Goal: Task Accomplishment & Management: Manage account settings

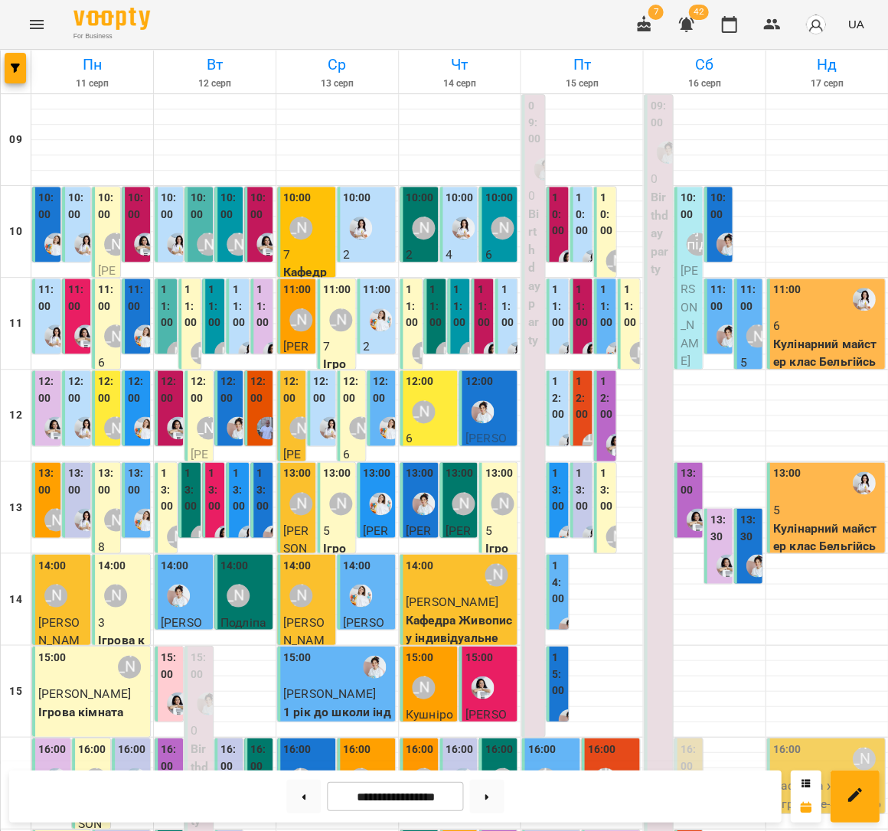
scroll to position [80, 0]
click at [35, 26] on icon "Menu" at bounding box center [37, 24] width 18 height 18
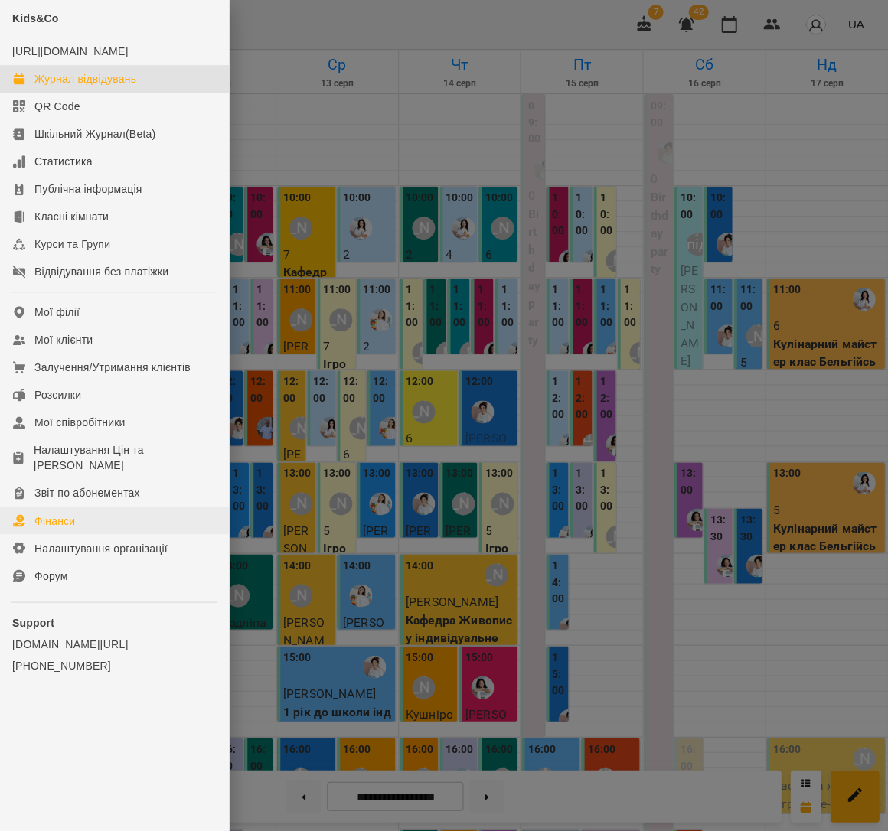
click at [102, 507] on link "Фінанси" at bounding box center [114, 521] width 229 height 28
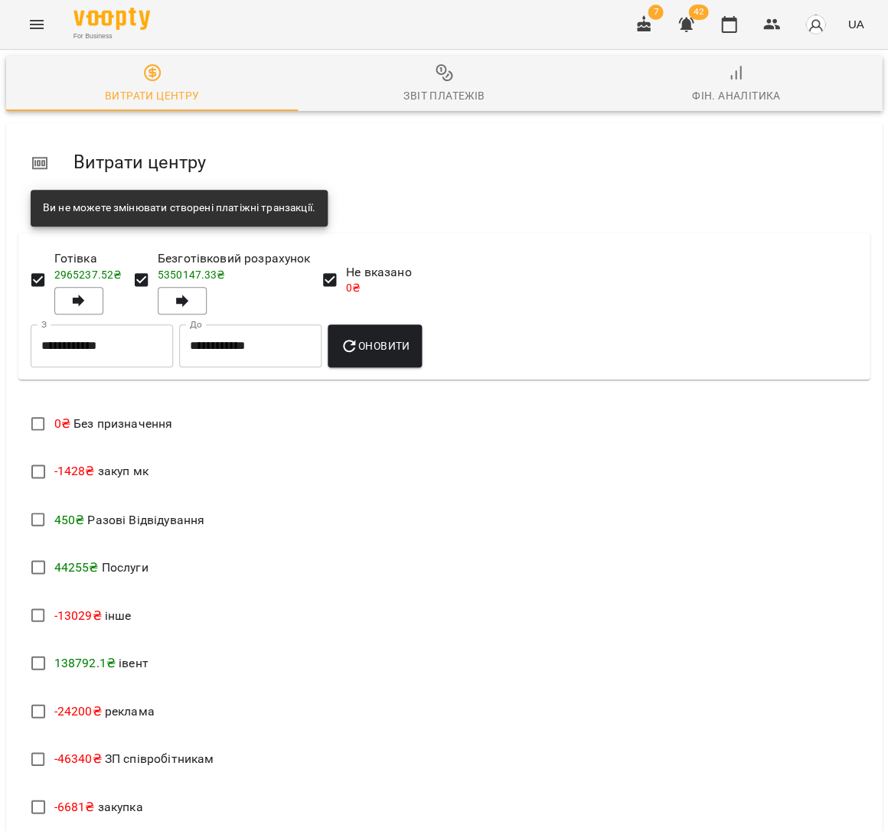
scroll to position [782, 0]
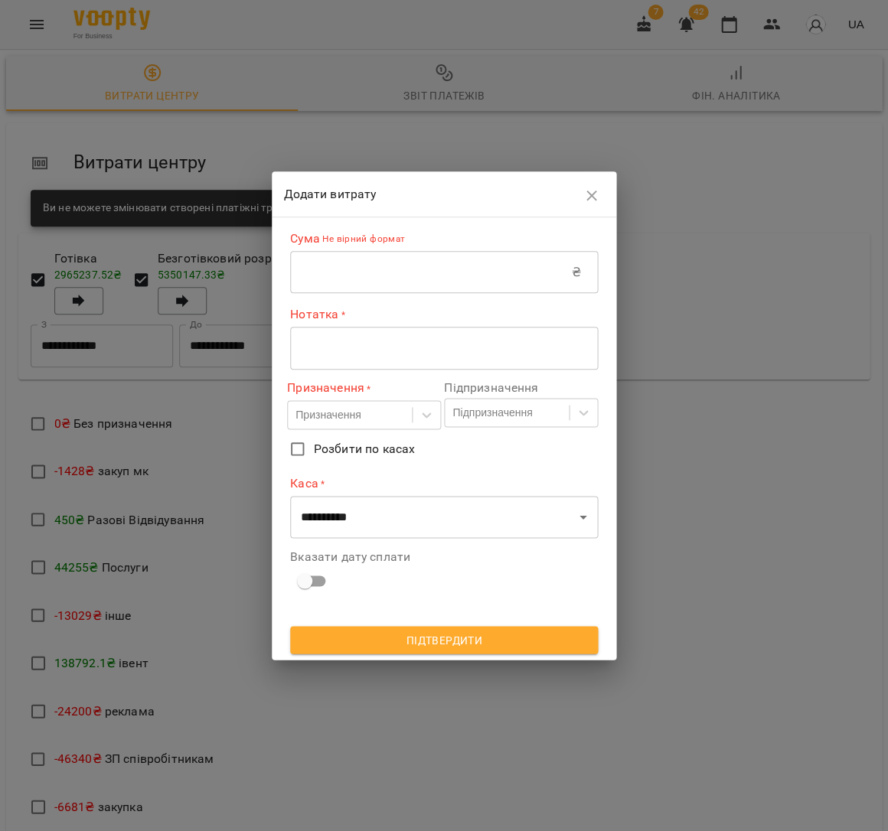
click at [390, 288] on input "text" at bounding box center [431, 272] width 282 height 43
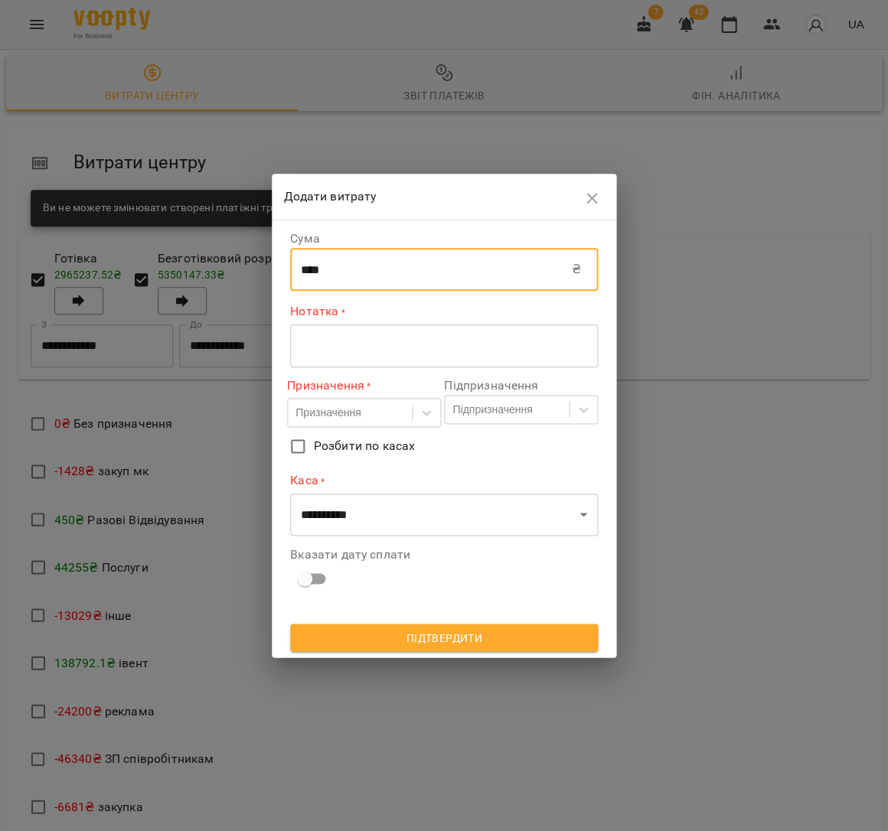
type input "****"
click at [393, 348] on textarea at bounding box center [444, 345] width 286 height 15
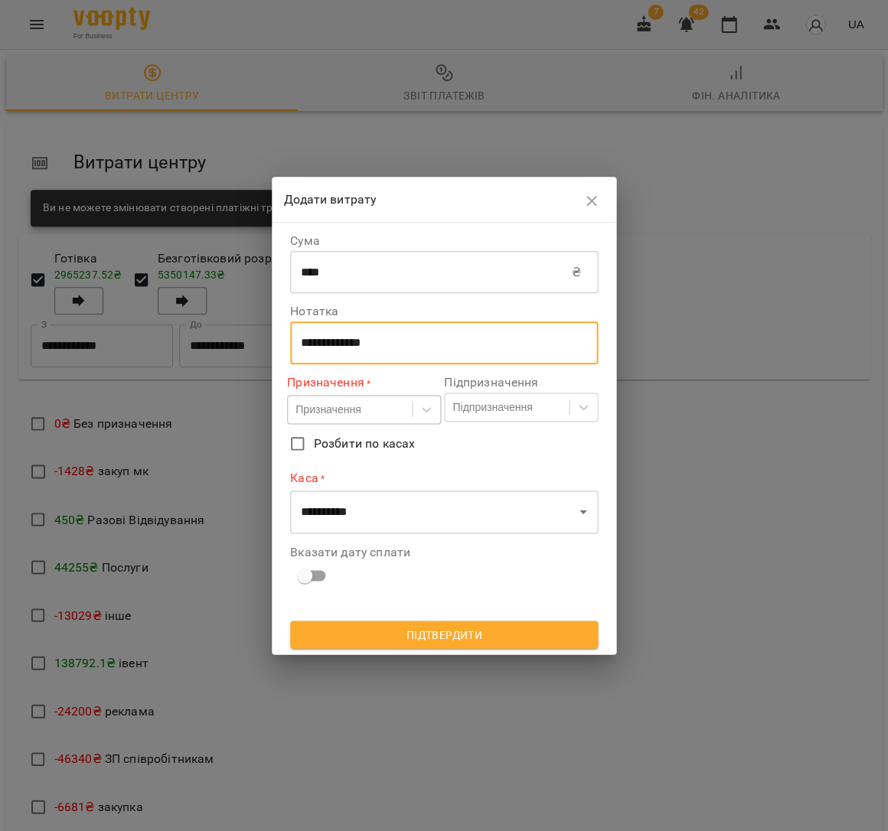
type textarea "**********"
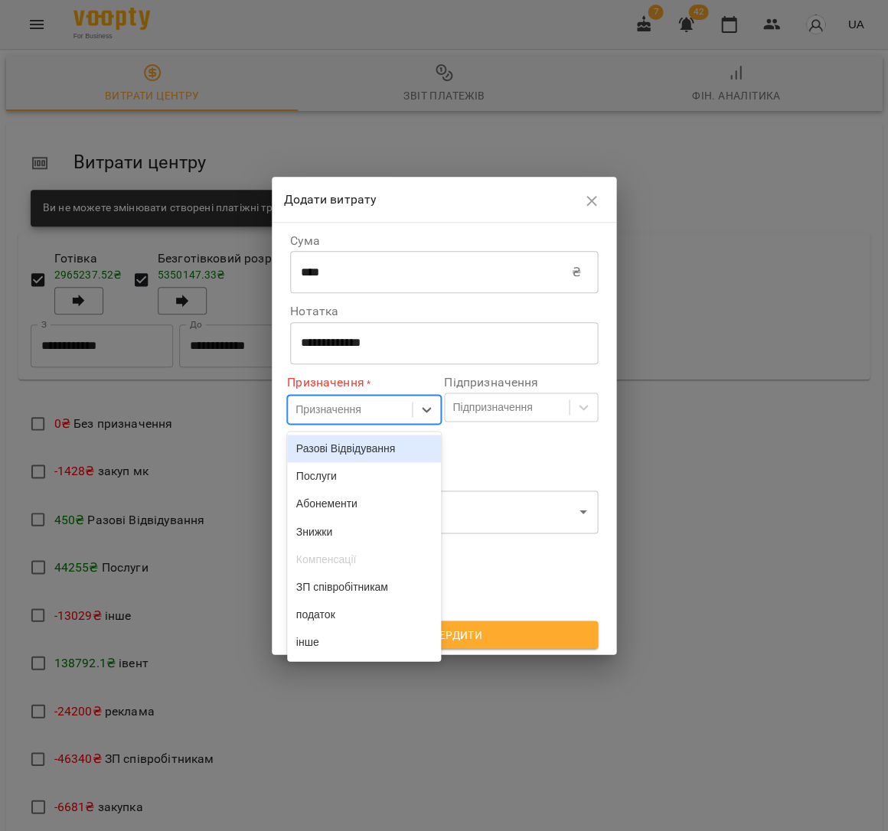
click at [348, 416] on div "Призначення" at bounding box center [327, 409] width 65 height 15
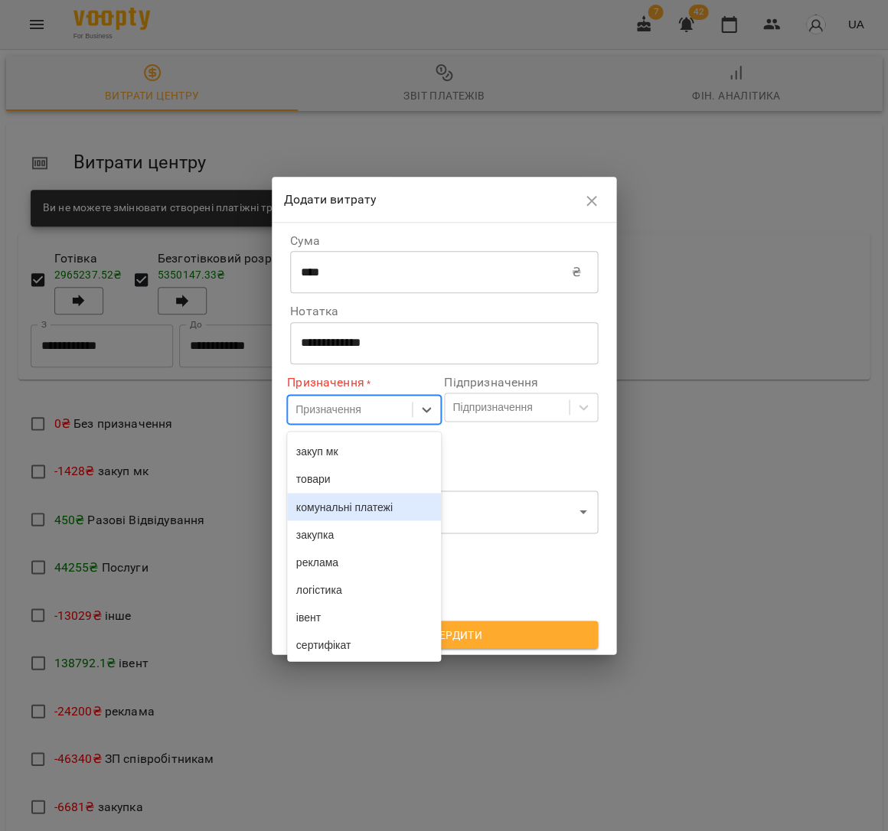
scroll to position [236, 0]
click at [347, 541] on div "закупка" at bounding box center [364, 534] width 154 height 28
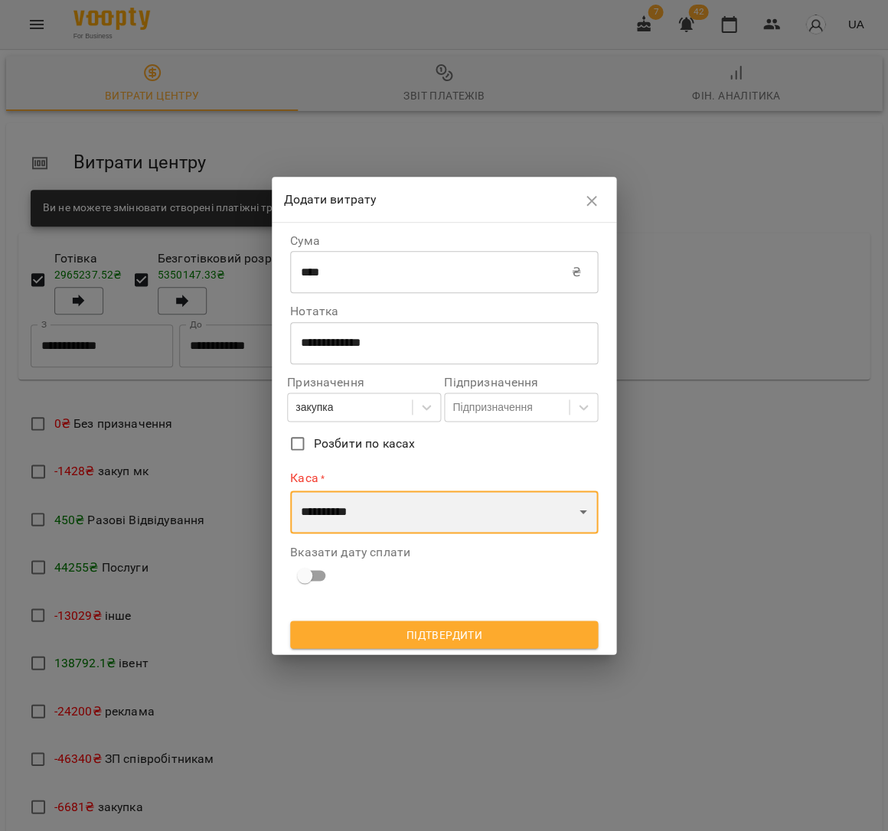
select select "****"
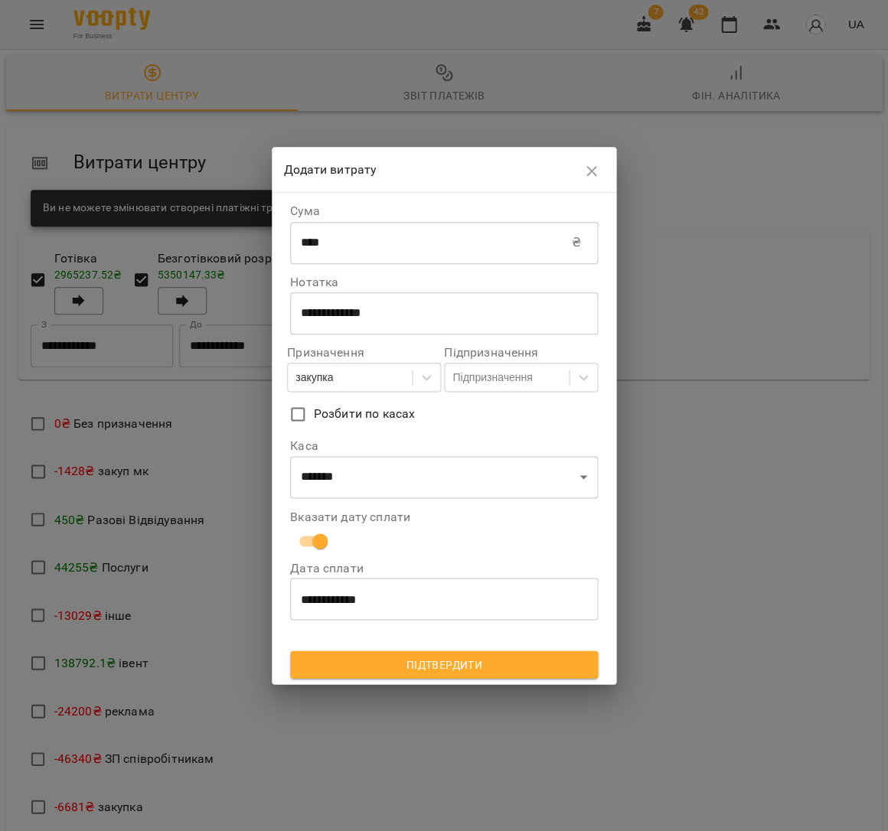
click at [357, 672] on button "Підтвердити" at bounding box center [444, 664] width 308 height 28
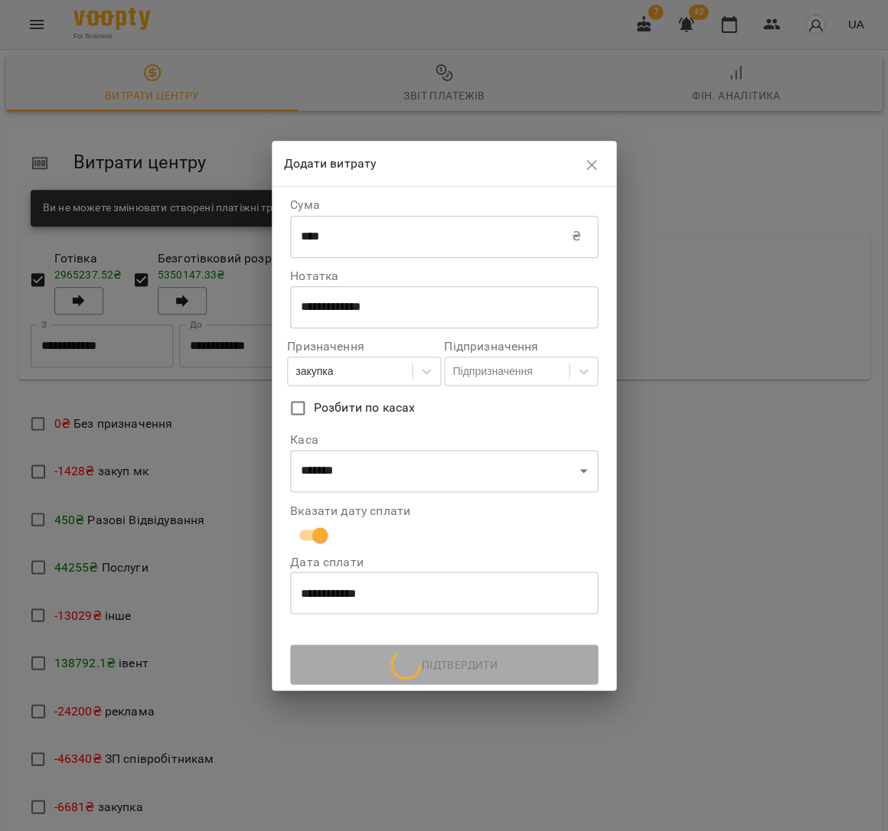
scroll to position [0, 0]
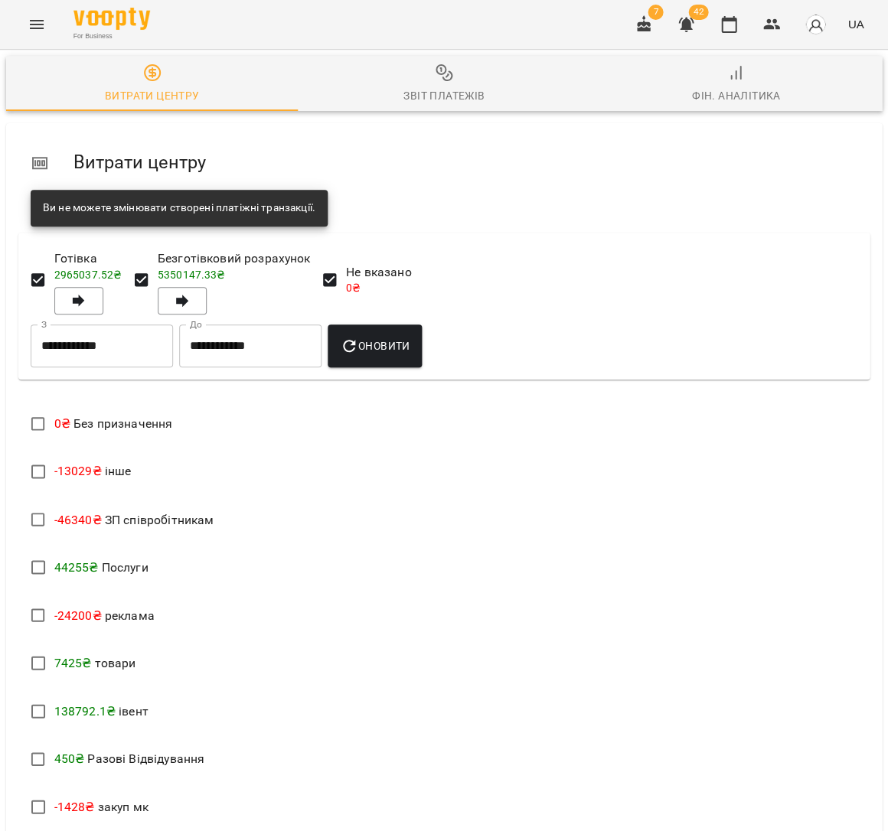
click at [715, 38] on div "7 42 UA" at bounding box center [747, 25] width 244 height 40
click at [724, 33] on button "button" at bounding box center [728, 24] width 37 height 37
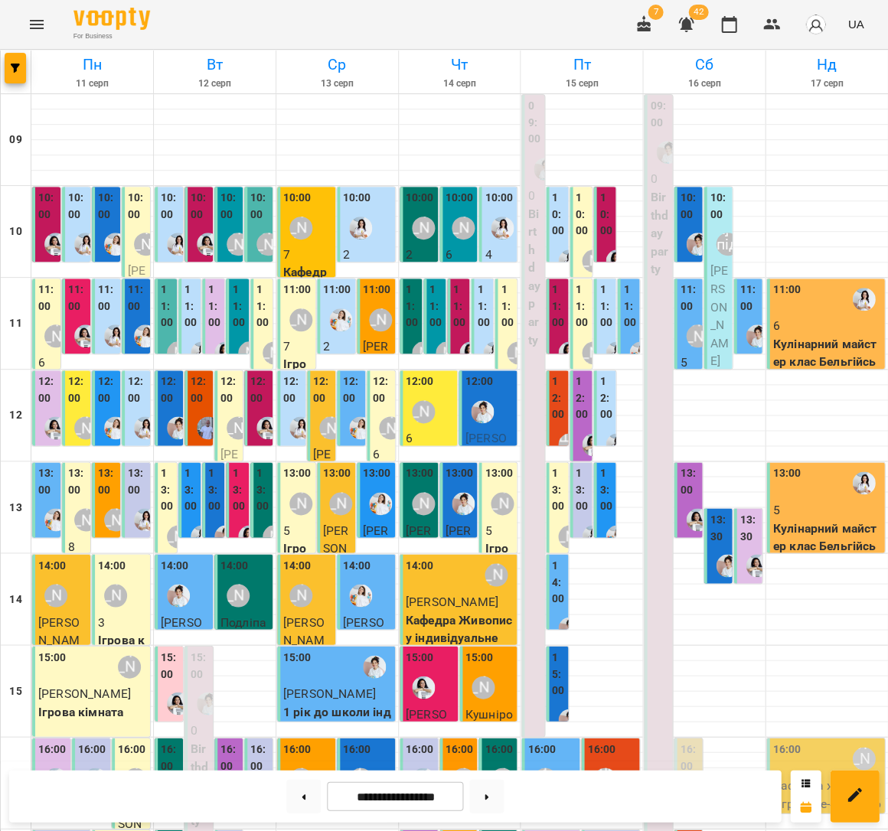
click at [560, 408] on label "12:00" at bounding box center [558, 398] width 13 height 50
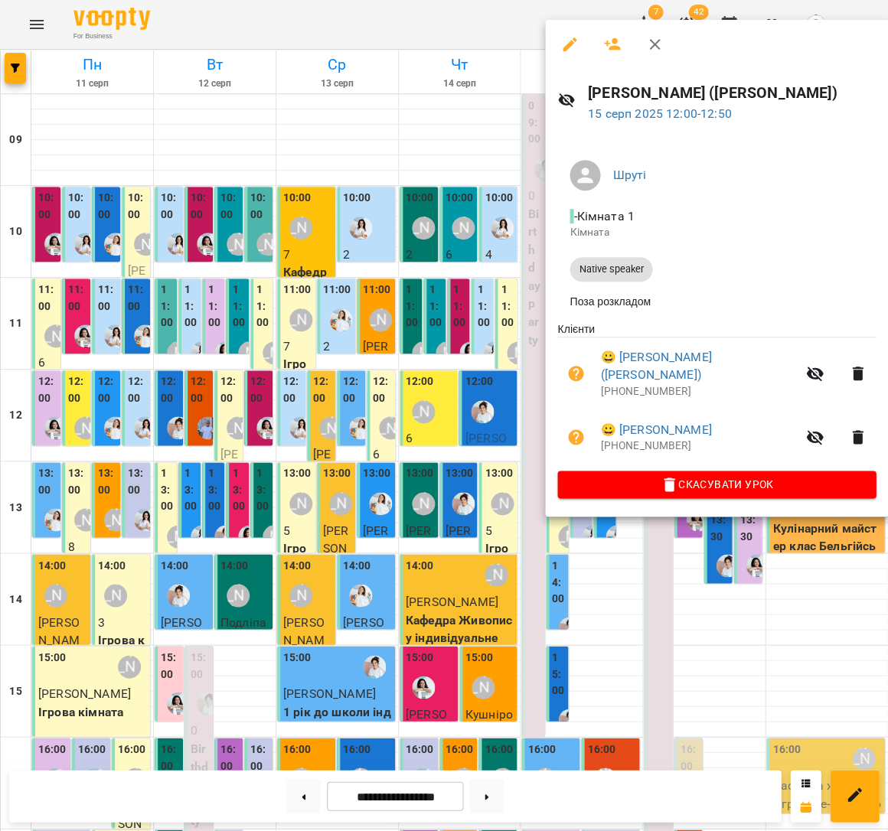
drag, startPoint x: 370, startPoint y: 374, endPoint x: 654, endPoint y: 384, distance: 284.1
click at [371, 374] on div at bounding box center [444, 415] width 888 height 831
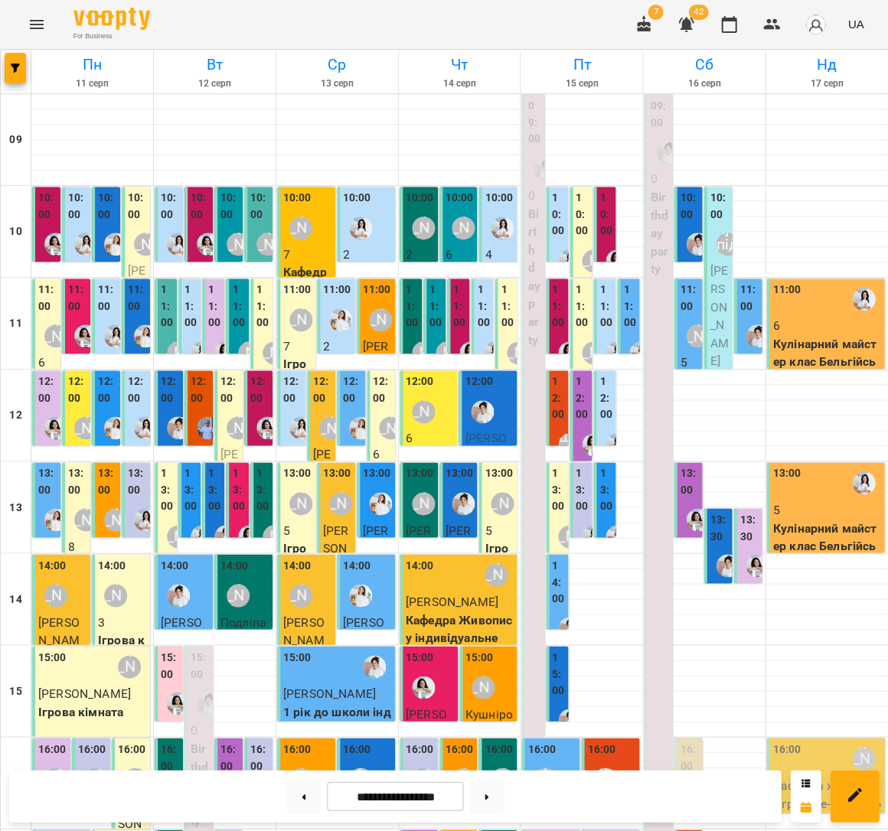
click at [680, 330] on div "[PERSON_NAME]" at bounding box center [697, 335] width 35 height 35
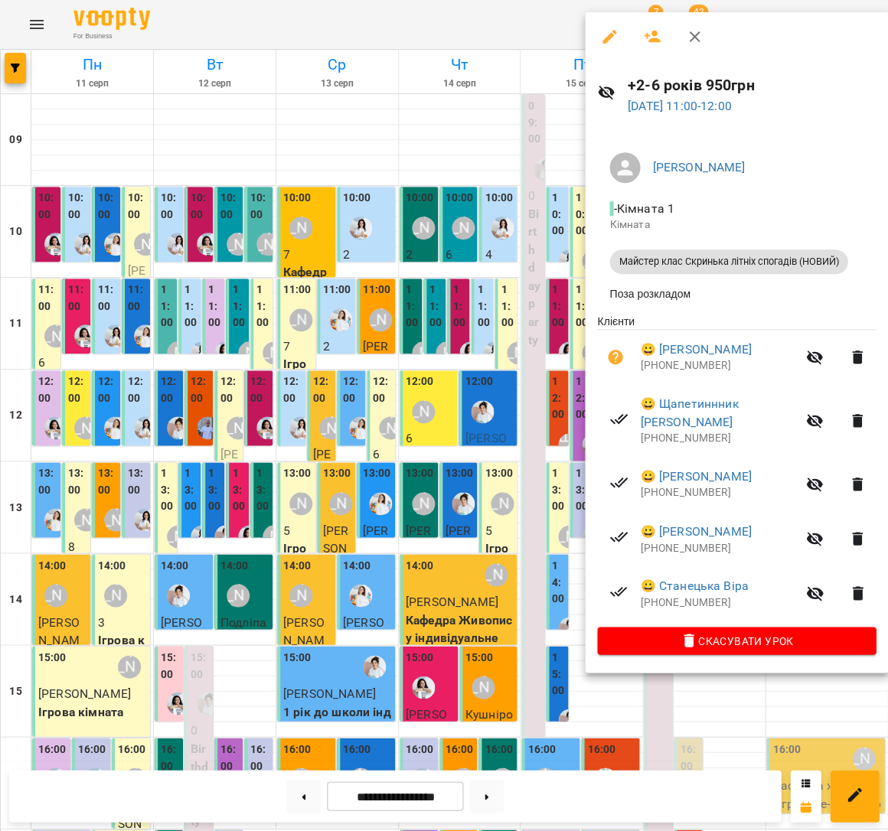
click at [356, 306] on div at bounding box center [444, 415] width 888 height 831
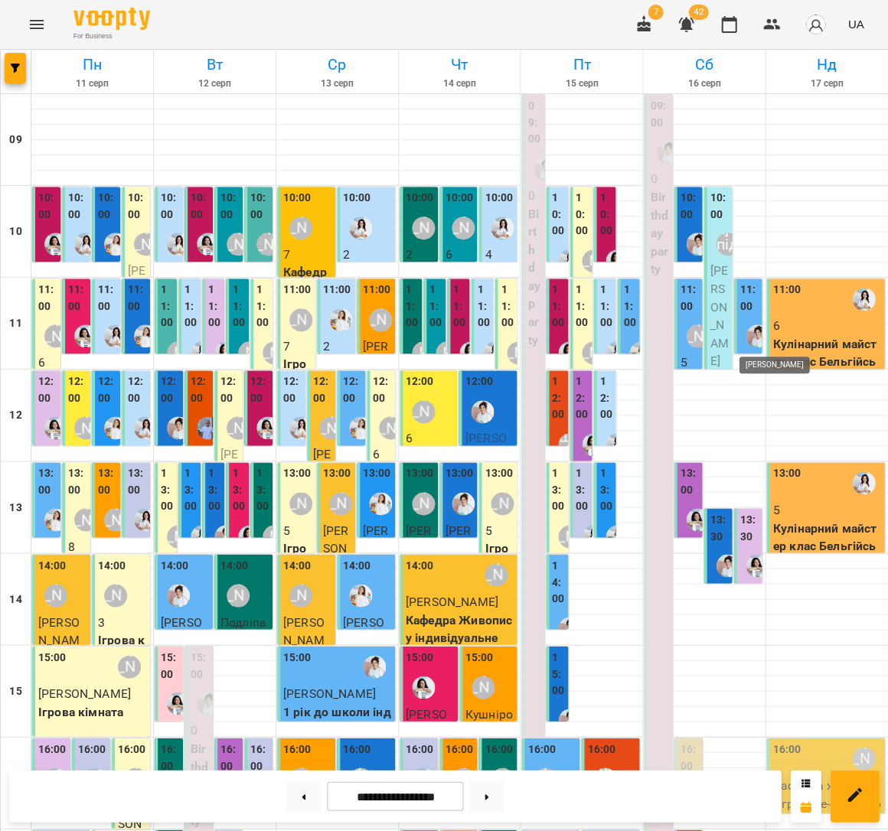
click at [752, 324] on img "Іванна" at bounding box center [756, 335] width 23 height 23
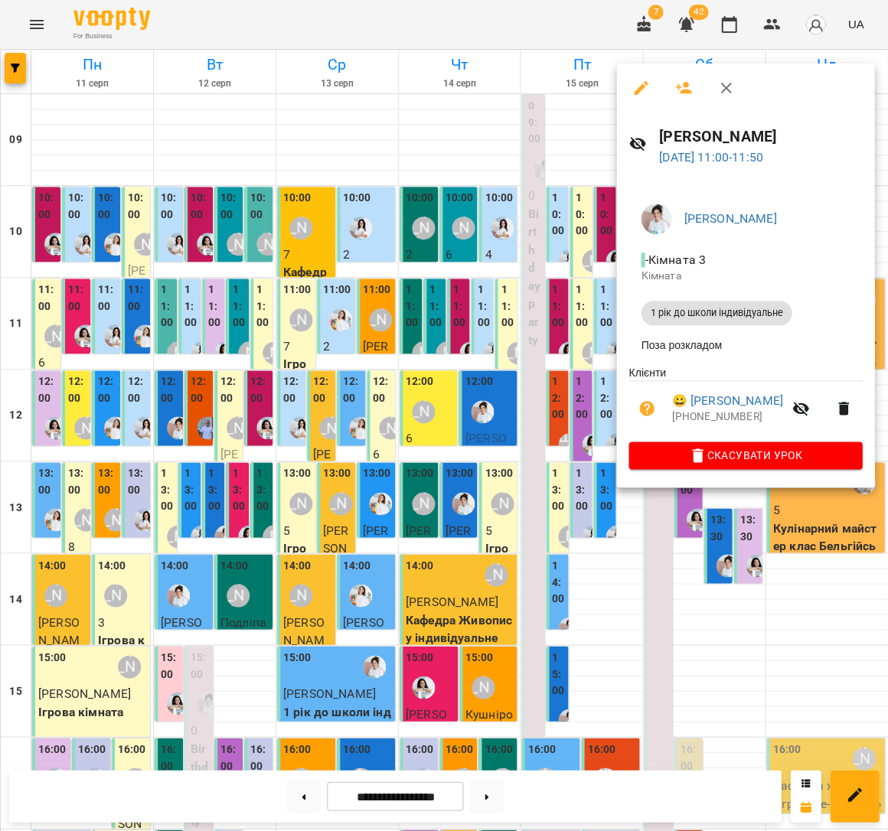
drag, startPoint x: 421, startPoint y: 288, endPoint x: 879, endPoint y: 295, distance: 457.7
click at [421, 288] on div at bounding box center [444, 415] width 888 height 831
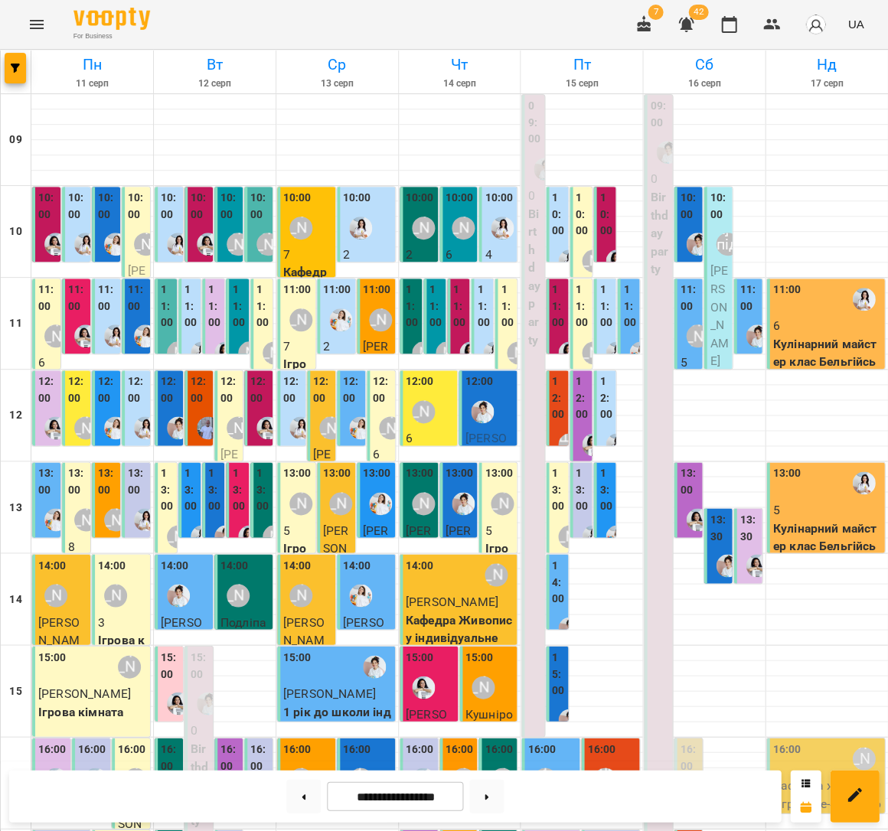
click at [683, 236] on div at bounding box center [697, 244] width 35 height 35
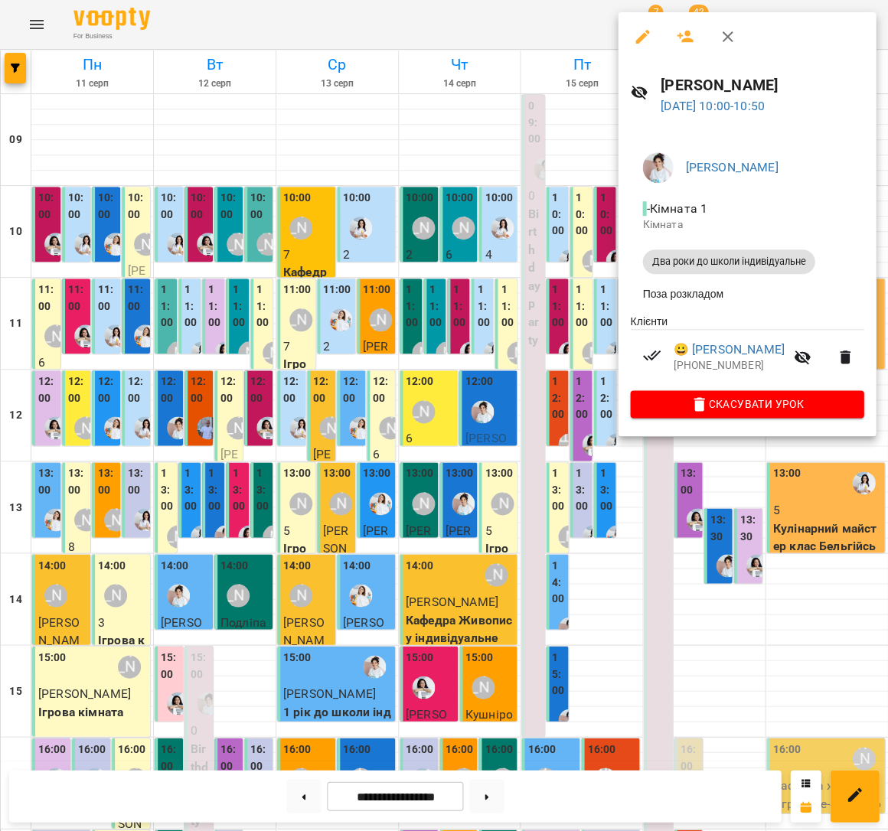
click at [549, 232] on div at bounding box center [444, 415] width 888 height 831
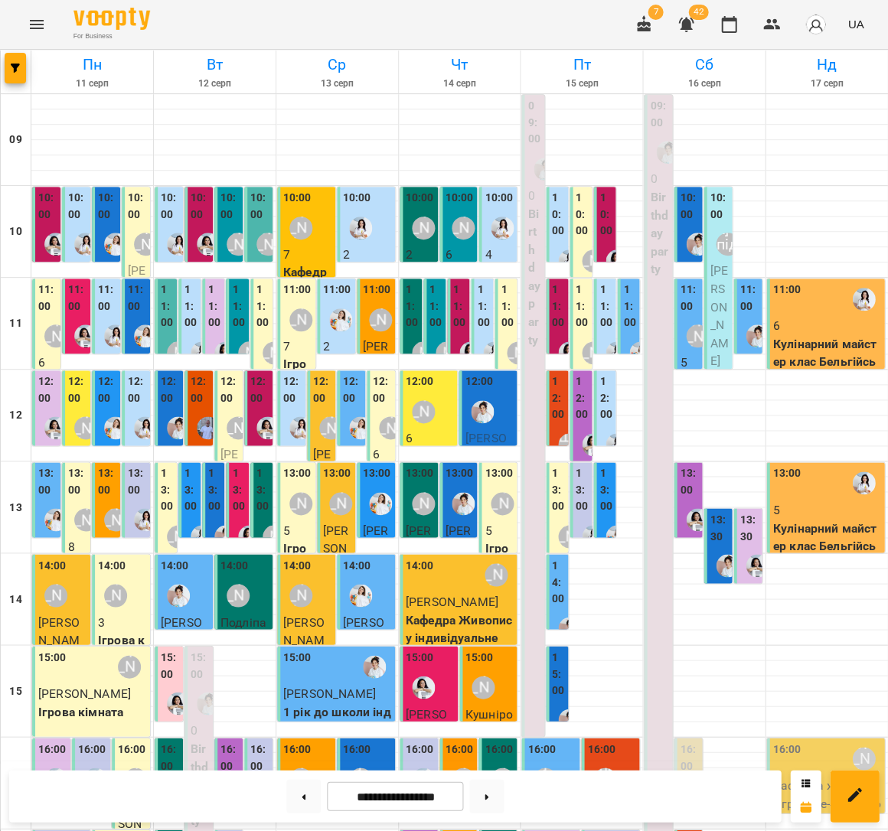
click at [819, 358] on p "Кулінарний майстер клас Бельгійські вафлі" at bounding box center [826, 362] width 109 height 54
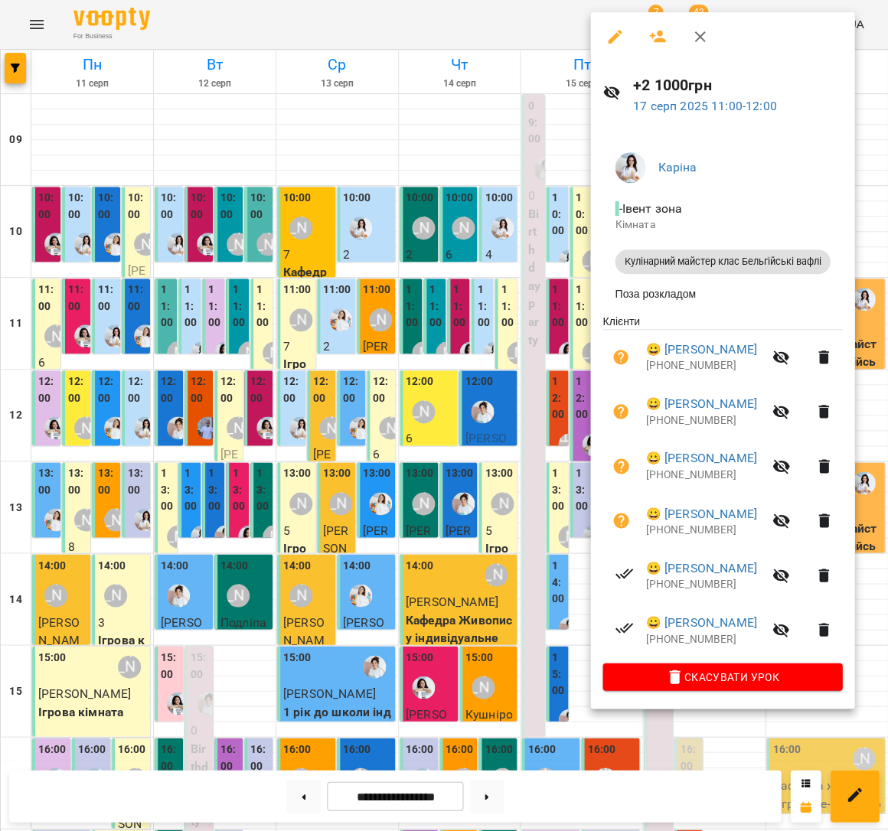
click at [514, 318] on div at bounding box center [444, 415] width 888 height 831
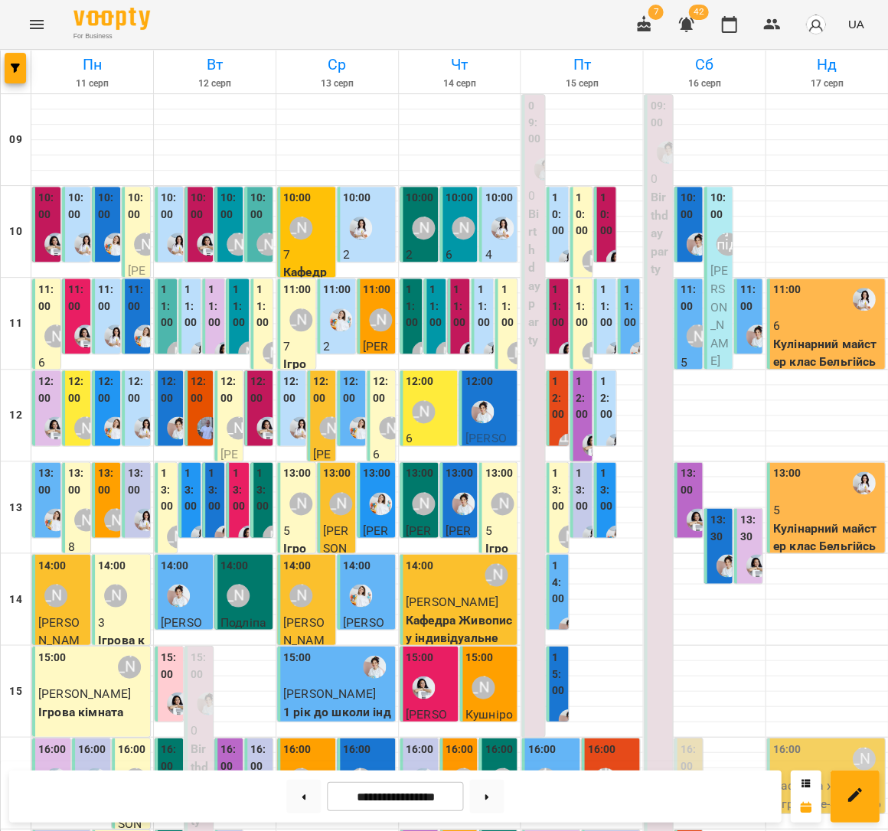
click at [831, 321] on p "6" at bounding box center [826, 326] width 109 height 18
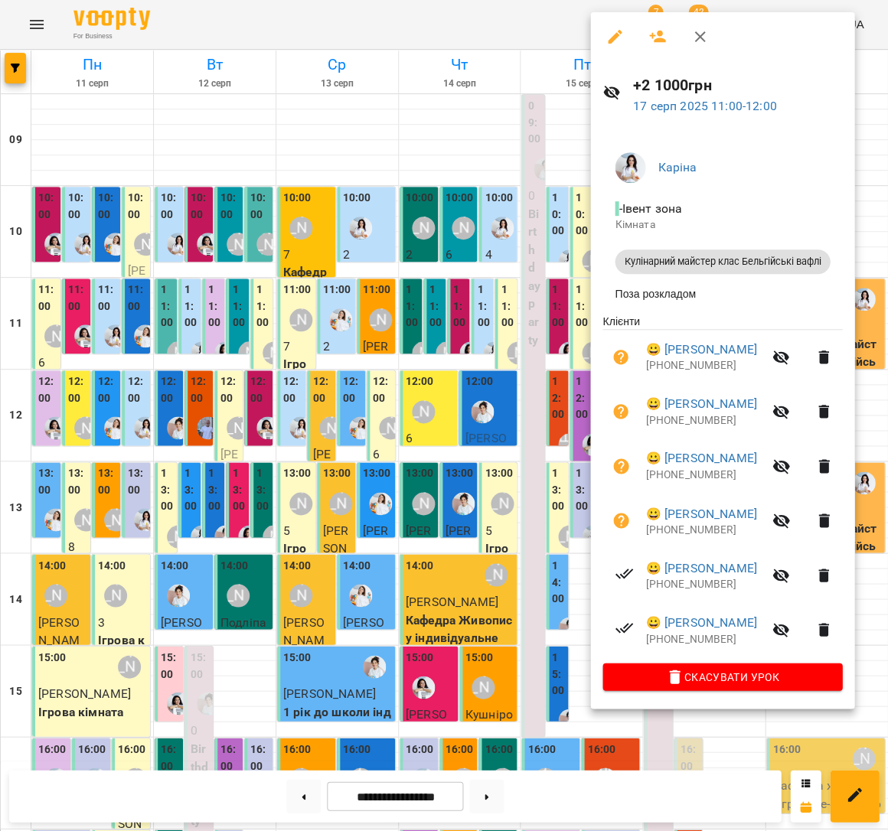
click at [479, 367] on div at bounding box center [444, 415] width 888 height 831
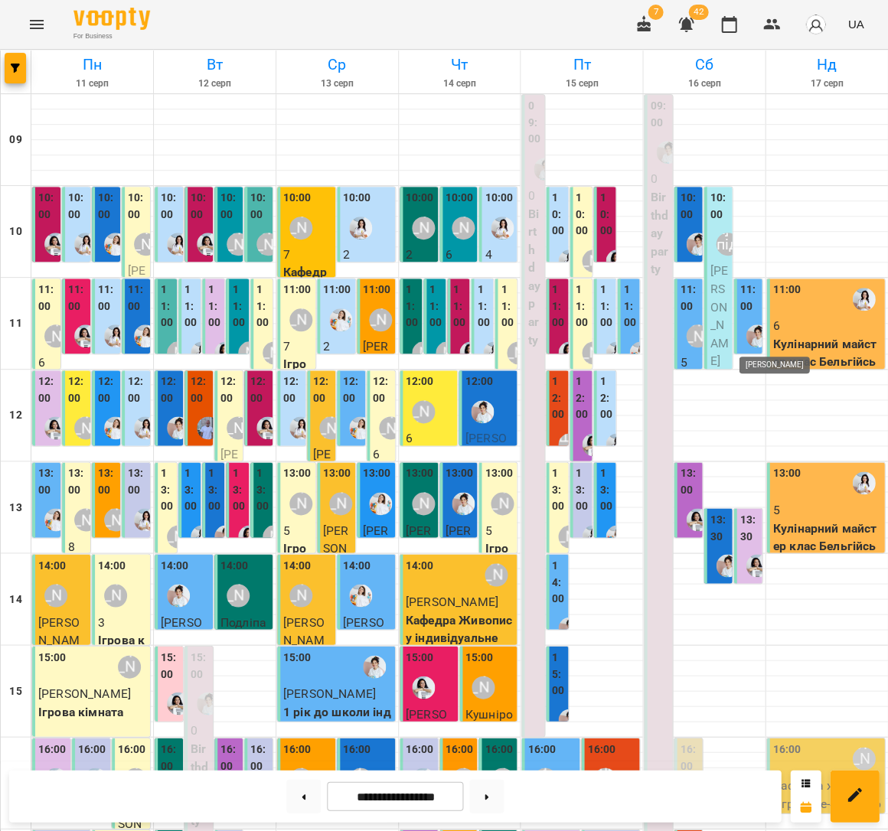
click at [745, 327] on img "Іванна" at bounding box center [756, 335] width 23 height 23
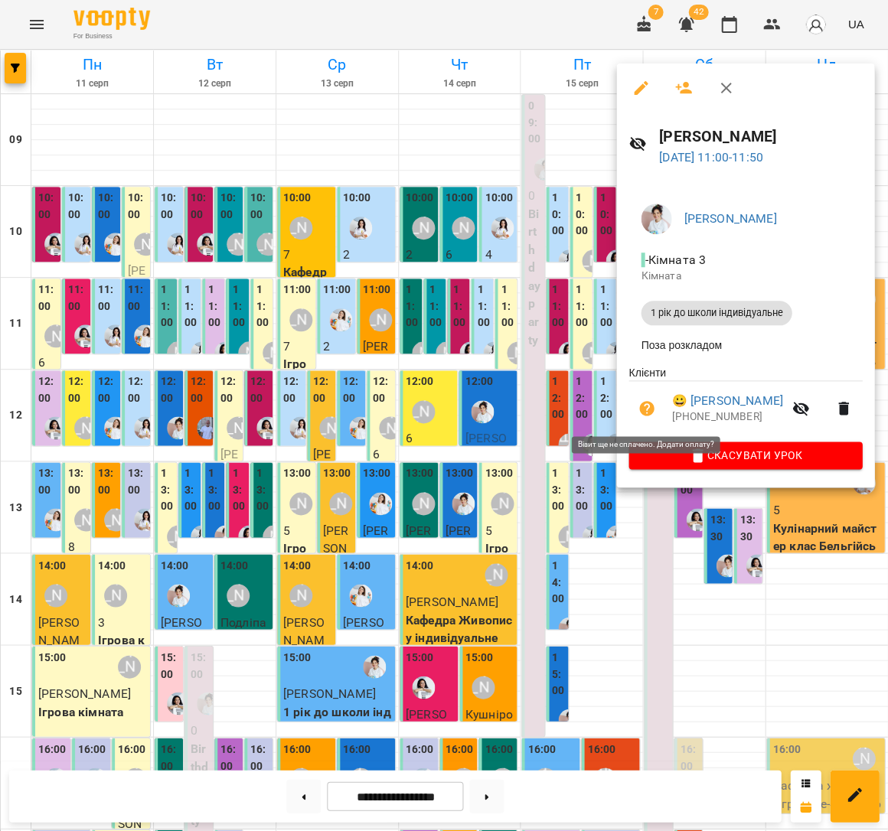
click at [644, 411] on icon "button" at bounding box center [646, 408] width 15 height 15
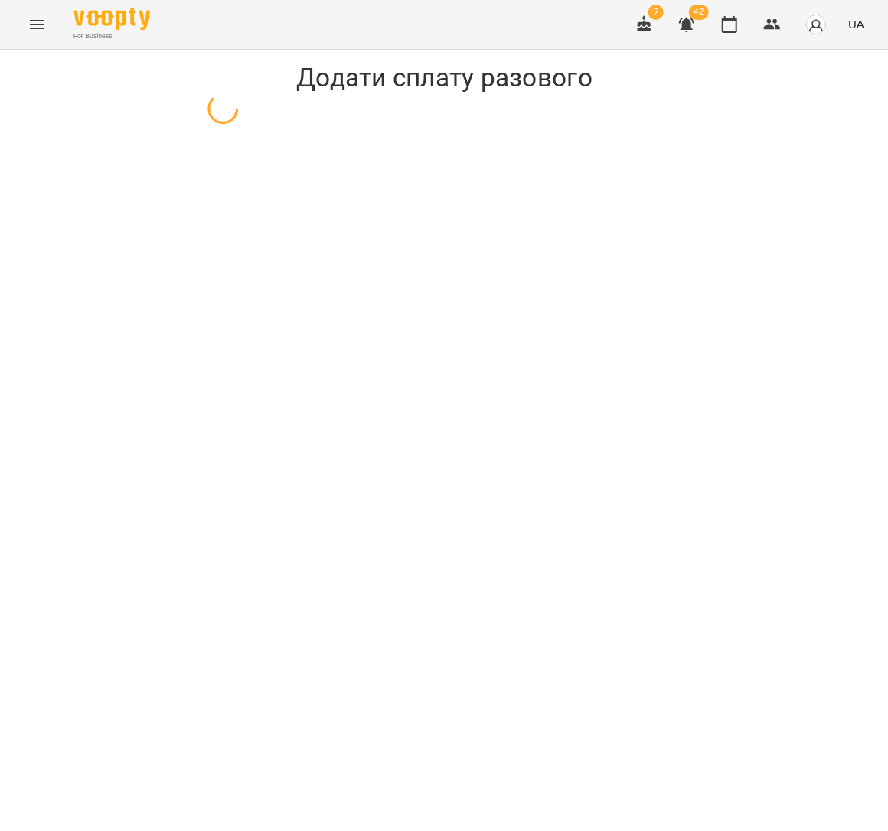
select select "**********"
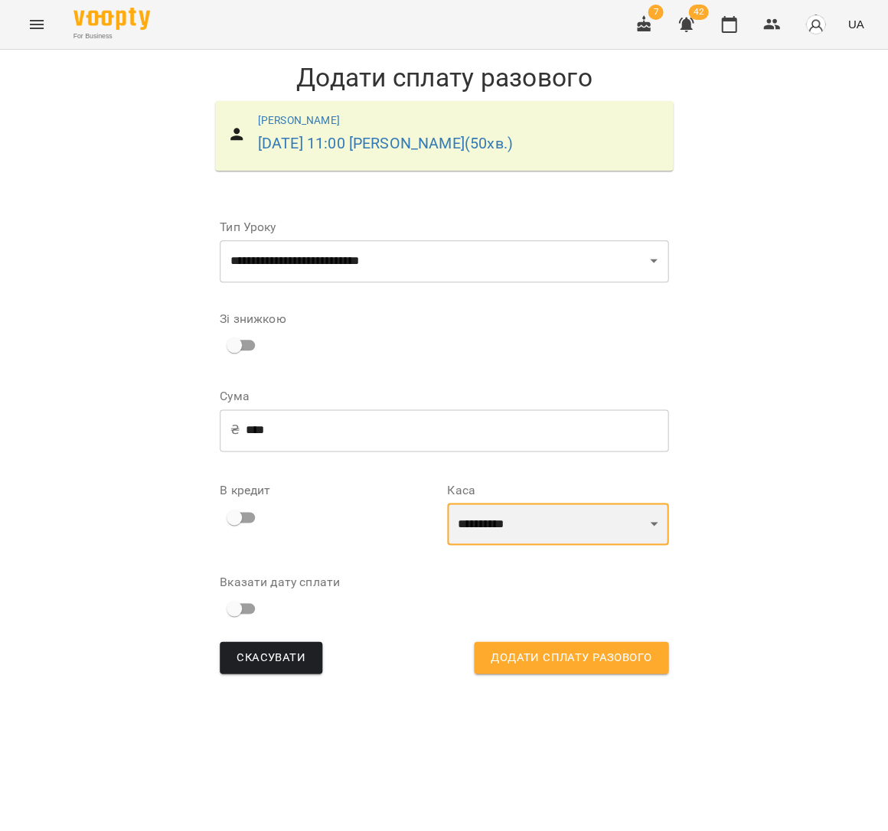
select select "****"
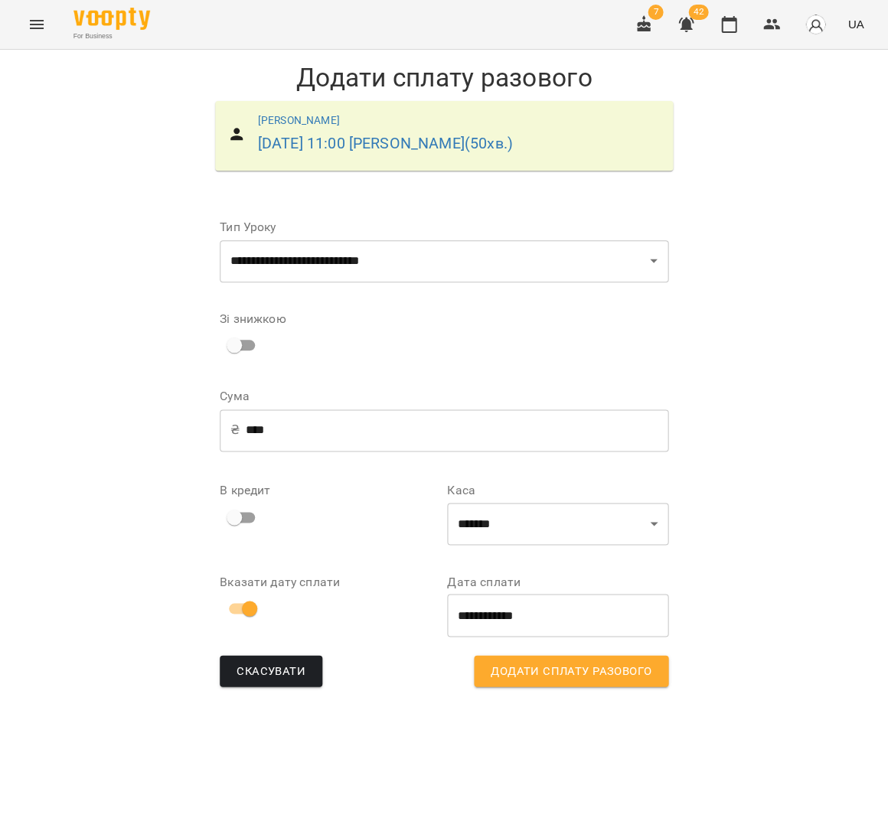
click at [535, 669] on span "Додати сплату разового" at bounding box center [571, 671] width 161 height 20
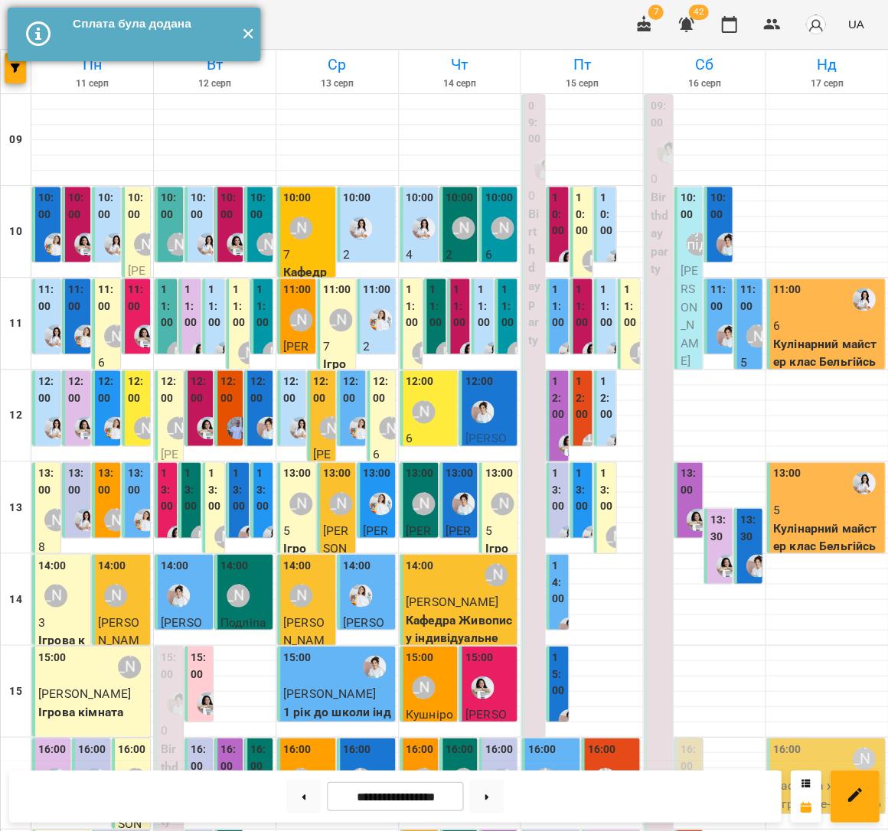
click at [256, 34] on button "✕" at bounding box center [247, 35] width 25 height 54
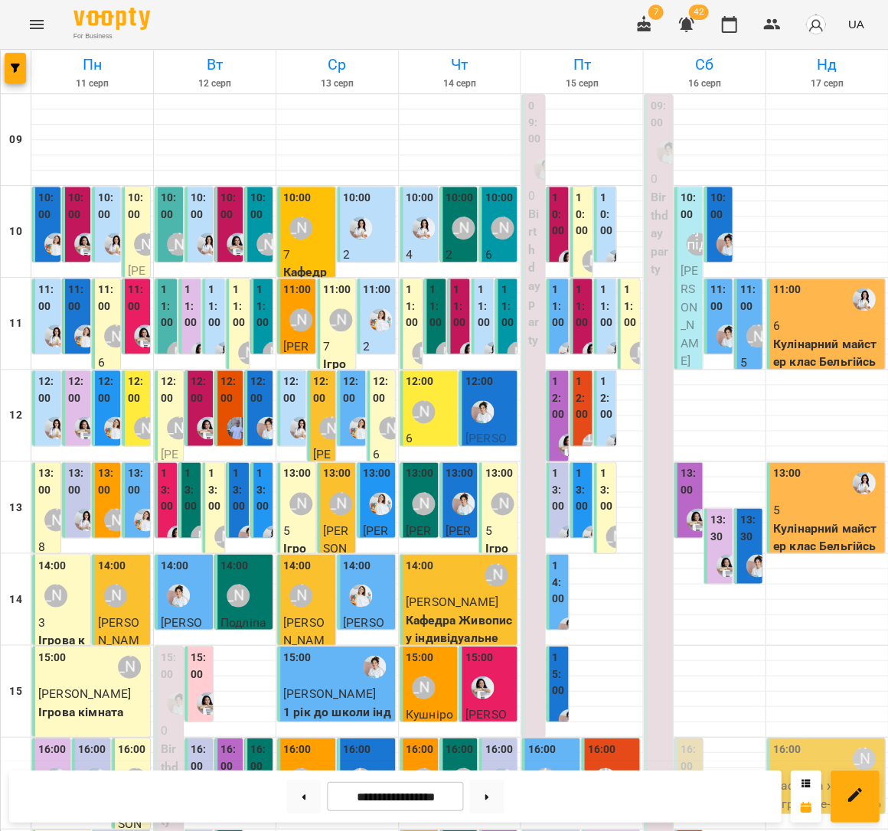
click at [18, 26] on button "Menu" at bounding box center [36, 24] width 37 height 37
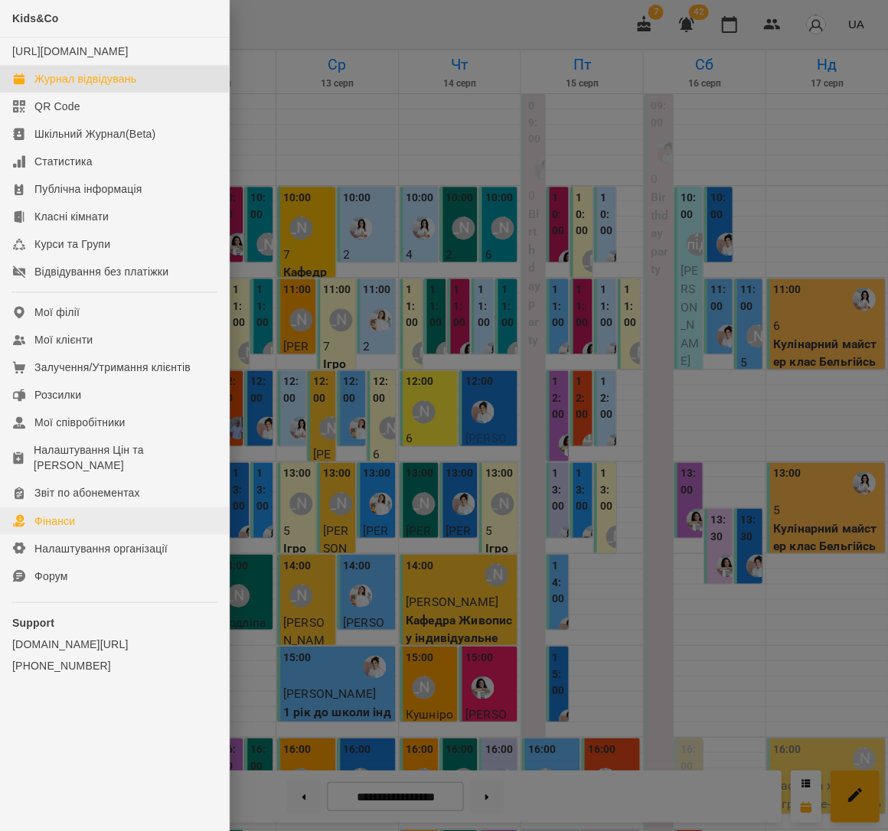
click at [117, 507] on link "Фінанси" at bounding box center [114, 521] width 229 height 28
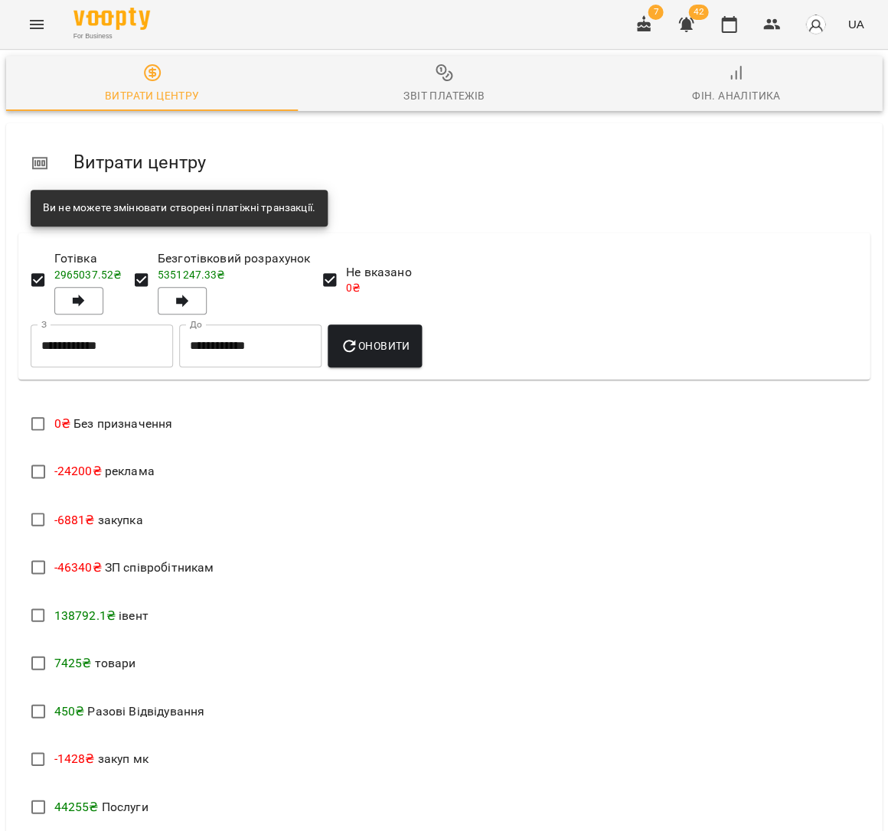
scroll to position [235, 0]
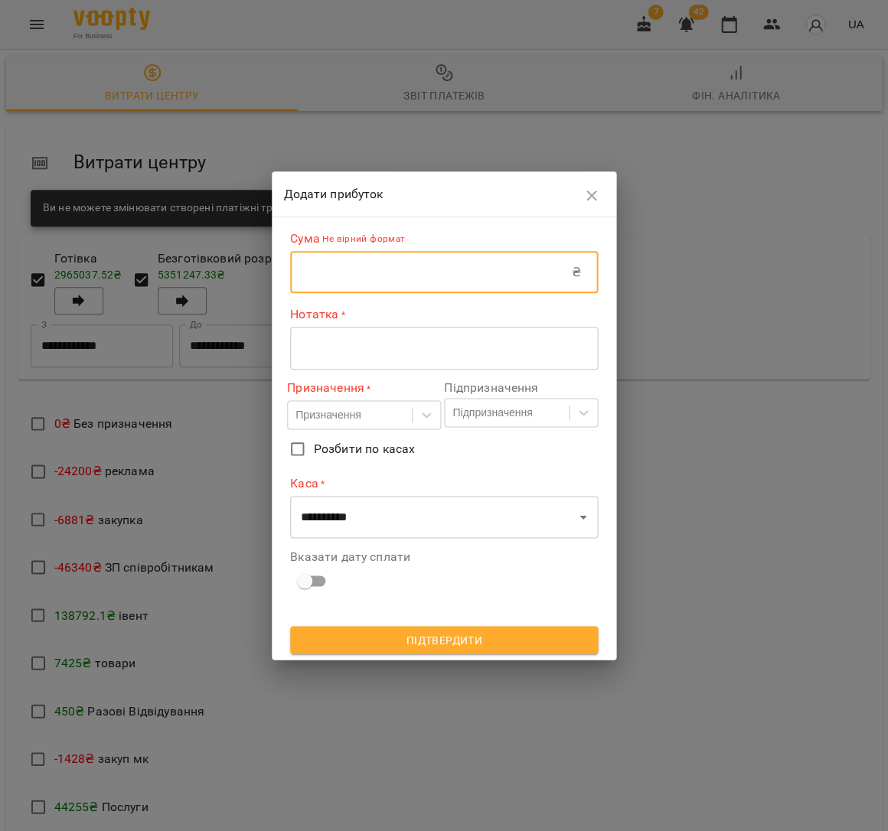
click at [411, 269] on input "text" at bounding box center [431, 272] width 282 height 43
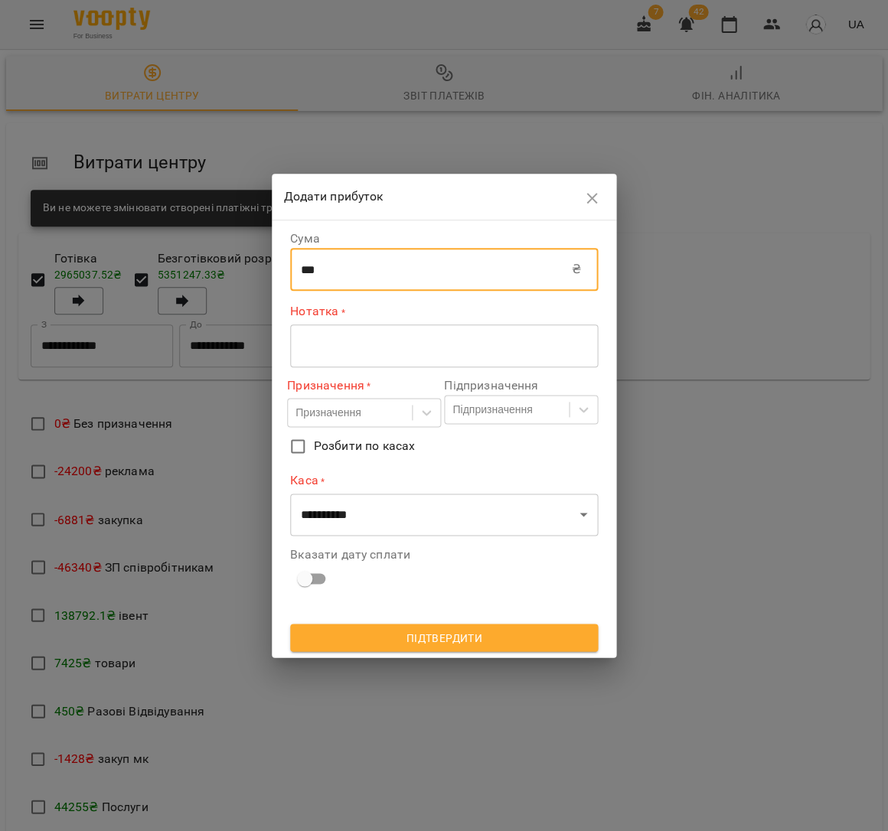
type input "***"
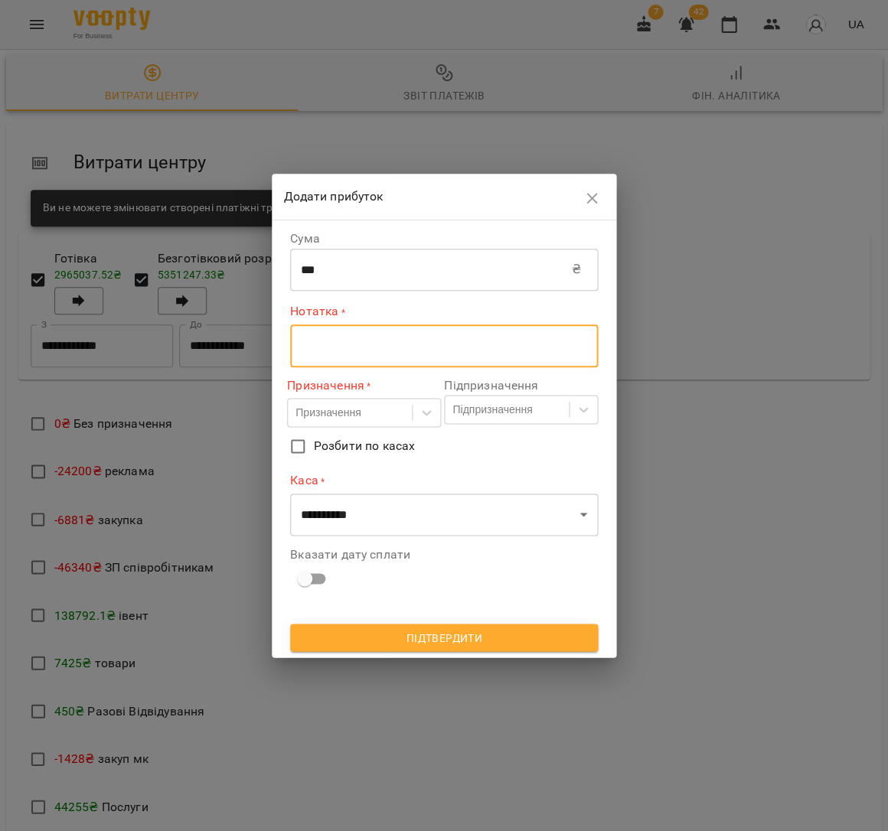
click at [357, 341] on textarea at bounding box center [444, 345] width 286 height 15
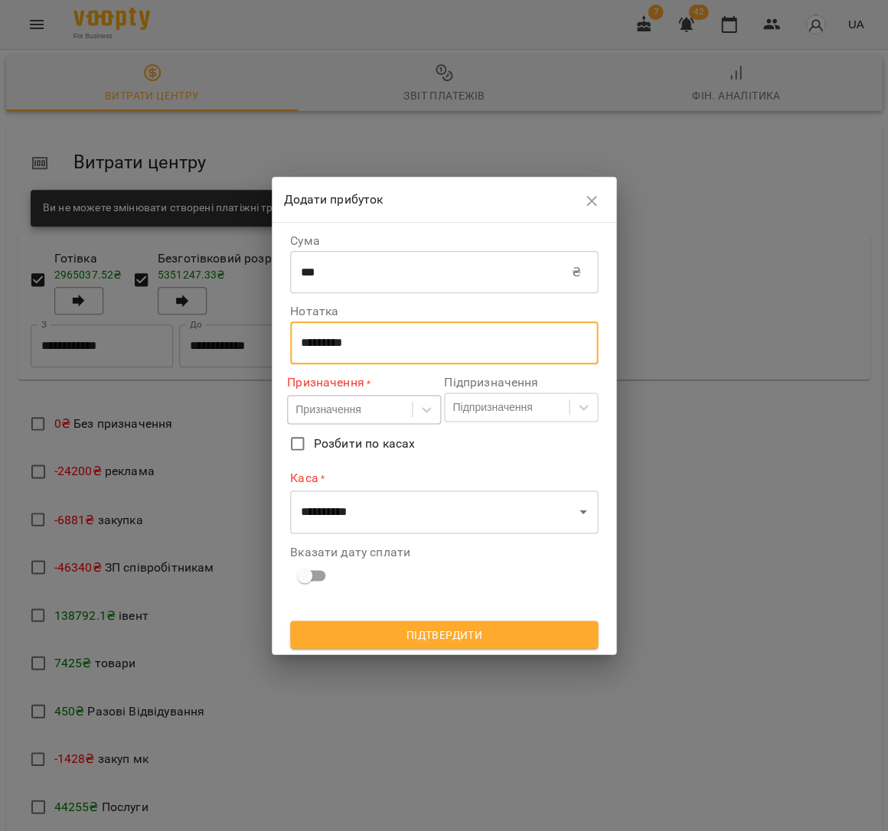
type textarea "*********"
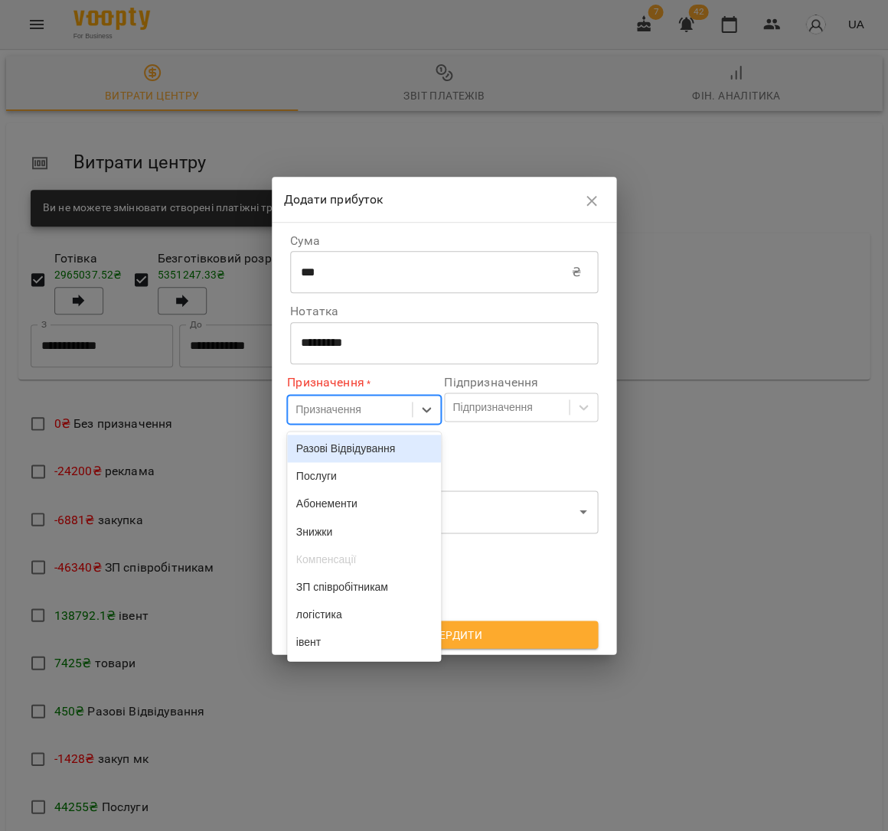
click at [310, 408] on div "Призначення" at bounding box center [327, 409] width 65 height 15
click at [367, 476] on div "Послуги" at bounding box center [364, 476] width 154 height 28
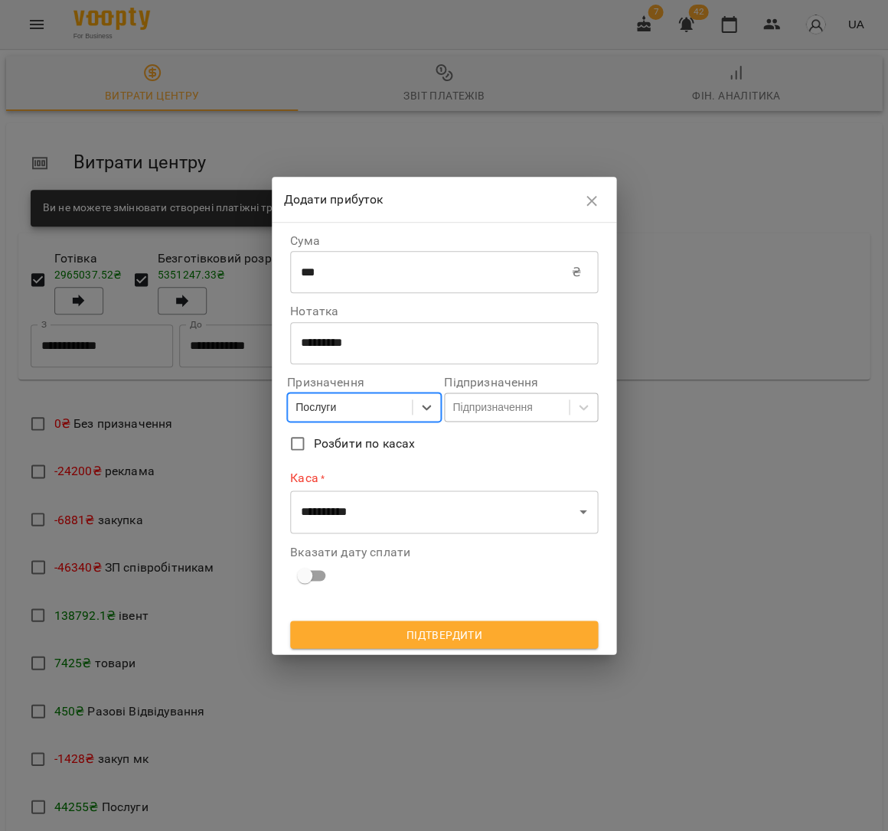
click at [506, 405] on div "Підпризначення" at bounding box center [492, 406] width 80 height 15
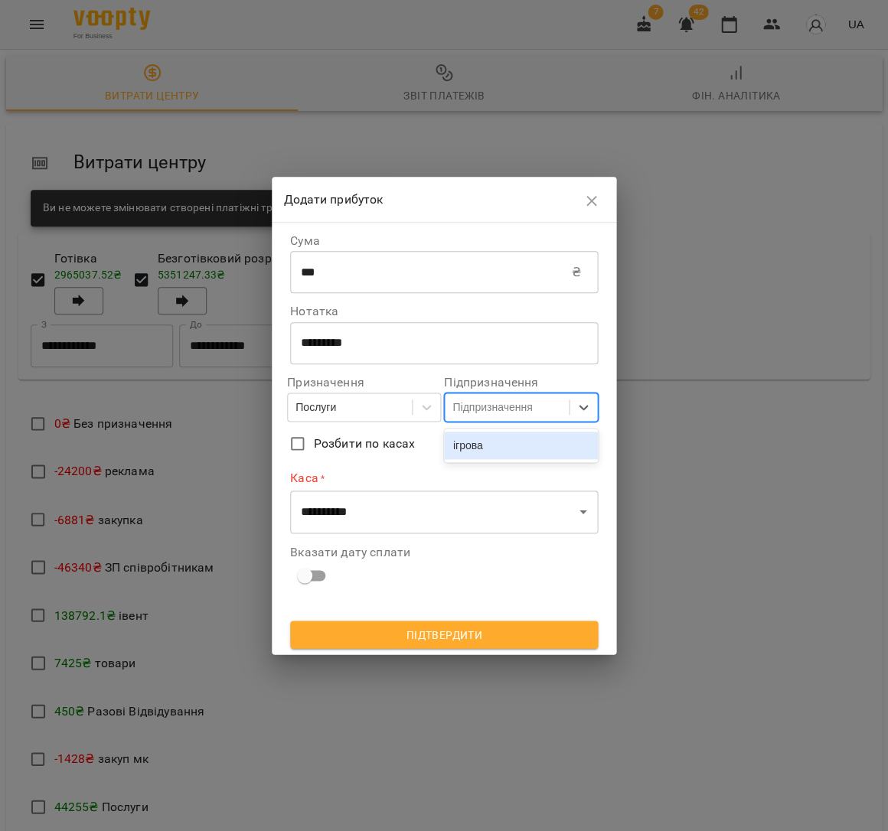
click at [505, 446] on div "ігрова" at bounding box center [521, 446] width 154 height 28
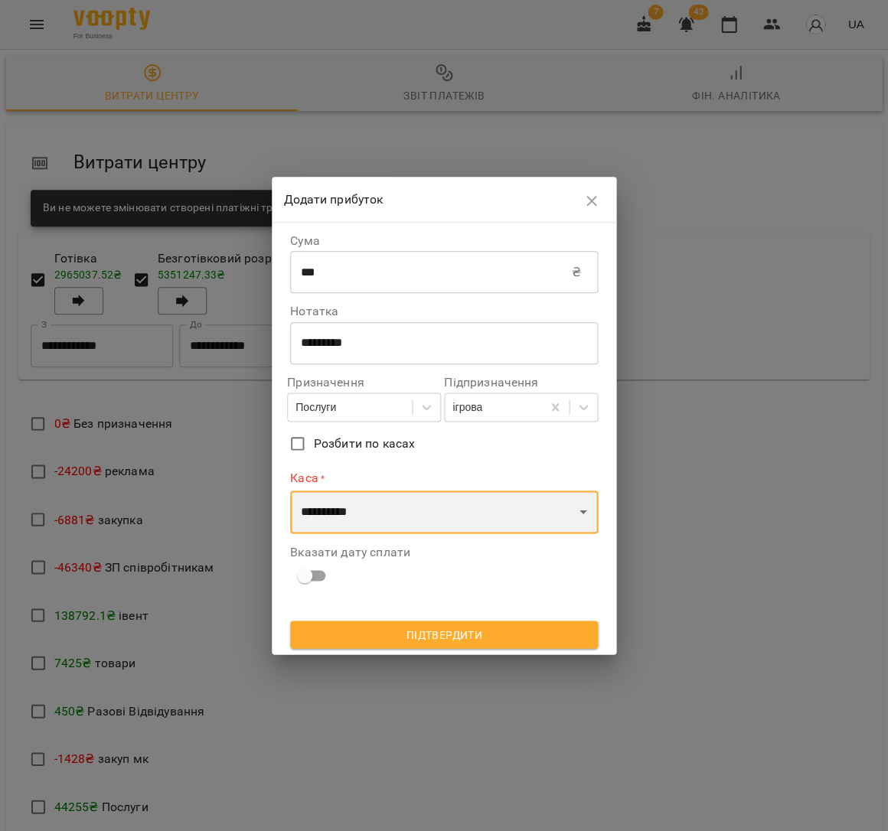
select select "****"
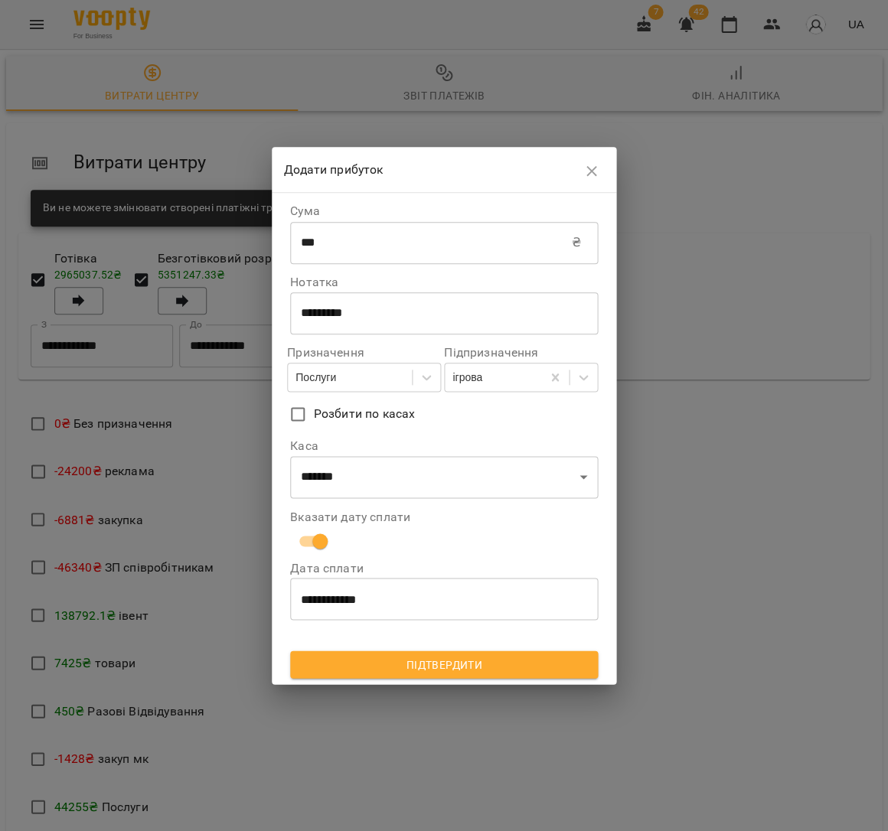
click at [439, 657] on span "Підтвердити" at bounding box center [443, 664] width 283 height 18
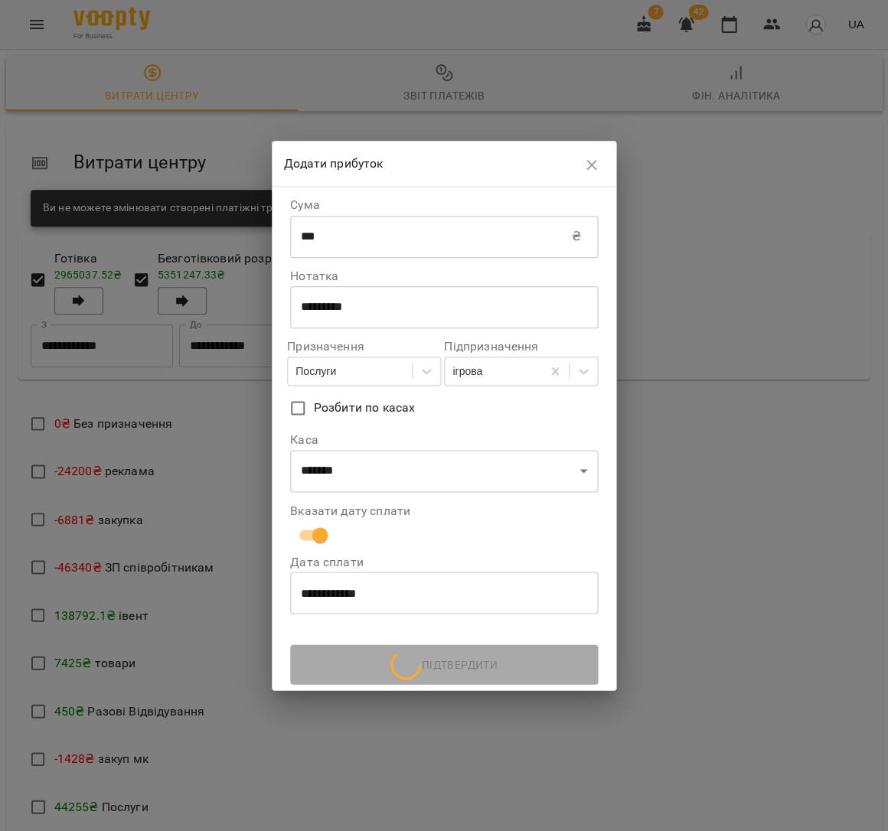
scroll to position [0, 0]
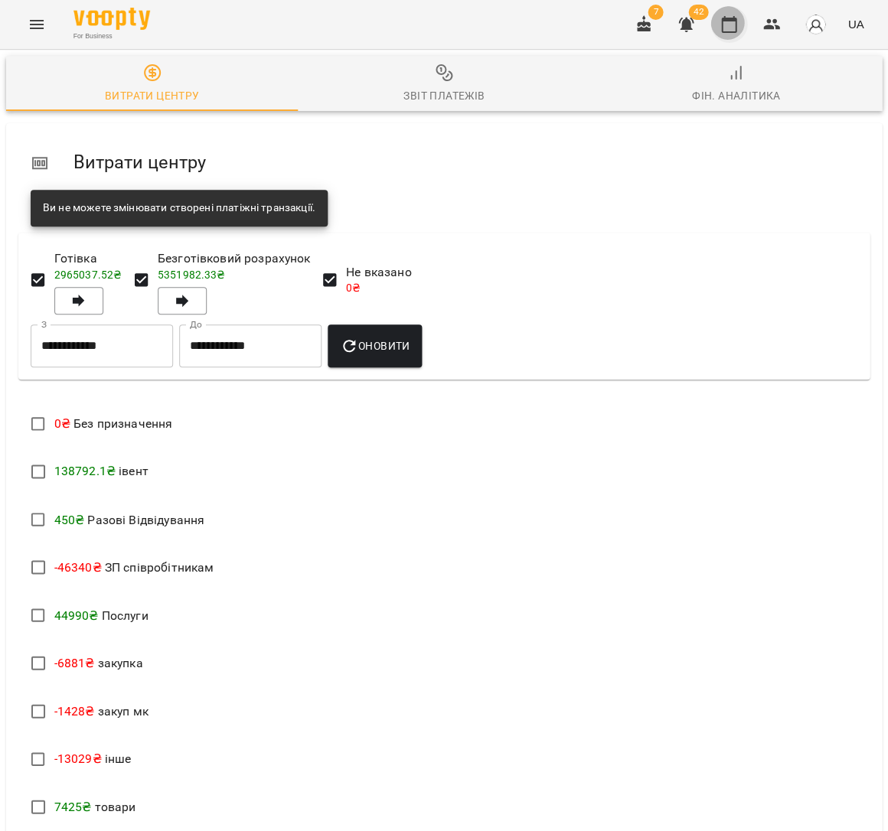
click at [722, 23] on button "button" at bounding box center [728, 24] width 37 height 37
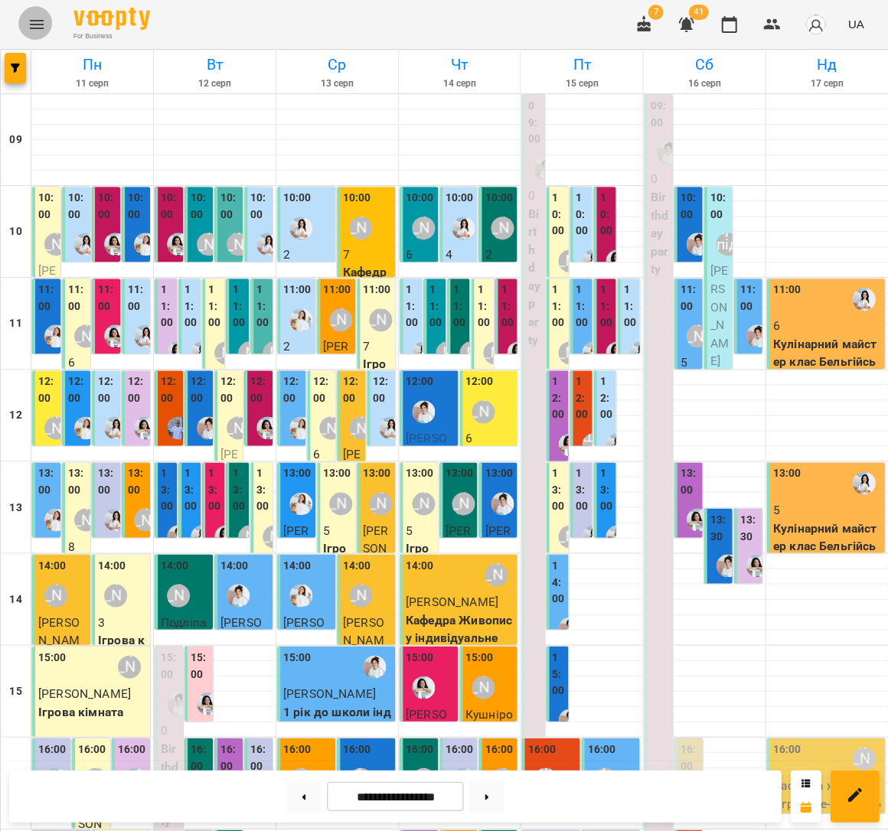
click at [32, 17] on icon "Menu" at bounding box center [37, 24] width 18 height 18
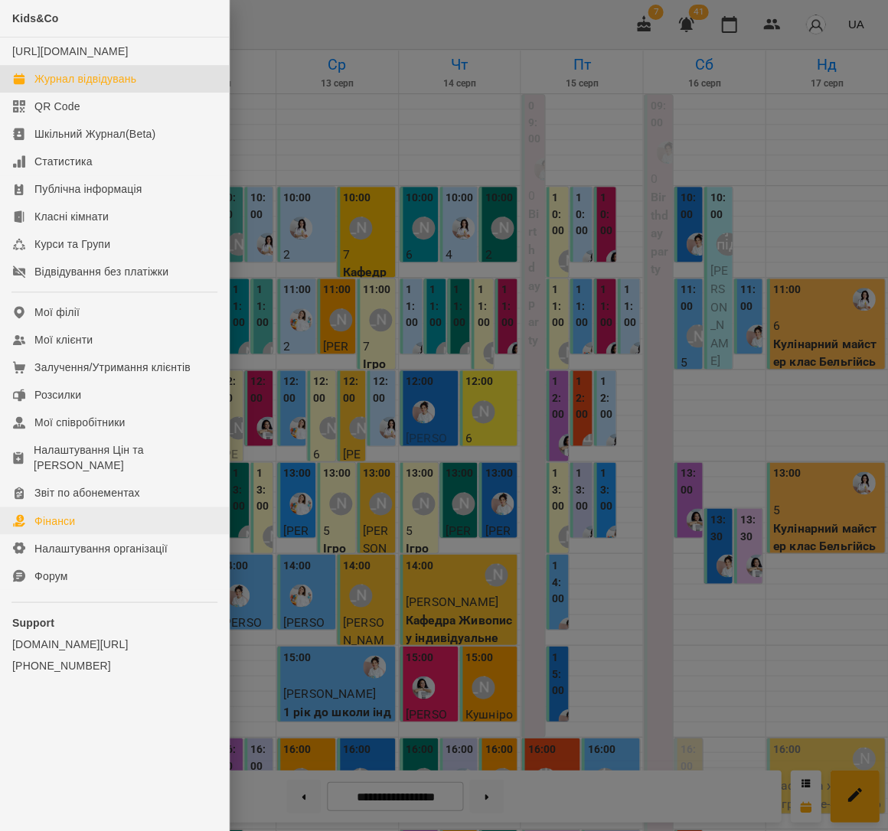
click at [97, 507] on link "Фінанси" at bounding box center [114, 521] width 229 height 28
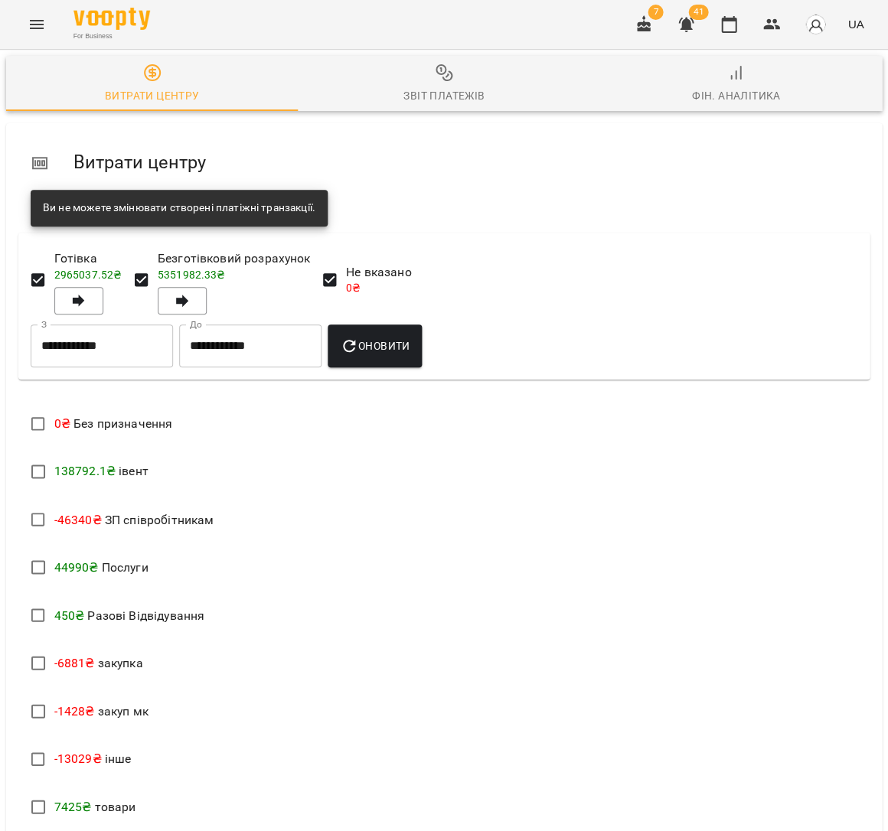
scroll to position [444, 0]
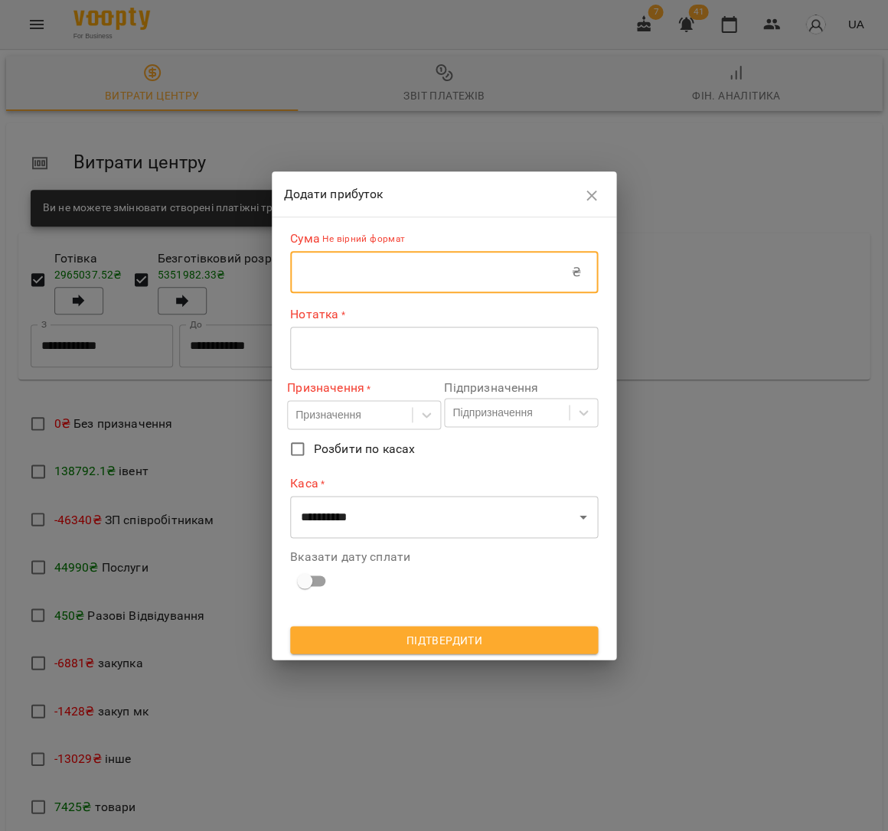
click at [393, 262] on input "text" at bounding box center [431, 272] width 282 height 43
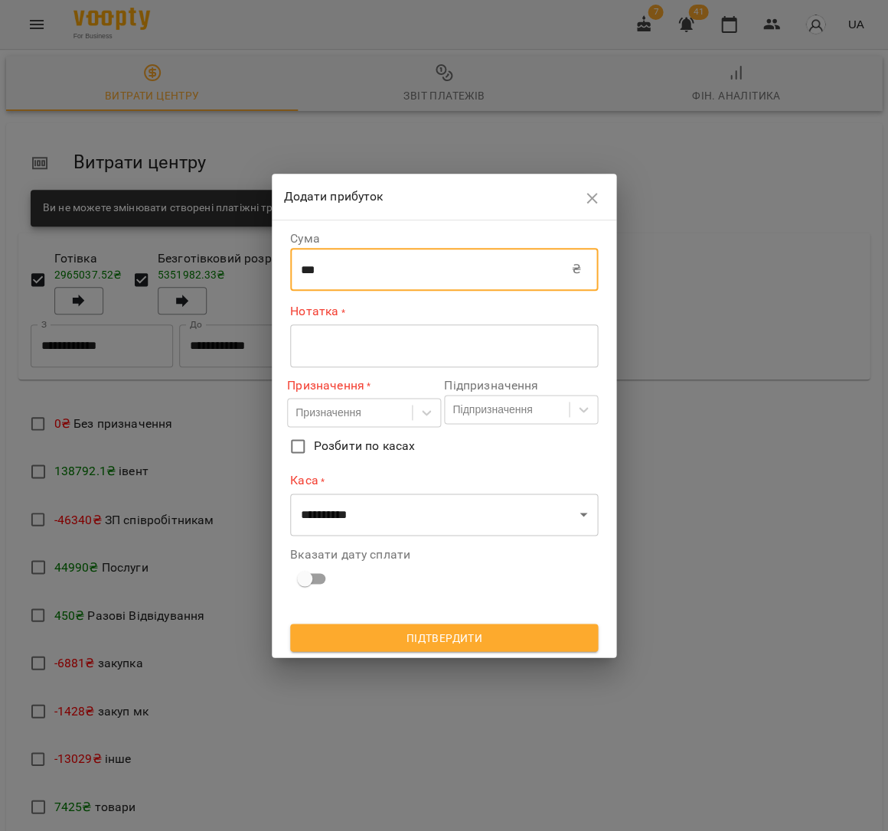
type input "***"
click at [390, 333] on div "* ​" at bounding box center [444, 345] width 308 height 43
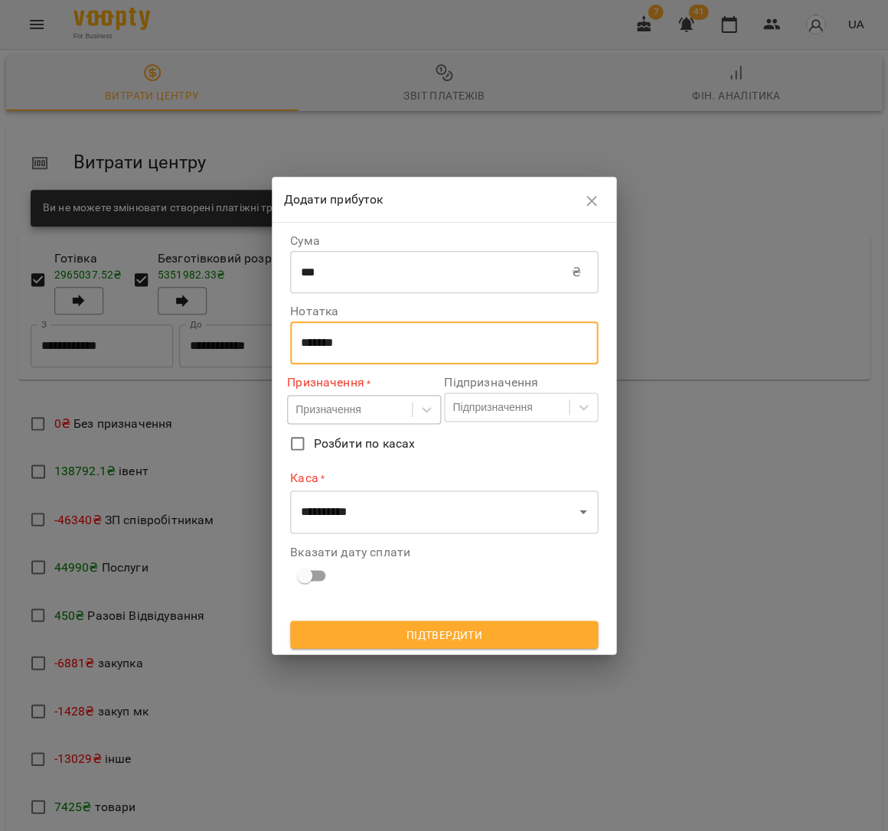
type textarea "******"
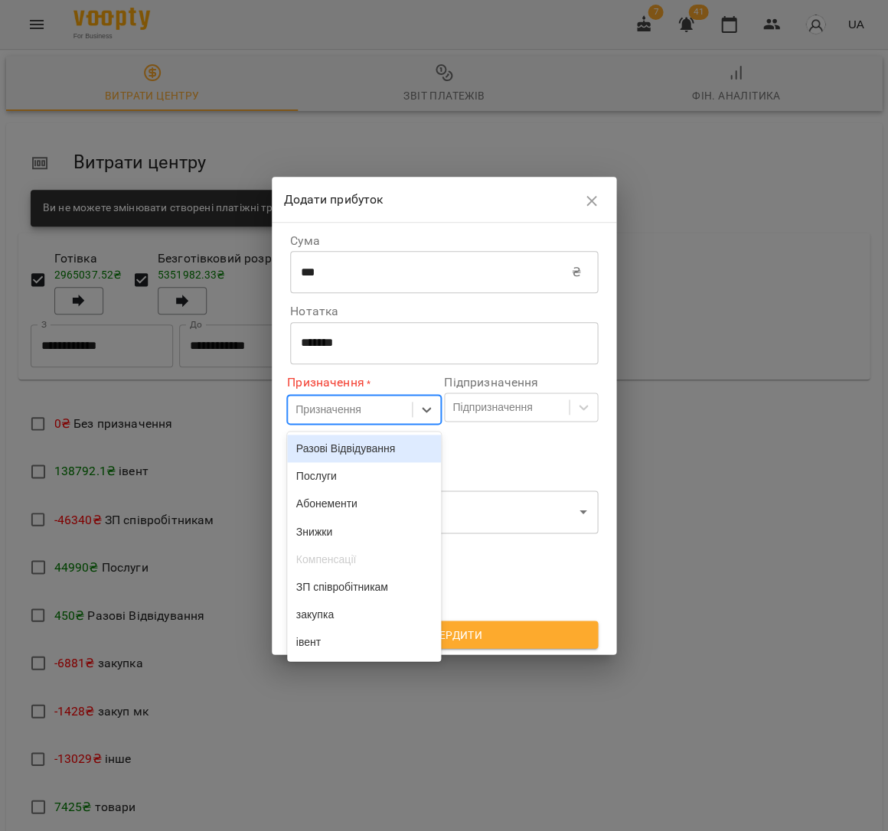
click at [358, 419] on div "Призначення" at bounding box center [350, 409] width 124 height 25
click at [363, 479] on div "Послуги" at bounding box center [364, 476] width 154 height 28
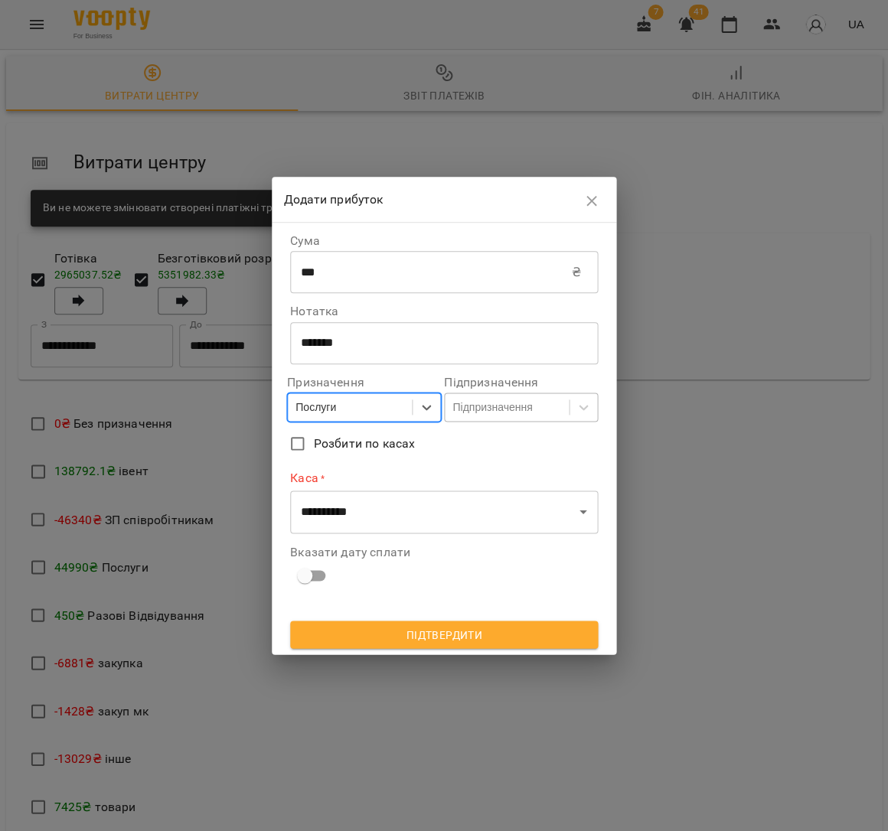
click at [509, 387] on label "Підпризначення" at bounding box center [521, 383] width 154 height 12
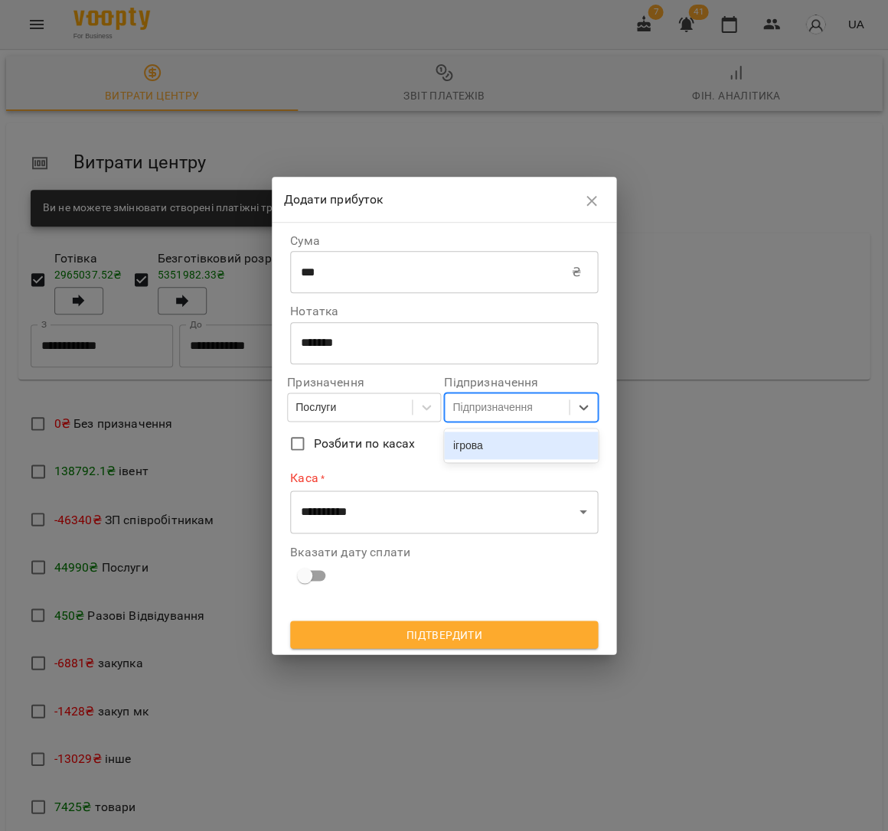
click at [509, 398] on div "Підпризначення" at bounding box center [507, 406] width 124 height 25
click at [507, 454] on div "ігрова" at bounding box center [521, 446] width 154 height 28
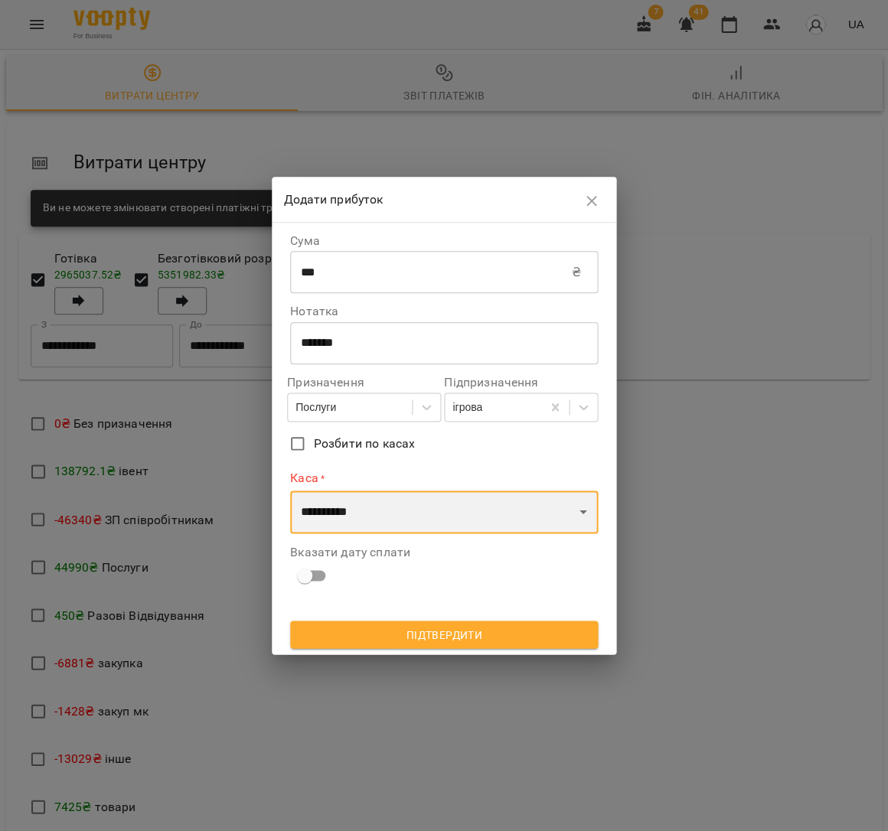
select select "****"
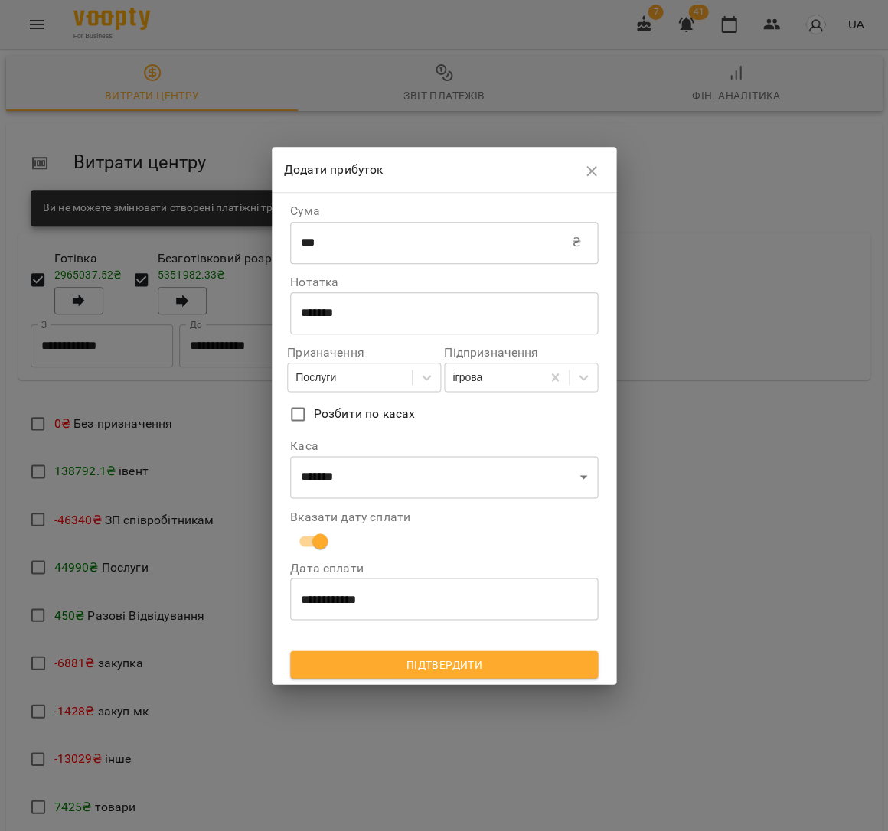
click at [442, 668] on span "Підтвердити" at bounding box center [443, 664] width 283 height 18
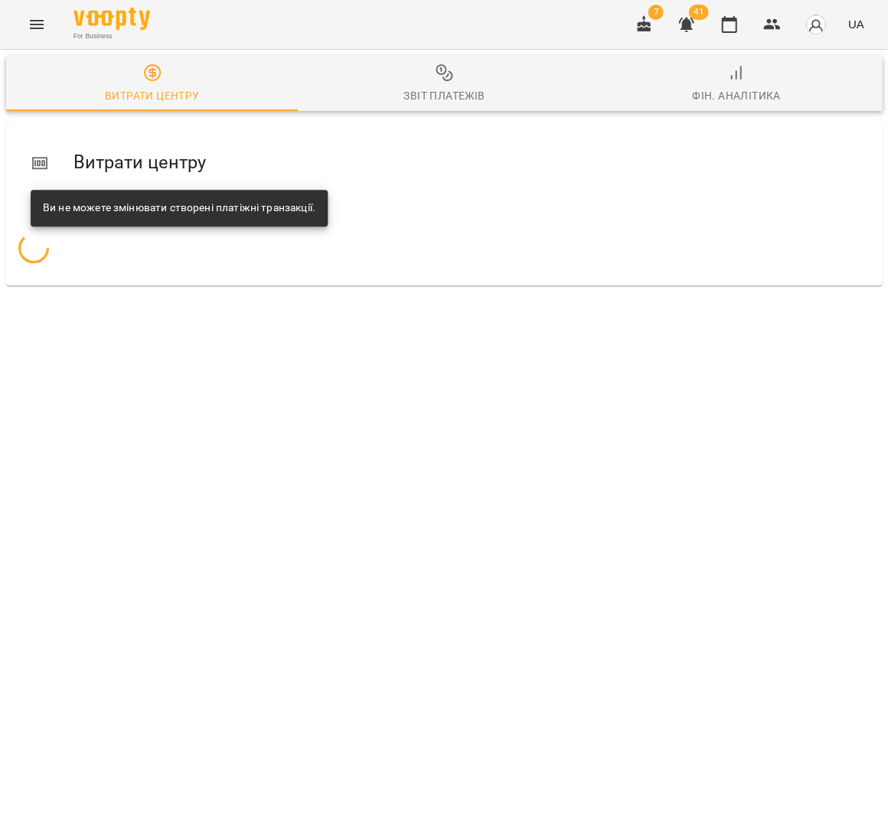
scroll to position [0, 0]
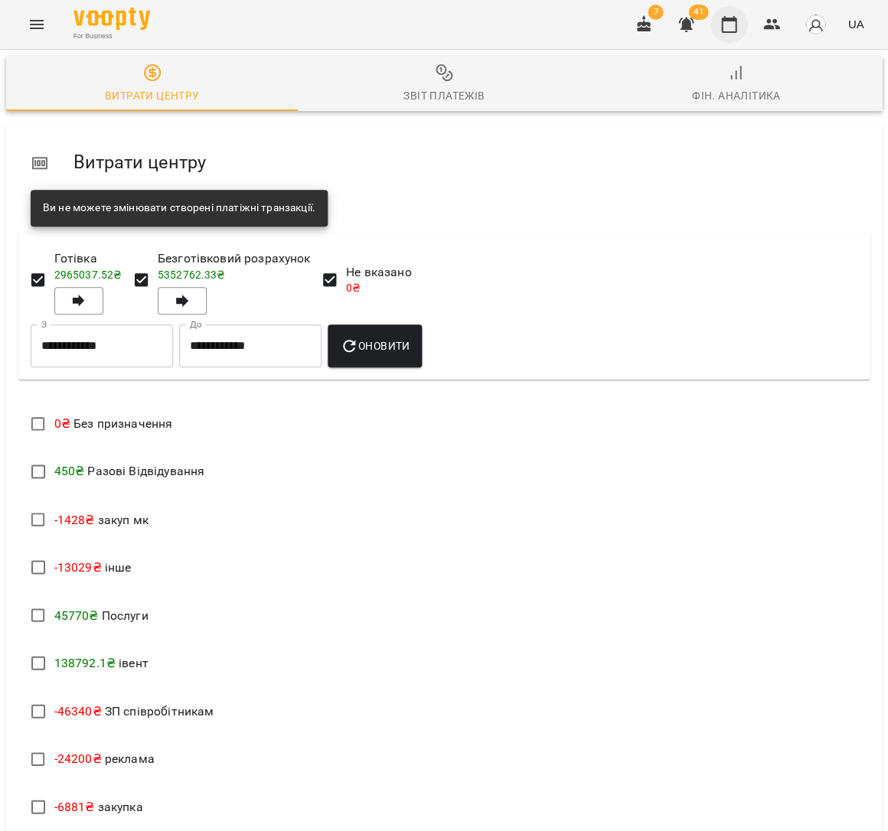
click at [730, 30] on icon "button" at bounding box center [728, 24] width 18 height 18
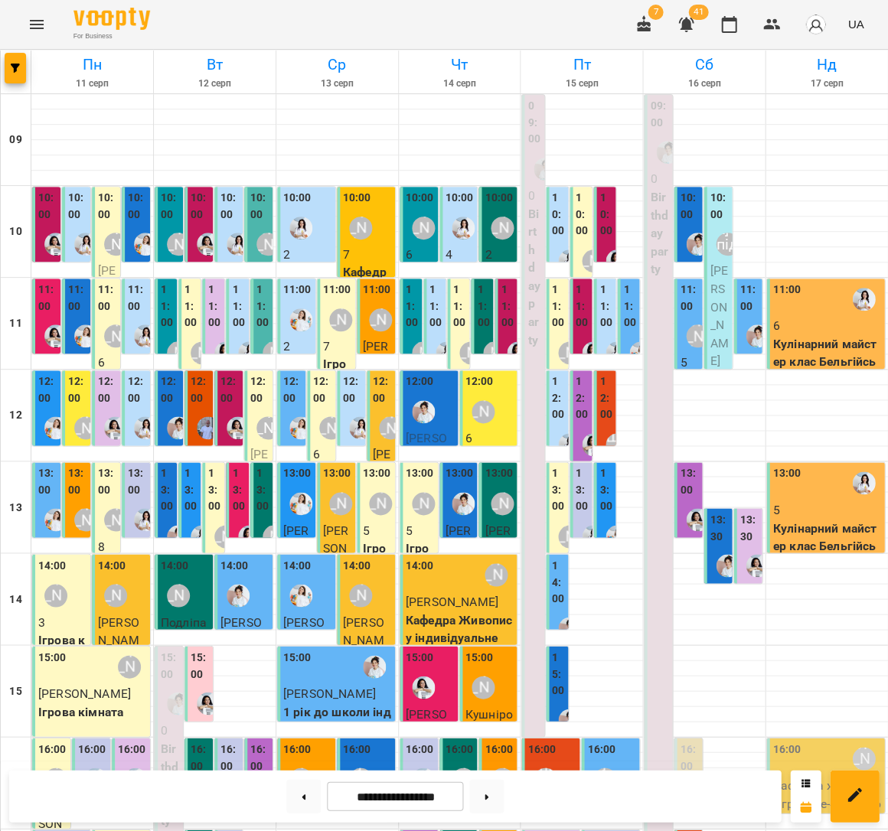
click at [846, 331] on p "6" at bounding box center [826, 326] width 109 height 18
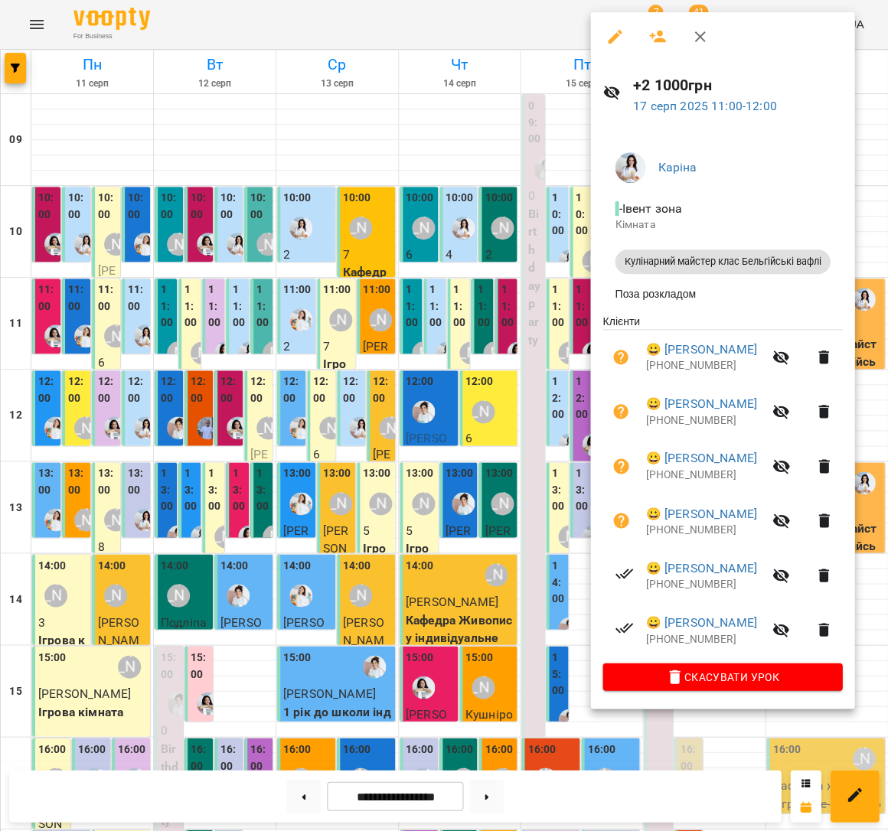
click at [553, 393] on div at bounding box center [444, 415] width 888 height 831
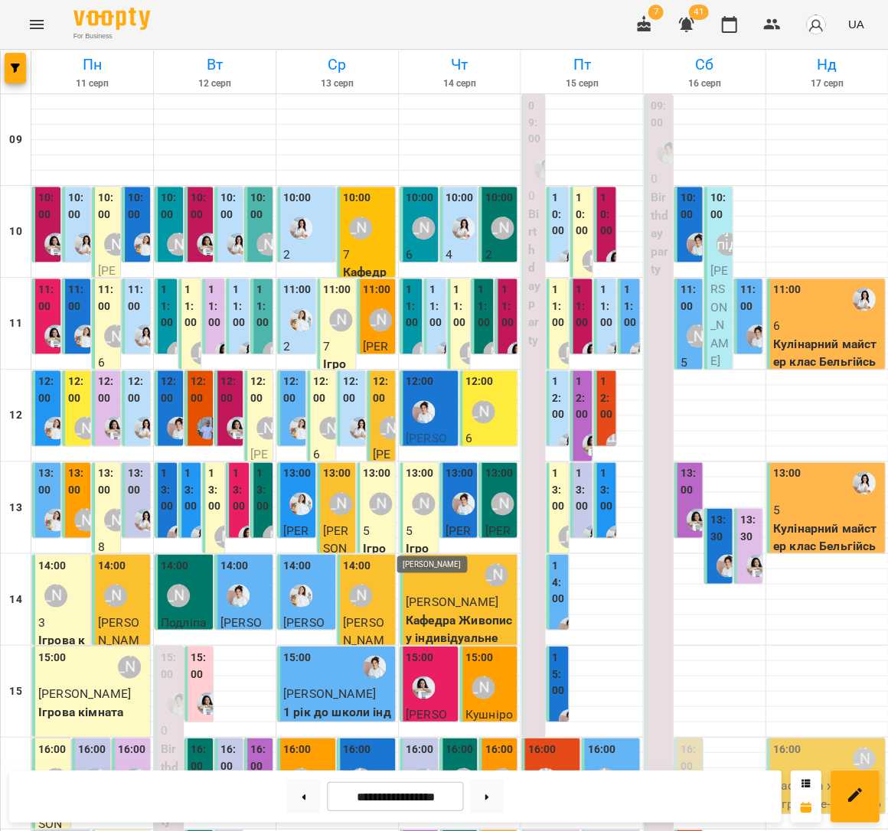
scroll to position [75, 0]
click at [487, 803] on button at bounding box center [486, 796] width 34 height 34
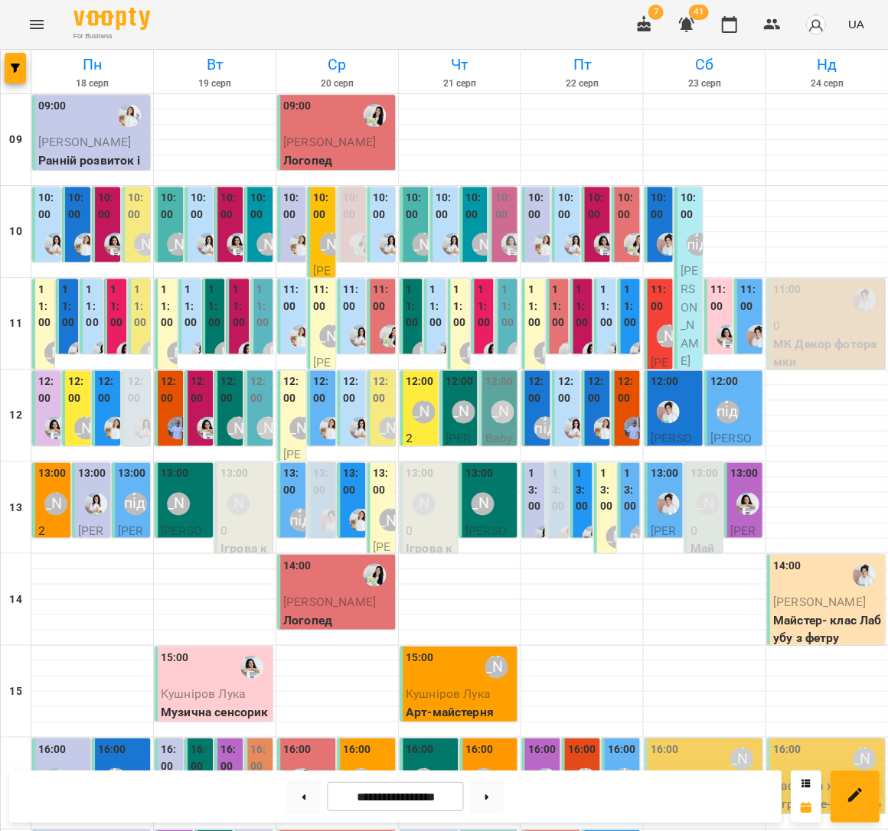
scroll to position [191, 0]
click at [499, 761] on div "[PERSON_NAME]" at bounding box center [482, 778] width 35 height 35
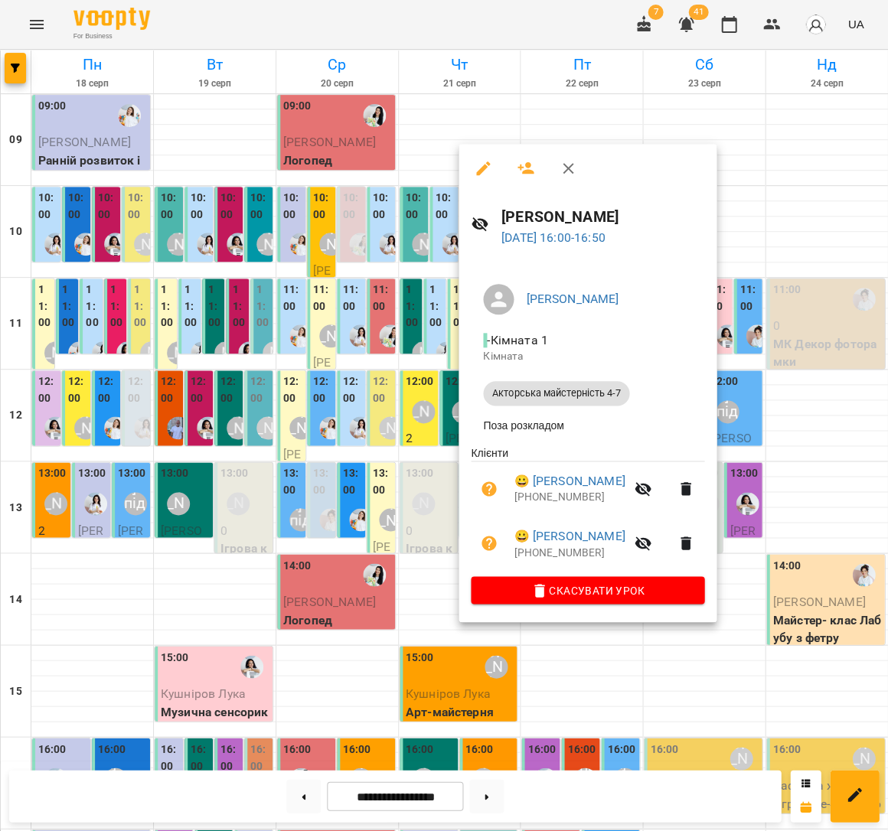
click at [302, 796] on div at bounding box center [444, 415] width 888 height 831
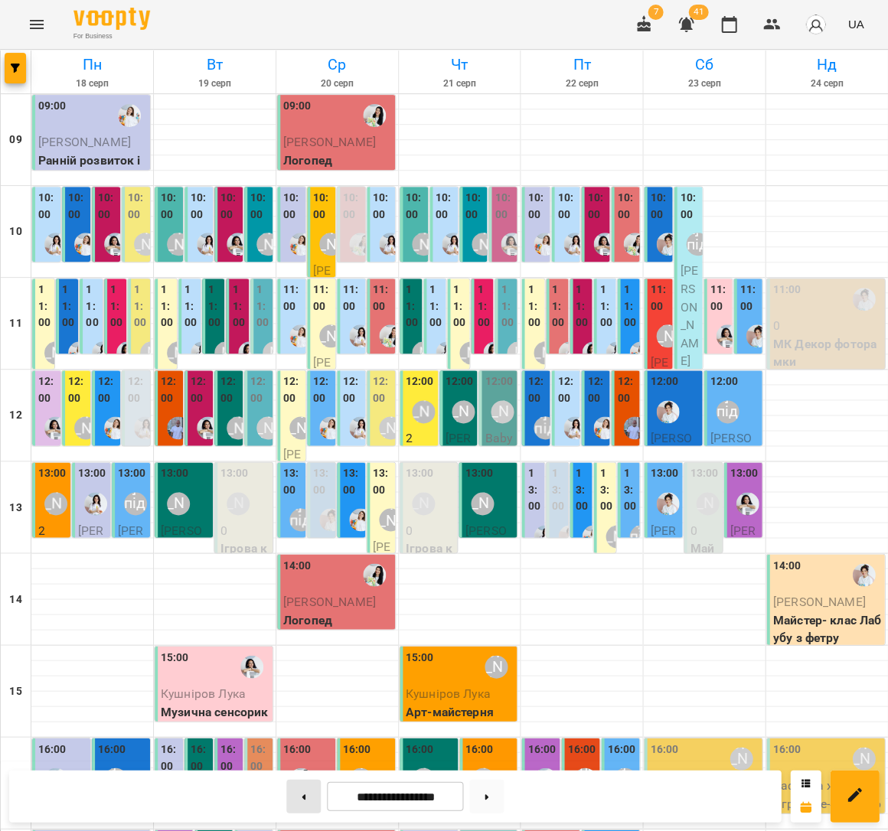
click at [296, 799] on button at bounding box center [303, 796] width 34 height 34
type input "**********"
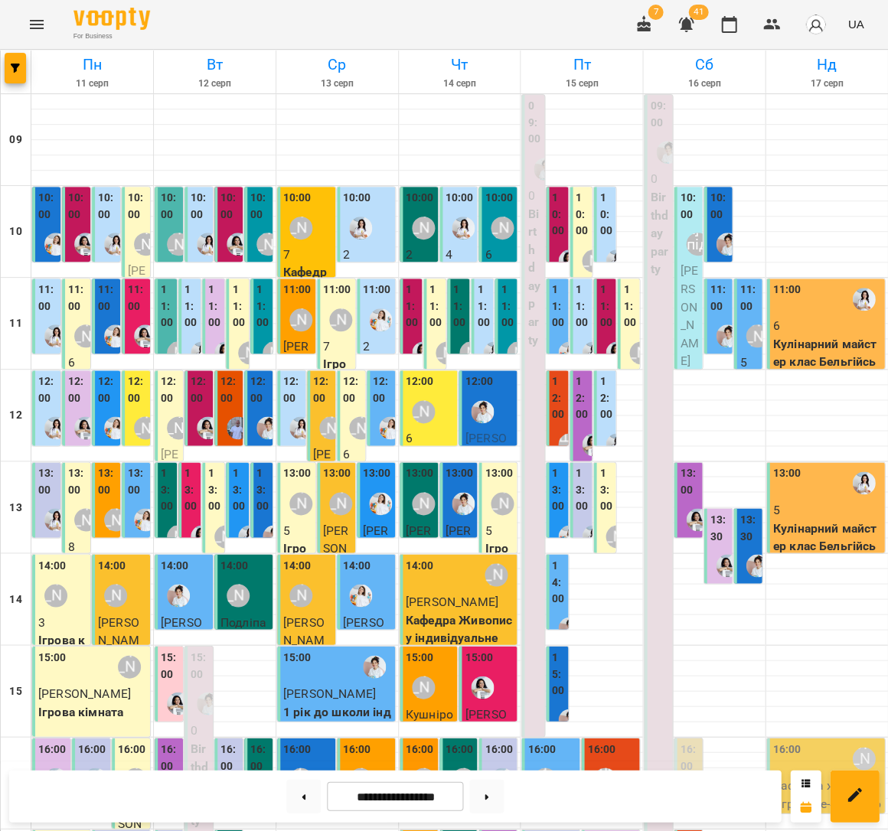
scroll to position [0, 0]
click at [693, 494] on label "13:00" at bounding box center [689, 481] width 19 height 33
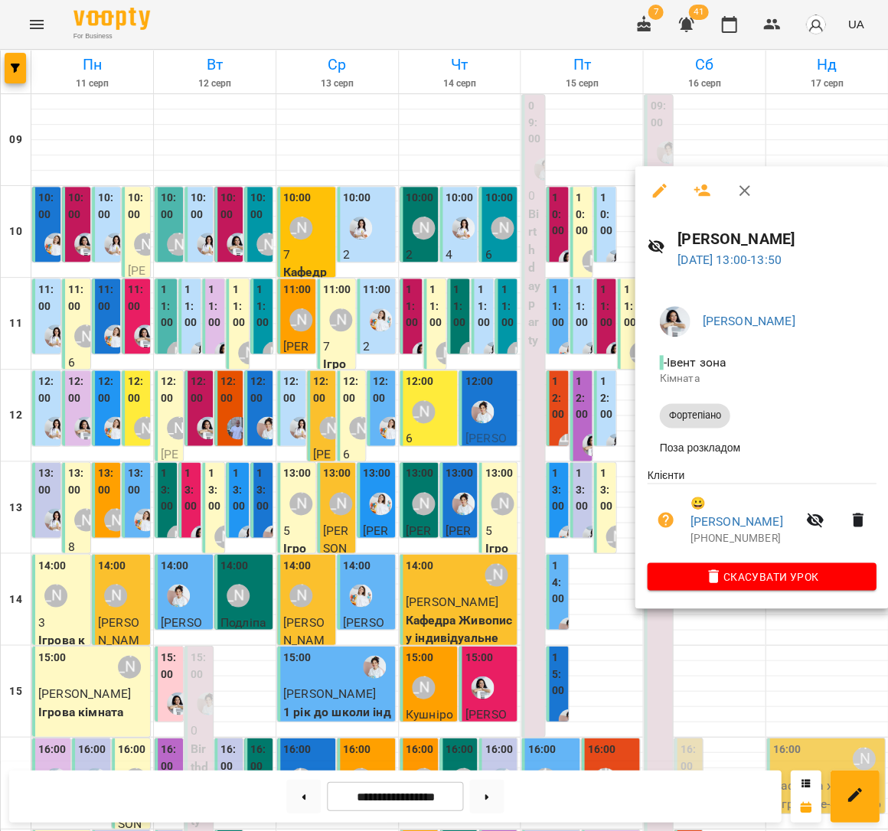
click at [458, 482] on div at bounding box center [444, 415] width 888 height 831
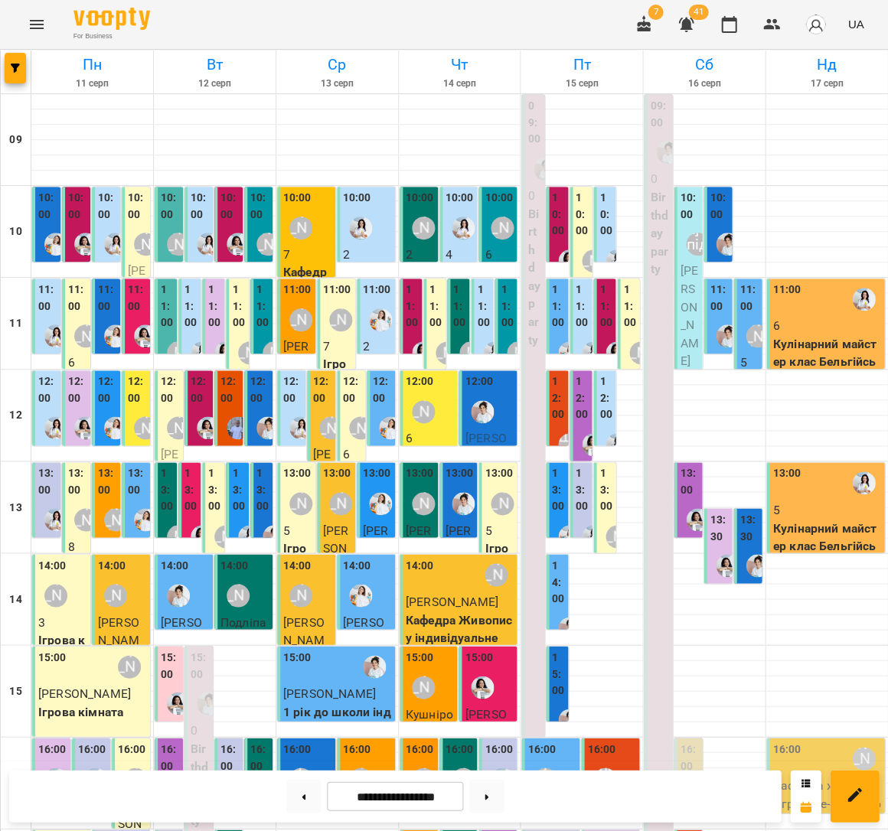
click at [712, 518] on label "13:30" at bounding box center [718, 527] width 19 height 33
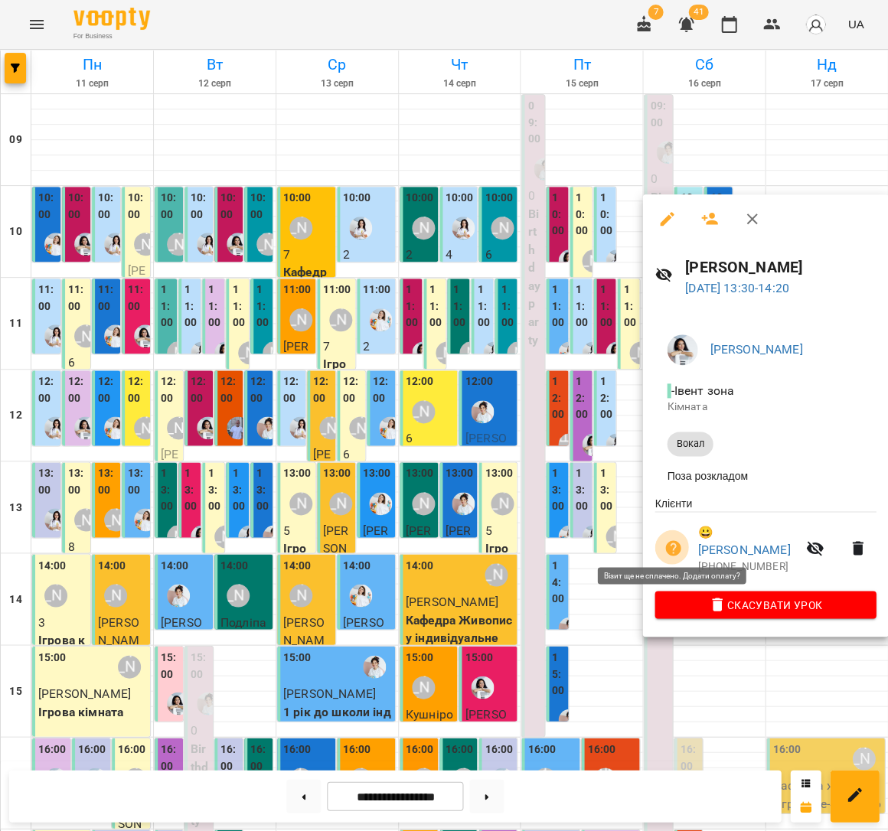
click at [681, 543] on button "button" at bounding box center [672, 548] width 37 height 37
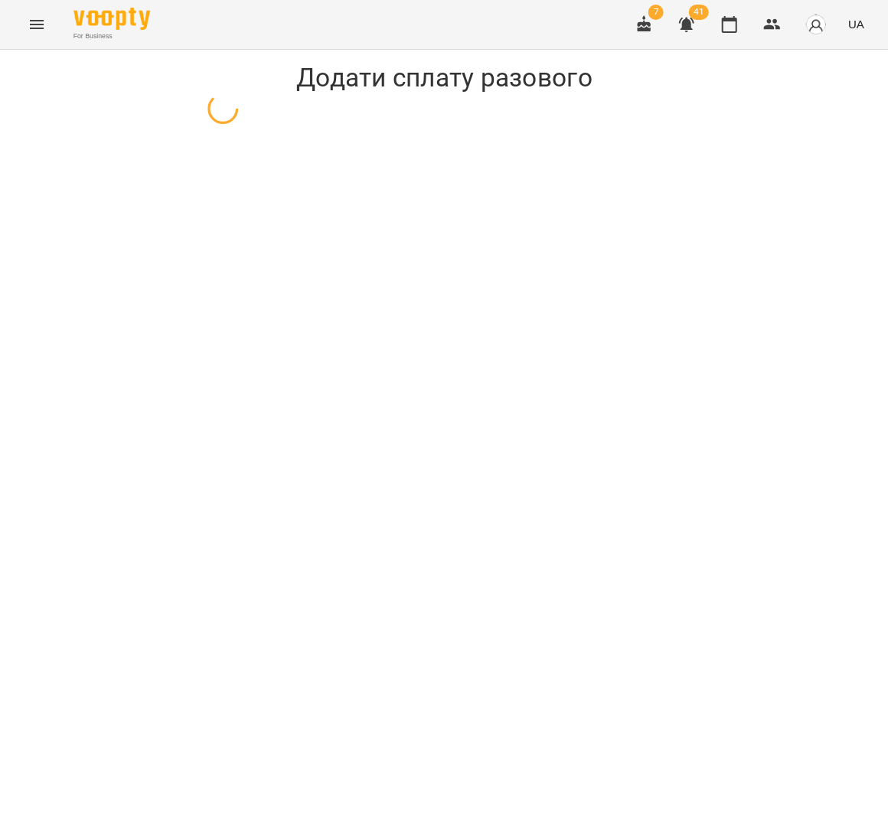
select select "*****"
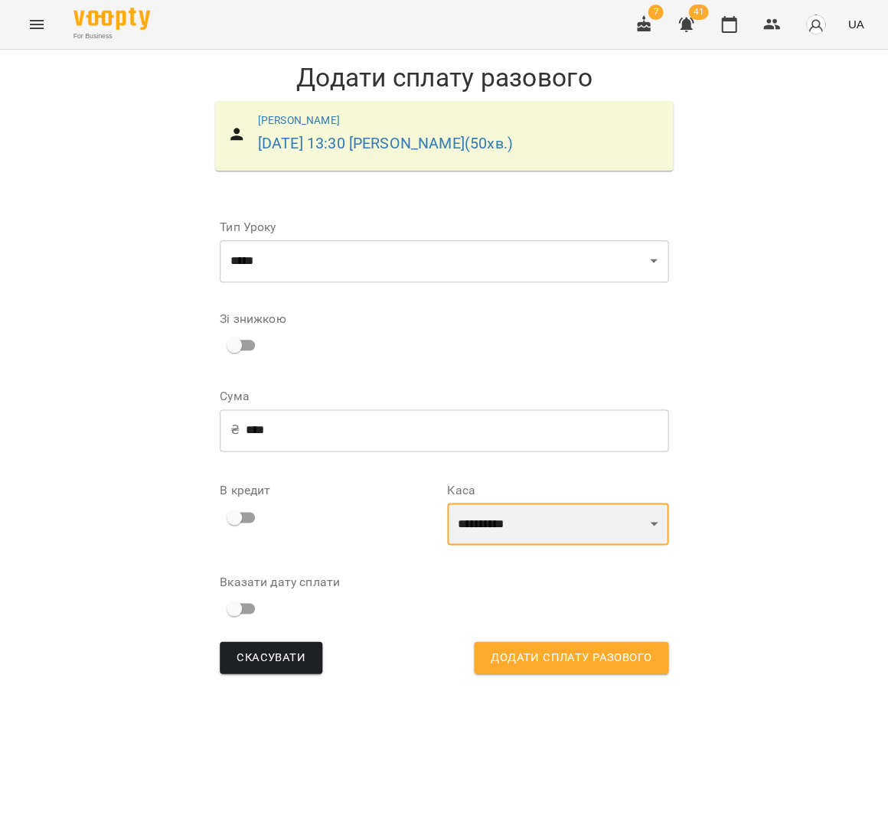
select select "****"
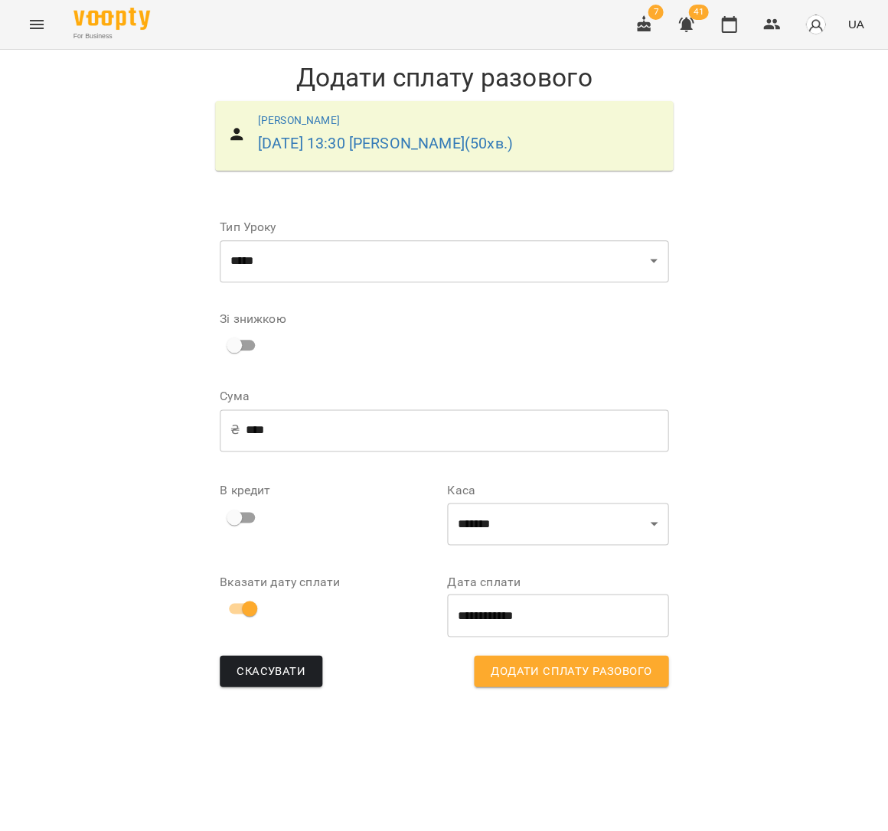
click at [554, 670] on span "Додати сплату разового" at bounding box center [571, 671] width 161 height 20
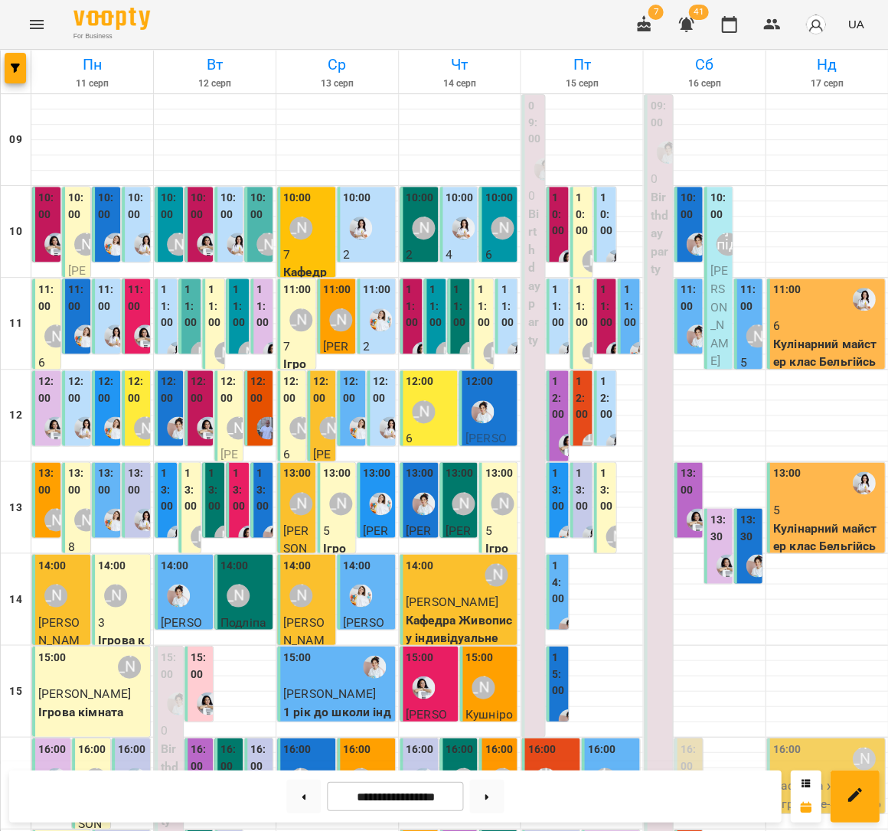
click at [792, 344] on p "Кулінарний майстер клас Бельгійські вафлі" at bounding box center [826, 362] width 109 height 54
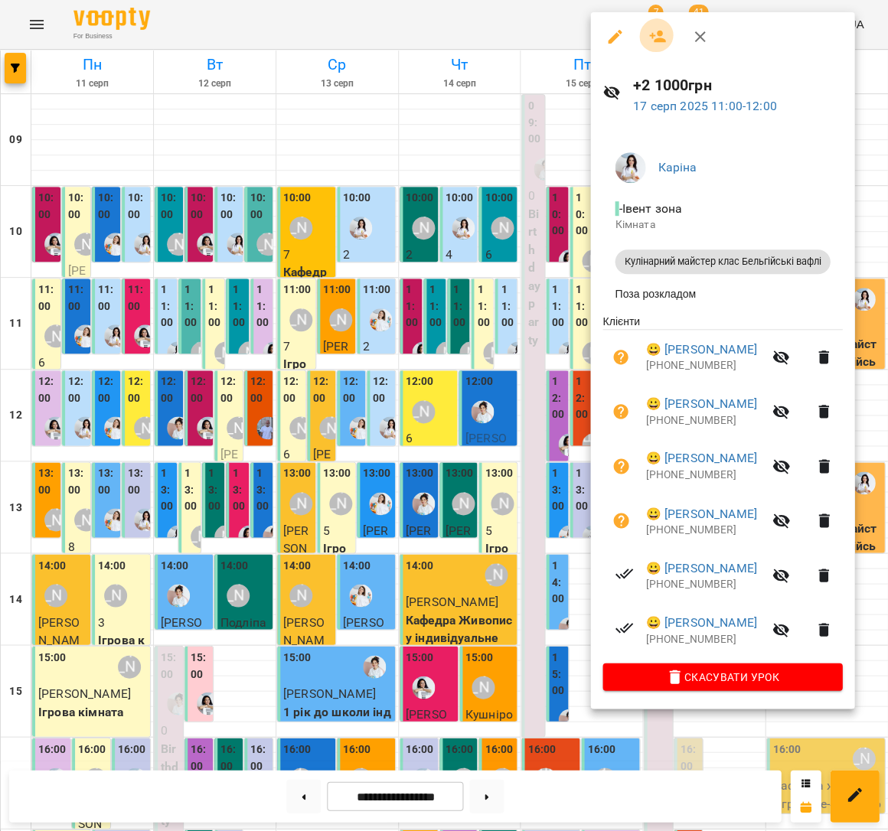
click at [651, 33] on icon "button" at bounding box center [657, 37] width 18 height 18
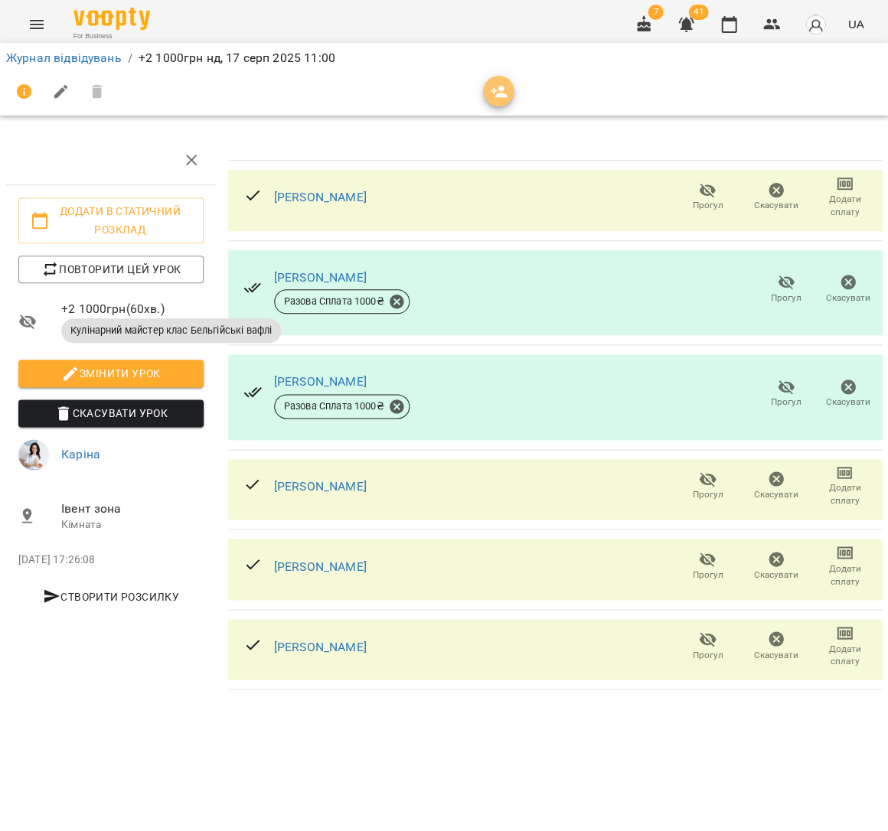
click at [500, 90] on icon "button" at bounding box center [499, 92] width 18 height 18
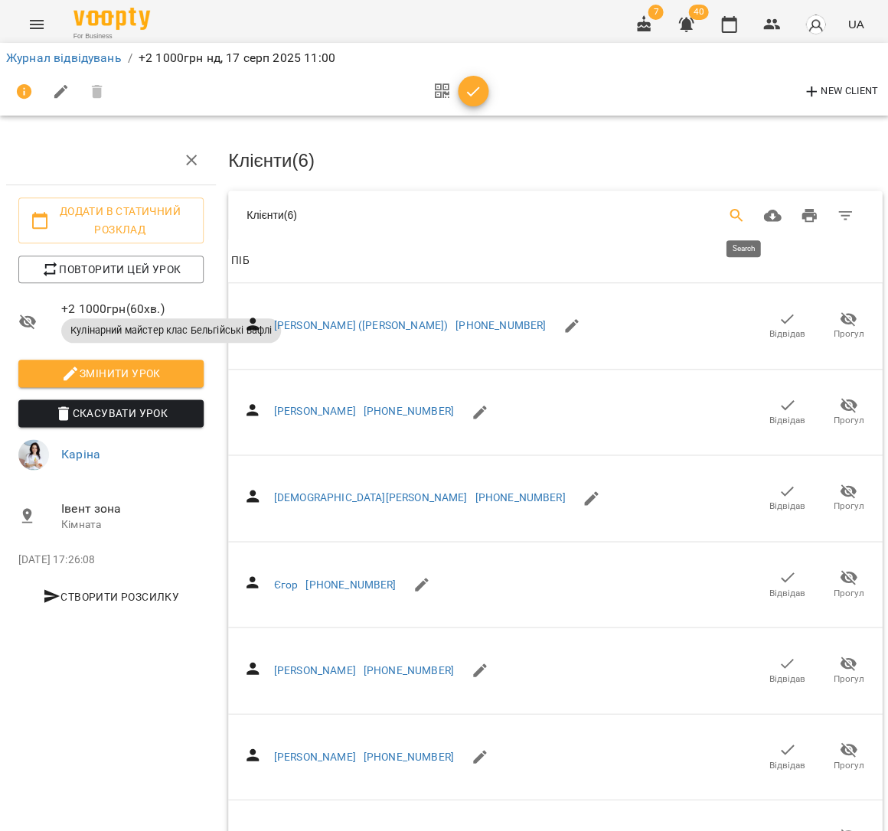
click at [755, 208] on button "Search" at bounding box center [736, 215] width 37 height 37
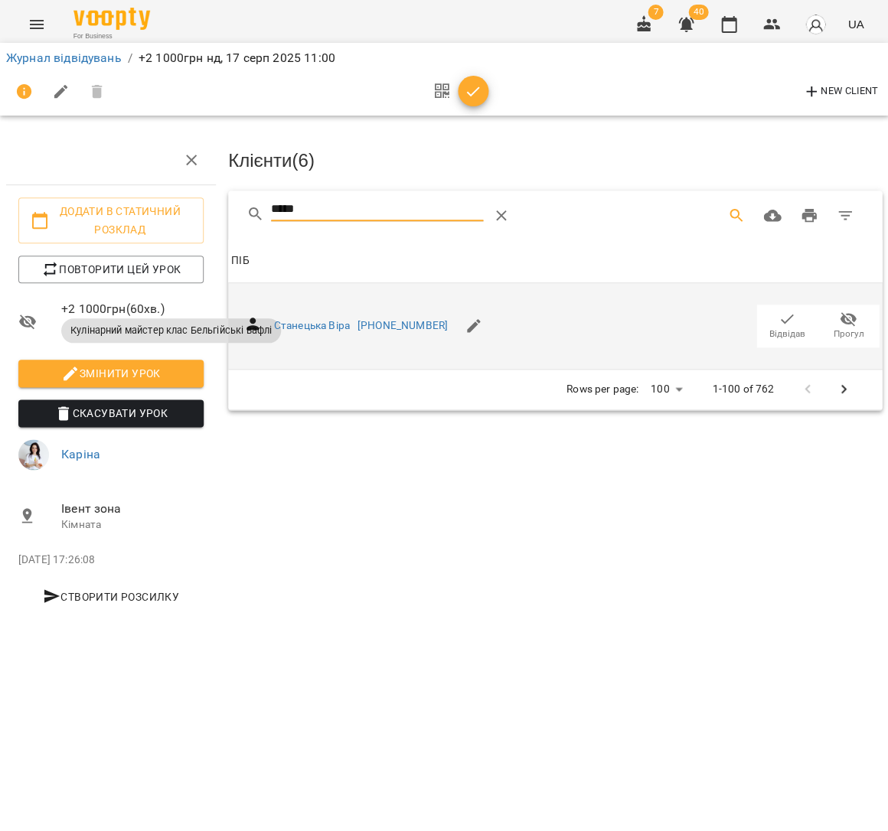
type input "*****"
click at [792, 317] on icon "button" at bounding box center [786, 319] width 18 height 18
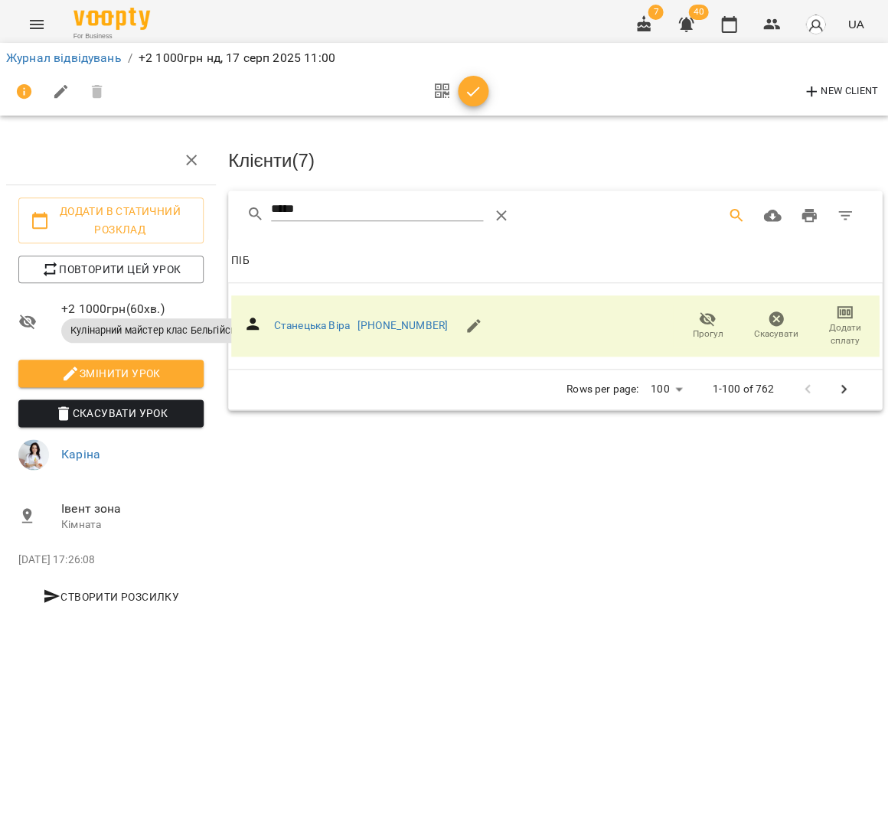
drag, startPoint x: 466, startPoint y: 99, endPoint x: 480, endPoint y: 100, distance: 13.8
click at [466, 99] on button "button" at bounding box center [473, 91] width 31 height 31
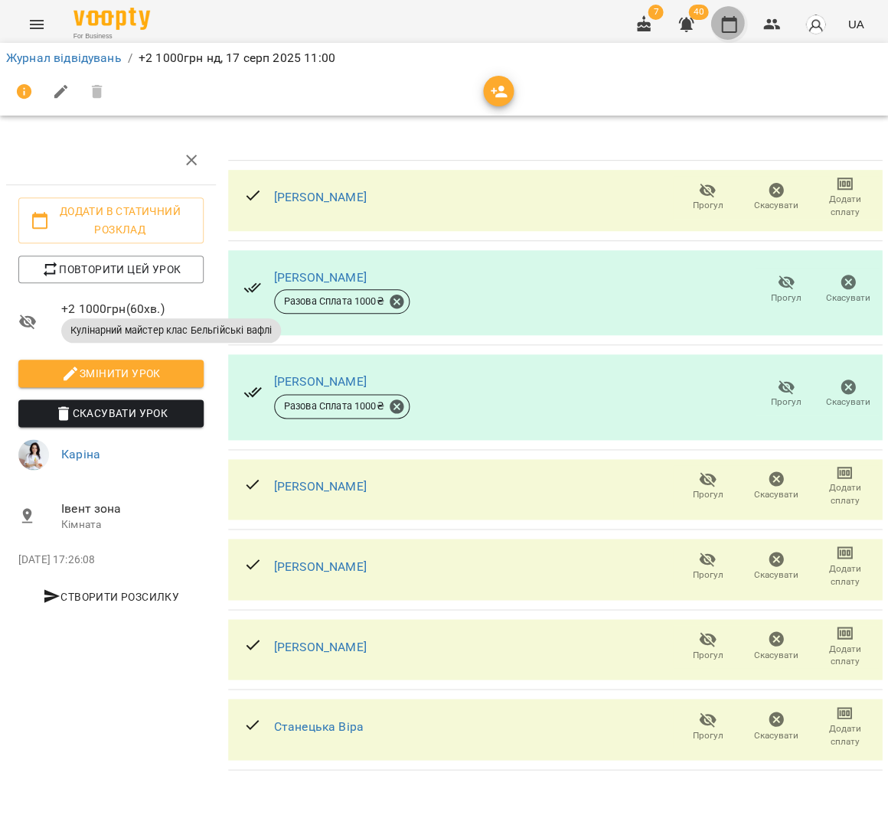
click at [719, 21] on button "button" at bounding box center [728, 24] width 37 height 37
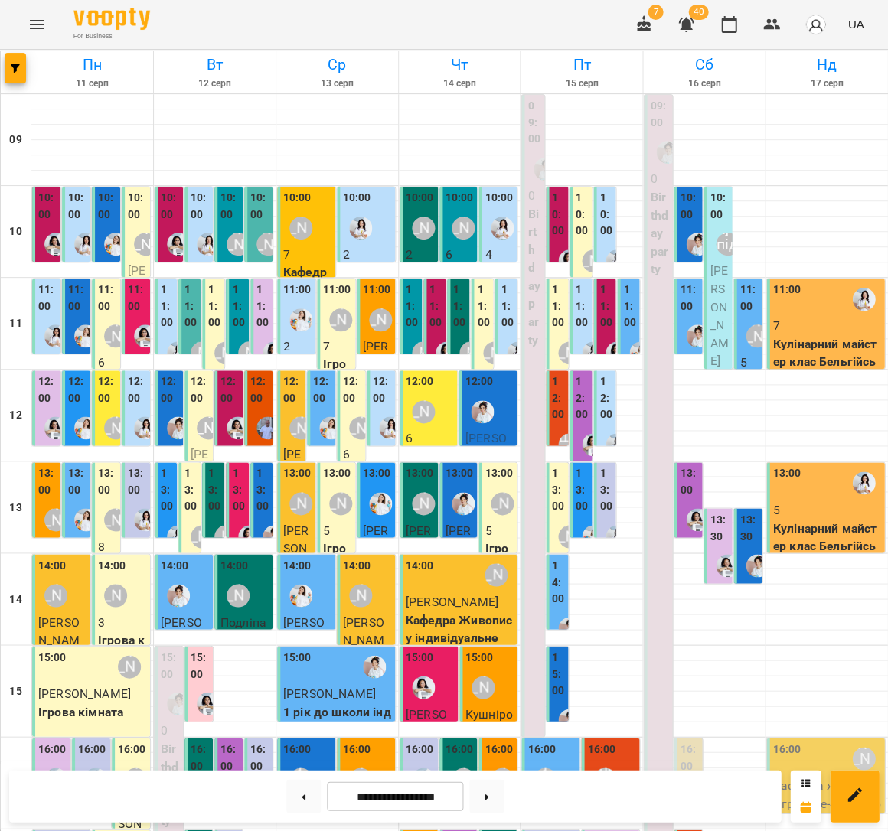
click at [719, 297] on p "[PERSON_NAME]" at bounding box center [718, 316] width 19 height 108
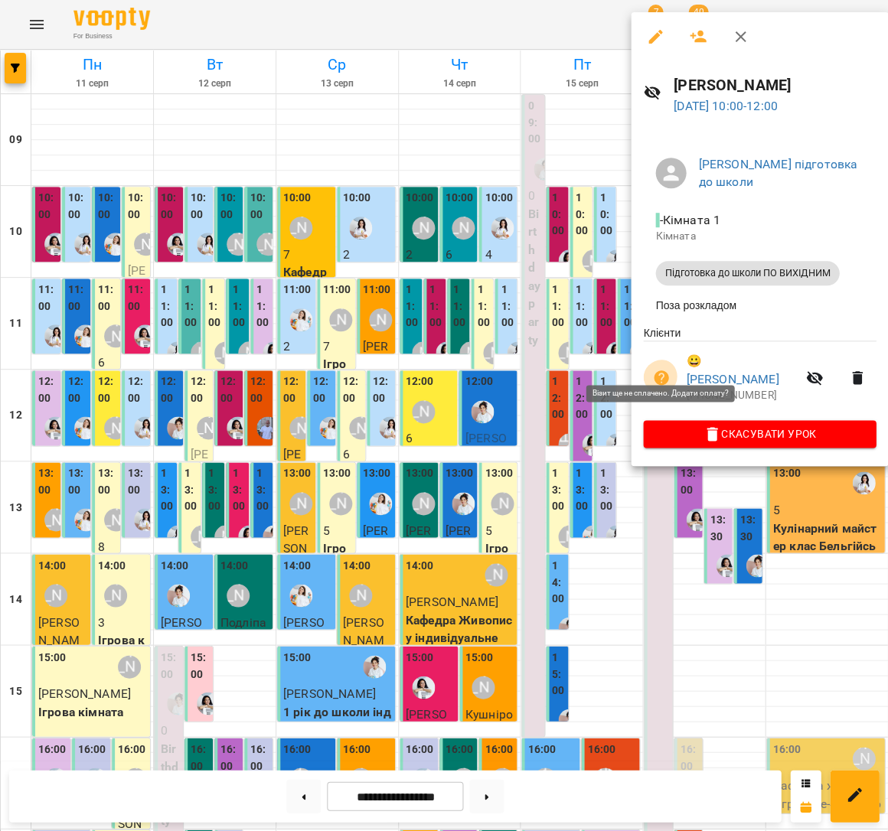
click at [666, 369] on icon "button" at bounding box center [661, 378] width 18 height 18
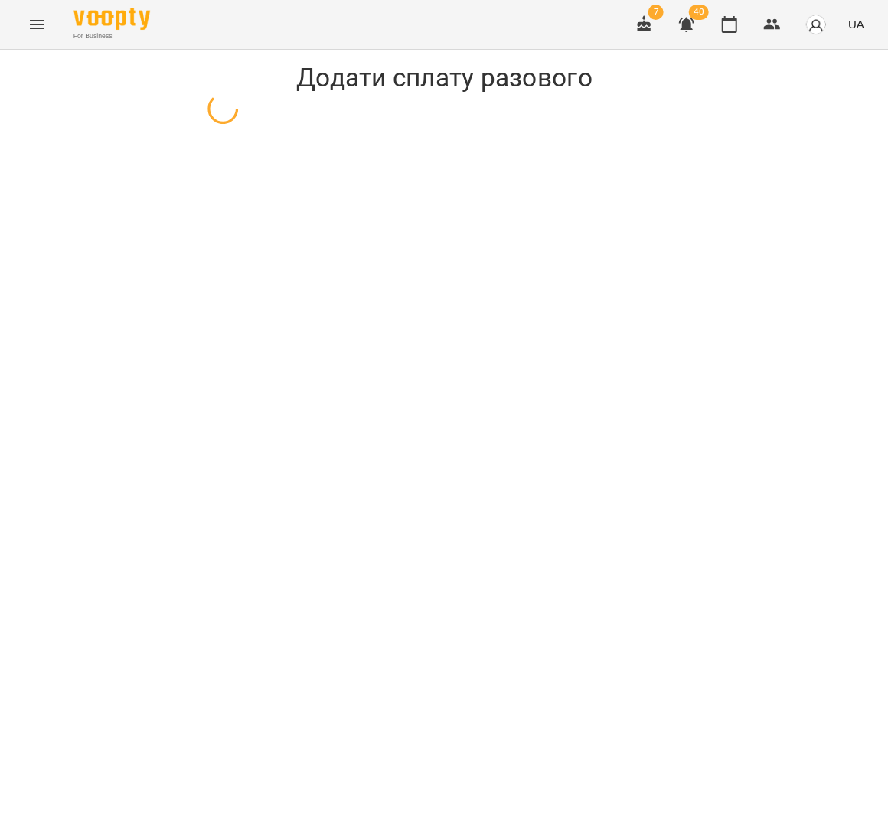
select select "**********"
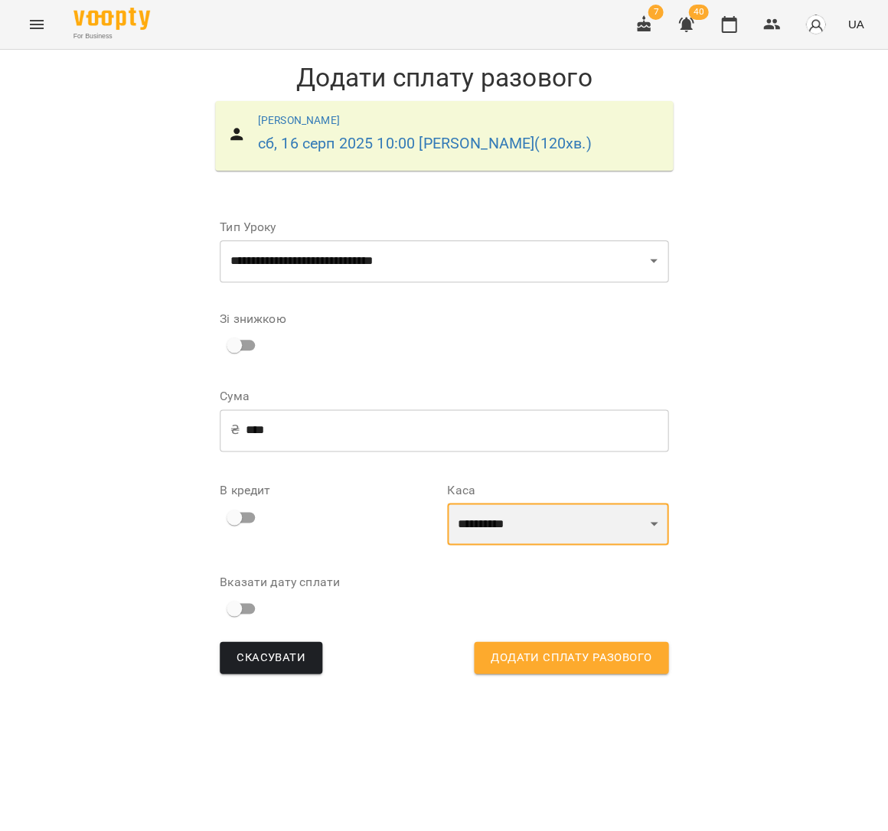
select select "****"
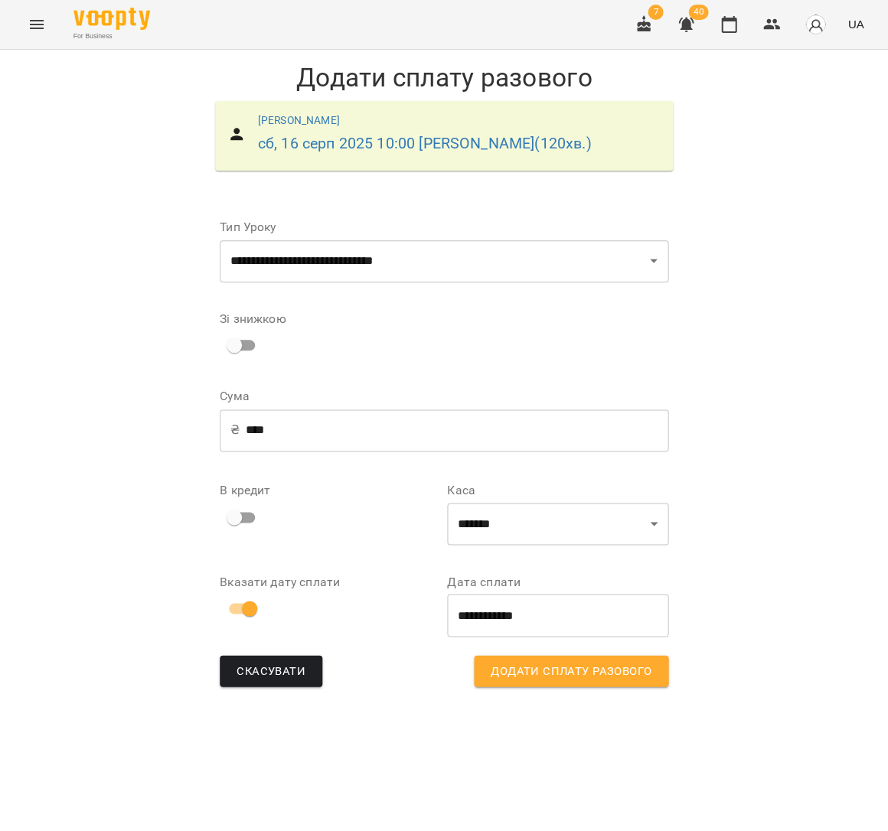
click at [615, 663] on span "Додати сплату разового" at bounding box center [571, 671] width 161 height 20
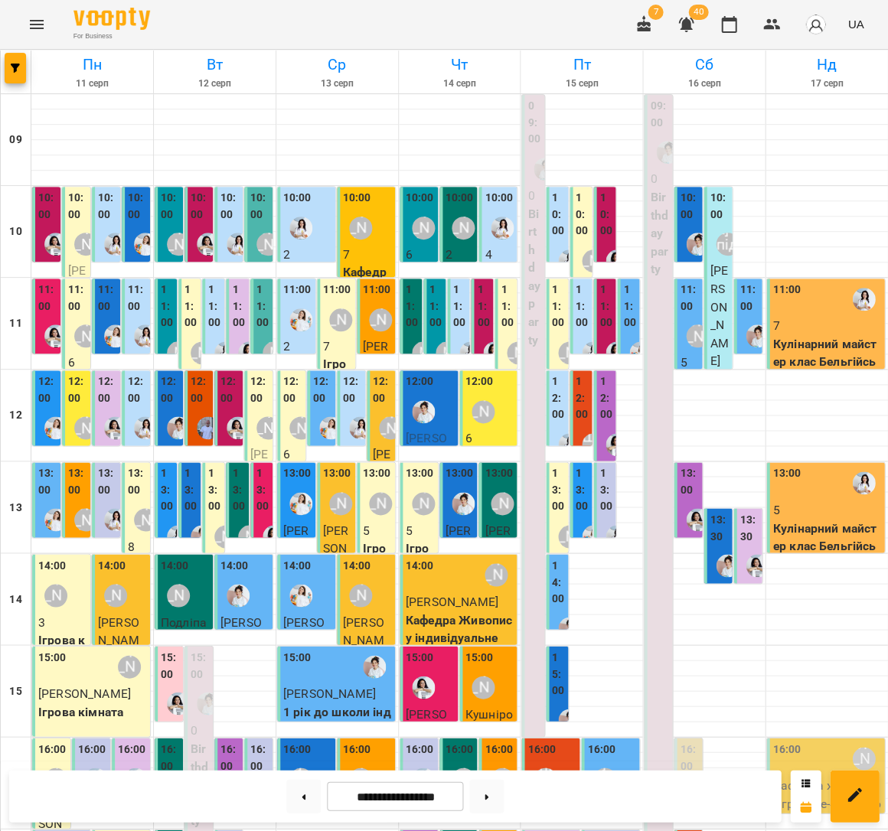
click at [686, 502] on div at bounding box center [697, 519] width 35 height 35
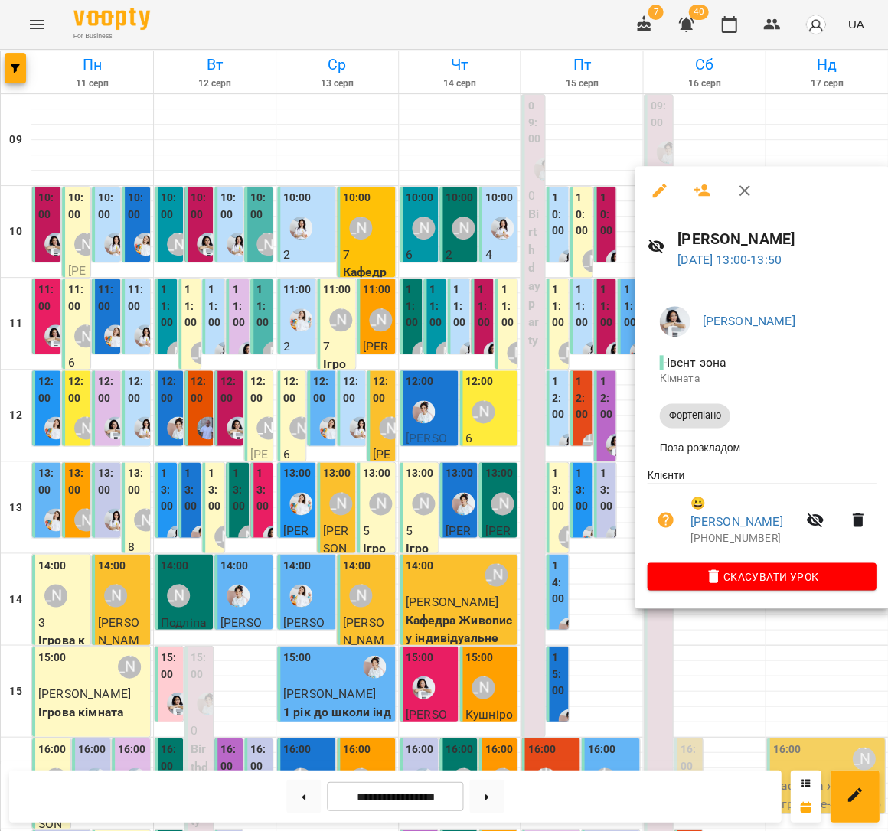
click at [657, 517] on icon "button" at bounding box center [665, 519] width 18 height 18
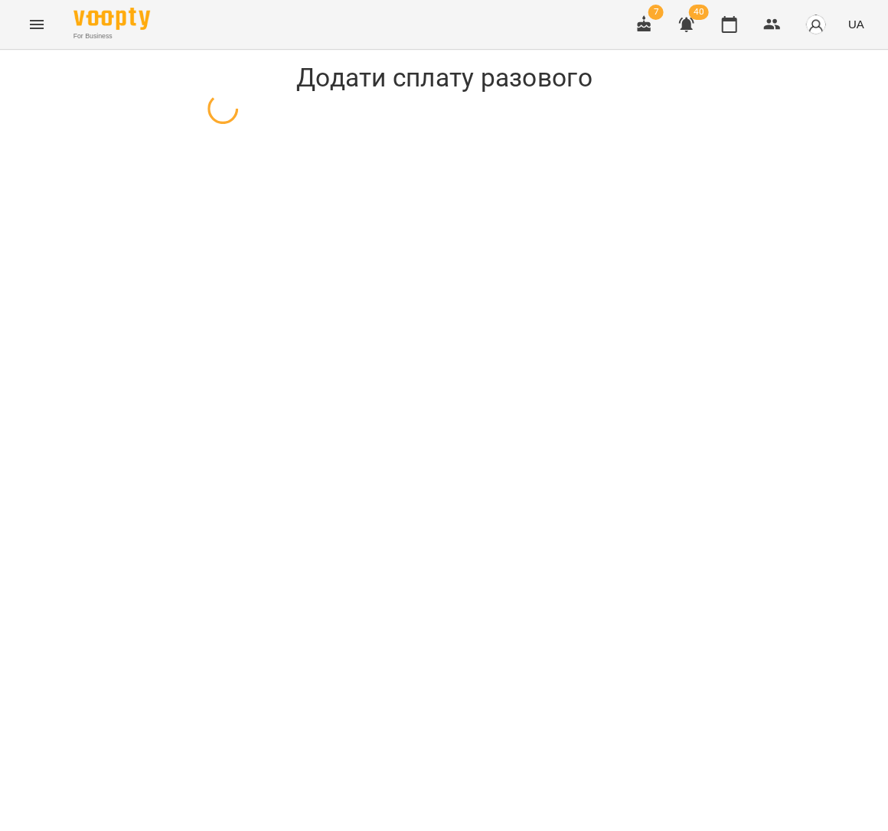
select select "**********"
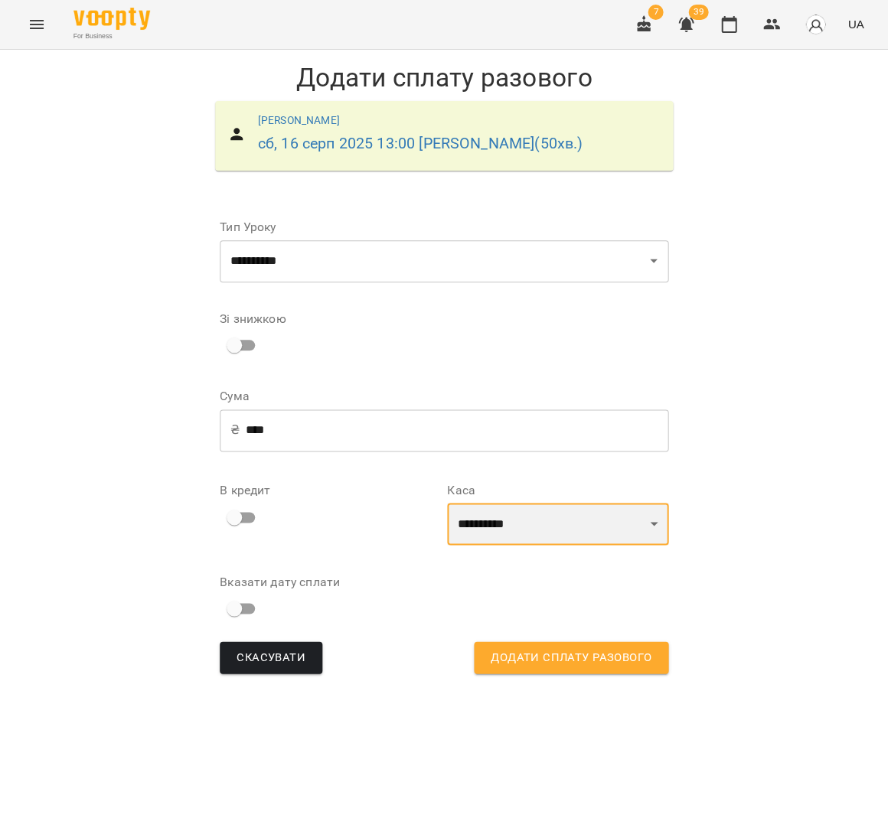
select select "****"
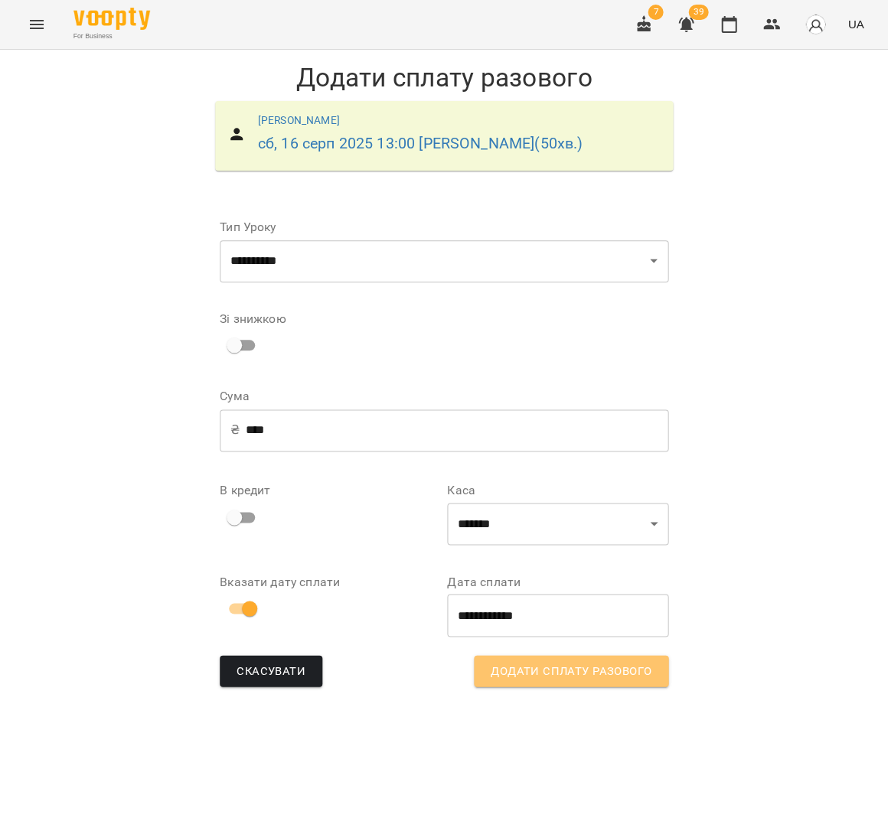
click at [540, 667] on span "Додати сплату разового" at bounding box center [571, 671] width 161 height 20
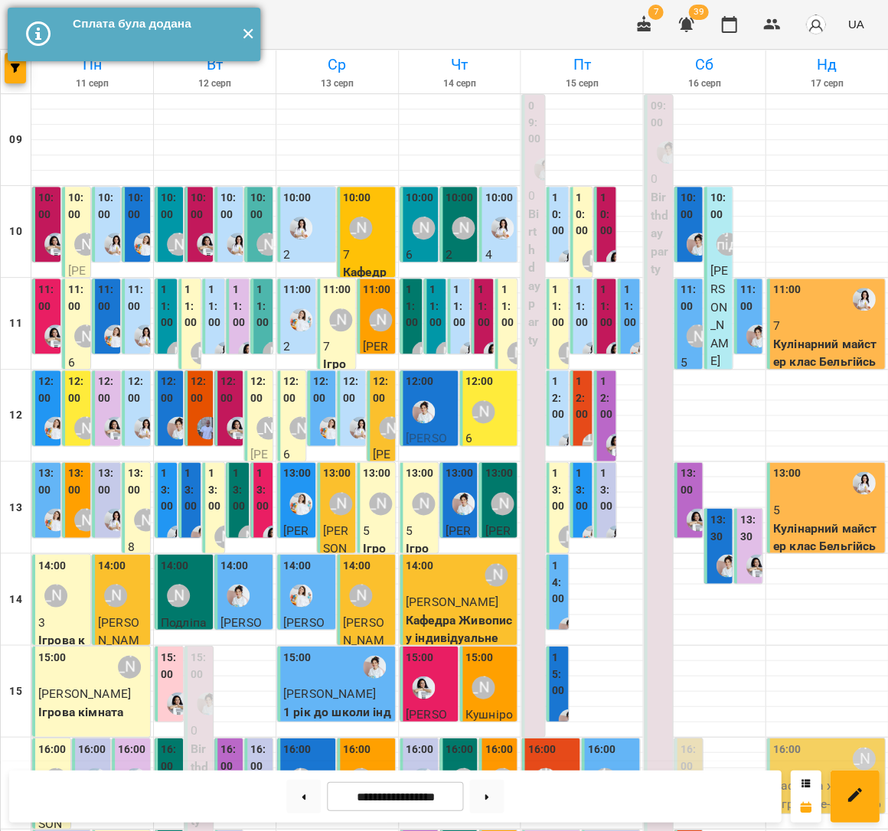
click at [241, 43] on button "✕" at bounding box center [247, 35] width 25 height 54
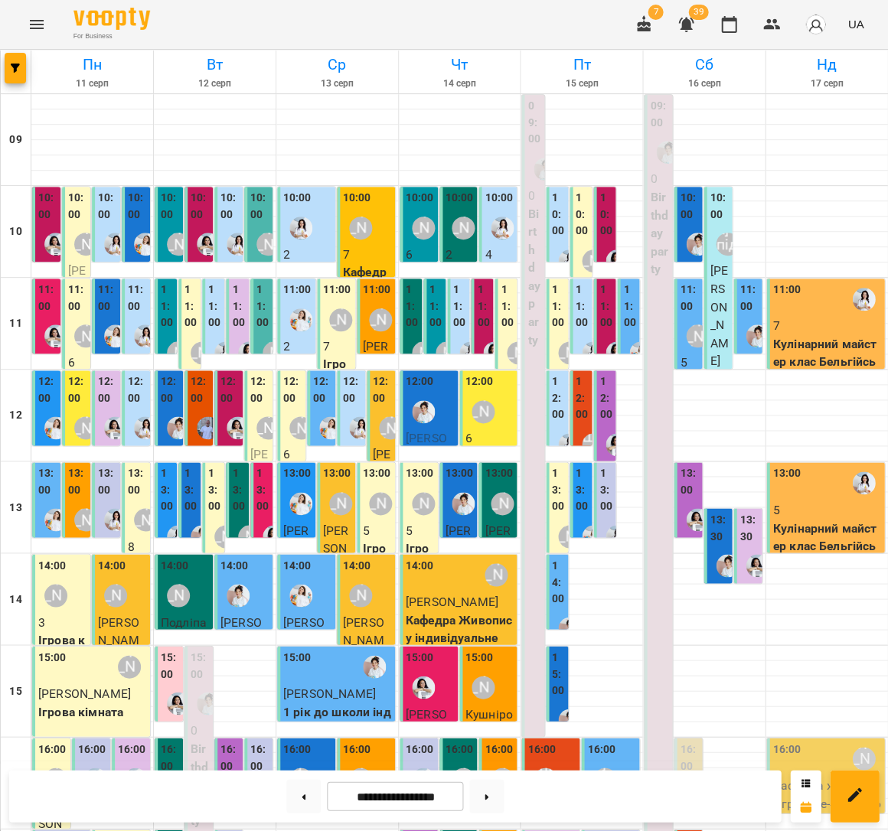
click at [38, 18] on icon "Menu" at bounding box center [37, 24] width 18 height 18
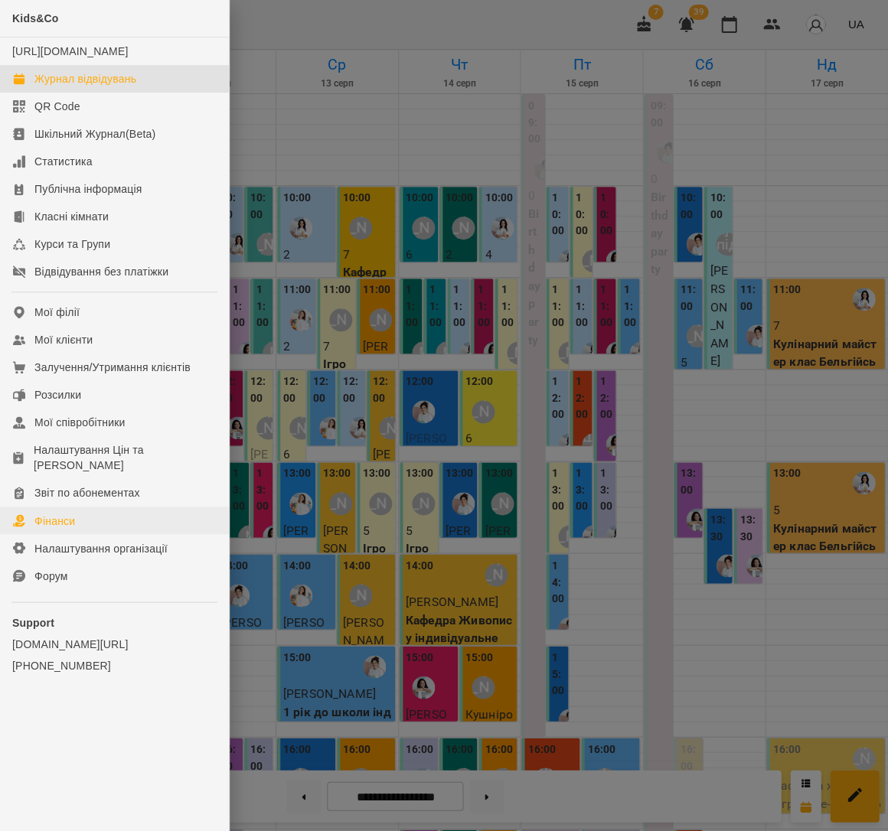
click at [108, 507] on link "Фінанси" at bounding box center [114, 521] width 229 height 28
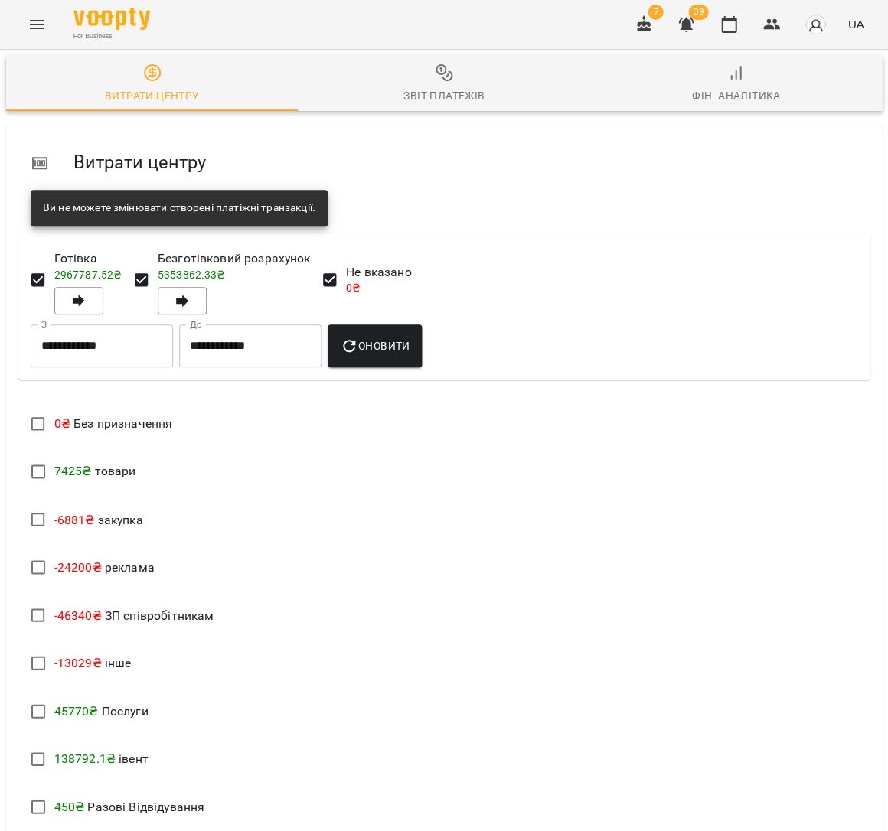
scroll to position [341, 0]
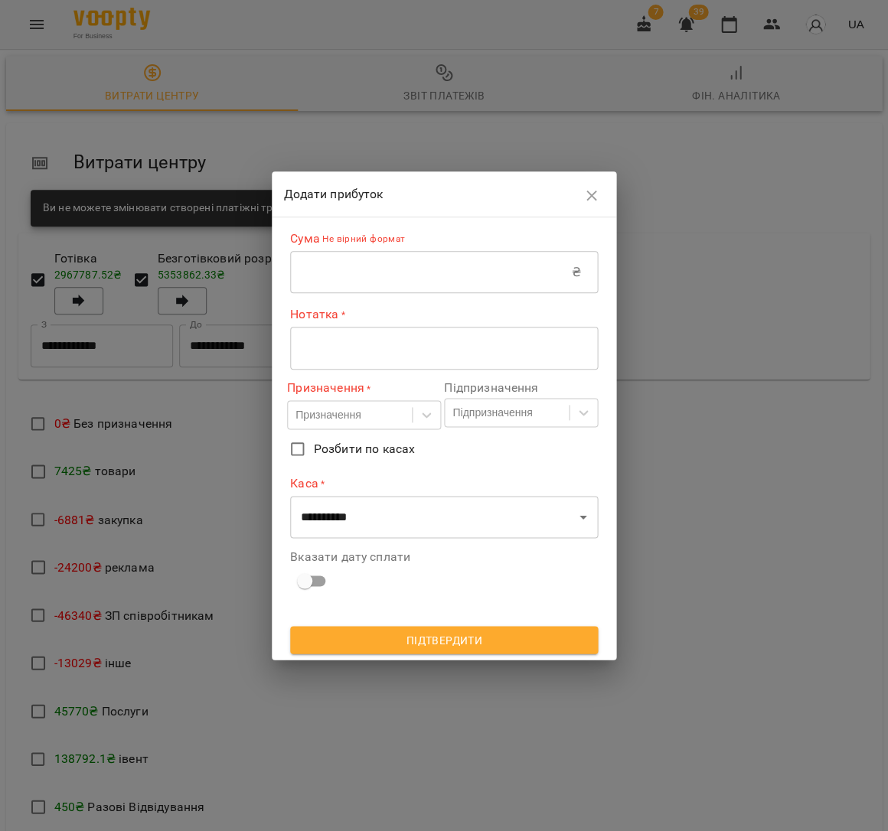
click at [347, 270] on input "text" at bounding box center [431, 272] width 282 height 43
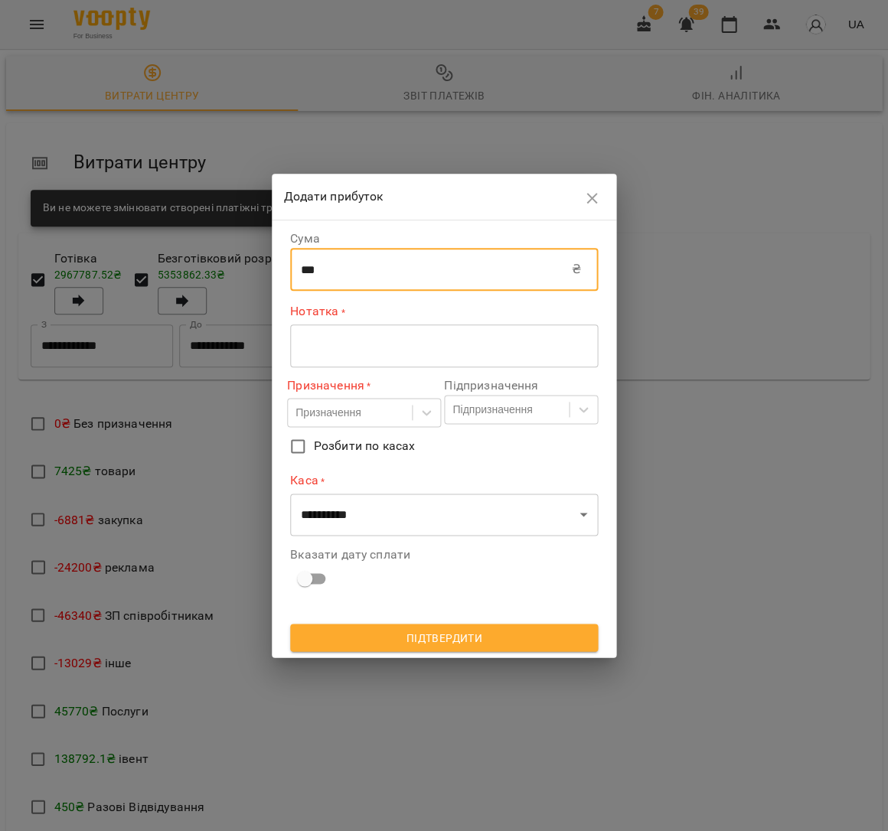
type input "***"
click at [357, 350] on textarea at bounding box center [444, 345] width 286 height 15
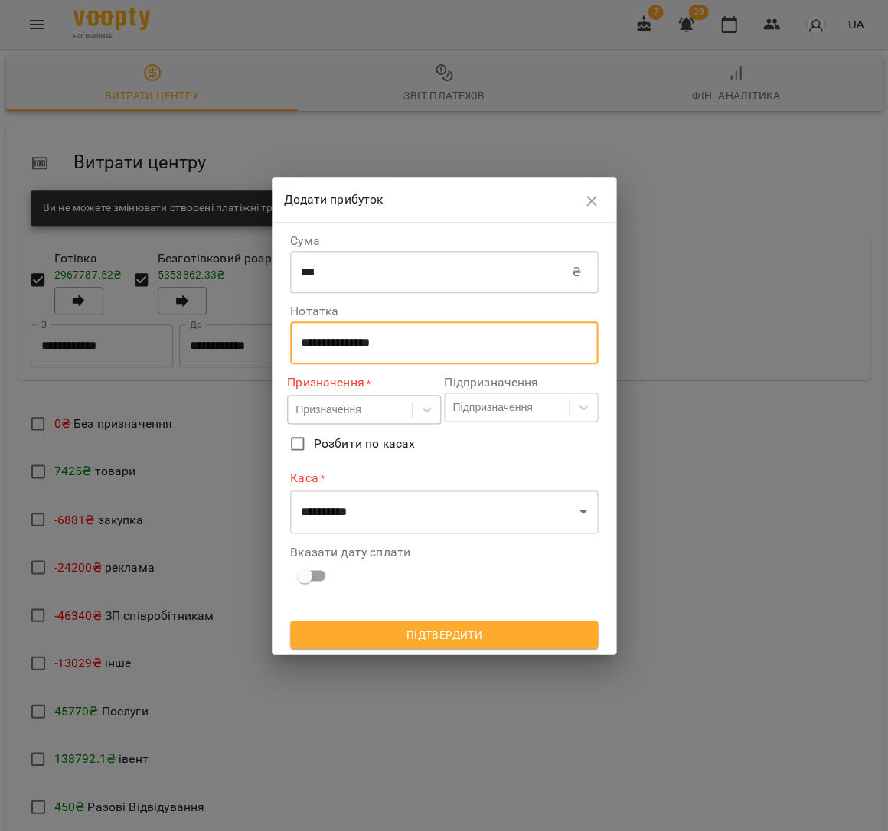
type textarea "**********"
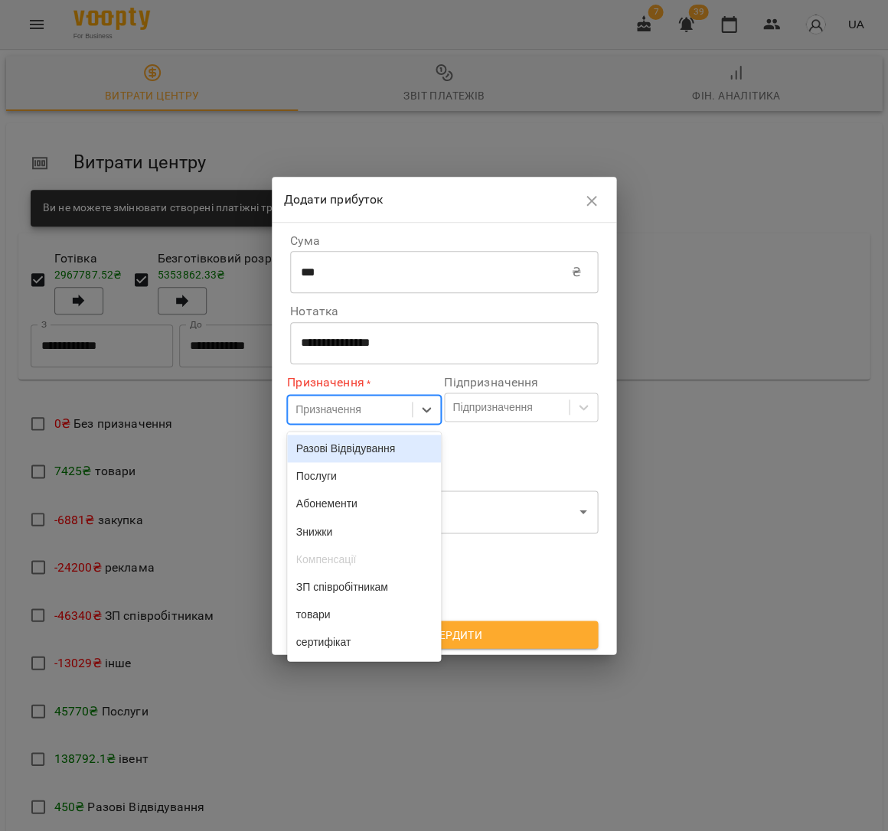
click at [315, 412] on div "Призначення" at bounding box center [327, 409] width 65 height 15
drag, startPoint x: 325, startPoint y: 475, endPoint x: 378, endPoint y: 456, distance: 56.2
click at [325, 476] on div "Послуги" at bounding box center [364, 476] width 154 height 28
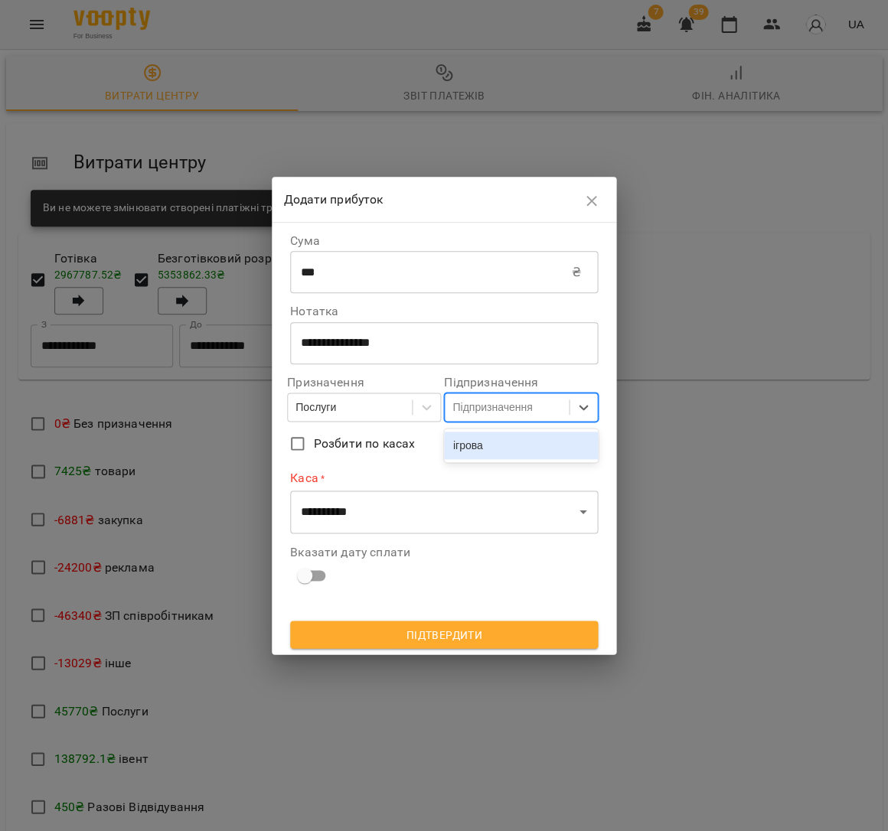
drag, startPoint x: 529, startPoint y: 403, endPoint x: 530, endPoint y: 416, distance: 13.8
click at [529, 403] on div "Підпризначення" at bounding box center [492, 406] width 80 height 15
click at [525, 448] on div "ігрова" at bounding box center [521, 446] width 154 height 28
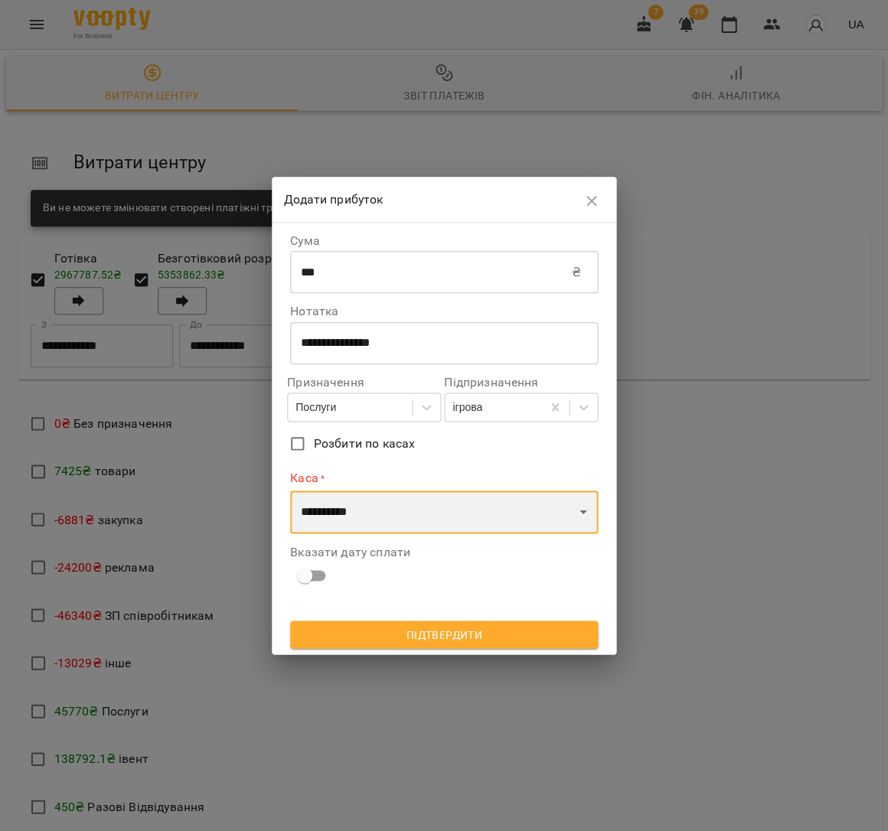
select select "****"
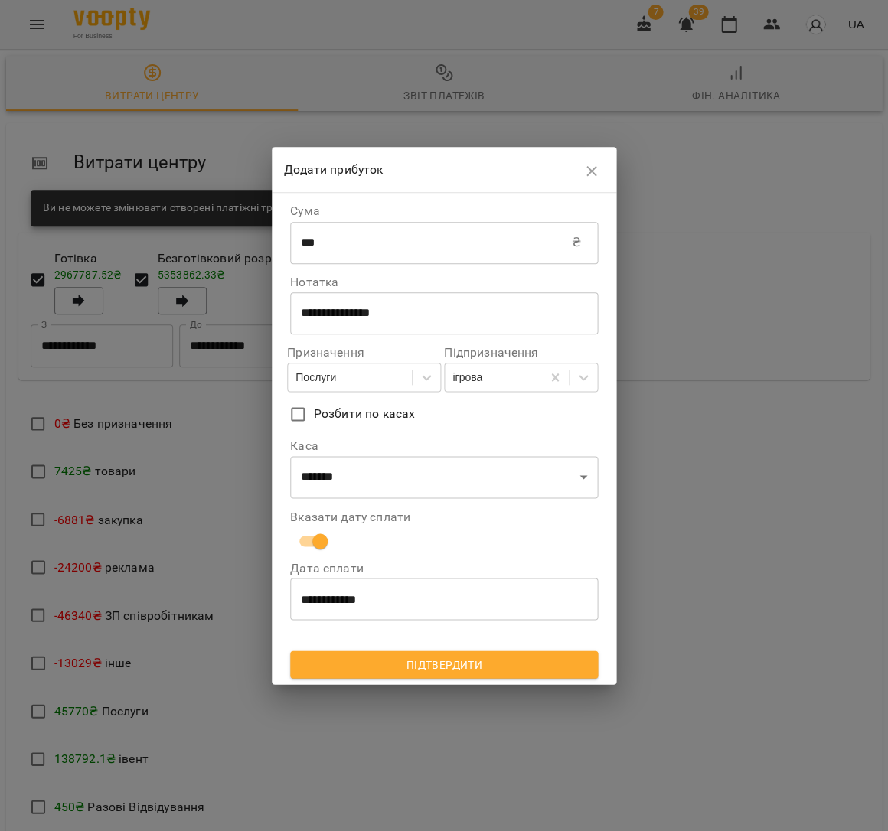
click at [441, 655] on span "Підтвердити" at bounding box center [443, 664] width 283 height 18
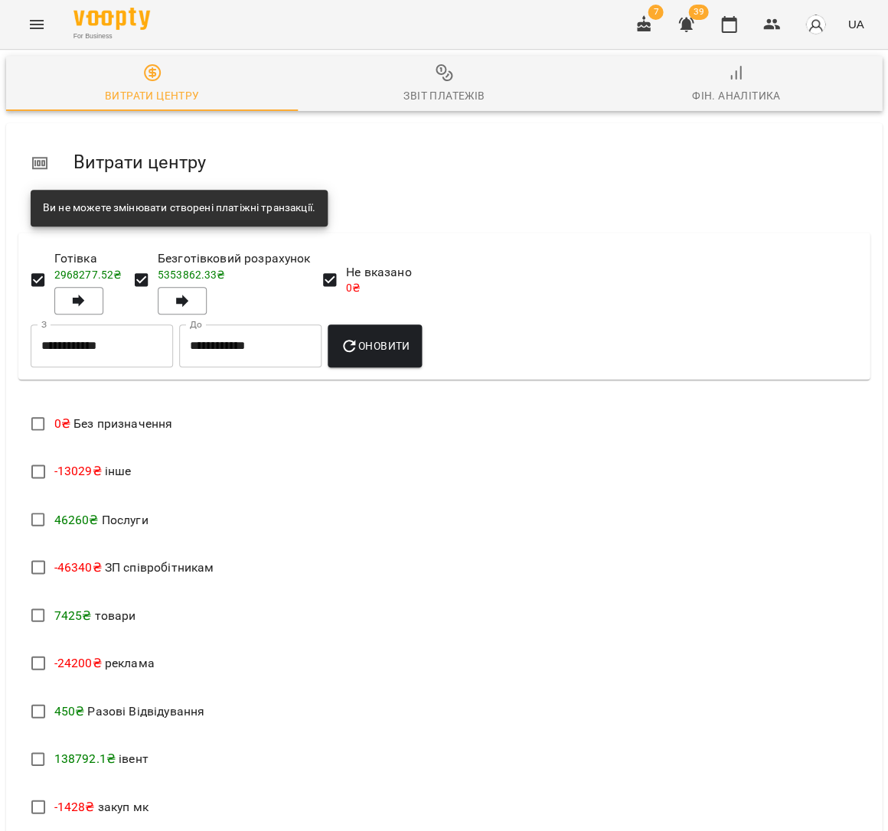
scroll to position [24, 0]
click at [467, 86] on div "Звіт платежів" at bounding box center [443, 95] width 81 height 18
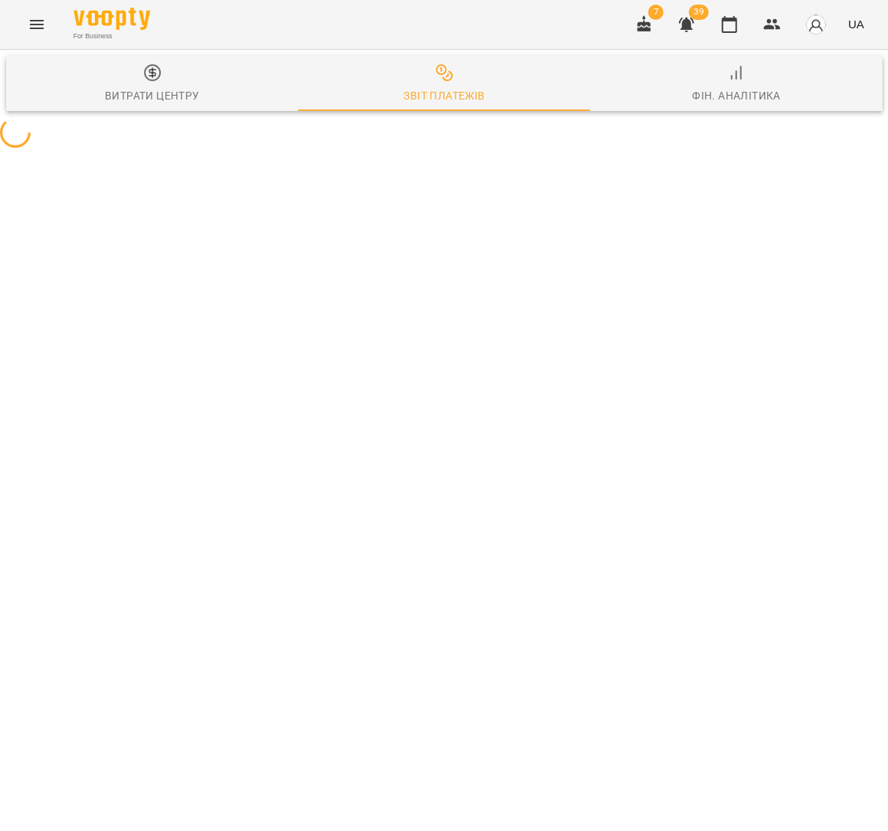
scroll to position [0, 0]
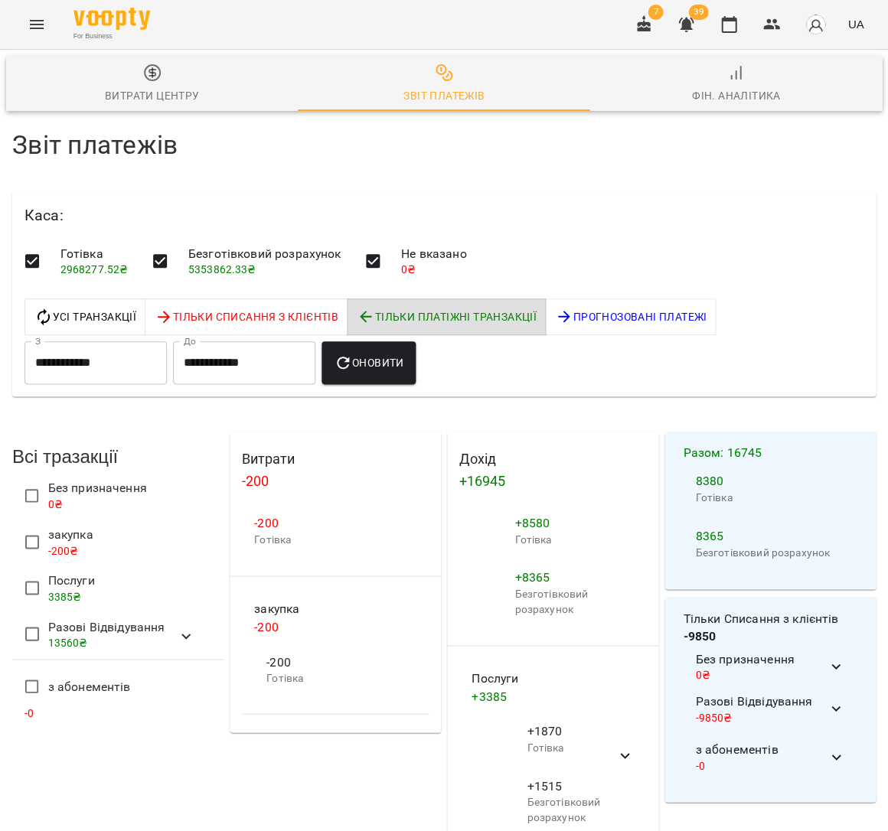
click at [60, 579] on span "Послуги" at bounding box center [71, 580] width 47 height 18
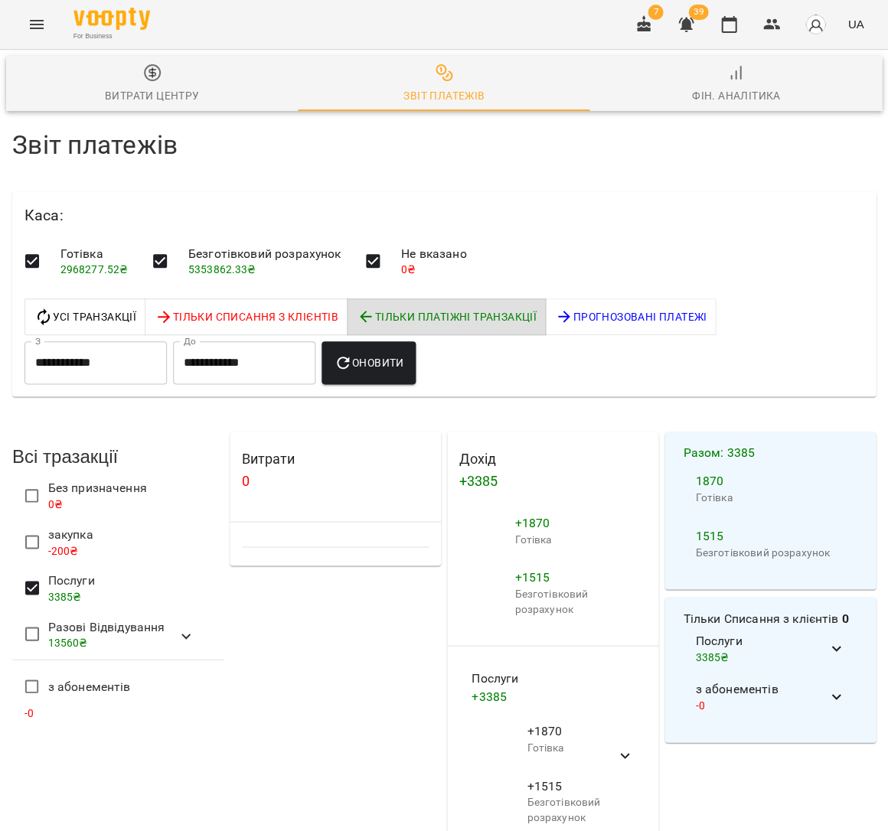
scroll to position [0, 1]
click at [393, 363] on span "Оновити" at bounding box center [368, 363] width 70 height 18
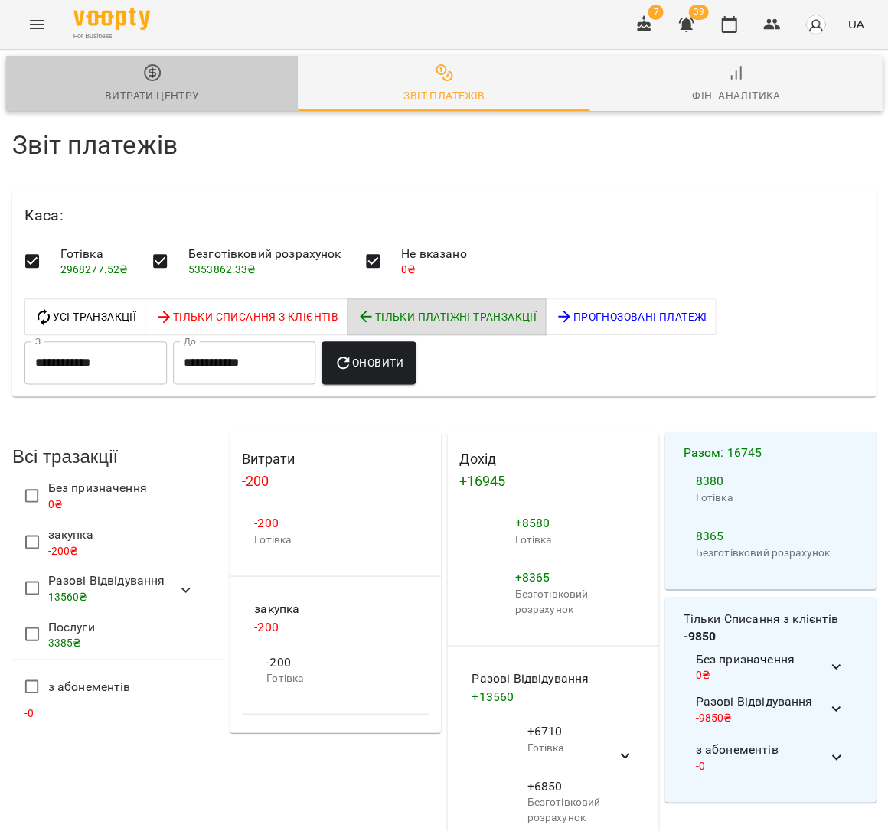
click at [149, 75] on icon "button" at bounding box center [152, 73] width 18 height 18
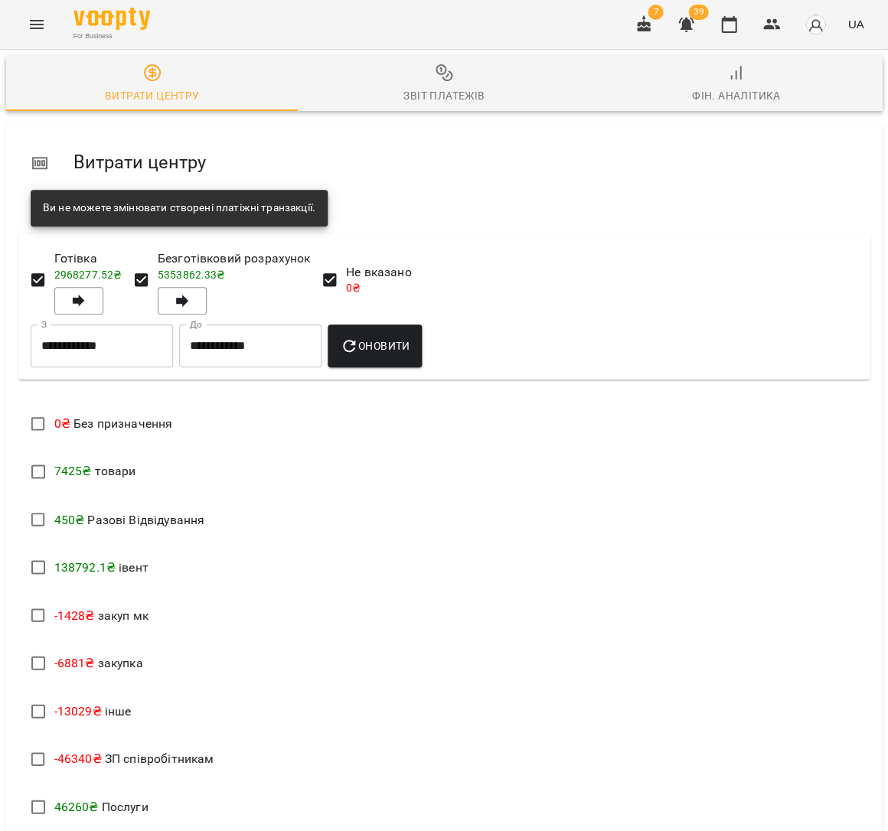
scroll to position [260, 0]
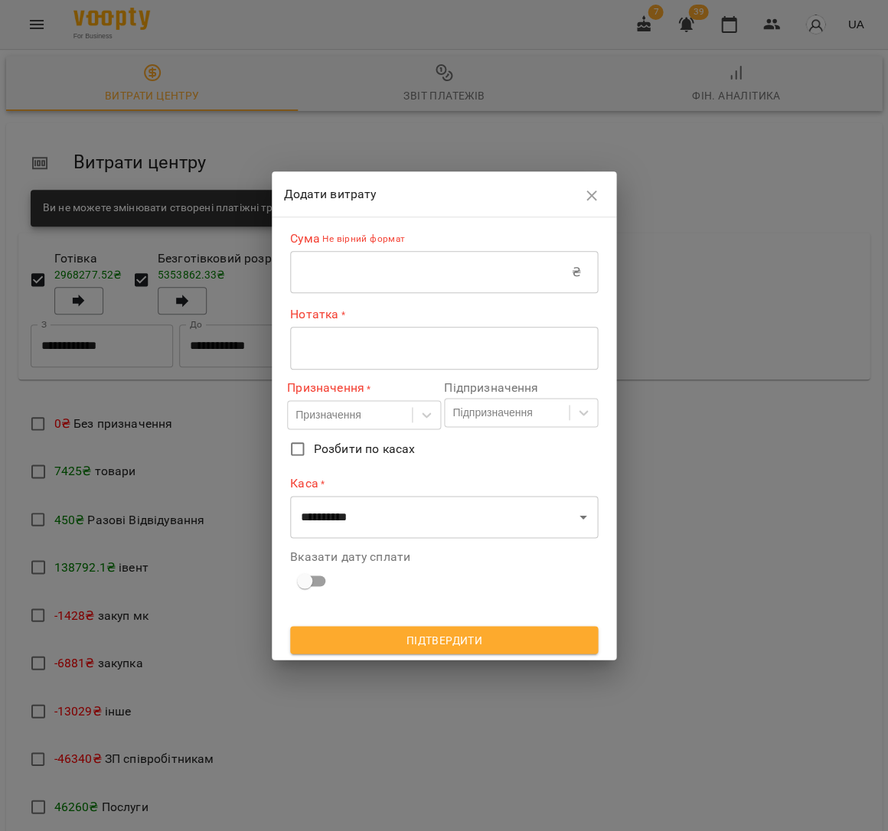
drag, startPoint x: 406, startPoint y: 299, endPoint x: 403, endPoint y: 283, distance: 16.4
click at [404, 295] on div "**********" at bounding box center [444, 412] width 308 height 378
click at [403, 283] on input "text" at bounding box center [431, 272] width 282 height 43
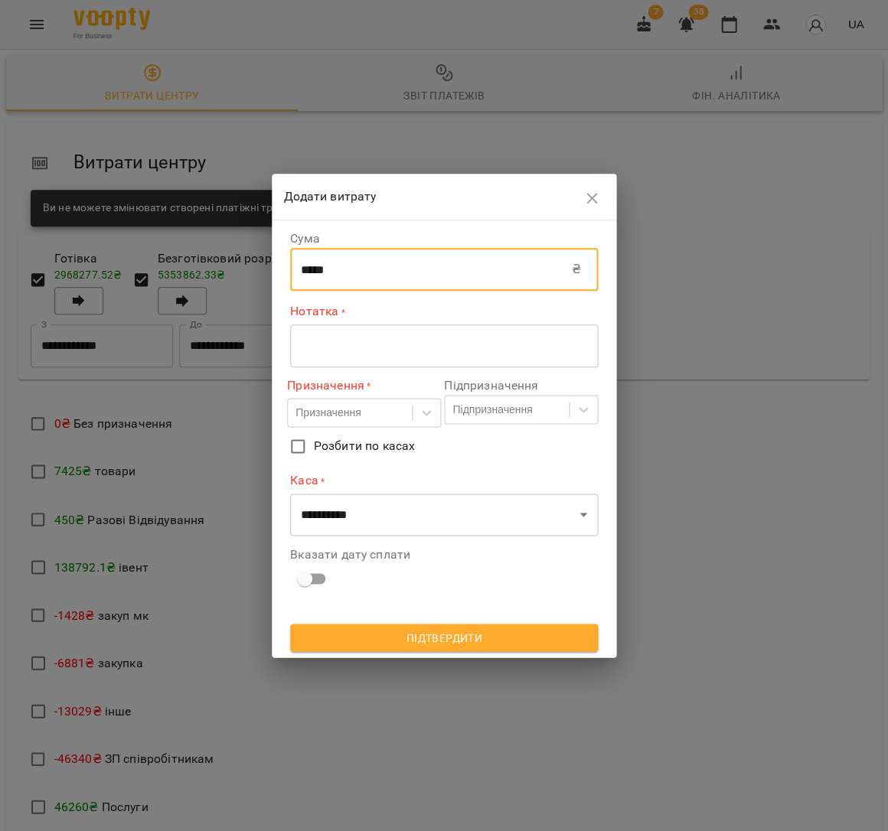
type input "*****"
click at [400, 347] on textarea at bounding box center [444, 345] width 286 height 15
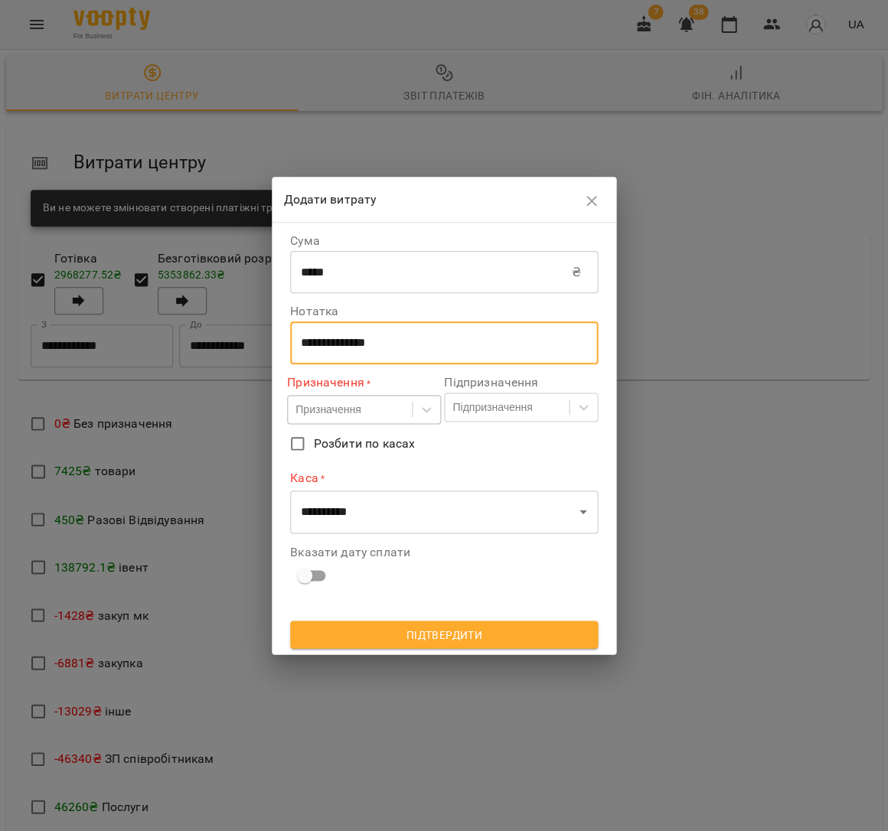
type textarea "**********"
drag, startPoint x: 336, startPoint y: 410, endPoint x: 326, endPoint y: 403, distance: 12.6
click at [335, 409] on div "Призначення" at bounding box center [327, 409] width 65 height 15
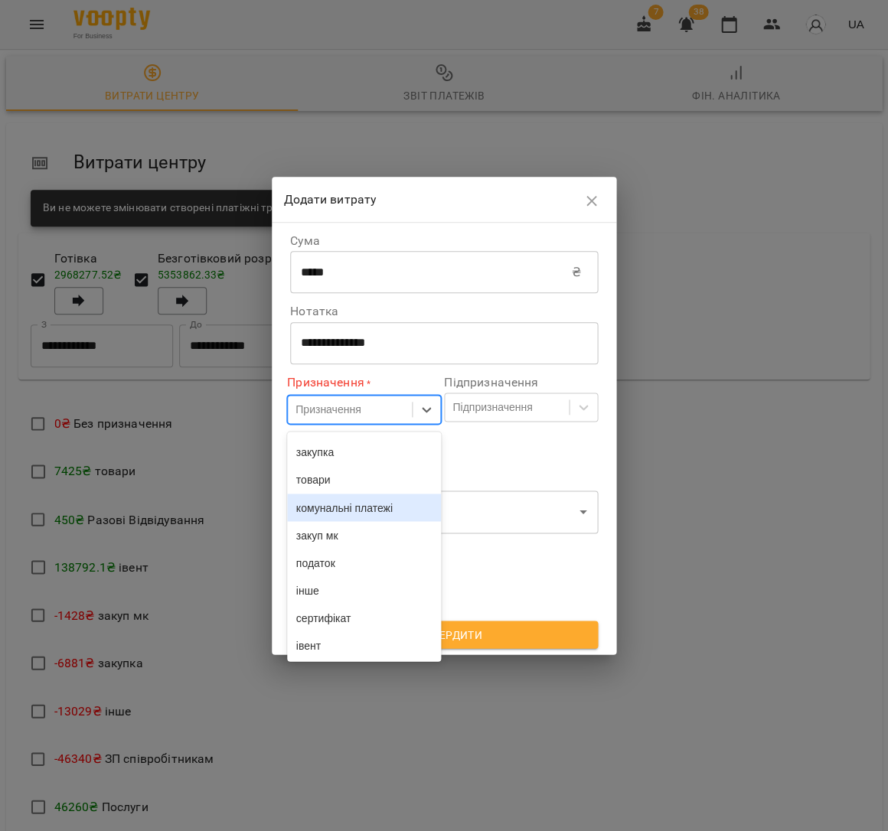
scroll to position [205, 0]
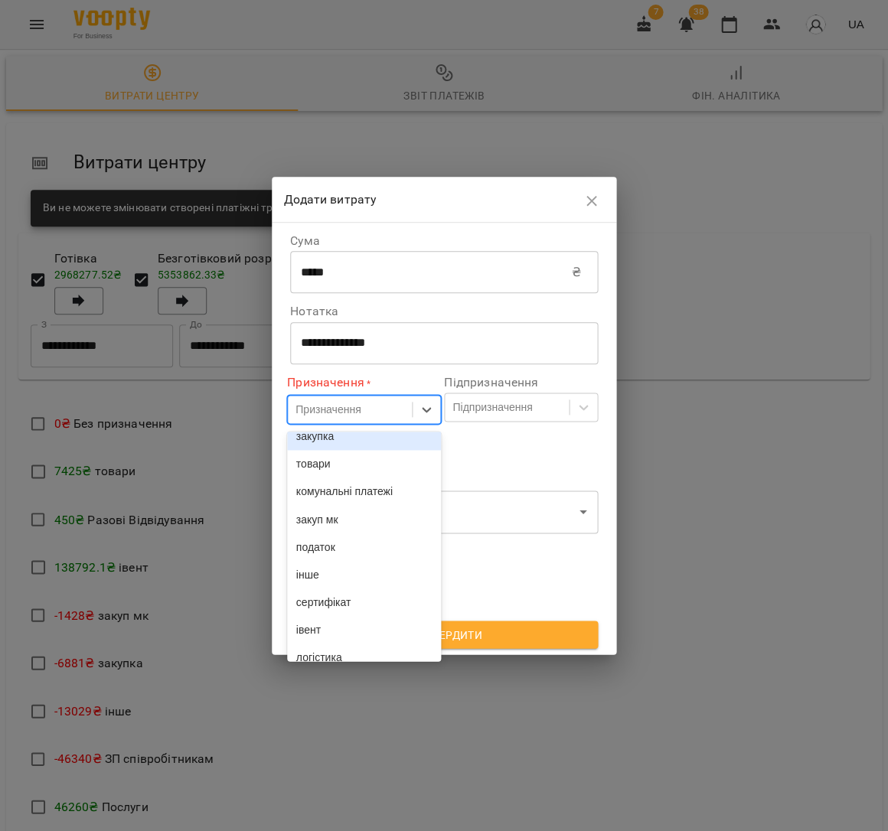
click at [349, 450] on div "закупка" at bounding box center [364, 436] width 154 height 28
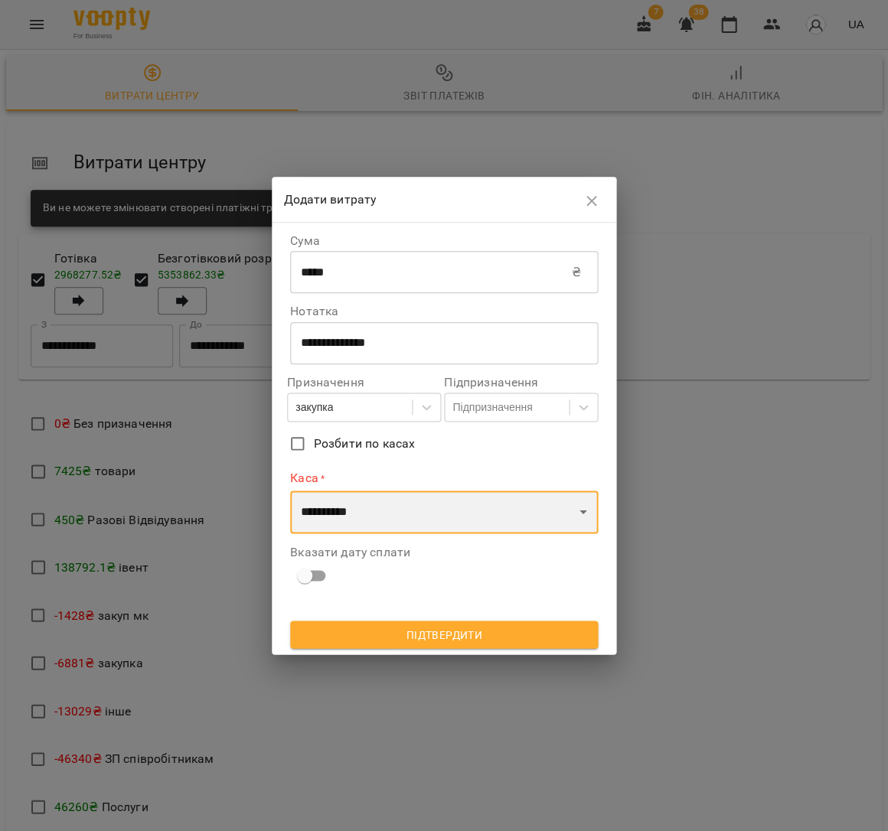
select select "****"
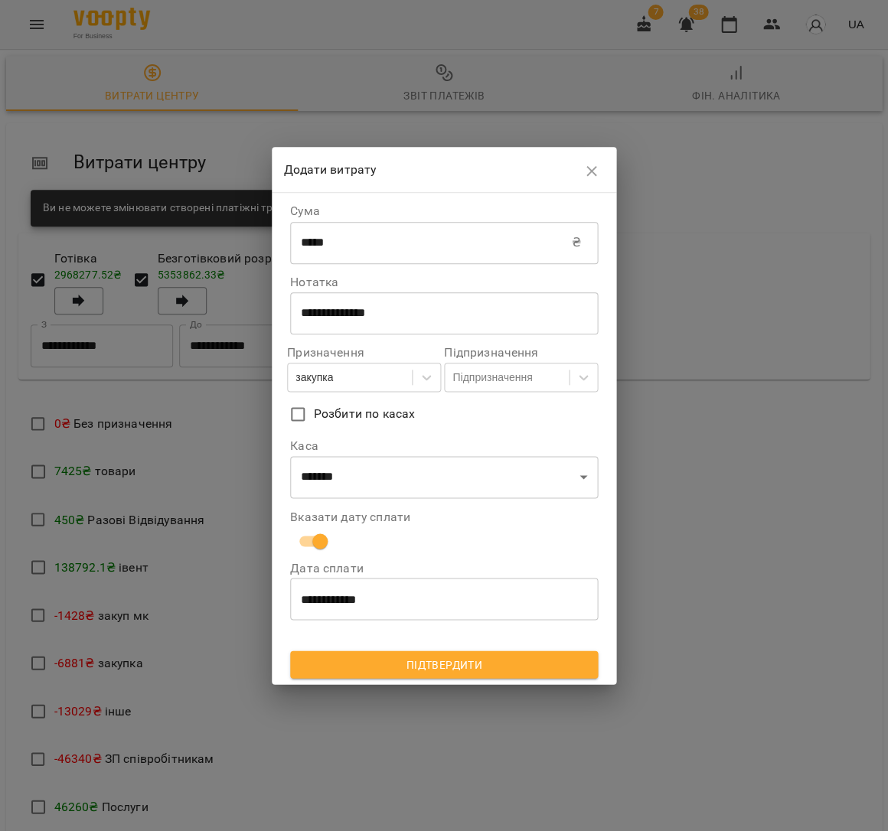
click at [428, 660] on span "Підтвердити" at bounding box center [443, 664] width 283 height 18
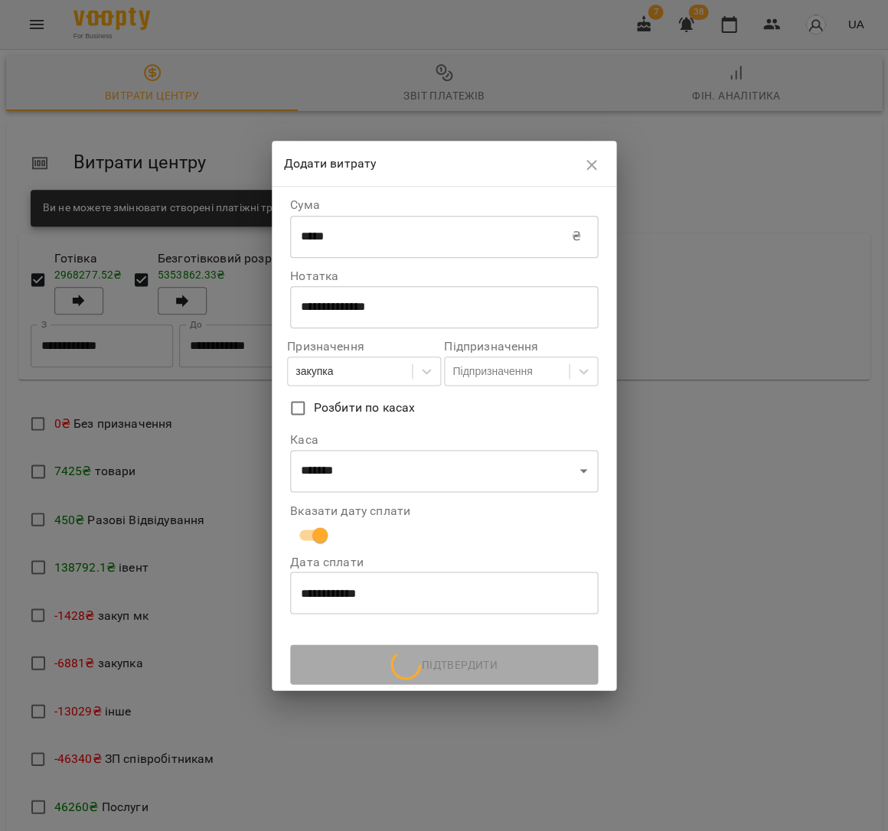
scroll to position [0, 0]
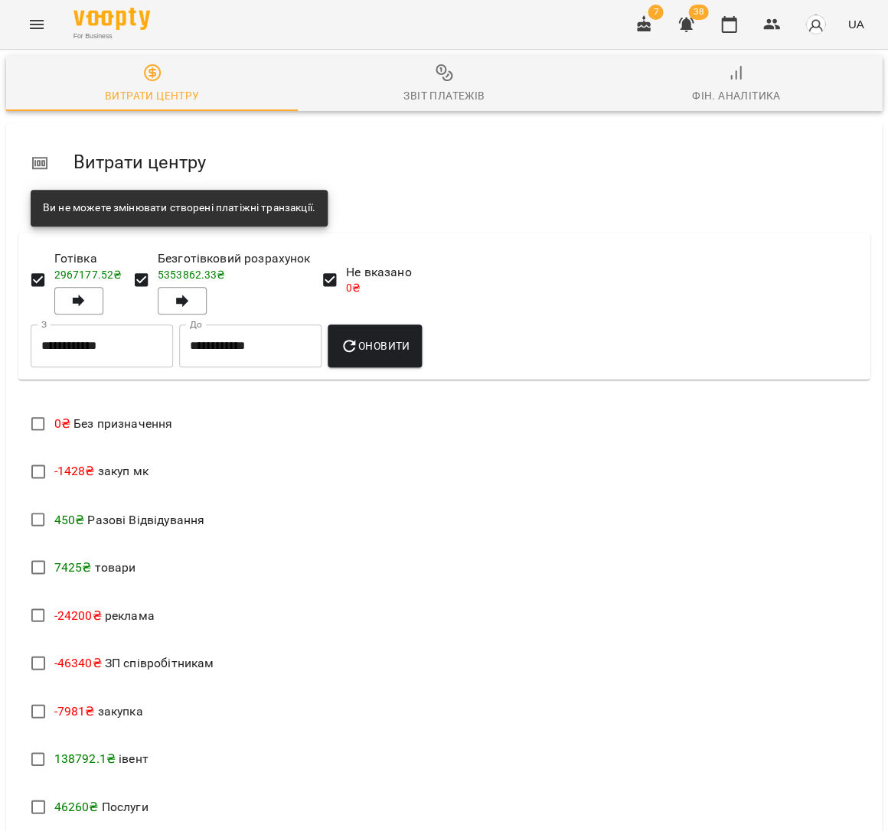
click at [485, 66] on span "Звіт платежів" at bounding box center [443, 84] width 273 height 41
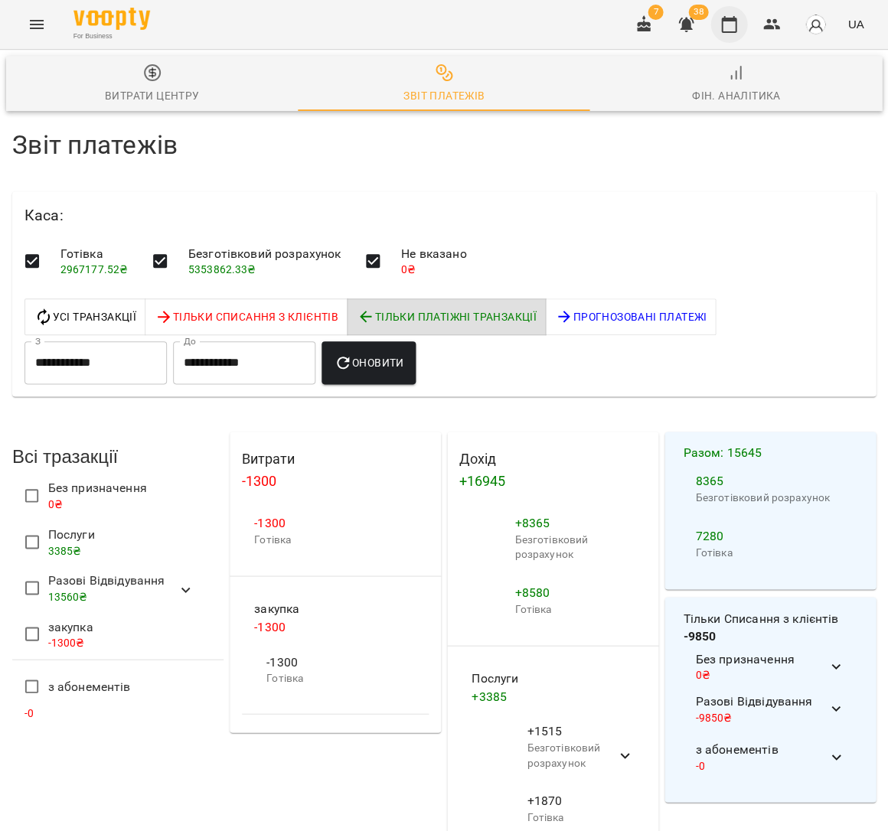
click at [734, 22] on icon "button" at bounding box center [728, 24] width 18 height 18
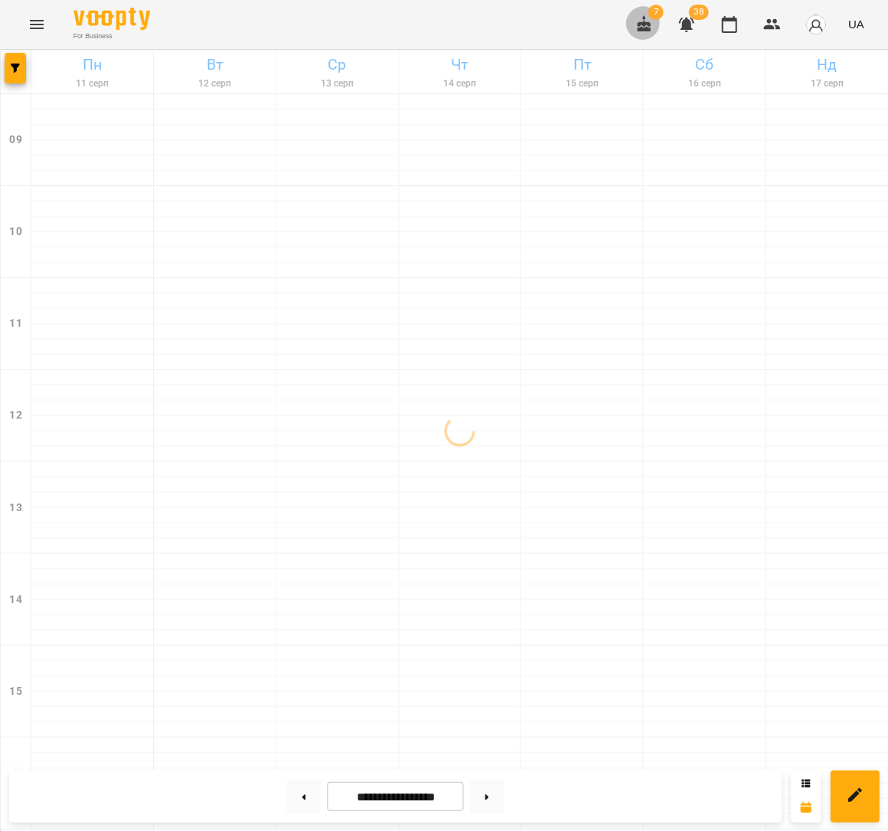
click at [647, 24] on icon "button" at bounding box center [644, 23] width 14 height 17
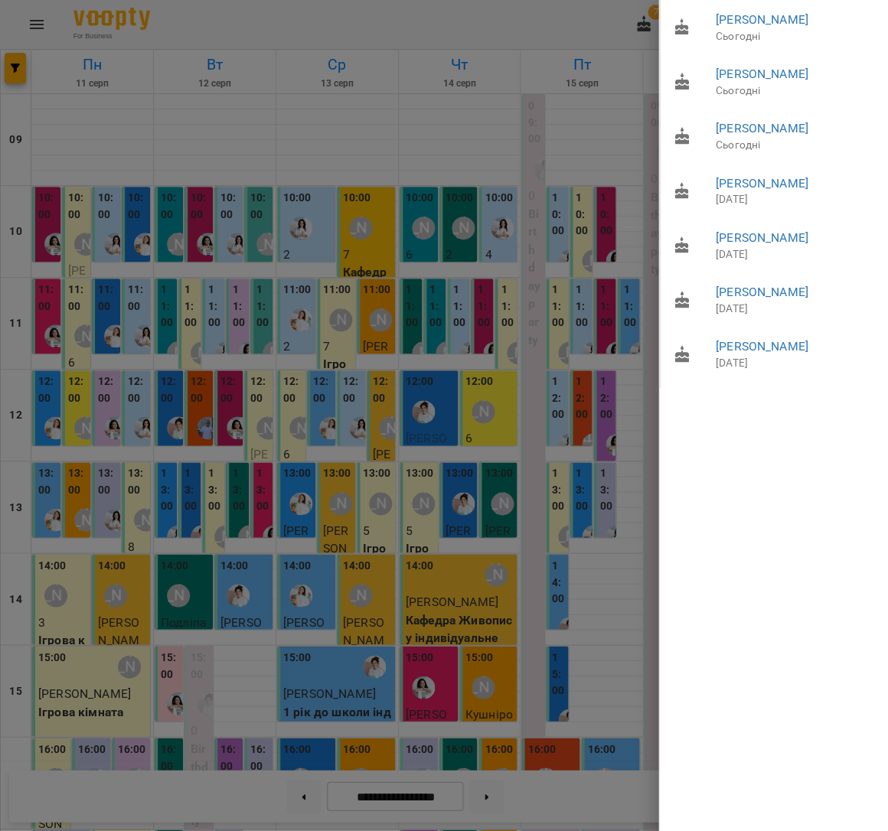
click at [599, 123] on div at bounding box center [444, 415] width 888 height 831
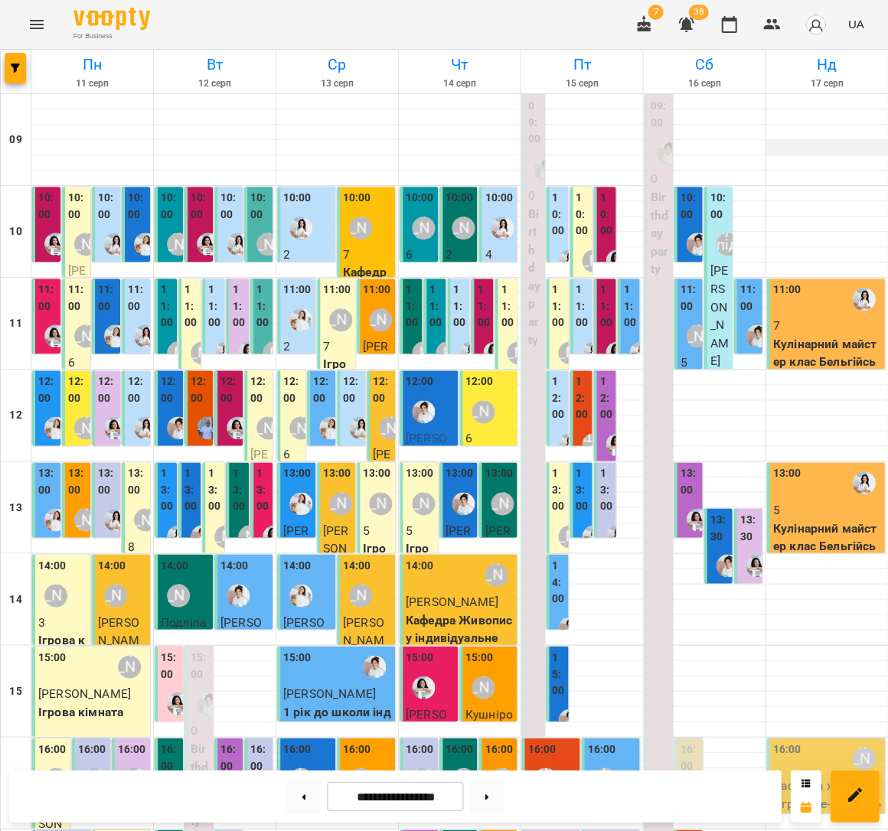
scroll to position [1, 0]
click at [686, 212] on label "10:00" at bounding box center [689, 206] width 19 height 33
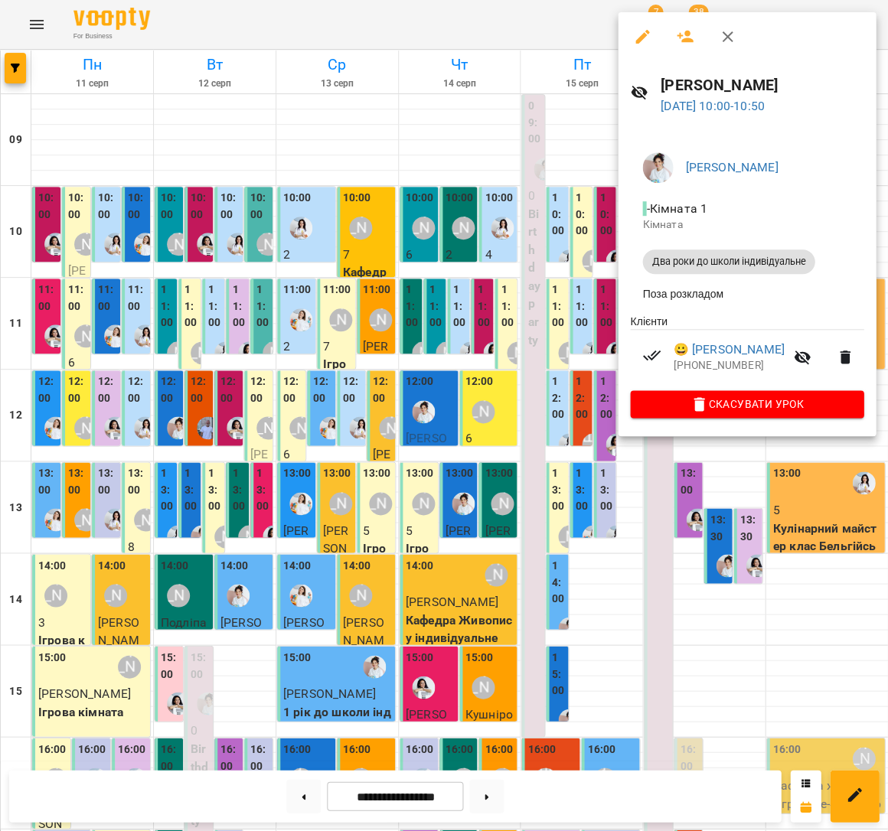
click at [404, 194] on div at bounding box center [444, 415] width 888 height 831
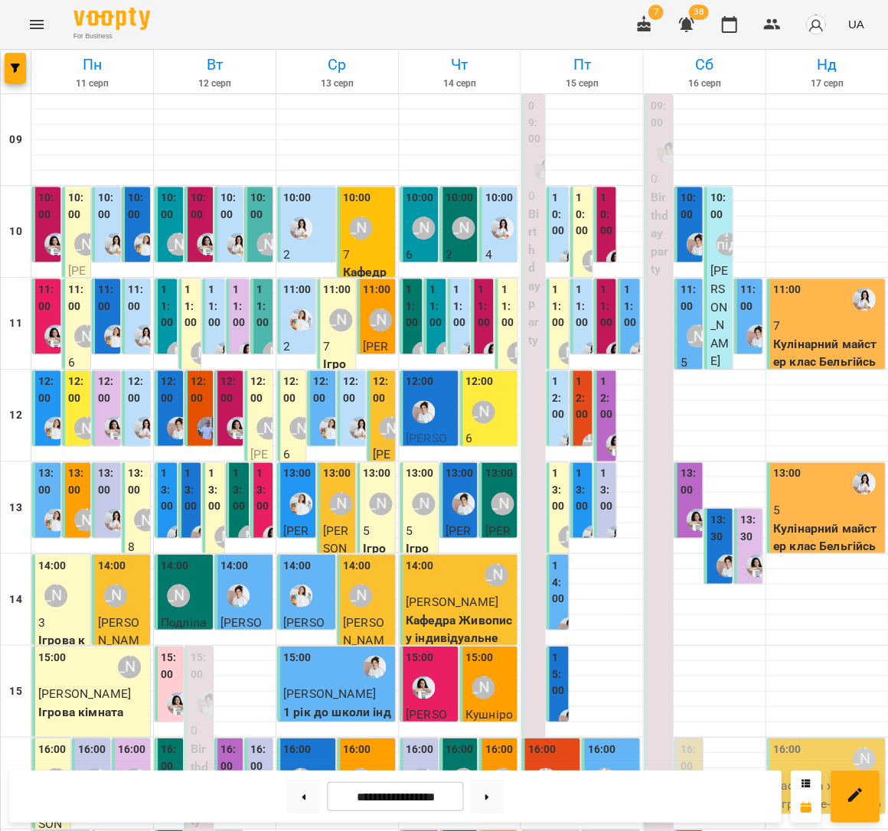
click at [742, 304] on label "11:00" at bounding box center [748, 298] width 19 height 33
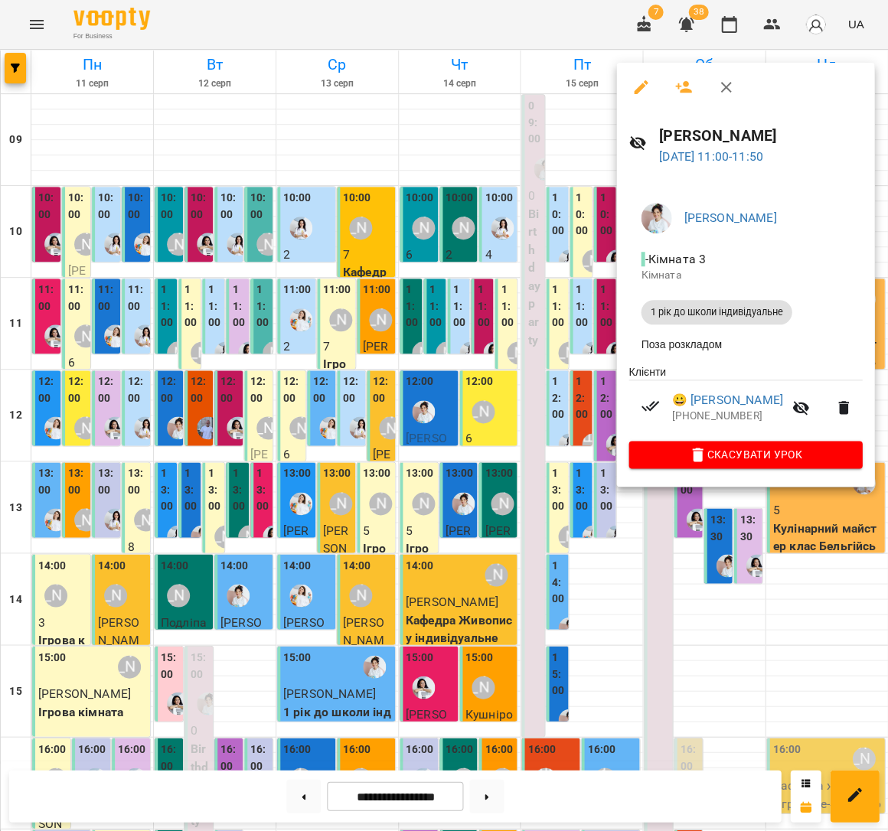
drag, startPoint x: 417, startPoint y: 285, endPoint x: 434, endPoint y: 292, distance: 18.2
click at [417, 285] on div at bounding box center [444, 415] width 888 height 831
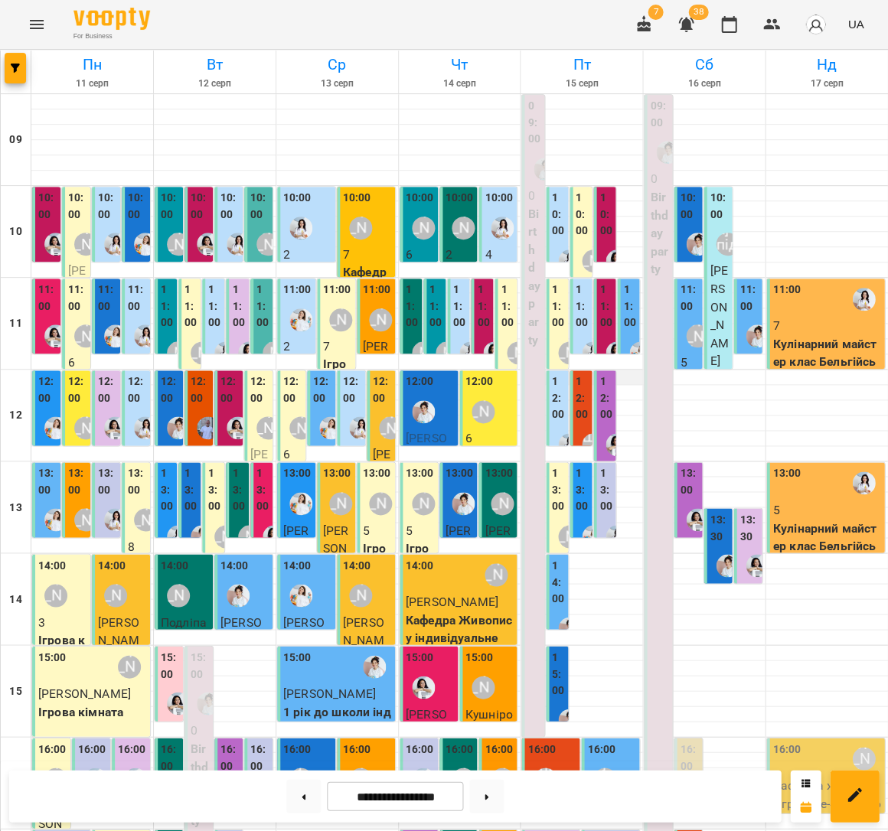
scroll to position [0, 0]
click at [676, 342] on div "11:00 [PERSON_NAME] 5 Майстер клас Скринька літніх спогадів (НОВИЙ)" at bounding box center [687, 489] width 28 height 421
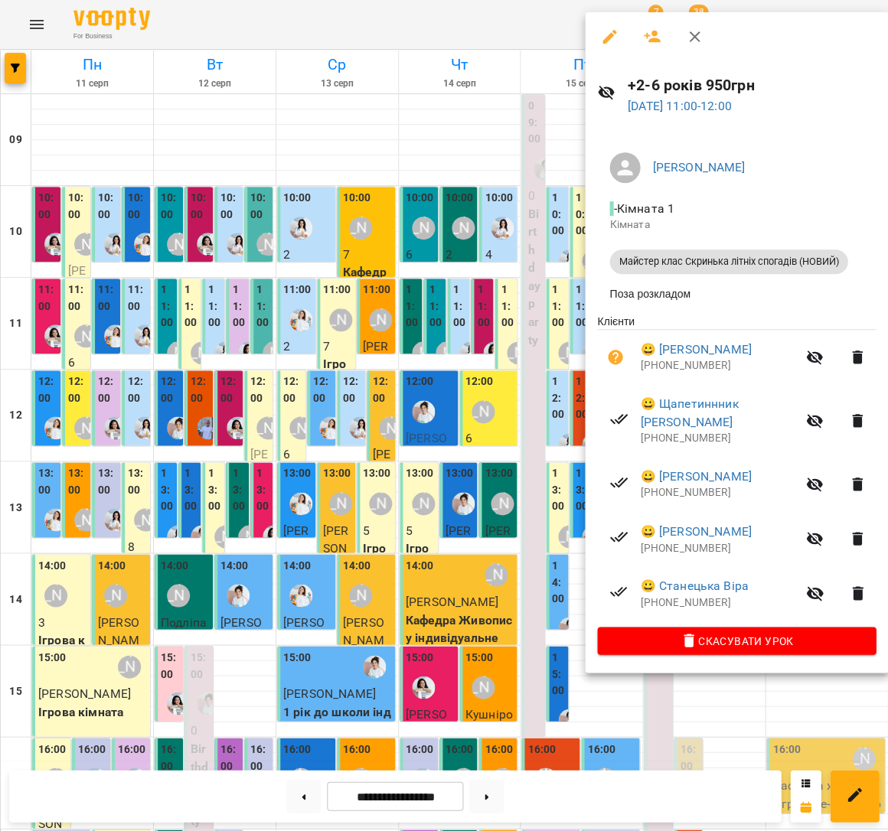
drag, startPoint x: 438, startPoint y: 336, endPoint x: 781, endPoint y: 493, distance: 377.0
click at [438, 335] on div at bounding box center [444, 415] width 888 height 831
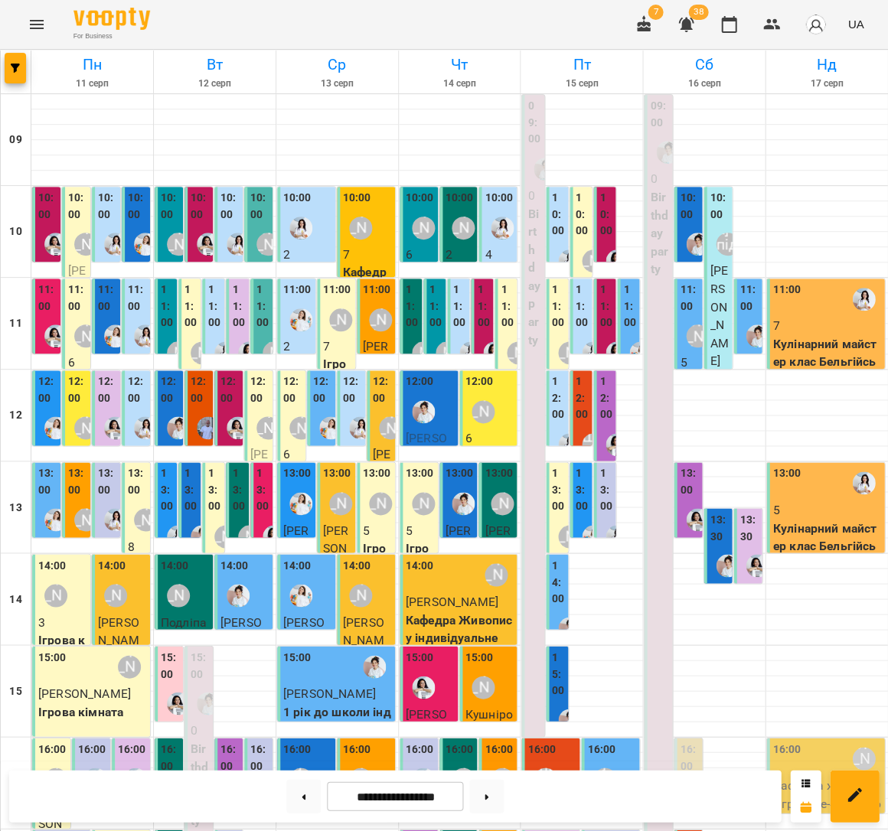
click at [680, 487] on label "13:00" at bounding box center [689, 481] width 19 height 33
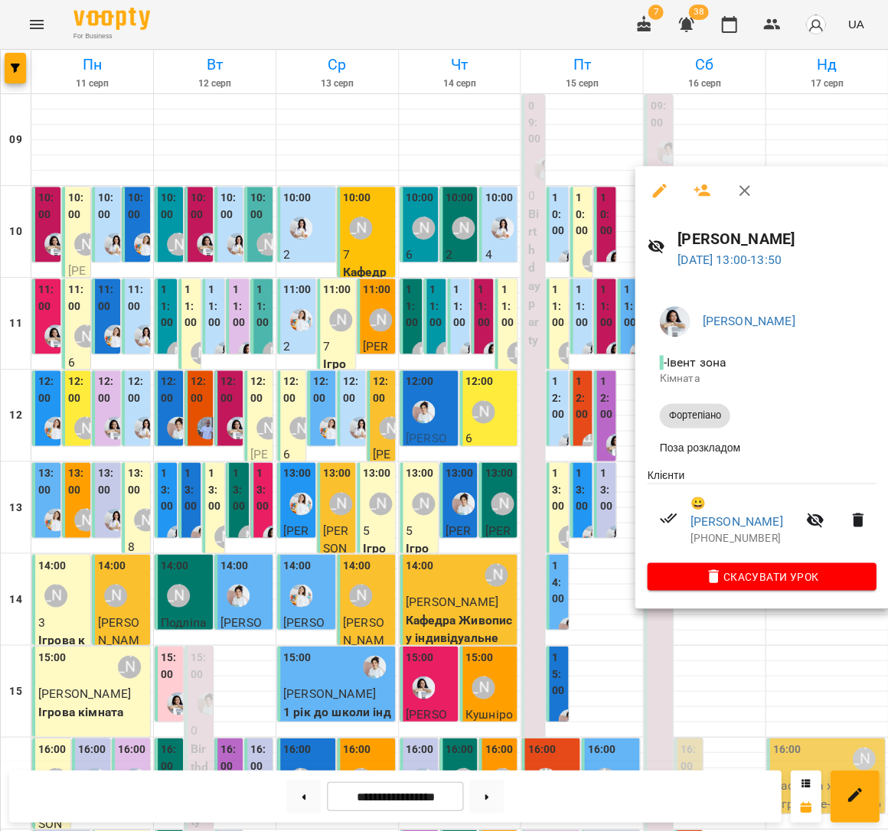
click at [412, 432] on div at bounding box center [444, 415] width 888 height 831
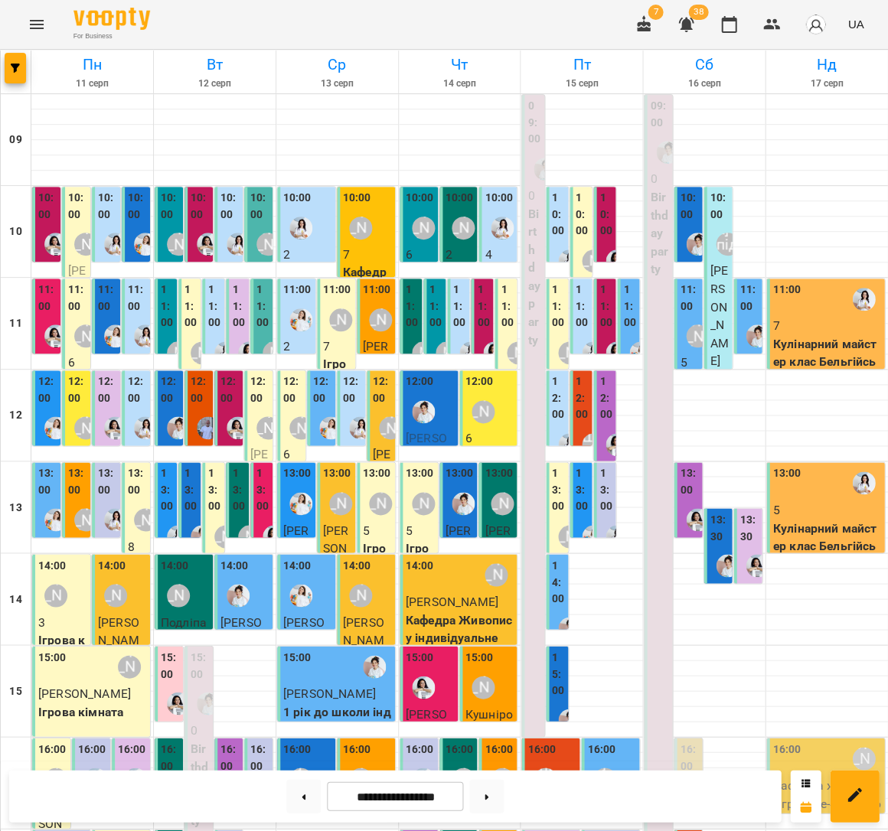
click at [722, 520] on label "13:30" at bounding box center [718, 527] width 19 height 33
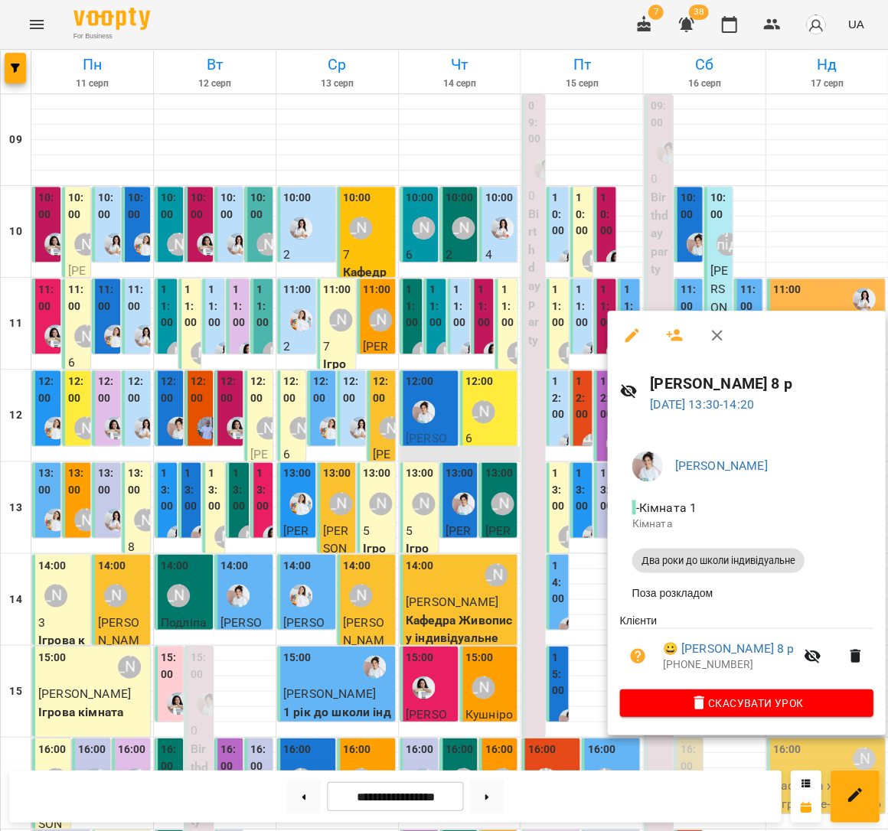
drag, startPoint x: 438, startPoint y: 449, endPoint x: 459, endPoint y: 456, distance: 21.8
click at [438, 449] on div at bounding box center [444, 415] width 888 height 831
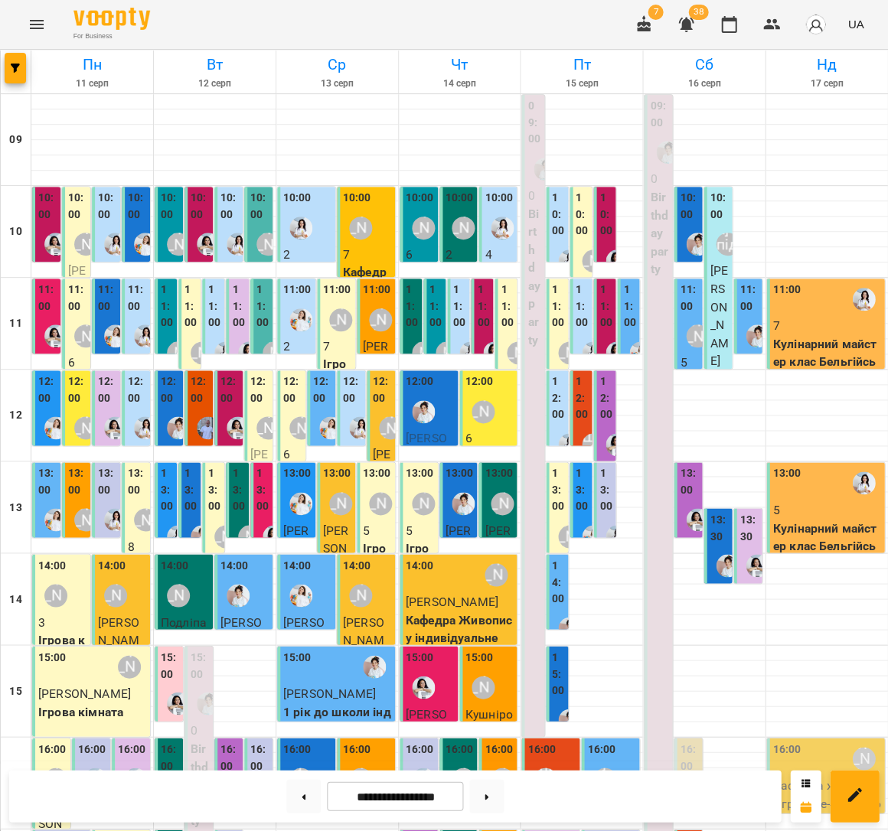
click at [742, 531] on label "13:30" at bounding box center [748, 527] width 19 height 33
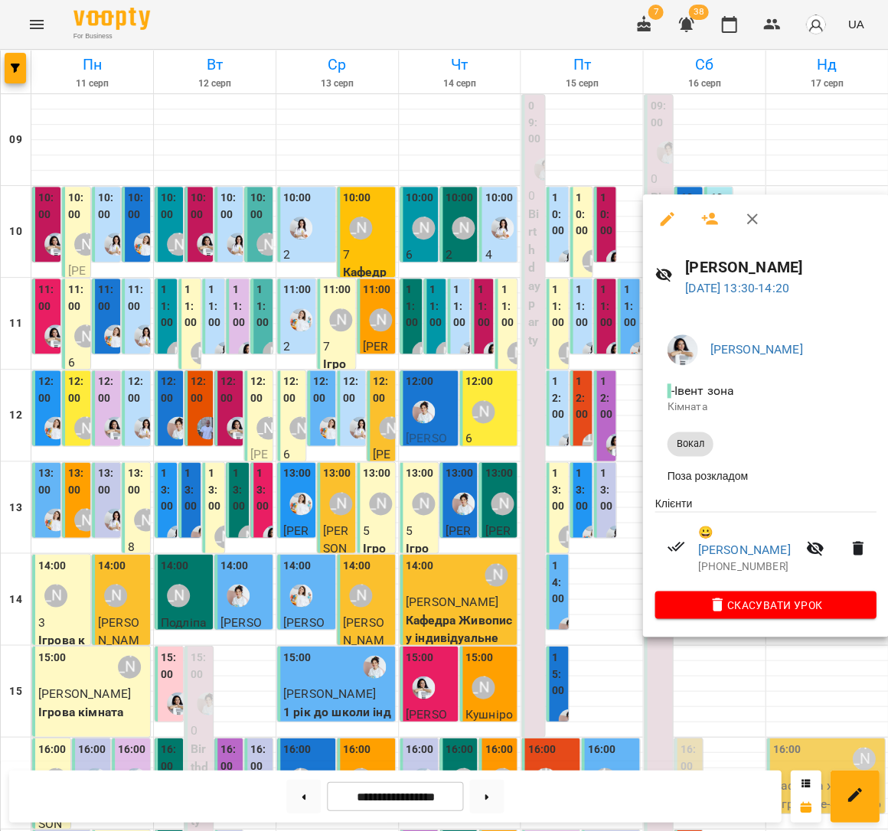
click at [459, 470] on div at bounding box center [444, 415] width 888 height 831
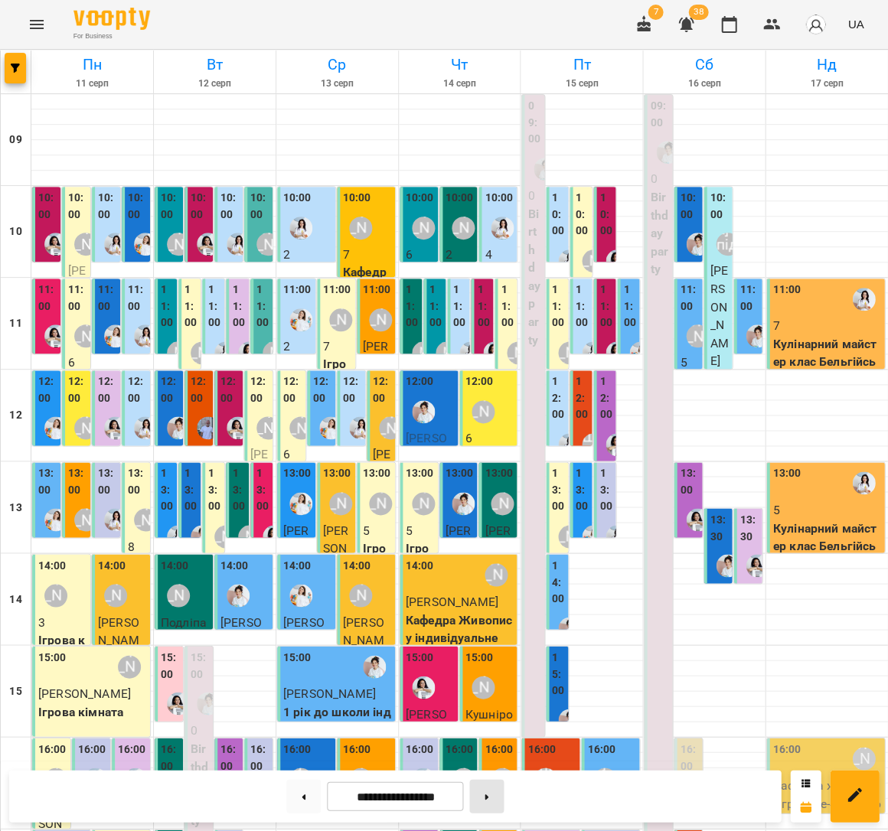
click at [490, 799] on button at bounding box center [486, 796] width 34 height 34
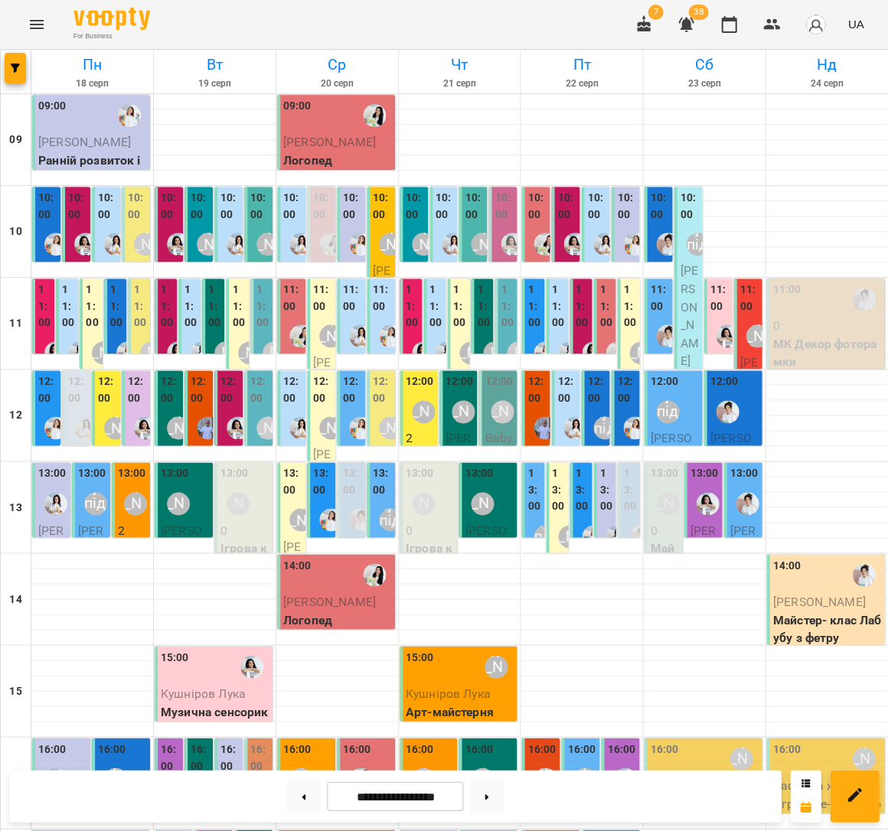
scroll to position [21, 0]
click at [302, 790] on button at bounding box center [303, 796] width 34 height 34
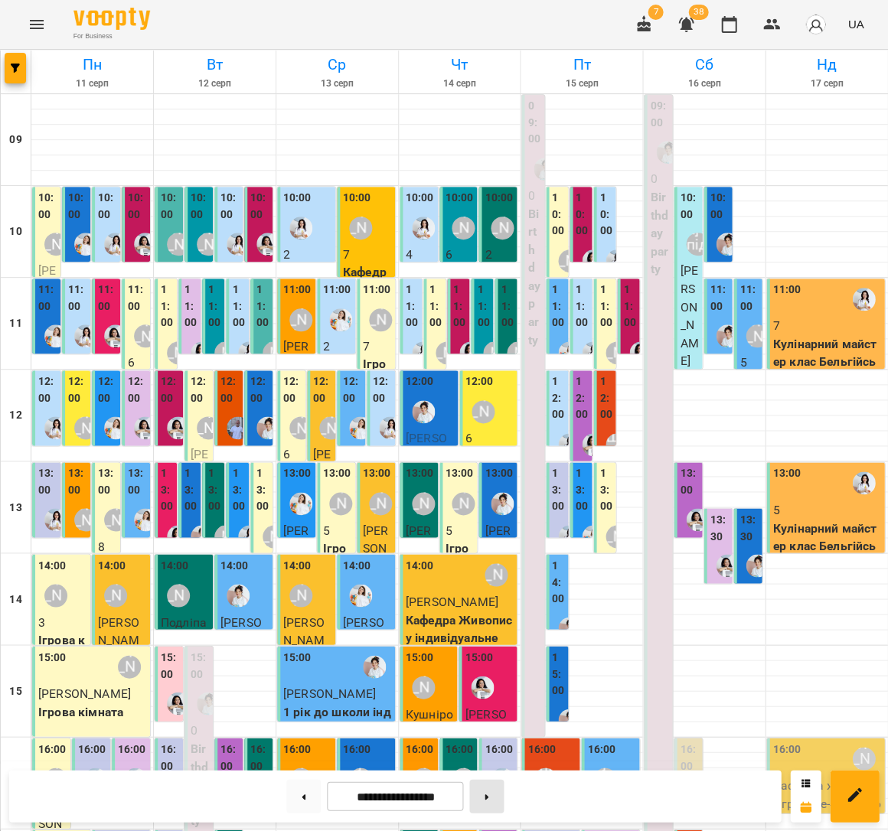
click at [487, 798] on button at bounding box center [486, 796] width 34 height 34
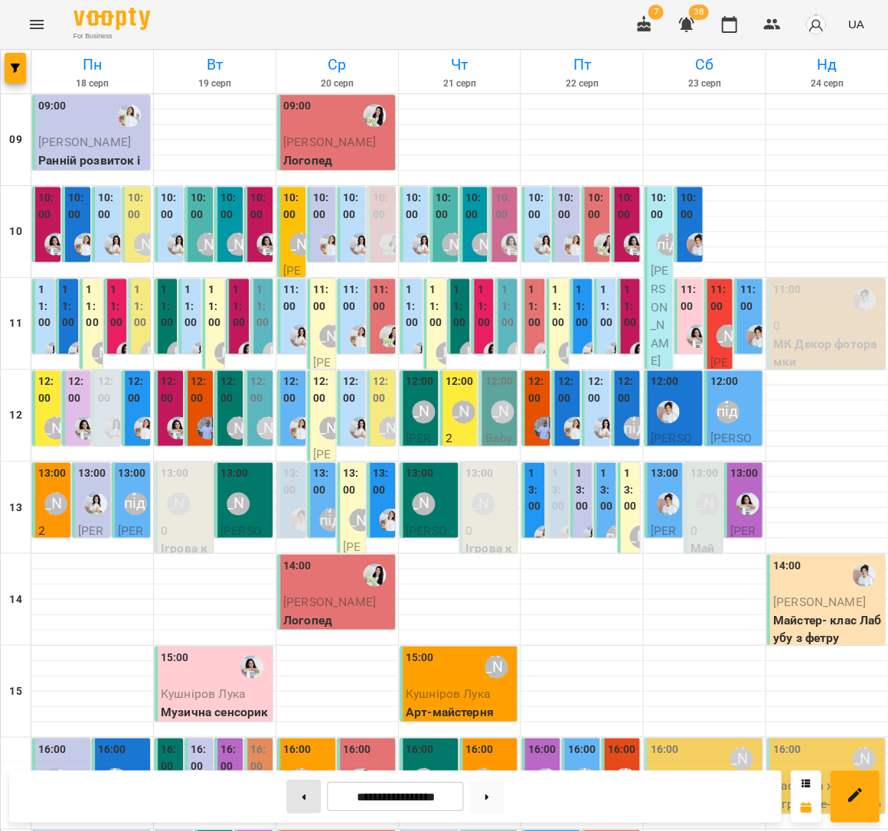
click at [308, 784] on button at bounding box center [303, 796] width 34 height 34
type input "**********"
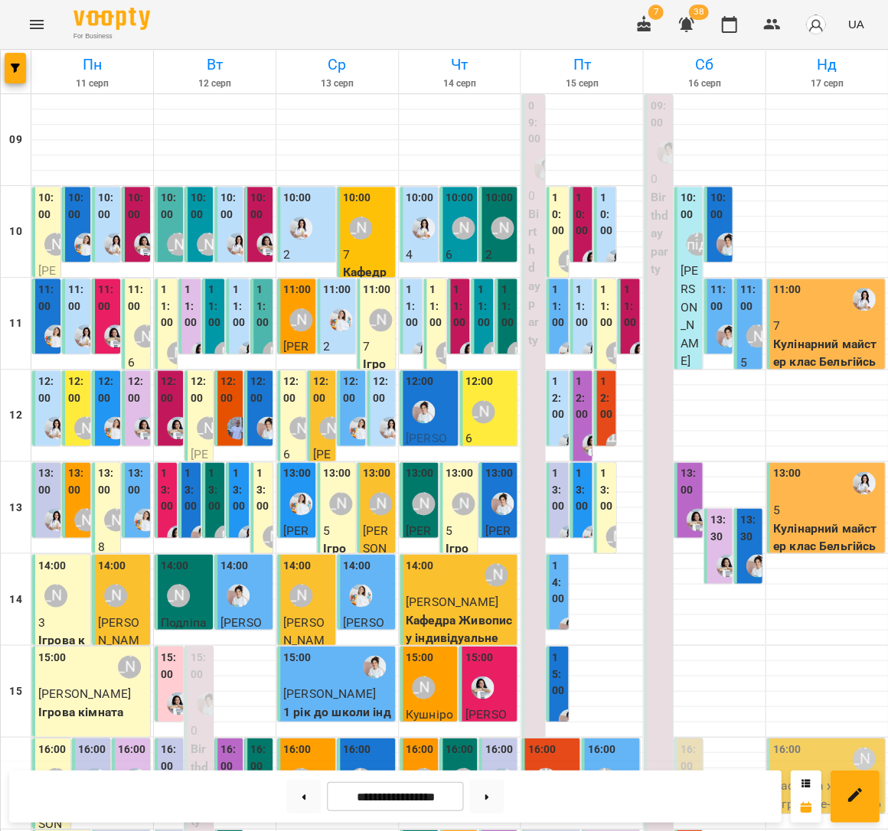
click at [751, 517] on label "13:30" at bounding box center [748, 527] width 19 height 33
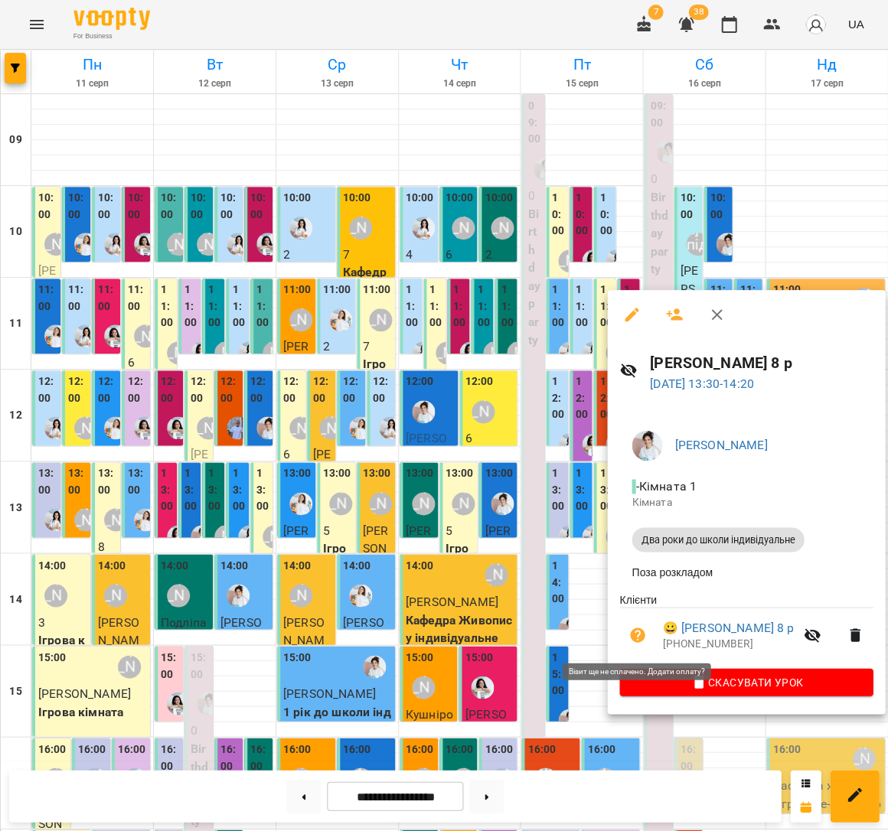
click at [621, 637] on button "button" at bounding box center [637, 635] width 37 height 37
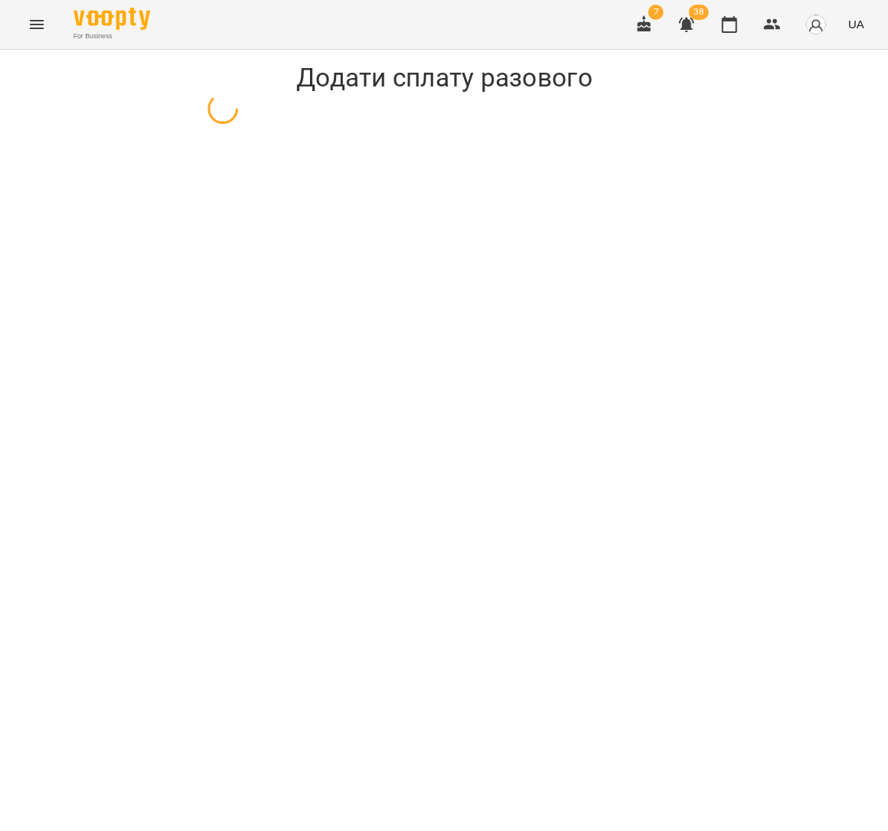
select select "**********"
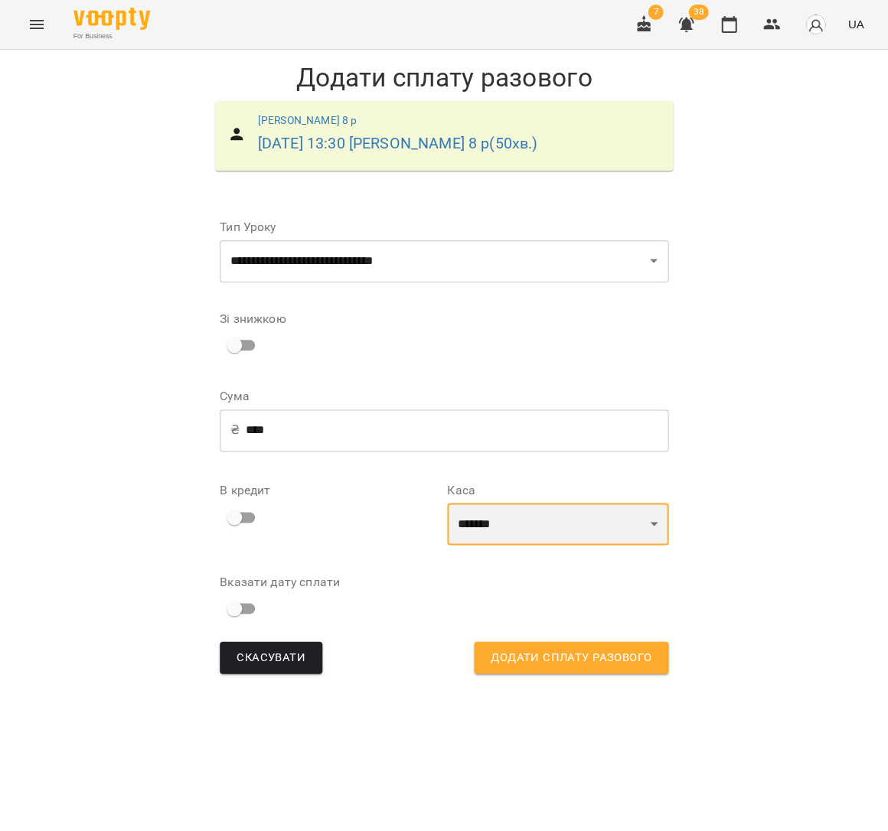
select select "****"
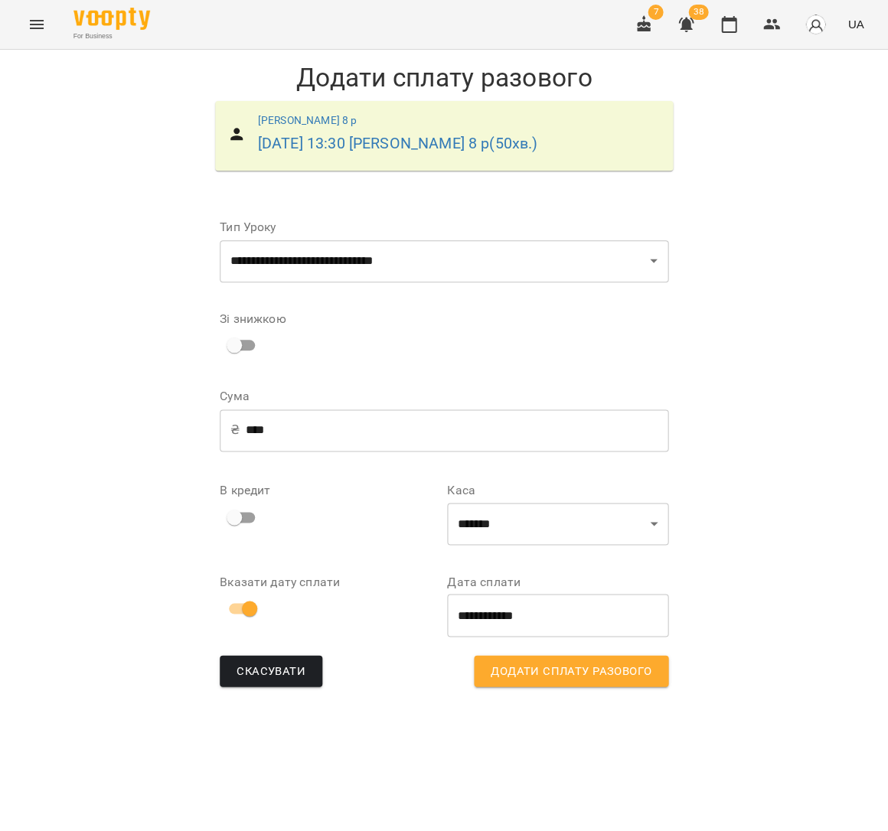
click at [511, 663] on span "Додати сплату разового" at bounding box center [571, 671] width 161 height 20
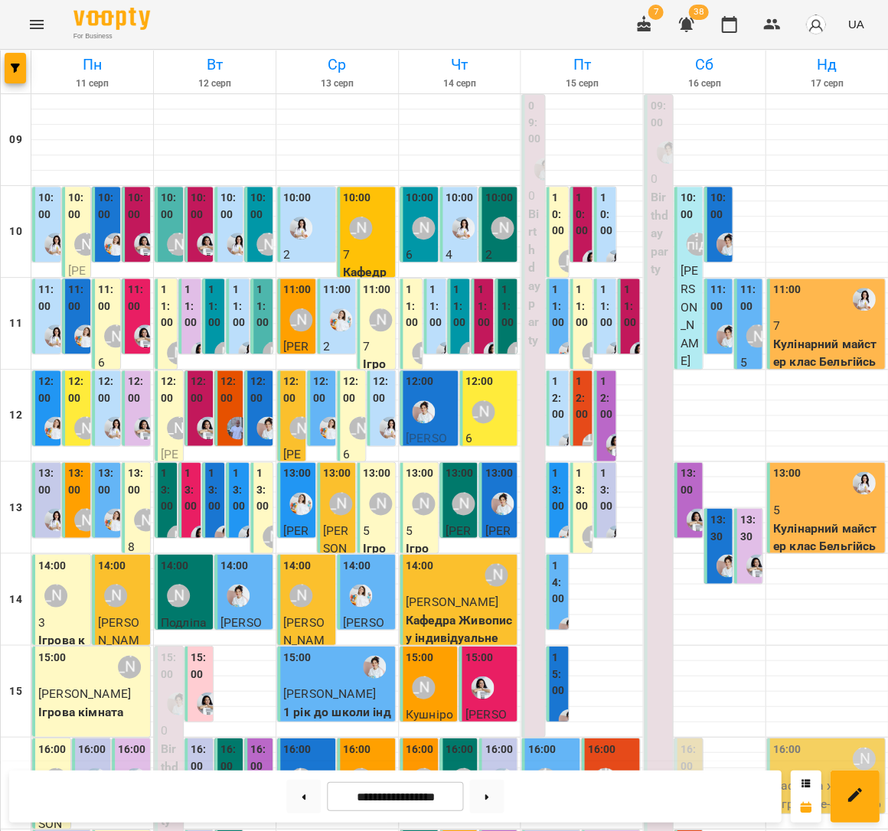
click at [719, 536] on label "13:30" at bounding box center [718, 527] width 19 height 33
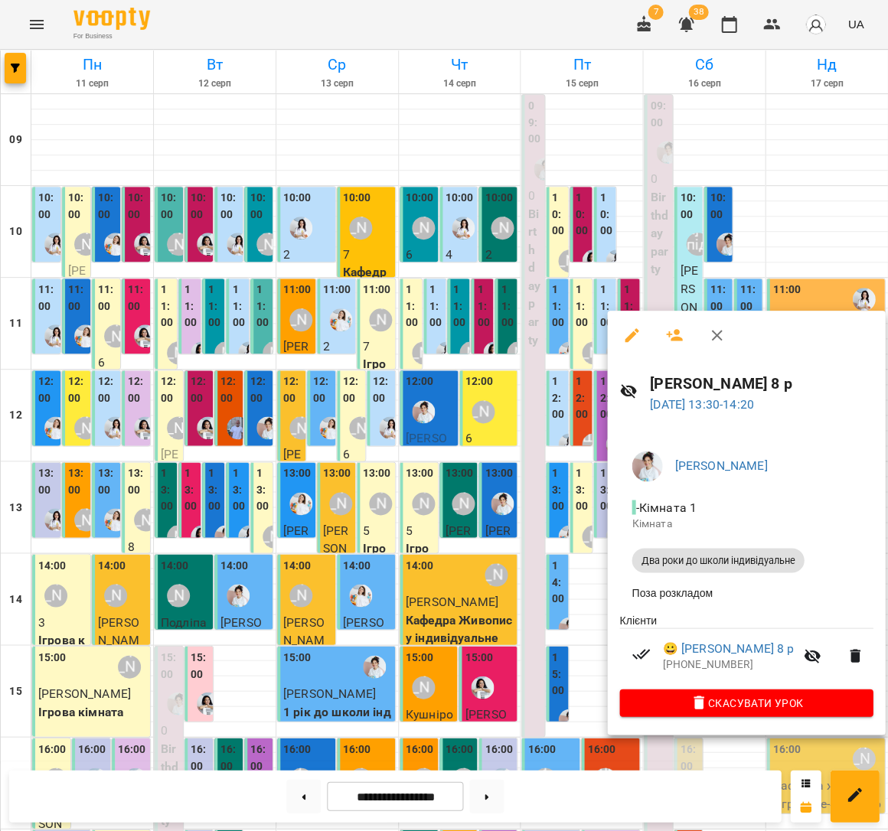
click at [484, 535] on div at bounding box center [444, 415] width 888 height 831
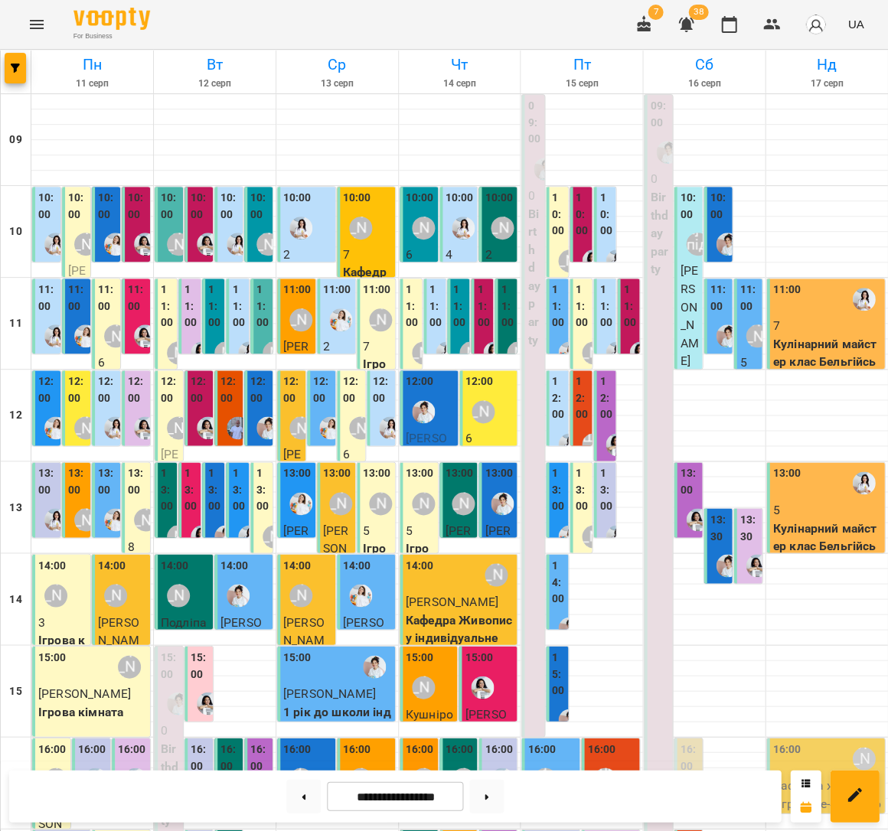
scroll to position [213, 0]
click at [688, 741] on label "16:00" at bounding box center [689, 757] width 19 height 33
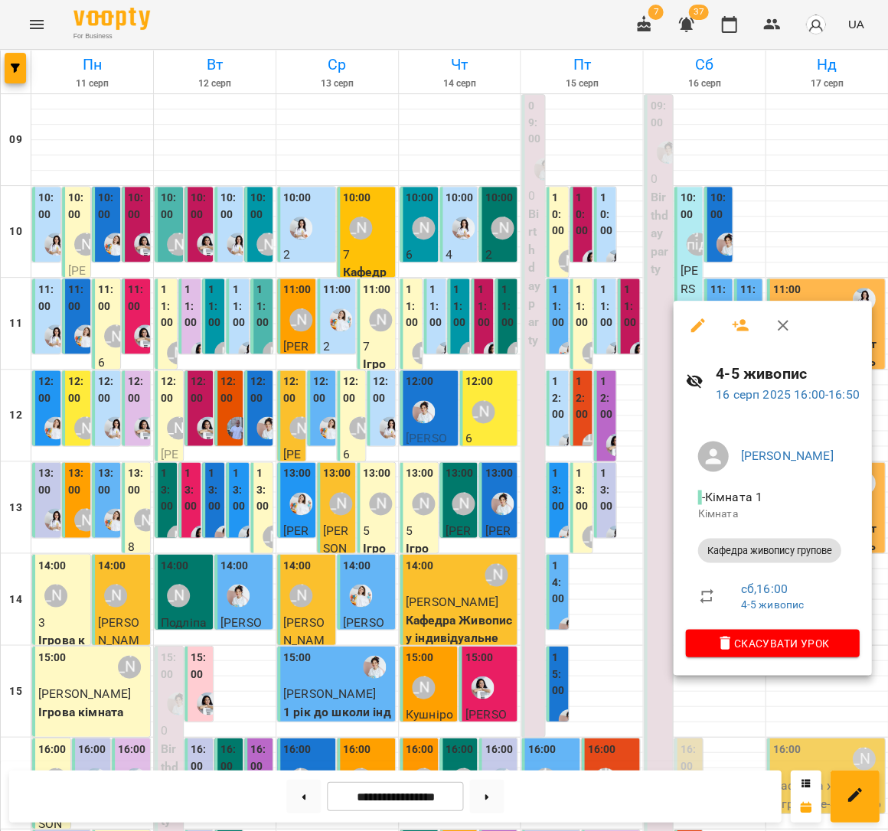
click at [302, 420] on div at bounding box center [444, 415] width 888 height 831
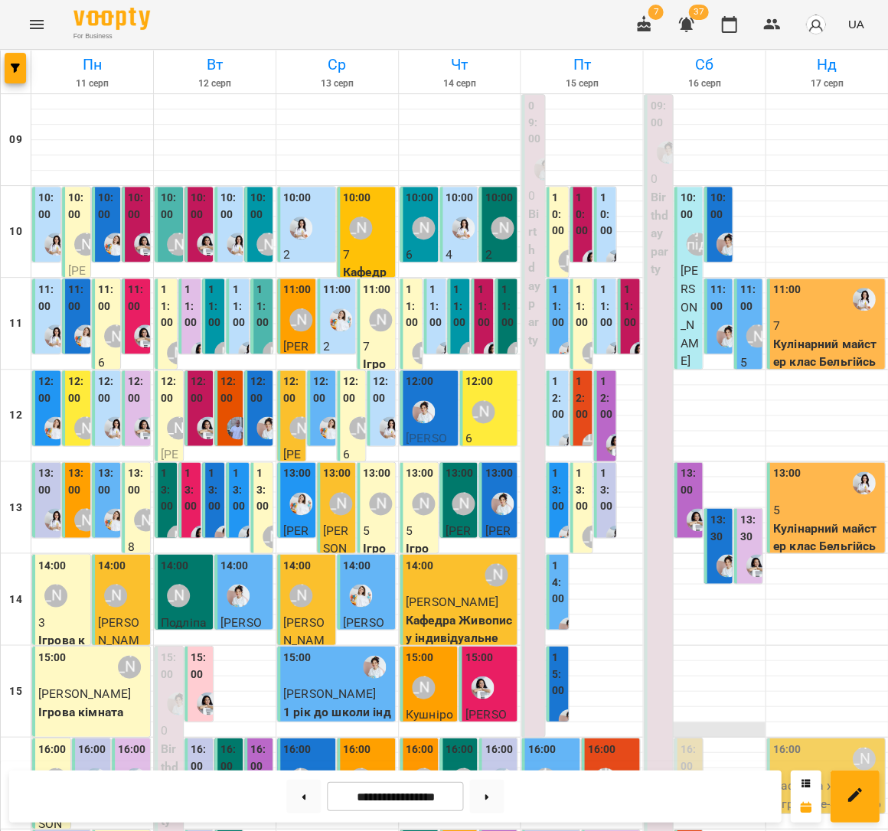
scroll to position [0, 0]
click at [746, 311] on label "11:00" at bounding box center [748, 298] width 19 height 33
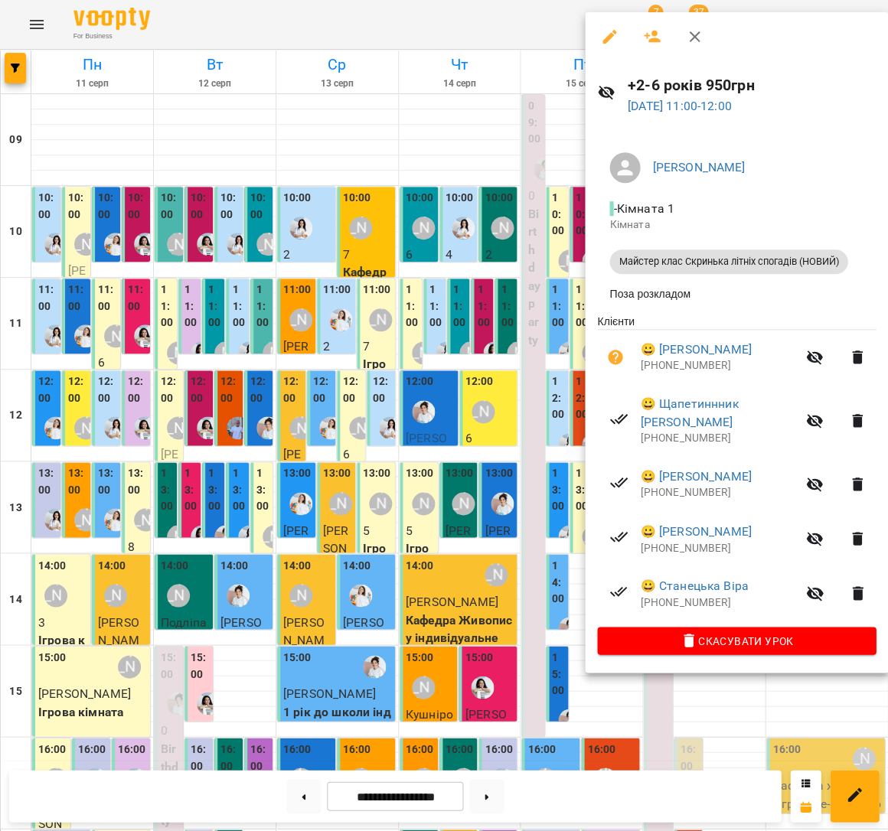
click at [427, 328] on div at bounding box center [444, 415] width 888 height 831
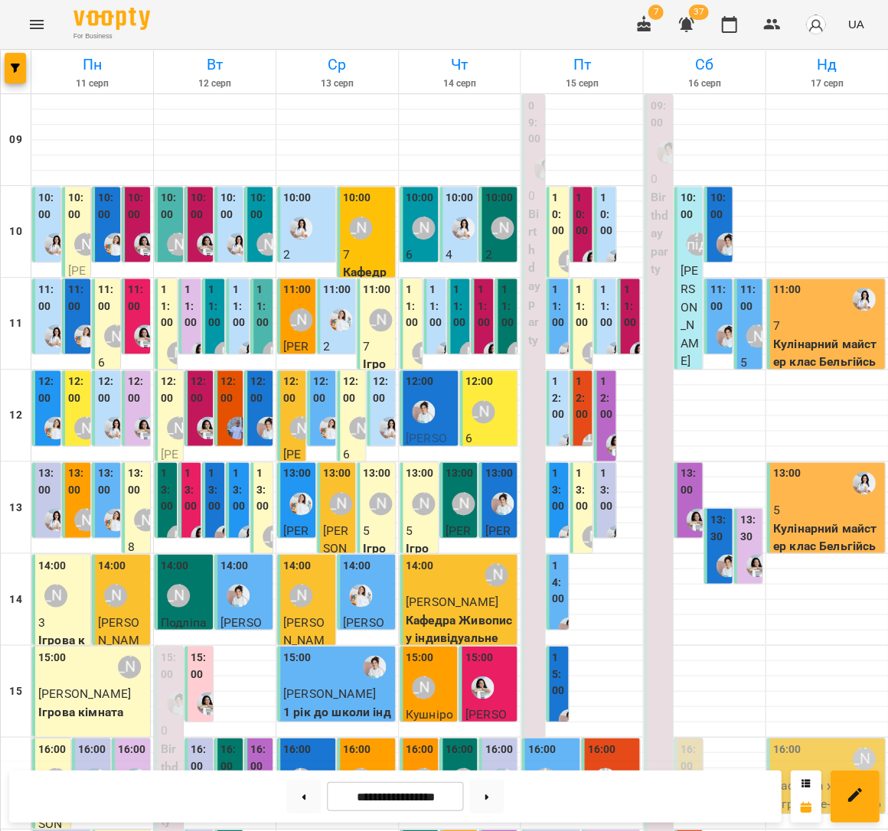
scroll to position [337, 0]
click at [484, 794] on button at bounding box center [486, 796] width 34 height 34
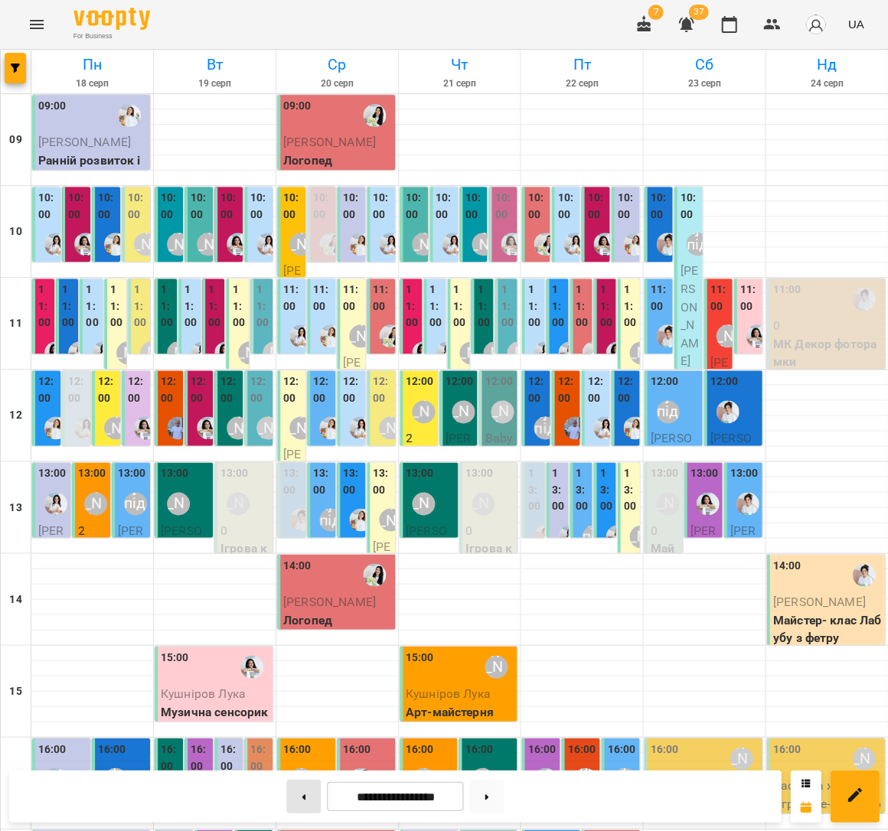
click at [286, 804] on button at bounding box center [303, 796] width 34 height 34
type input "**********"
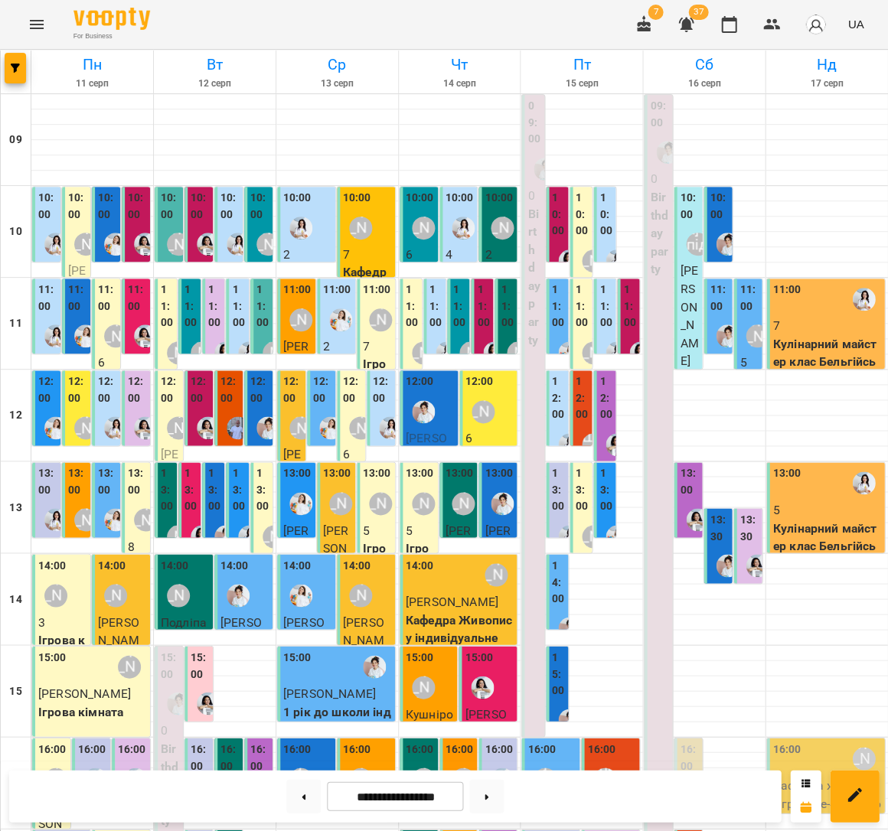
scroll to position [-1, 0]
click at [820, 356] on p "Кулінарний майстер клас Бельгійські вафлі" at bounding box center [826, 362] width 109 height 54
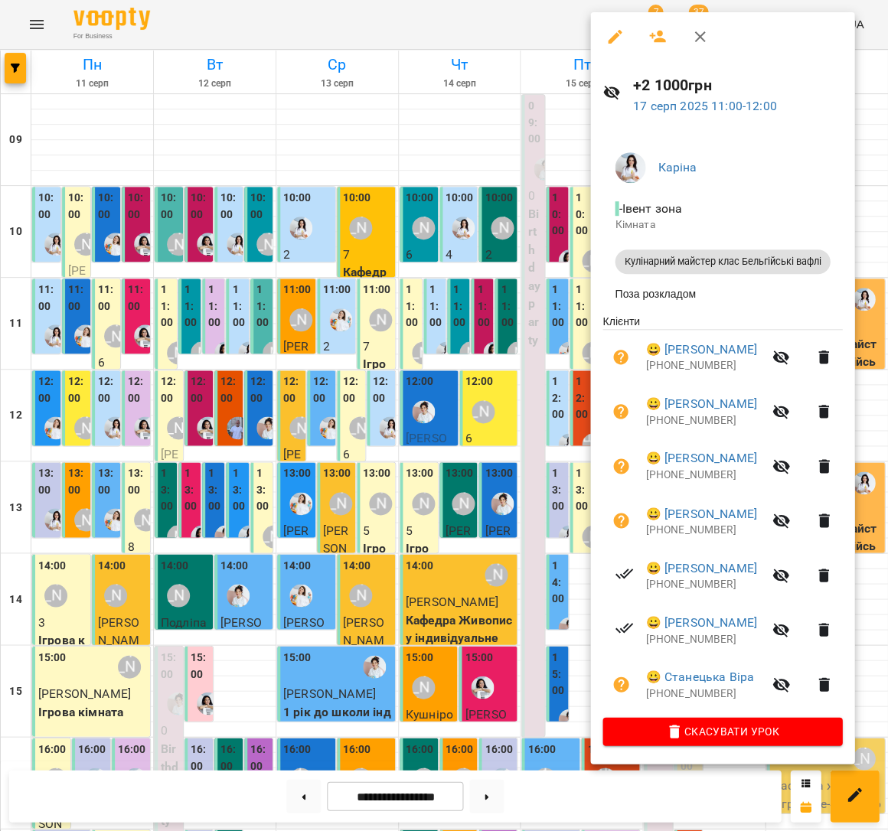
scroll to position [0, 0]
click at [421, 381] on div at bounding box center [444, 415] width 888 height 831
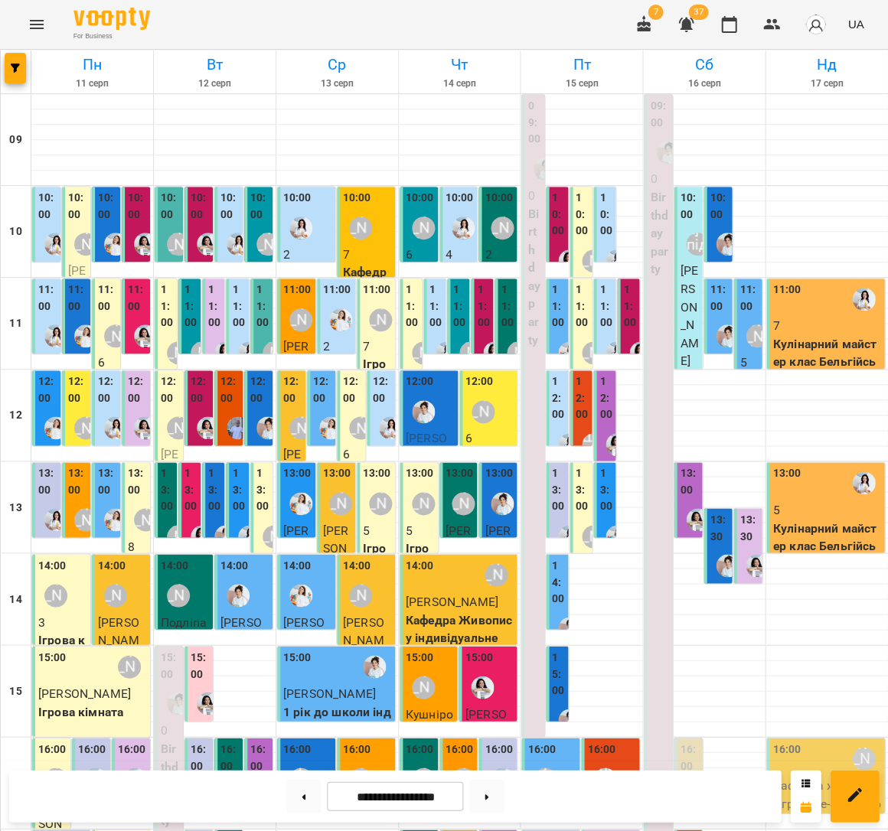
click at [836, 493] on div "13:00" at bounding box center [826, 482] width 109 height 35
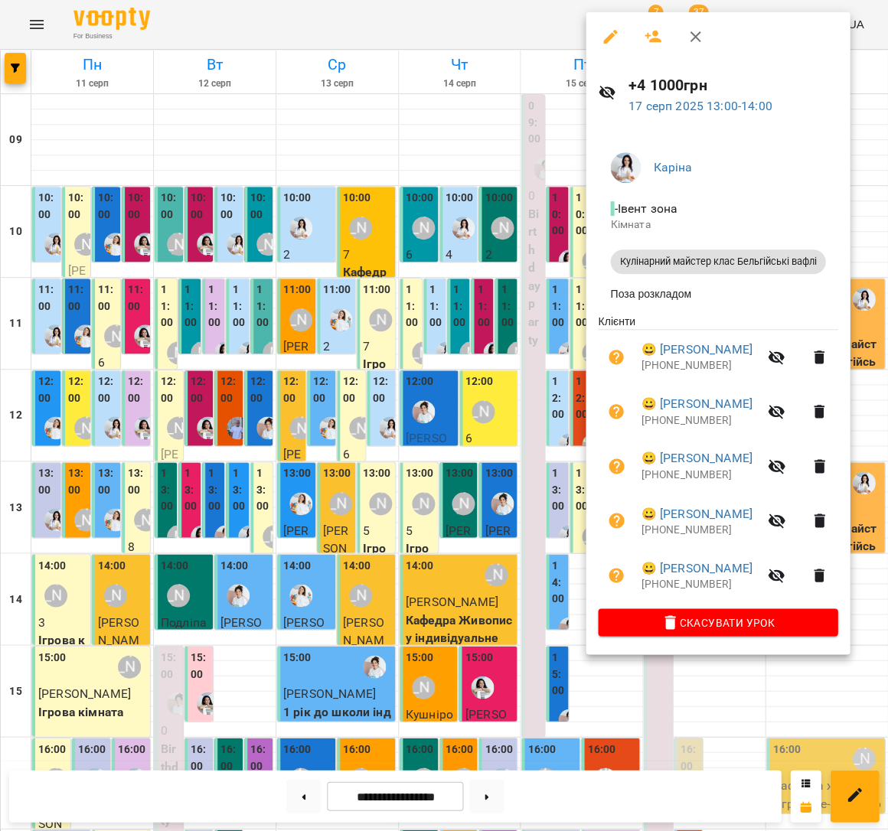
click at [341, 321] on div at bounding box center [444, 415] width 888 height 831
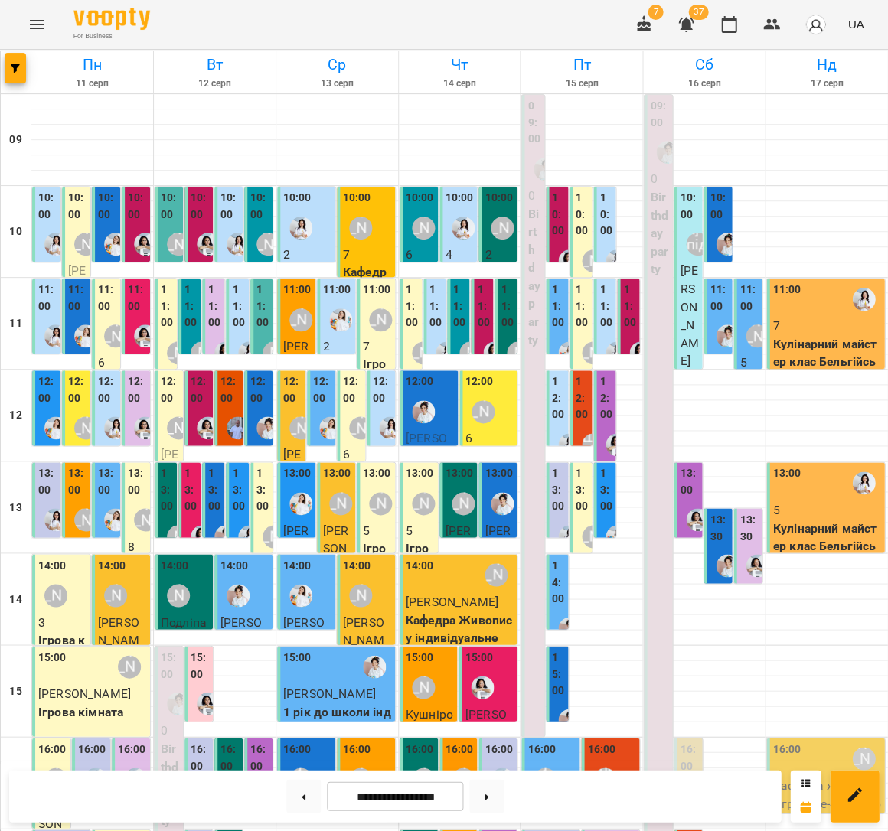
click at [738, 530] on div "13:30 [PERSON_NAME]" at bounding box center [747, 628] width 28 height 240
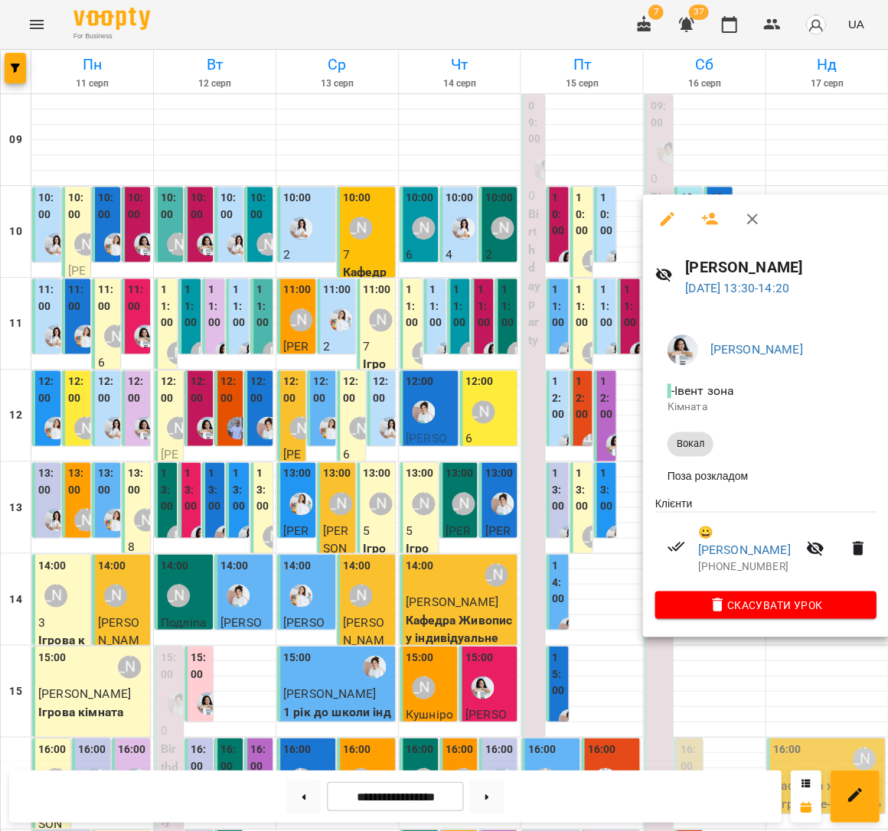
click at [471, 511] on div at bounding box center [444, 415] width 888 height 831
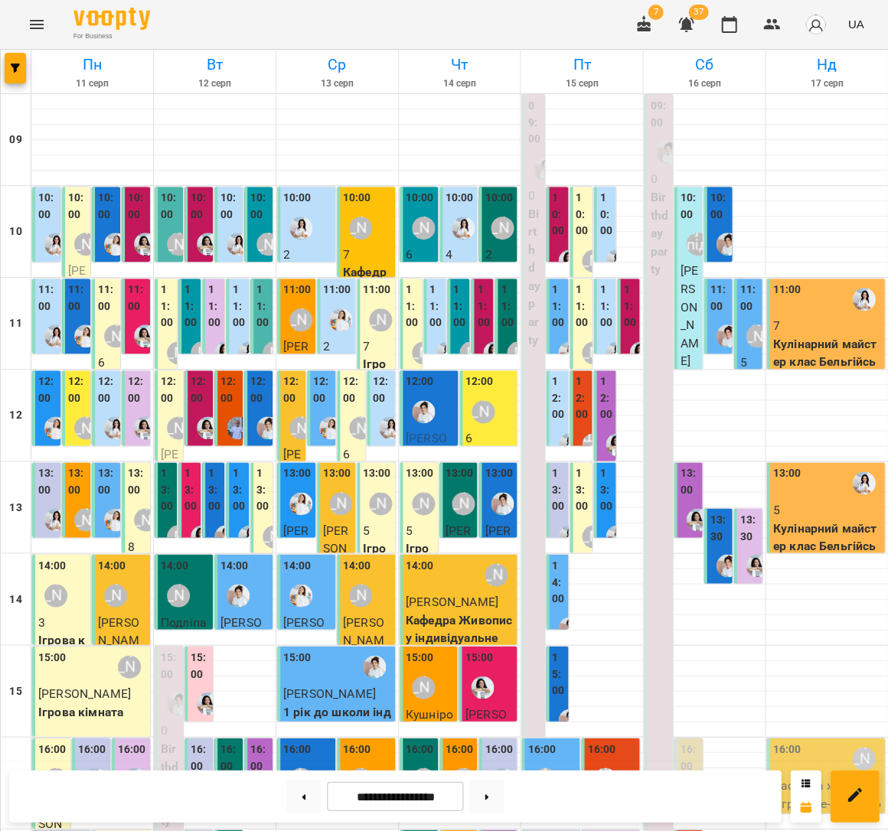
click at [742, 562] on div at bounding box center [756, 565] width 35 height 35
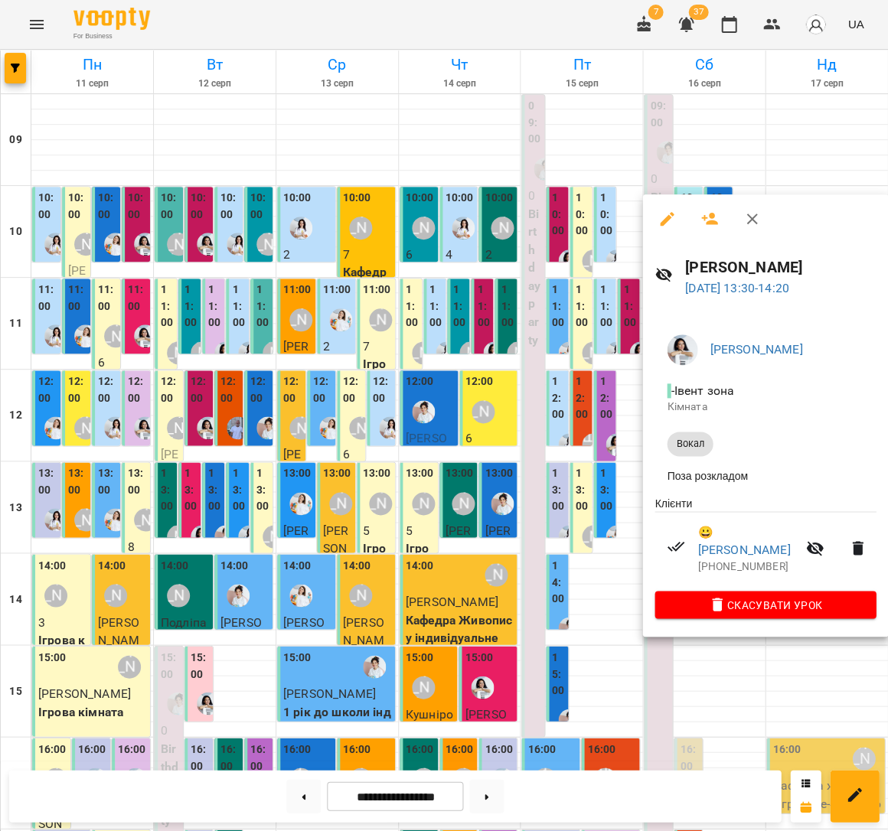
drag, startPoint x: 490, startPoint y: 540, endPoint x: 759, endPoint y: 523, distance: 269.9
click at [490, 540] on div at bounding box center [444, 415] width 888 height 831
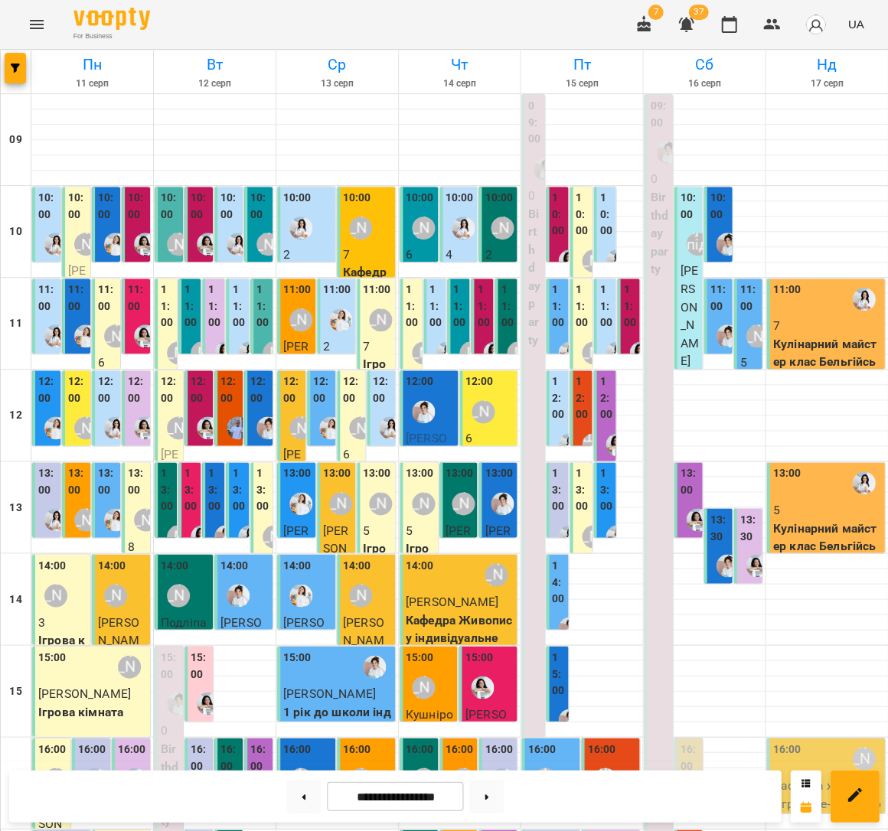
click at [686, 491] on label "13:00" at bounding box center [689, 481] width 19 height 33
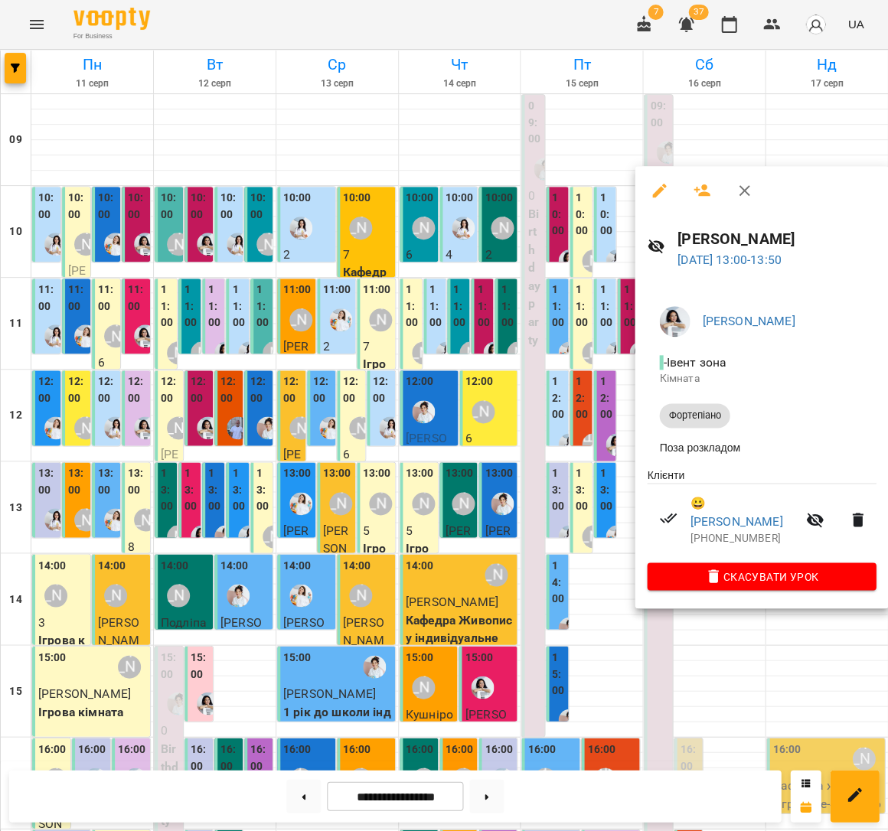
click at [552, 495] on div at bounding box center [444, 415] width 888 height 831
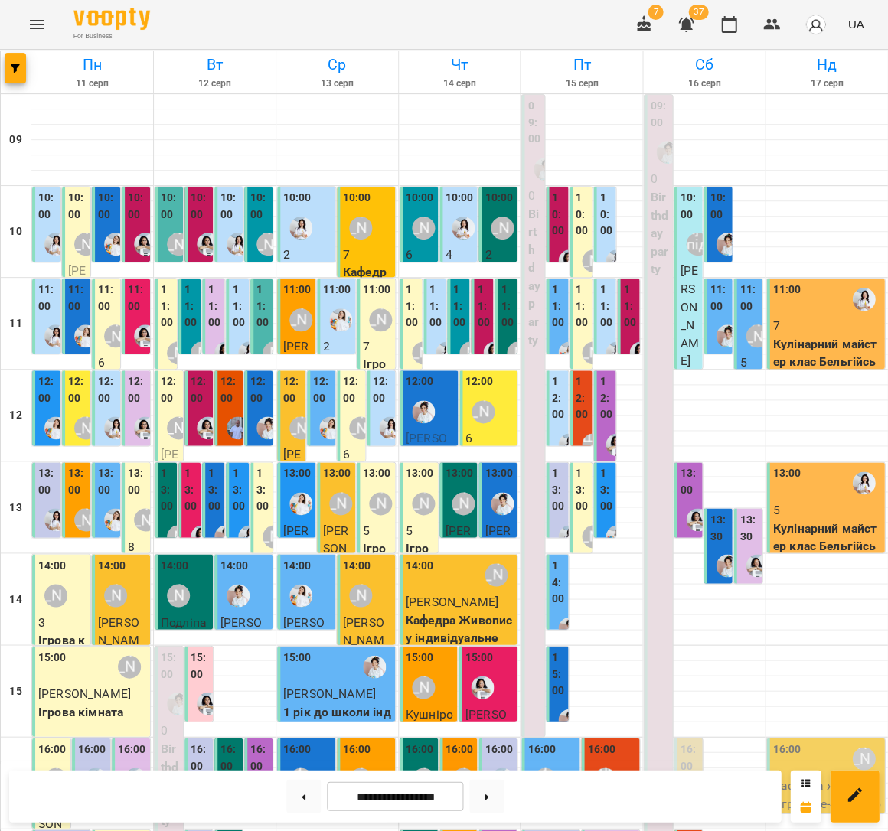
click at [735, 527] on div "13:30 [PERSON_NAME]" at bounding box center [747, 628] width 28 height 240
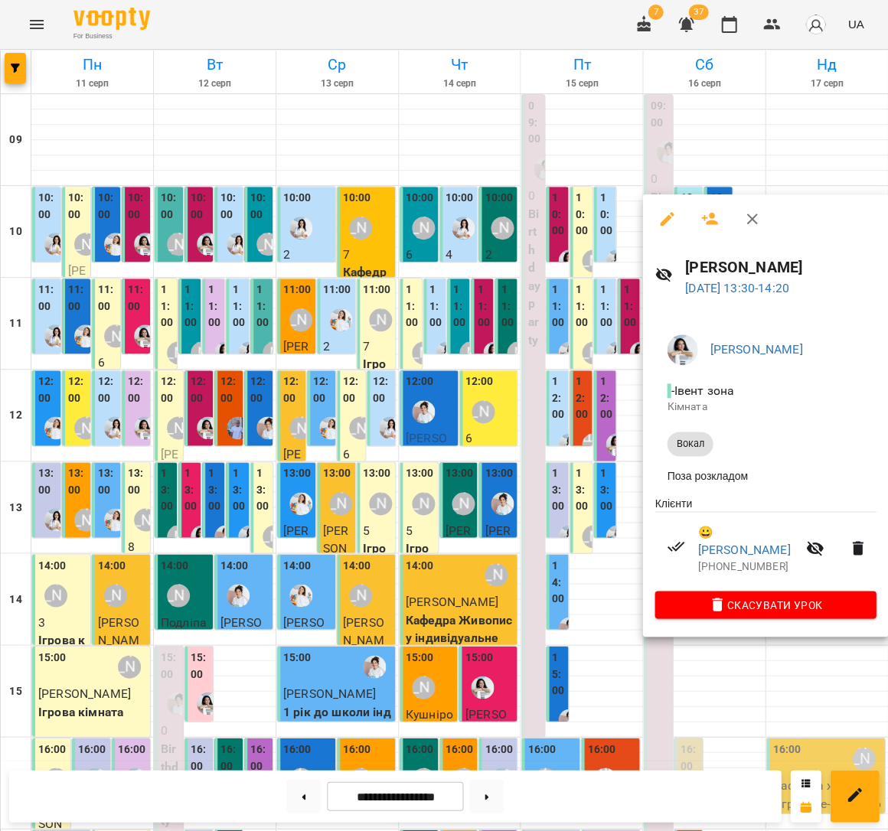
click at [597, 494] on div at bounding box center [444, 415] width 888 height 831
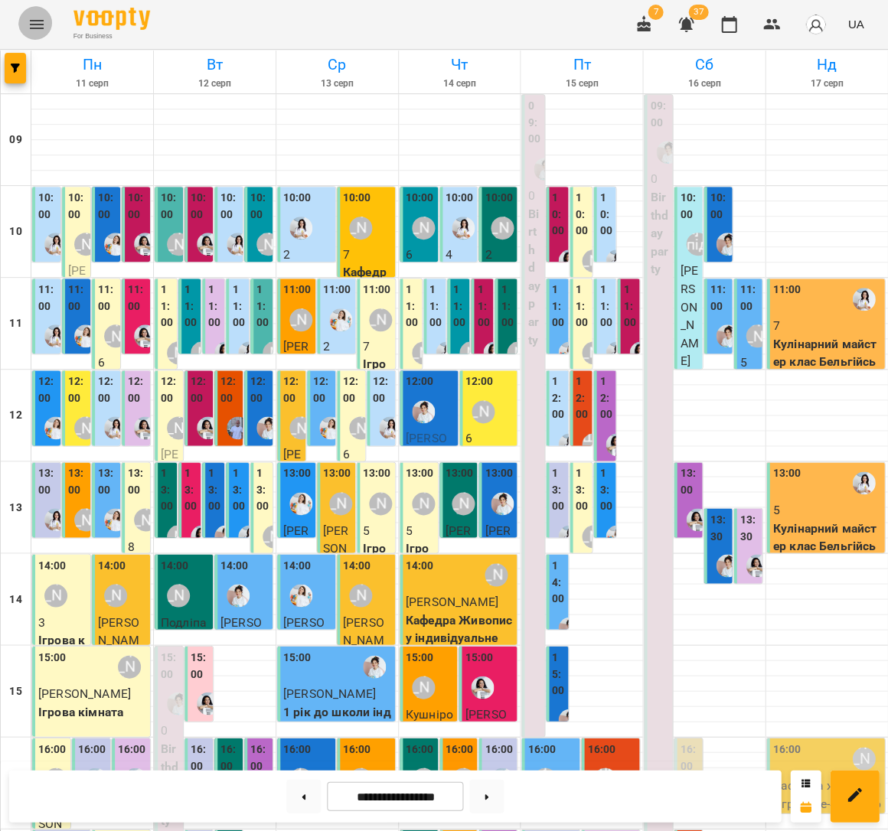
click at [45, 28] on button "Menu" at bounding box center [36, 24] width 37 height 37
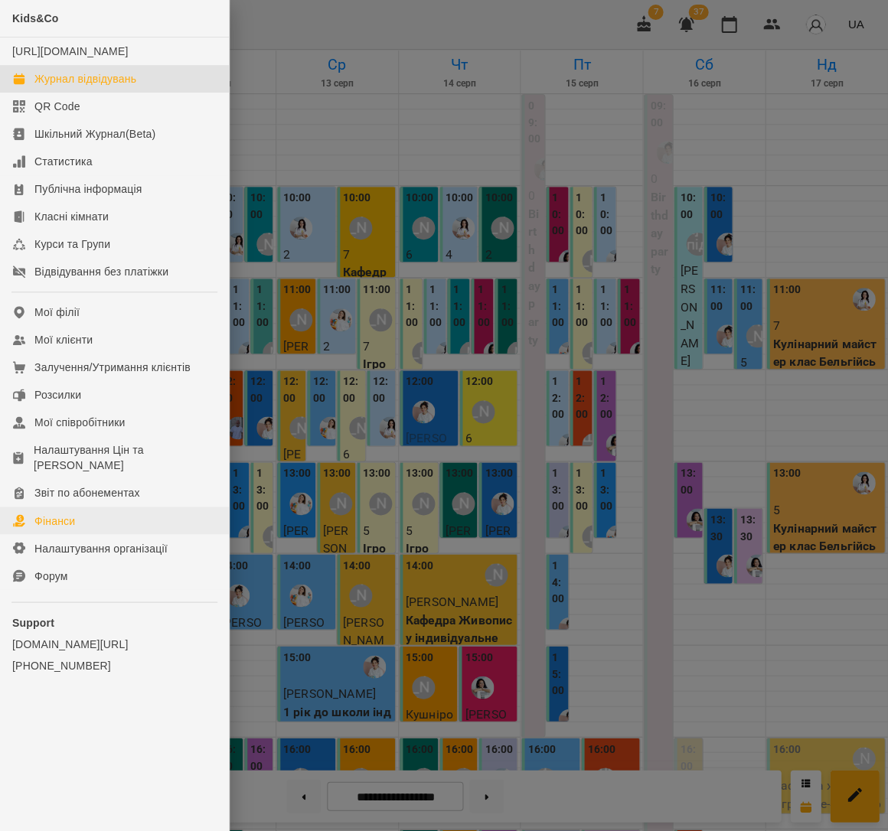
drag, startPoint x: 66, startPoint y: 510, endPoint x: 135, endPoint y: 507, distance: 68.9
click at [66, 513] on div "Фінанси" at bounding box center [54, 520] width 41 height 15
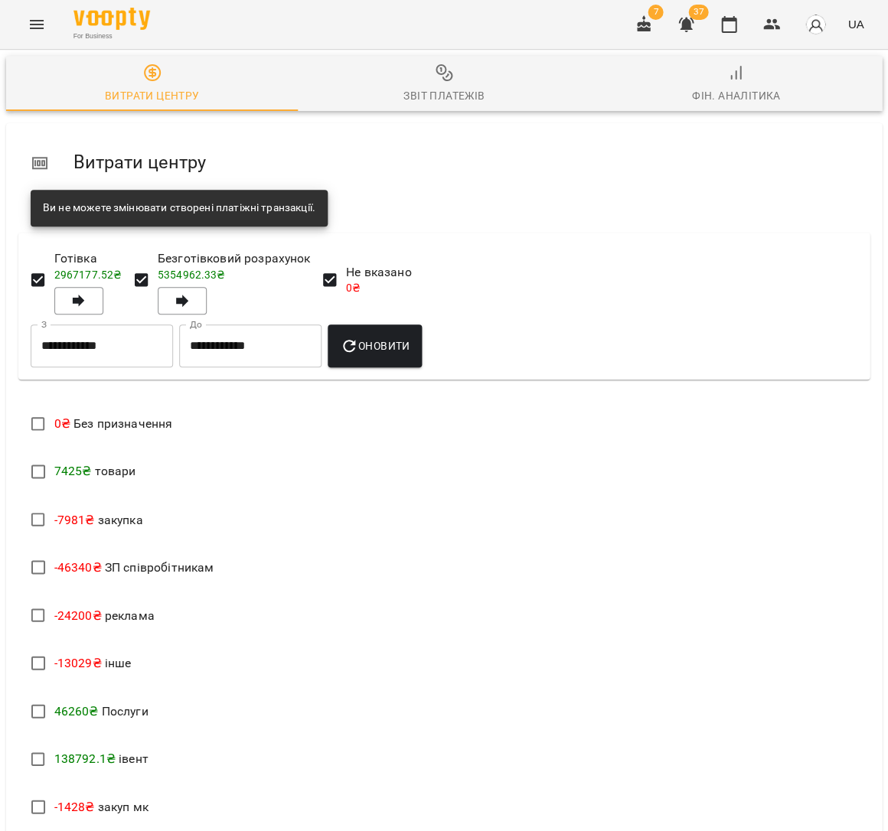
scroll to position [221, 0]
click at [257, 645] on div "**********" at bounding box center [443, 582] width 863 height 710
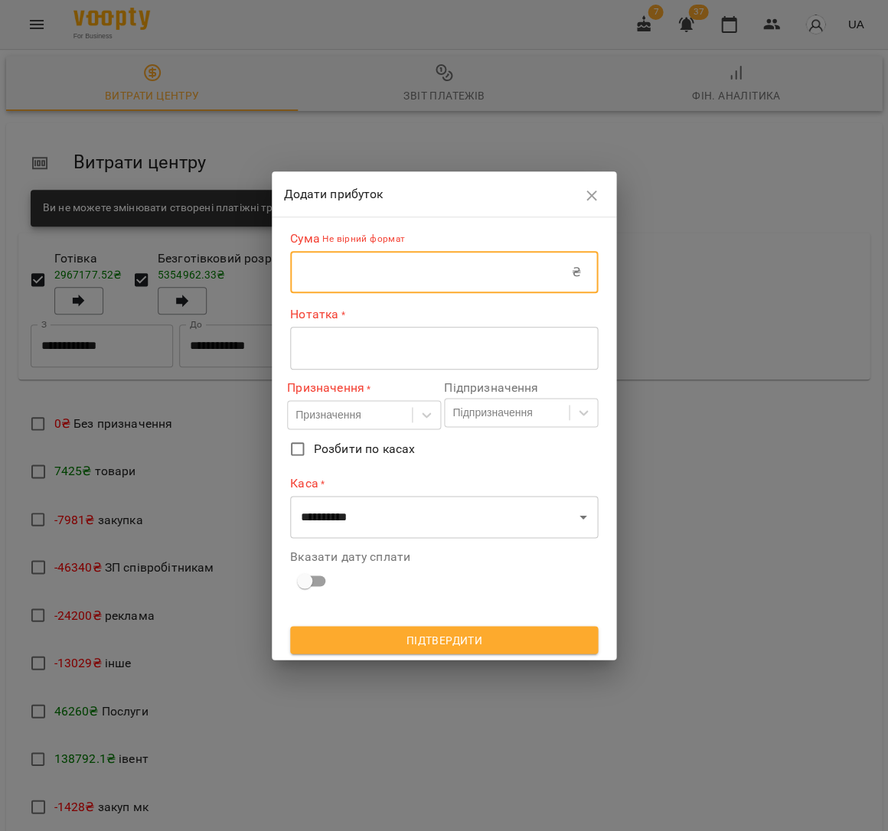
click at [352, 259] on input "text" at bounding box center [431, 272] width 282 height 43
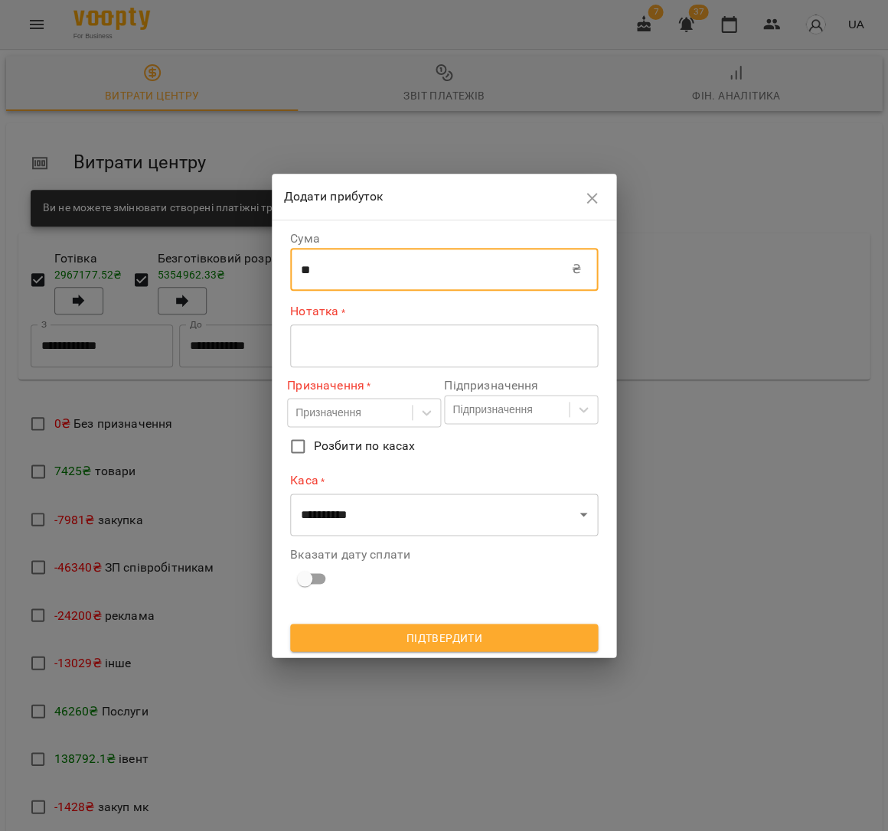
type input "**"
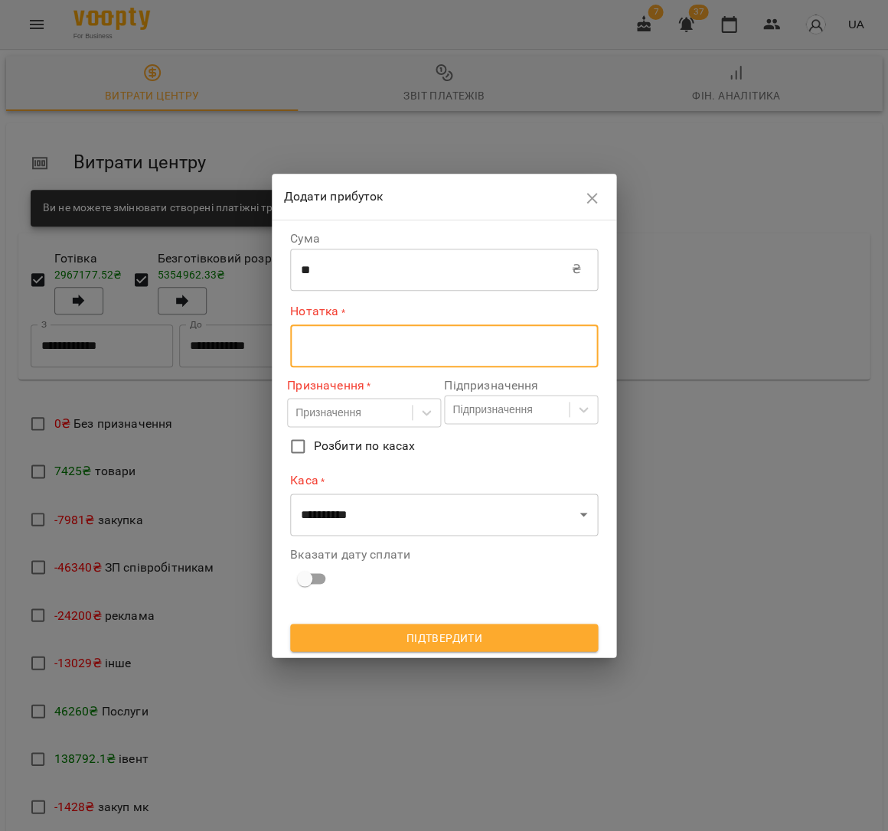
click at [359, 347] on textarea at bounding box center [444, 345] width 286 height 15
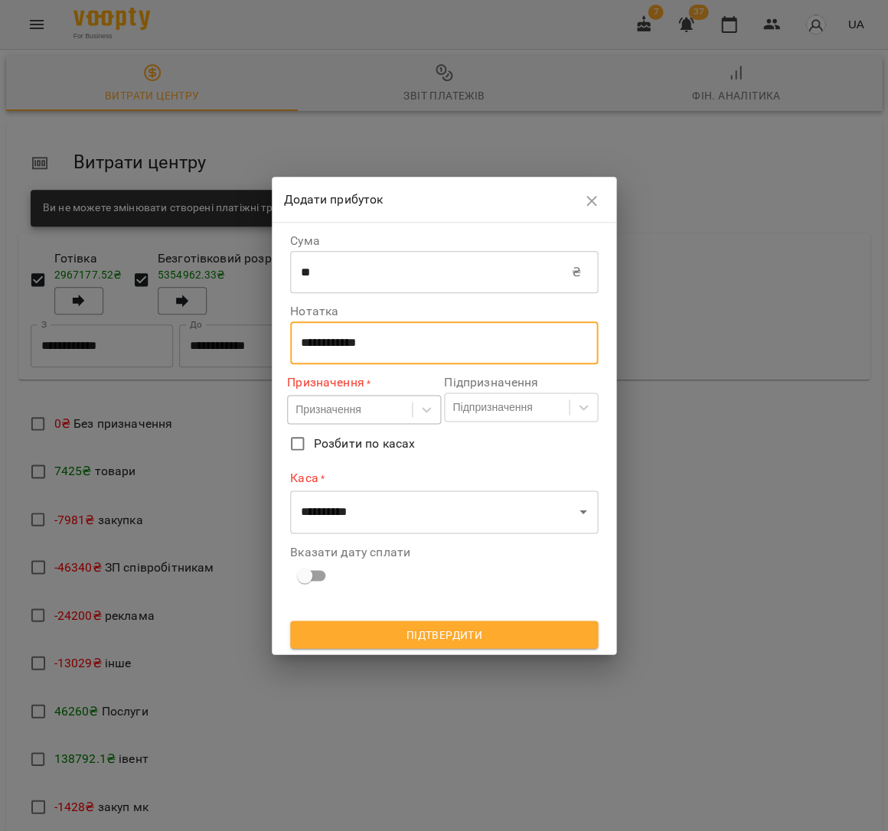
type textarea "**********"
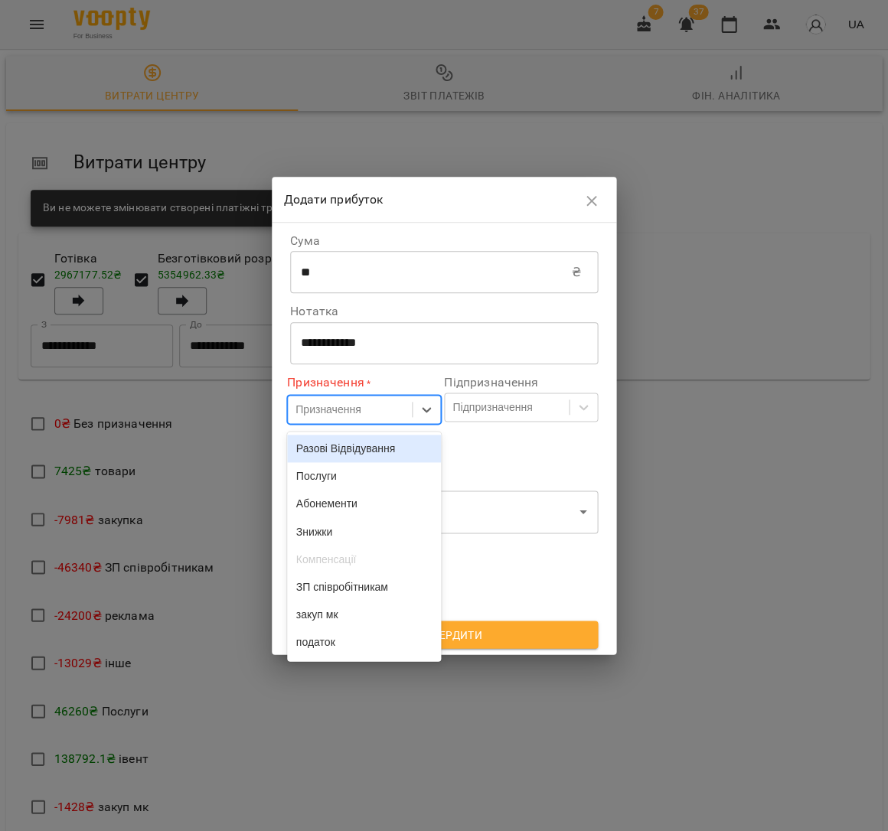
click at [321, 408] on div "Призначення" at bounding box center [327, 409] width 65 height 15
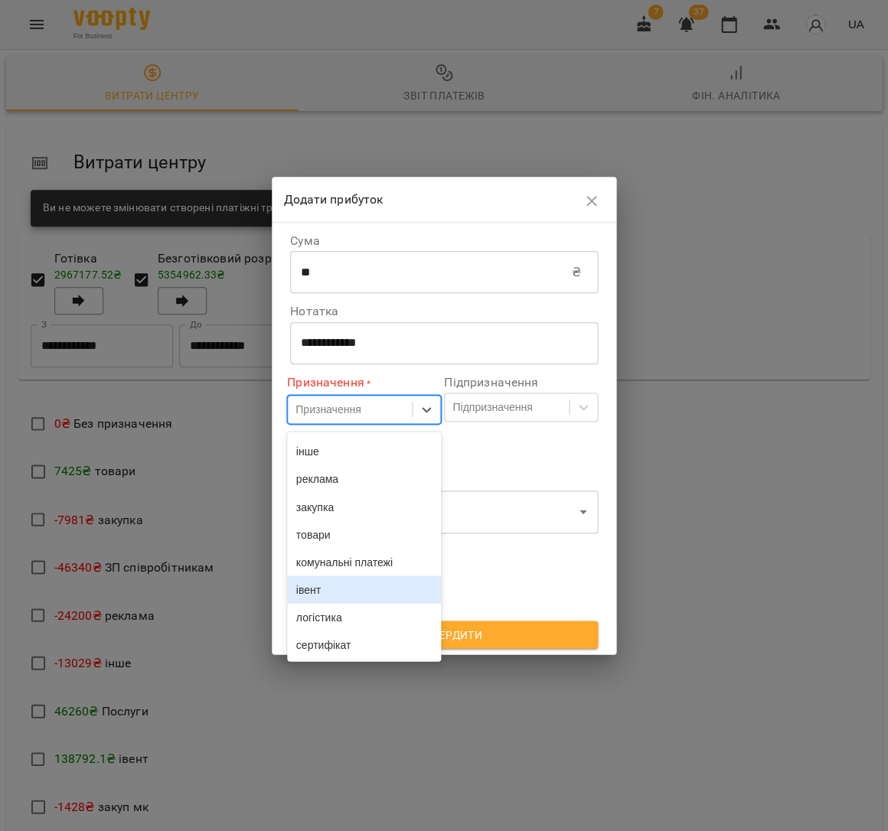
scroll to position [249, 0]
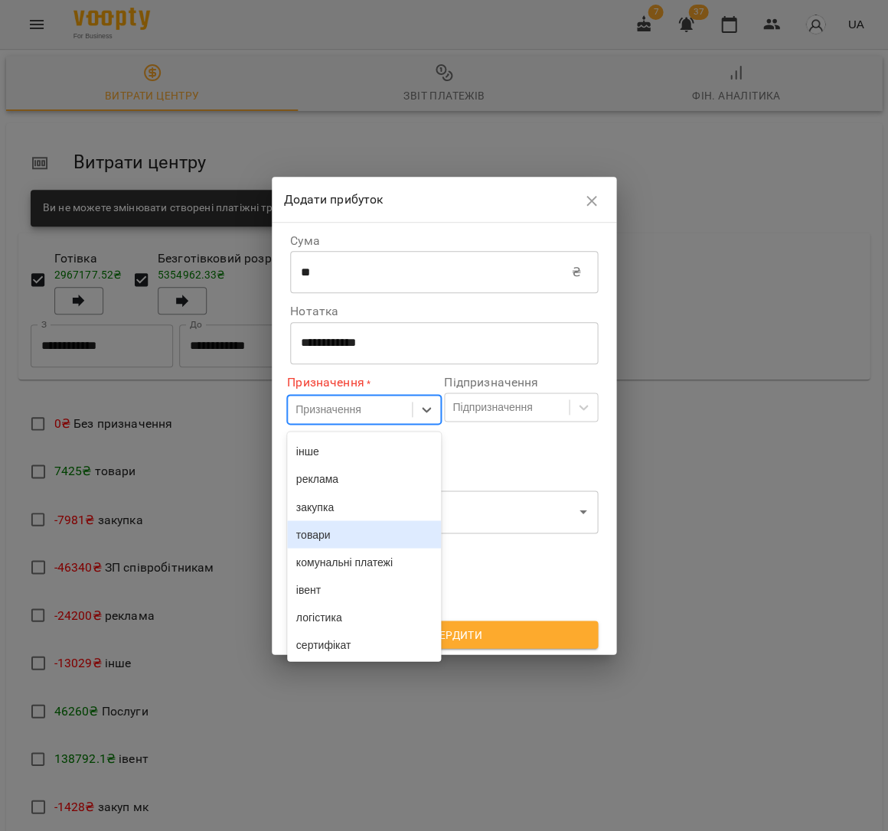
click at [348, 520] on div "товари" at bounding box center [364, 534] width 154 height 28
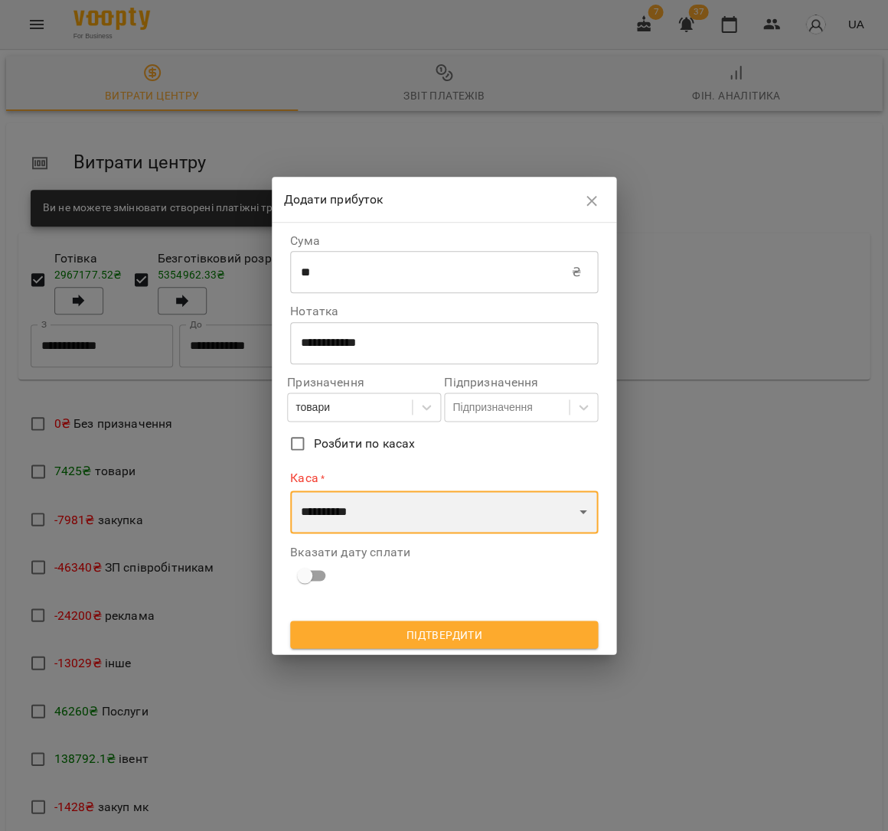
select select "****"
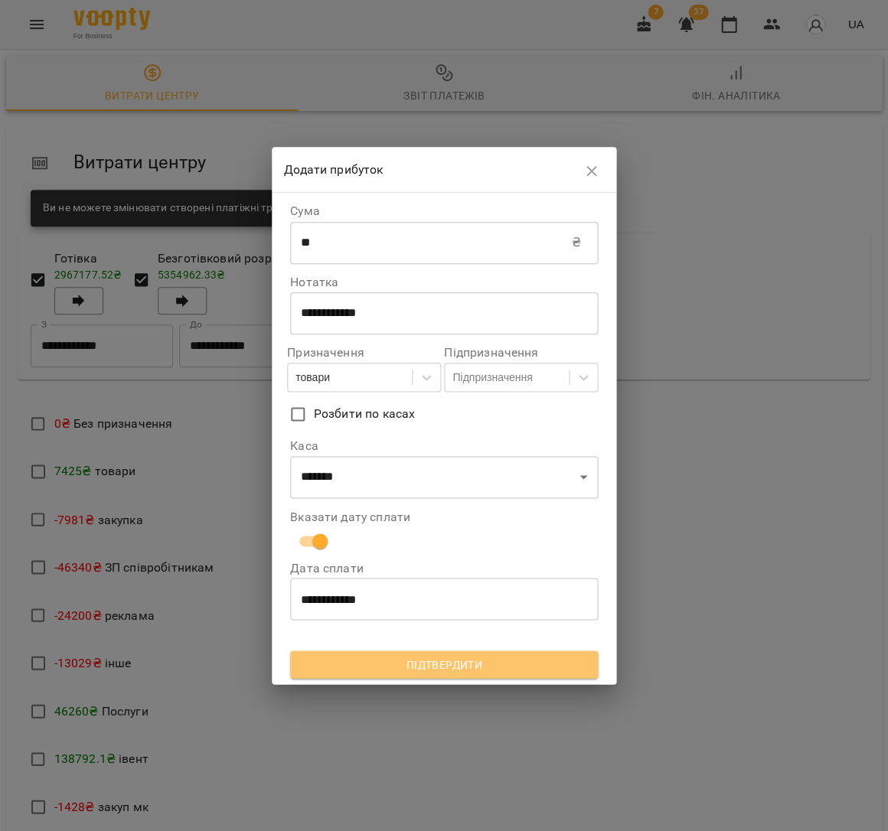
click at [495, 663] on span "Підтвердити" at bounding box center [443, 664] width 283 height 18
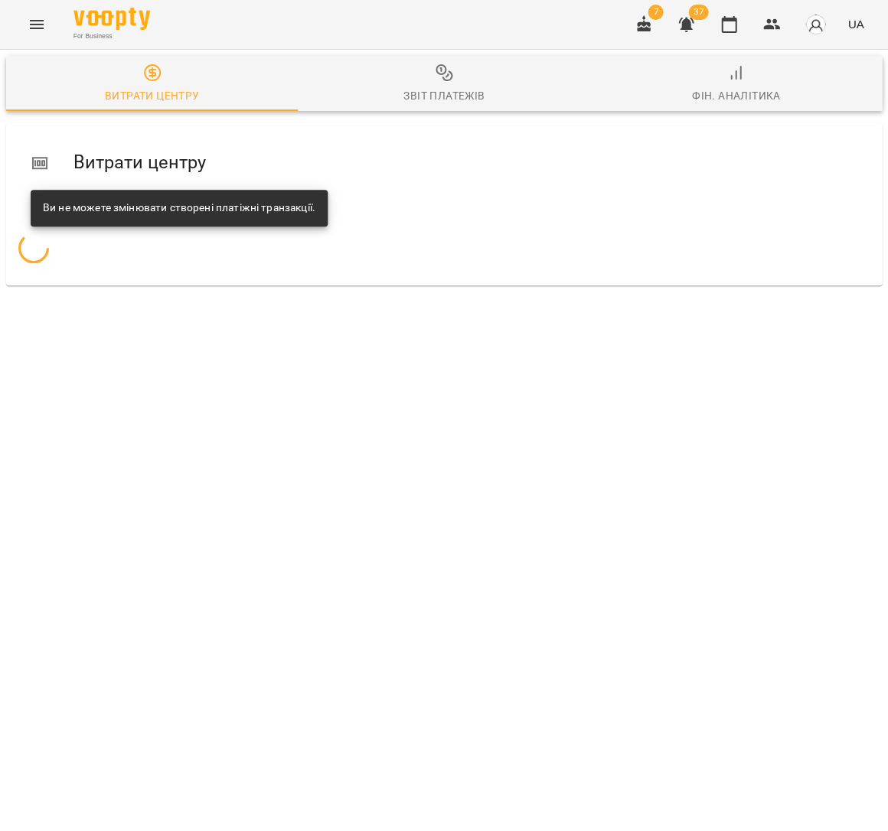
scroll to position [0, 0]
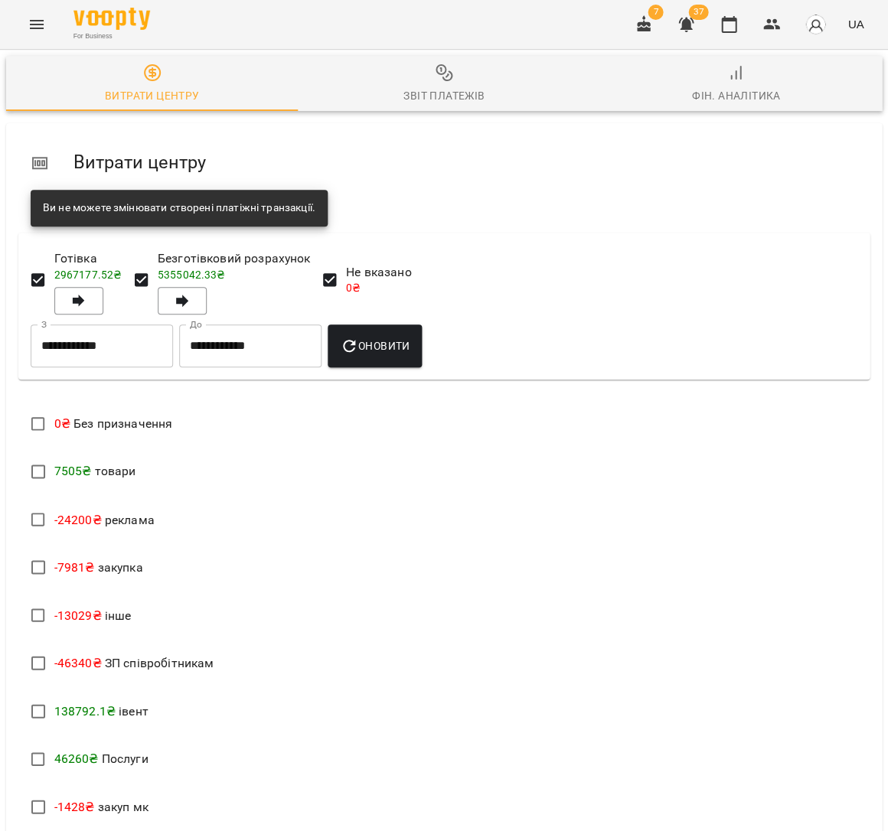
click at [383, 77] on span "Звіт платежів" at bounding box center [443, 84] width 273 height 41
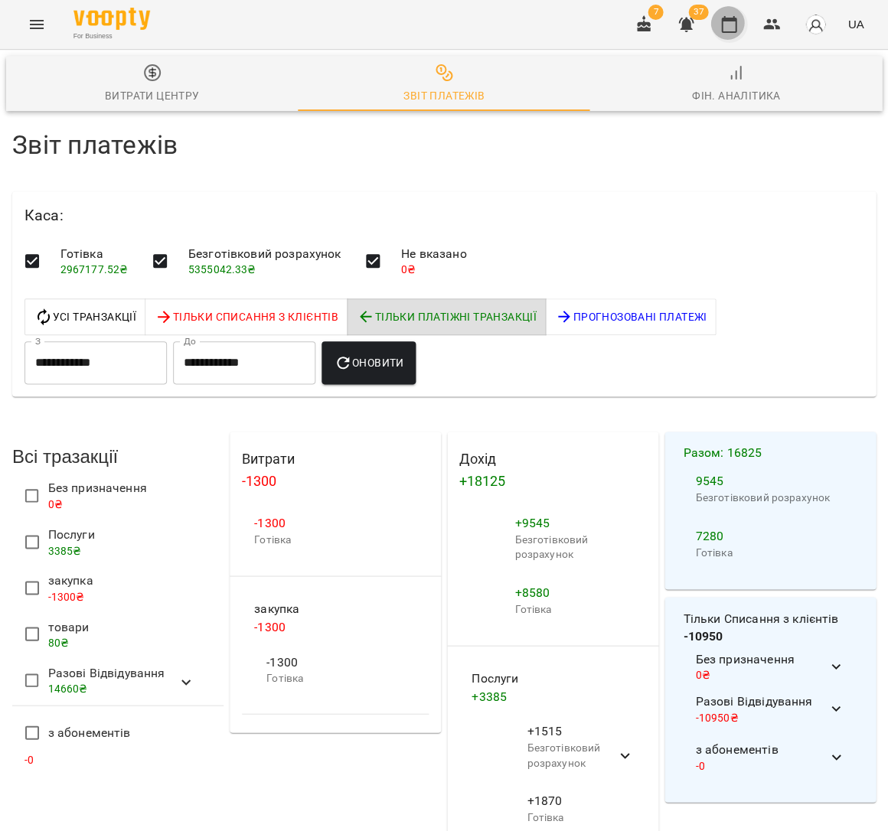
click at [736, 27] on icon "button" at bounding box center [728, 24] width 15 height 17
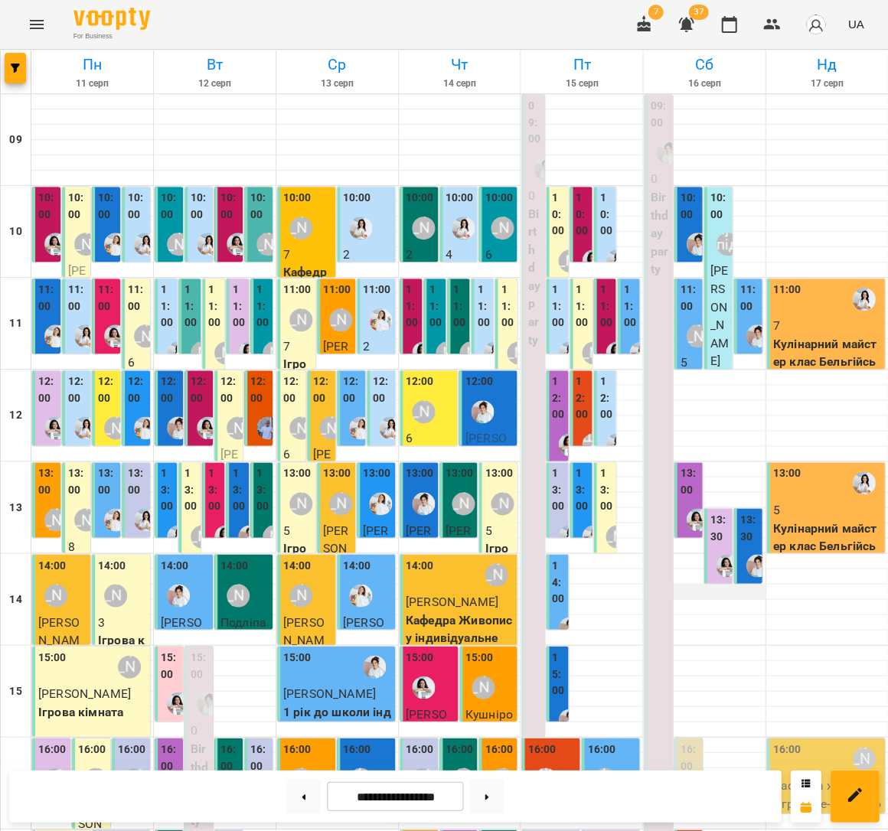
scroll to position [189, 0]
click at [856, 500] on p "5" at bounding box center [826, 509] width 109 height 18
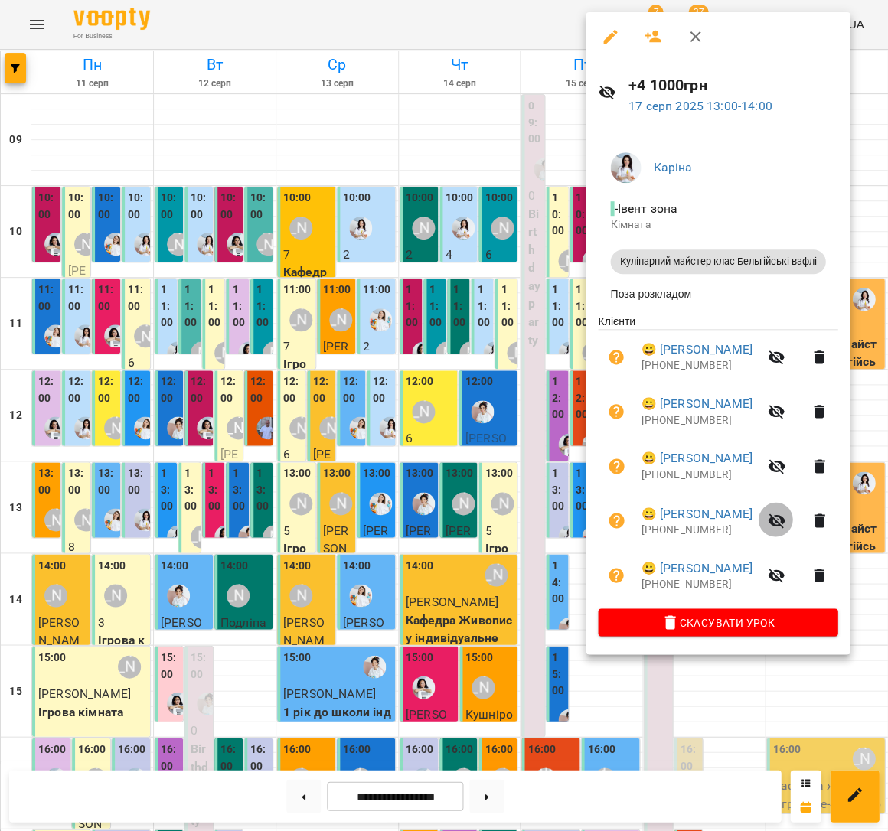
click at [784, 515] on icon "button" at bounding box center [776, 520] width 17 height 15
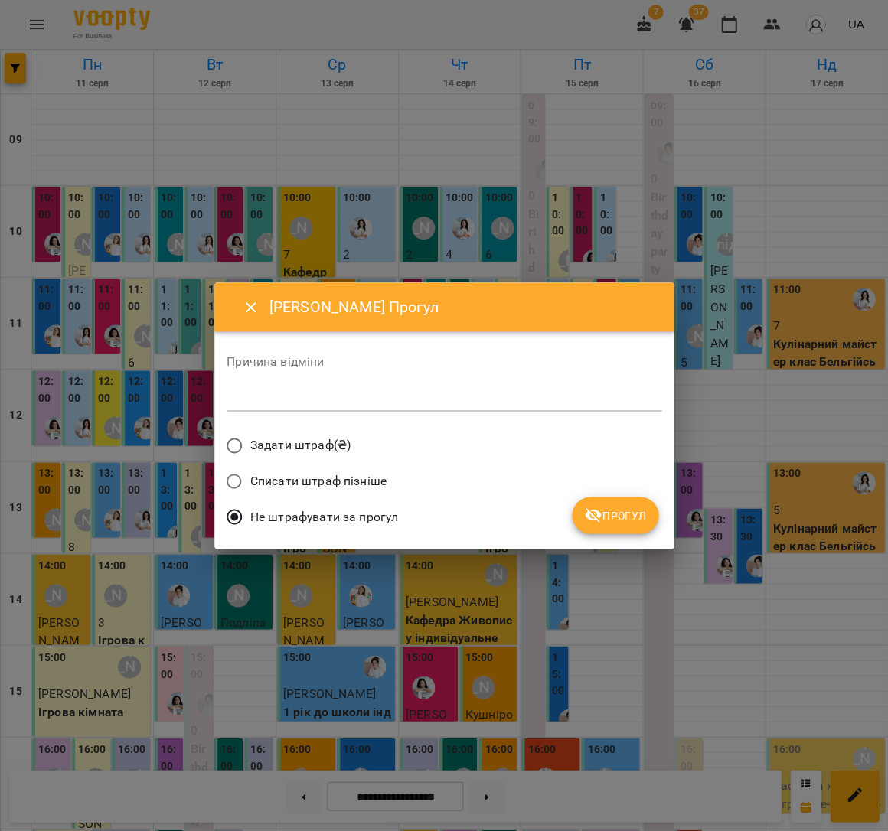
click at [457, 409] on div "*" at bounding box center [444, 398] width 435 height 24
click at [600, 521] on button "Прогул" at bounding box center [615, 515] width 86 height 37
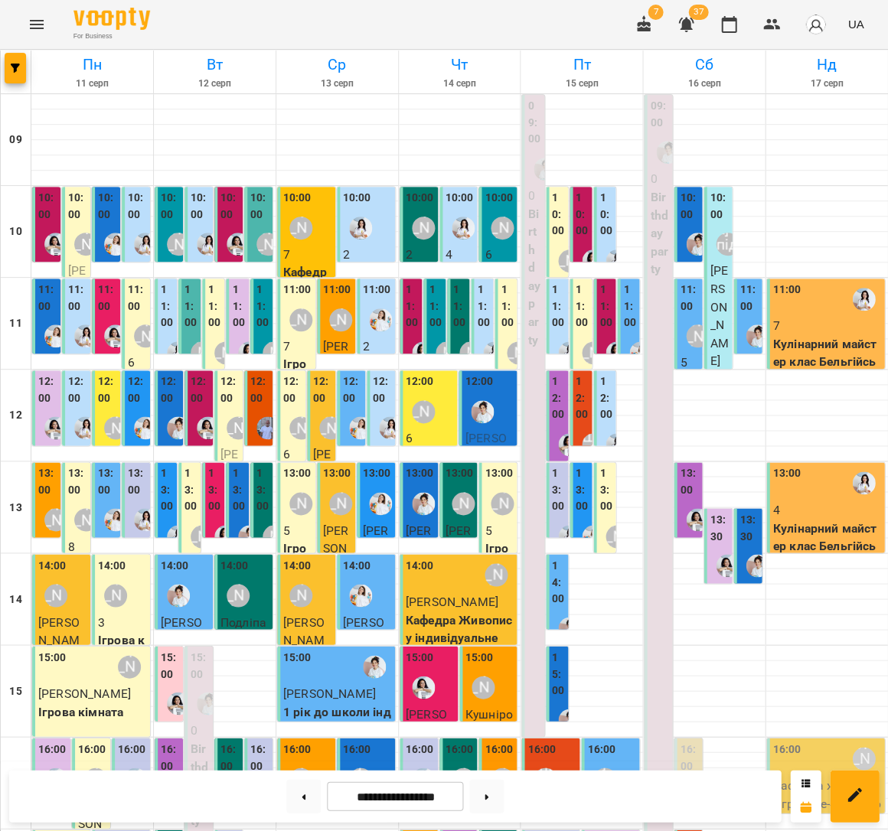
click at [808, 519] on p "Кулінарний майстер клас Бельгійські вафлі" at bounding box center [826, 546] width 109 height 54
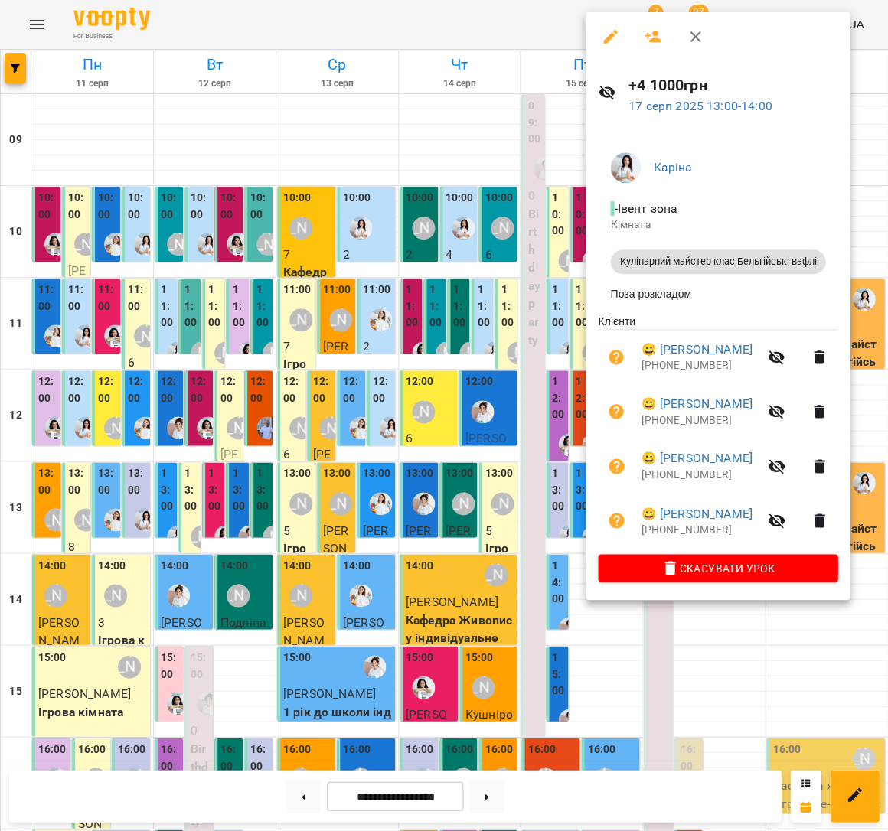
click at [340, 331] on div at bounding box center [444, 415] width 888 height 831
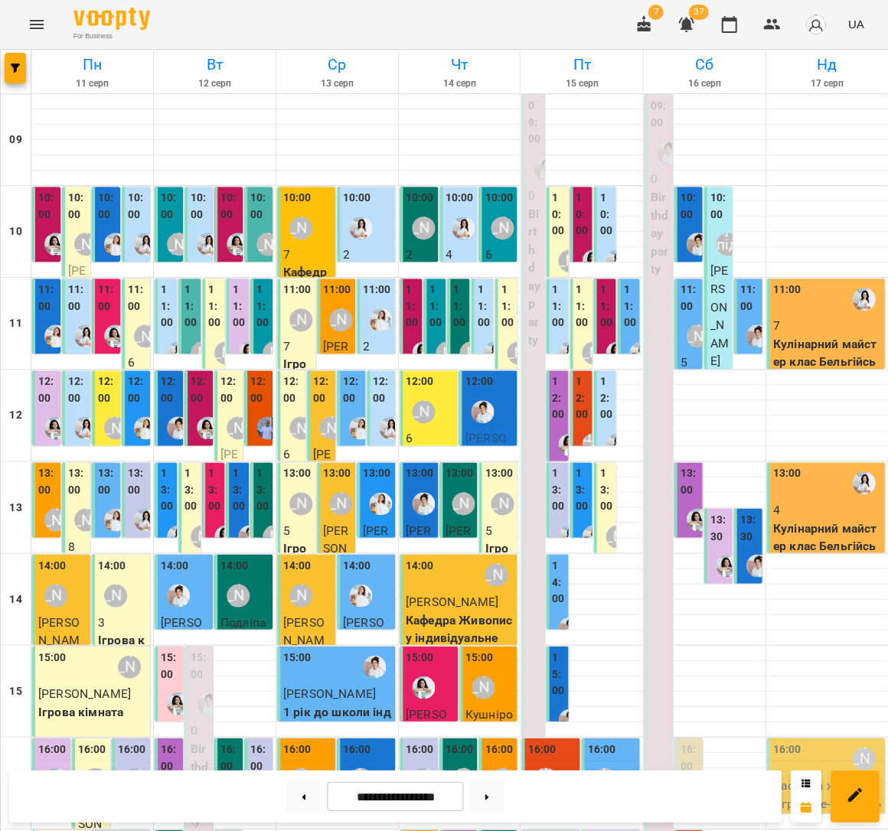
scroll to position [184, 0]
click at [861, 471] on img "Каріна" at bounding box center [863, 482] width 23 height 23
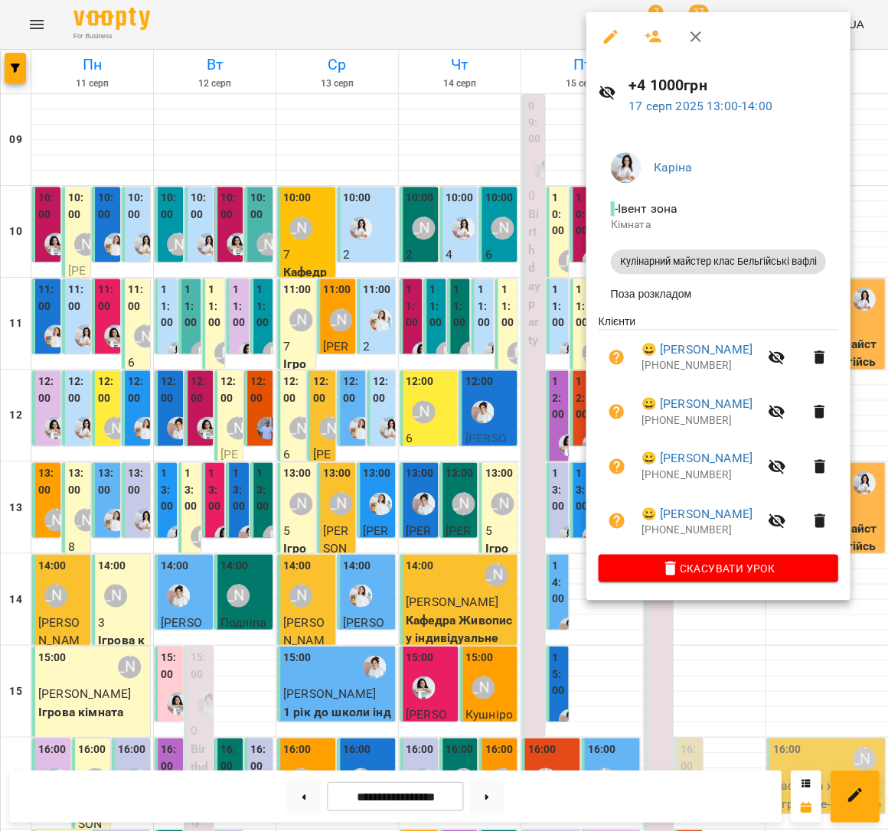
click at [824, 413] on icon "button" at bounding box center [818, 412] width 11 height 14
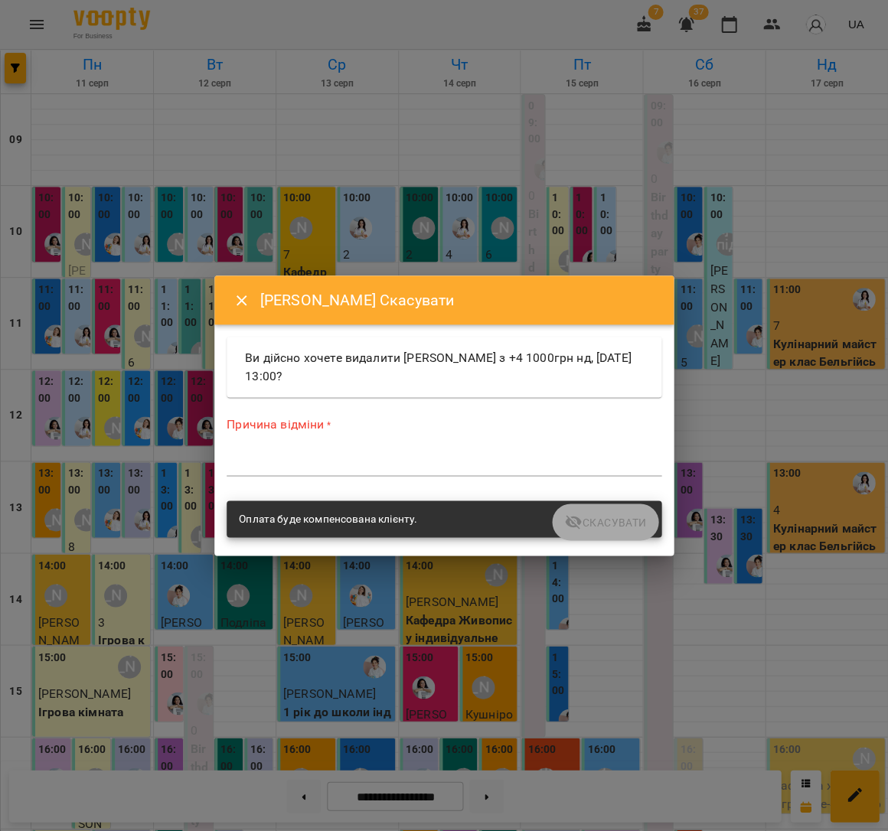
click at [523, 454] on div "*" at bounding box center [444, 463] width 435 height 24
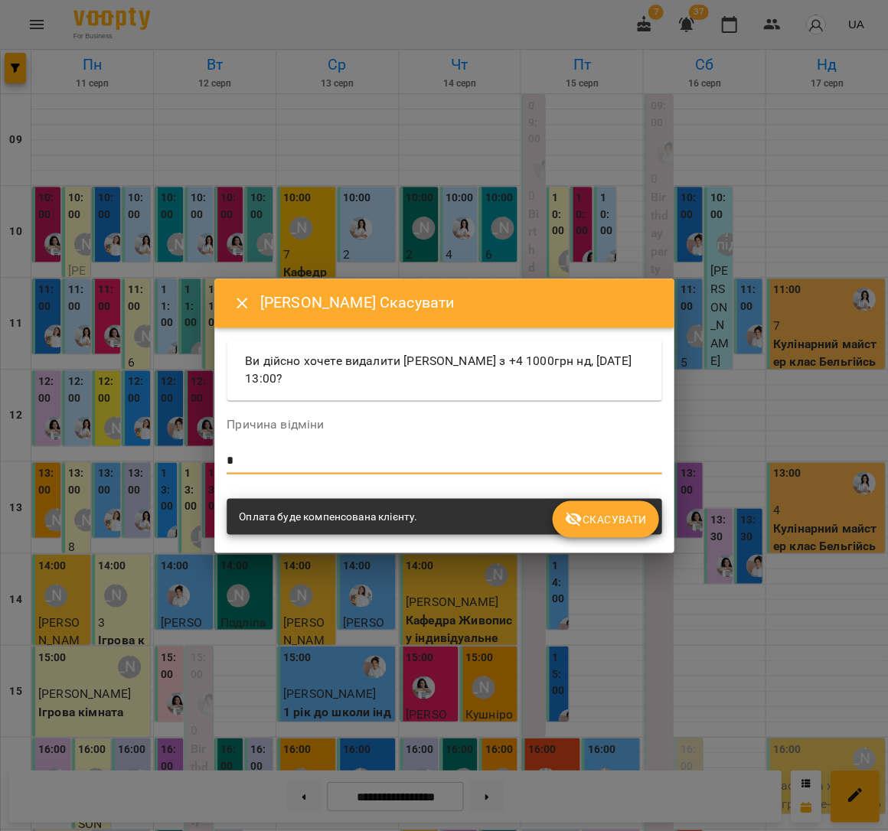
click at [608, 524] on span "Скасувати" at bounding box center [605, 519] width 82 height 18
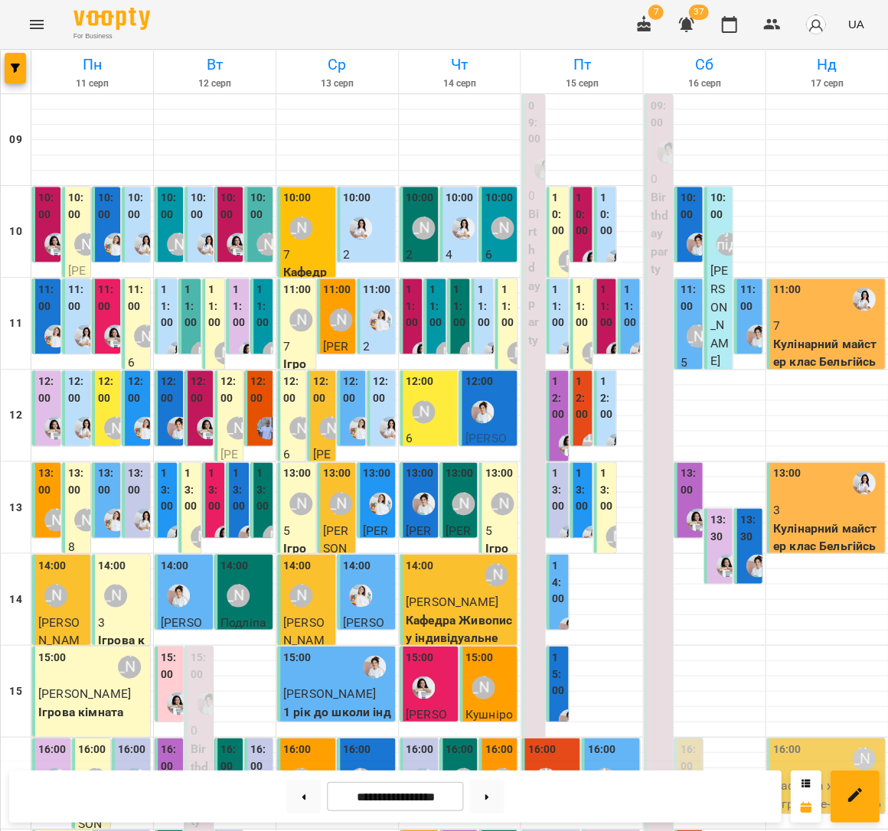
click at [811, 519] on p "Кулінарний майстер клас Бельгійські вафлі" at bounding box center [826, 546] width 109 height 54
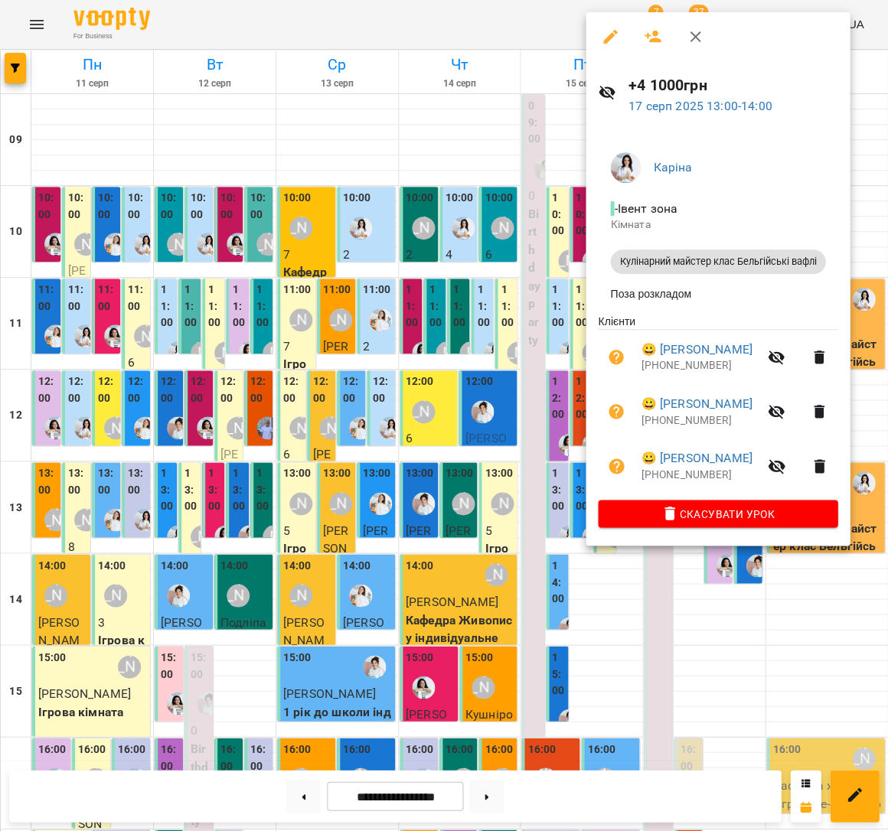
drag, startPoint x: 474, startPoint y: 346, endPoint x: 486, endPoint y: 346, distance: 12.2
click at [474, 346] on div at bounding box center [444, 415] width 888 height 831
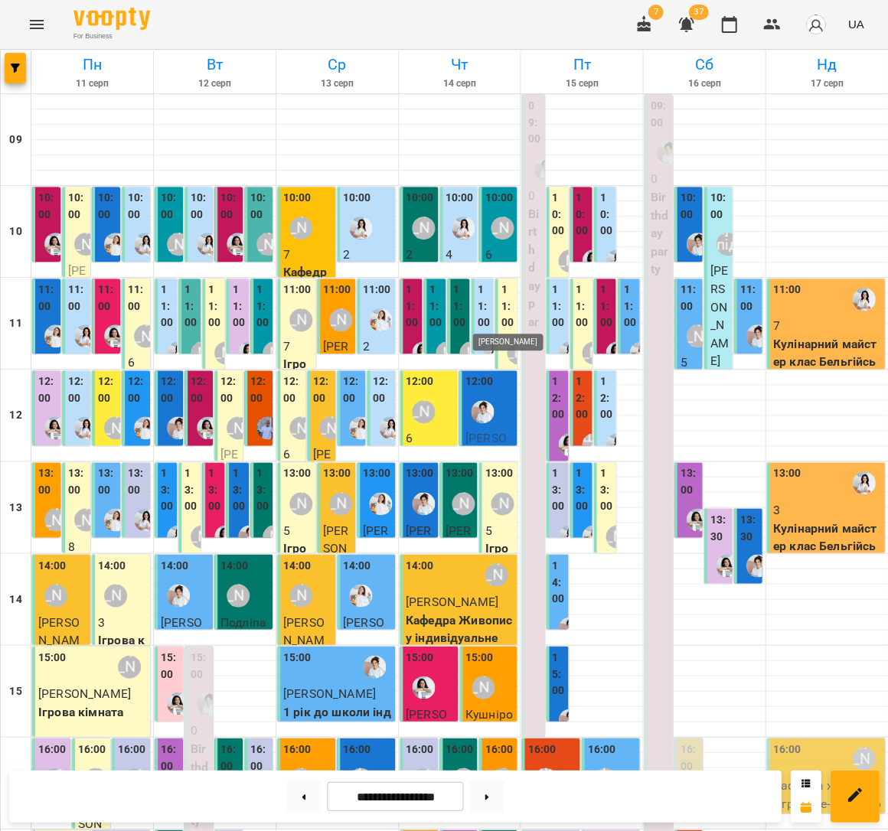
scroll to position [264, 0]
click at [37, 28] on icon "Menu" at bounding box center [37, 24] width 18 height 18
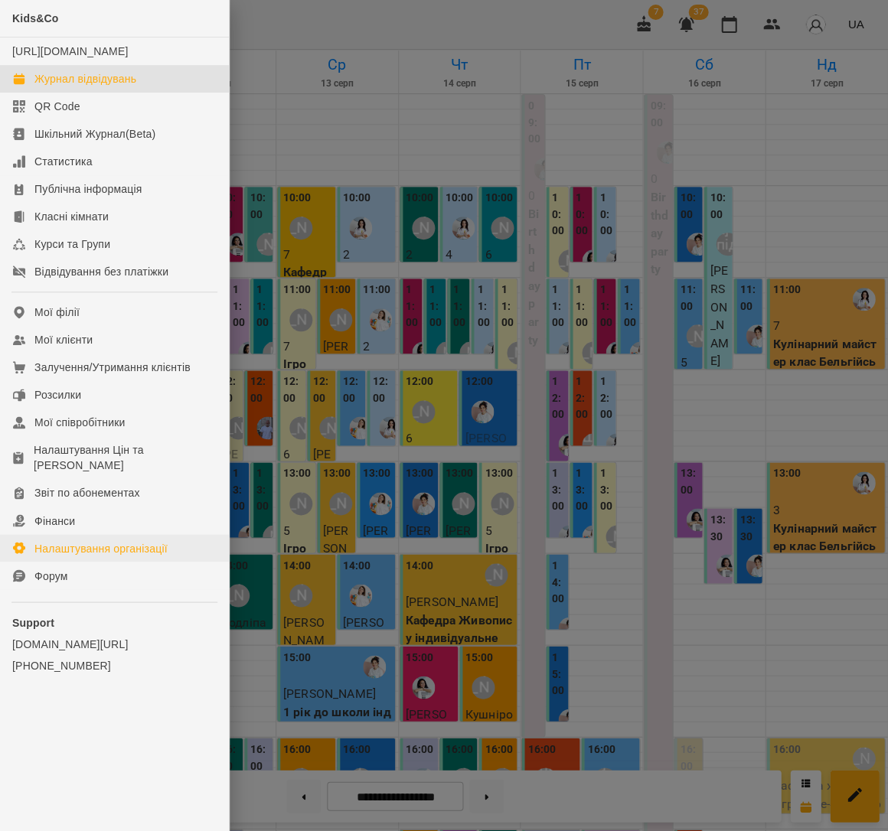
click at [171, 534] on link "Налаштування організації" at bounding box center [114, 548] width 229 height 28
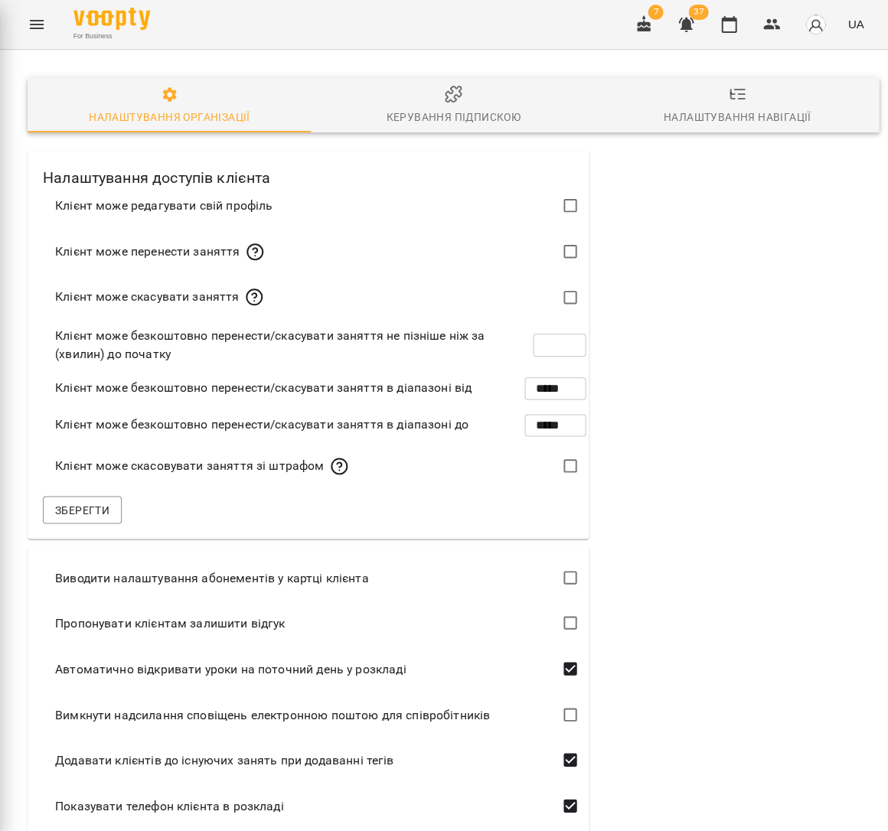
type input "***"
click at [39, 21] on icon "Menu" at bounding box center [37, 24] width 14 height 9
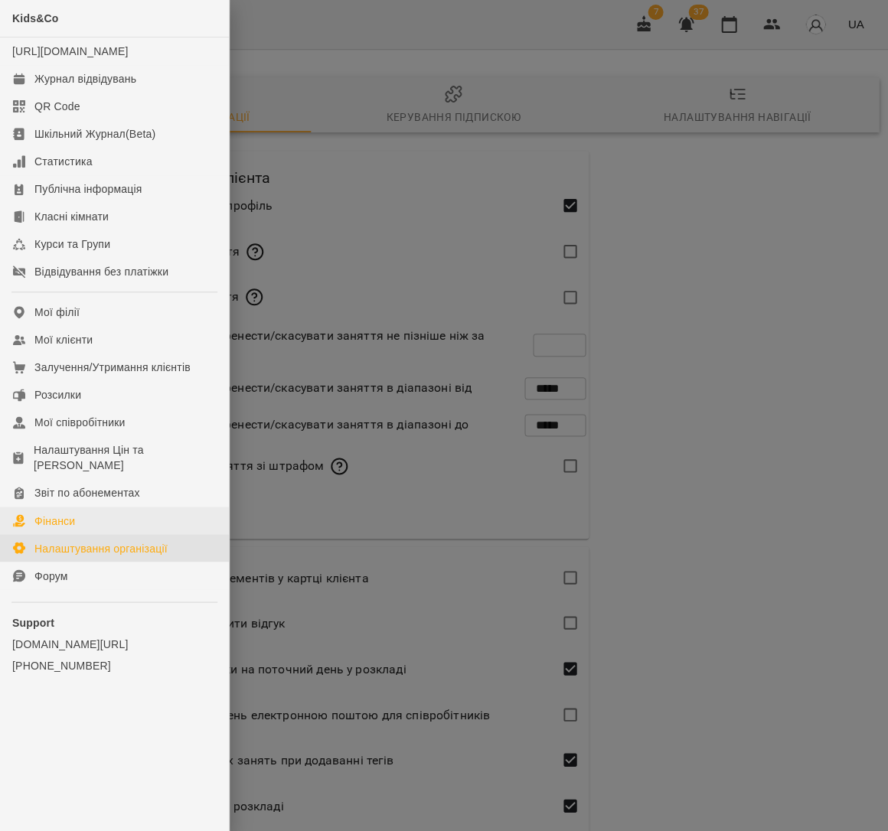
click at [139, 507] on link "Фінанси" at bounding box center [114, 521] width 229 height 28
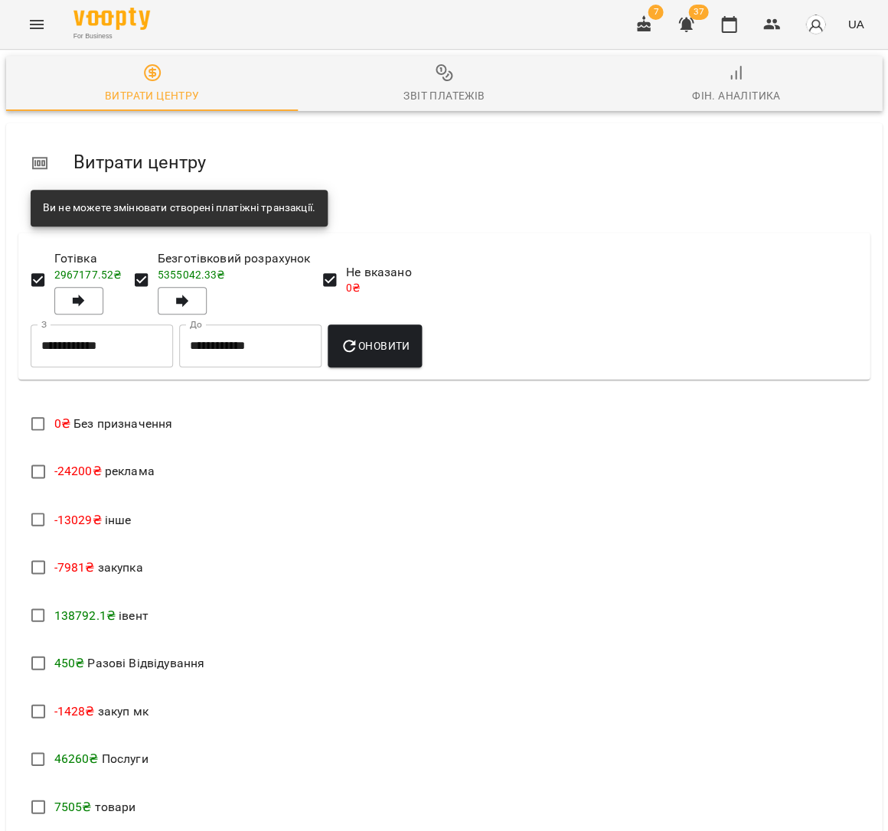
scroll to position [157, 0]
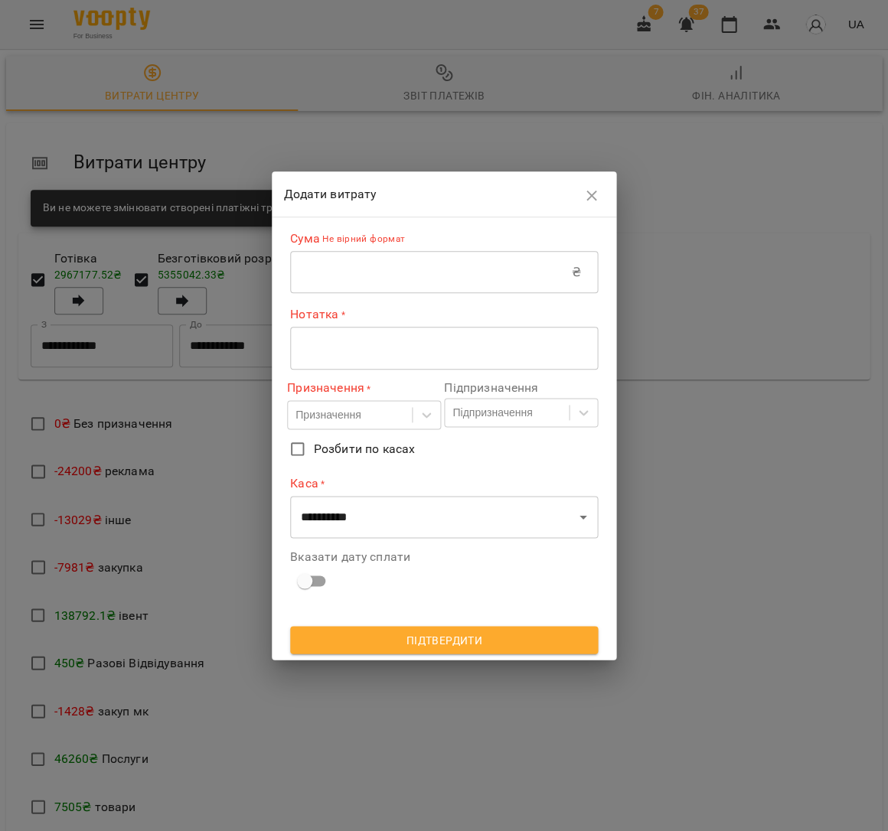
click at [429, 275] on input "text" at bounding box center [431, 272] width 282 height 43
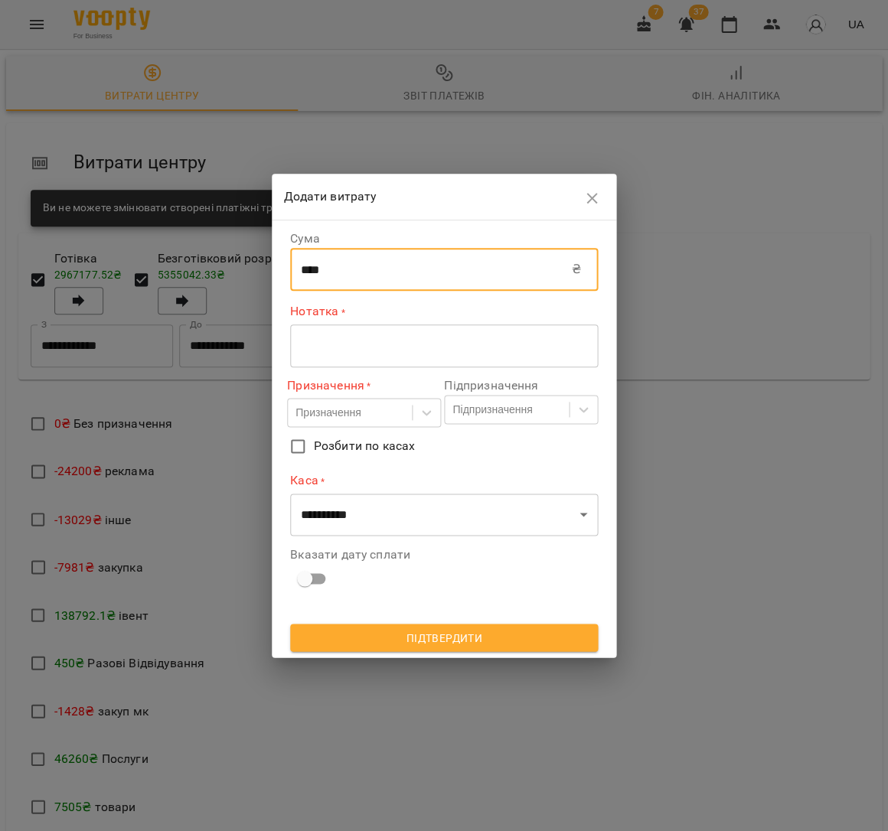
type input "****"
click at [409, 363] on div "* ​" at bounding box center [444, 345] width 308 height 43
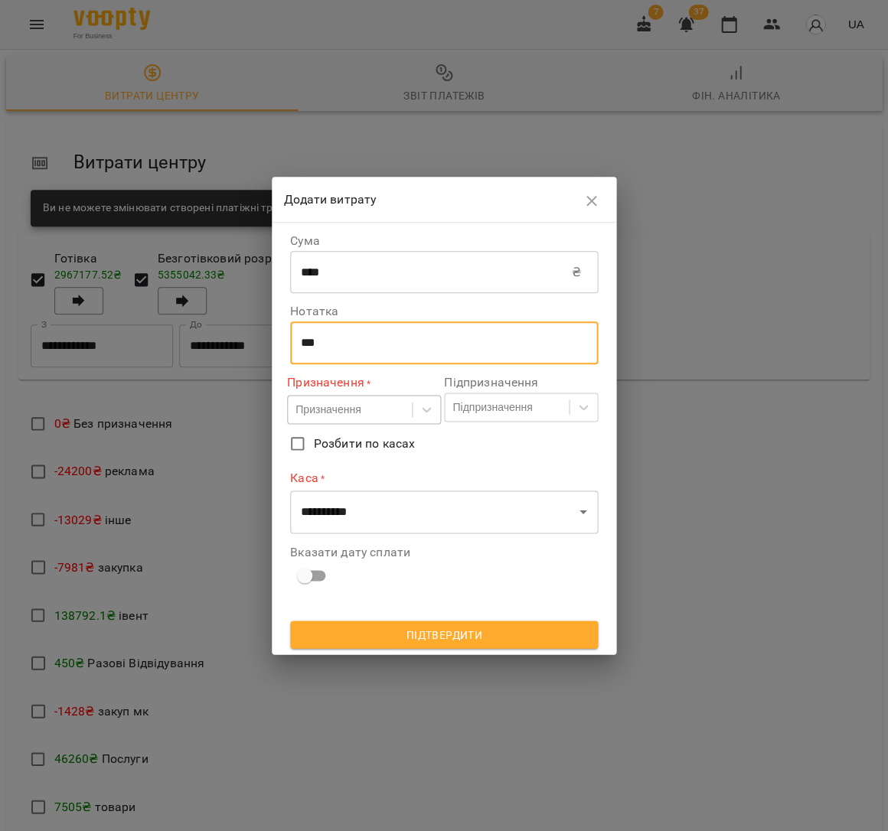
type textarea "***"
click at [347, 412] on div "Призначення" at bounding box center [327, 409] width 65 height 15
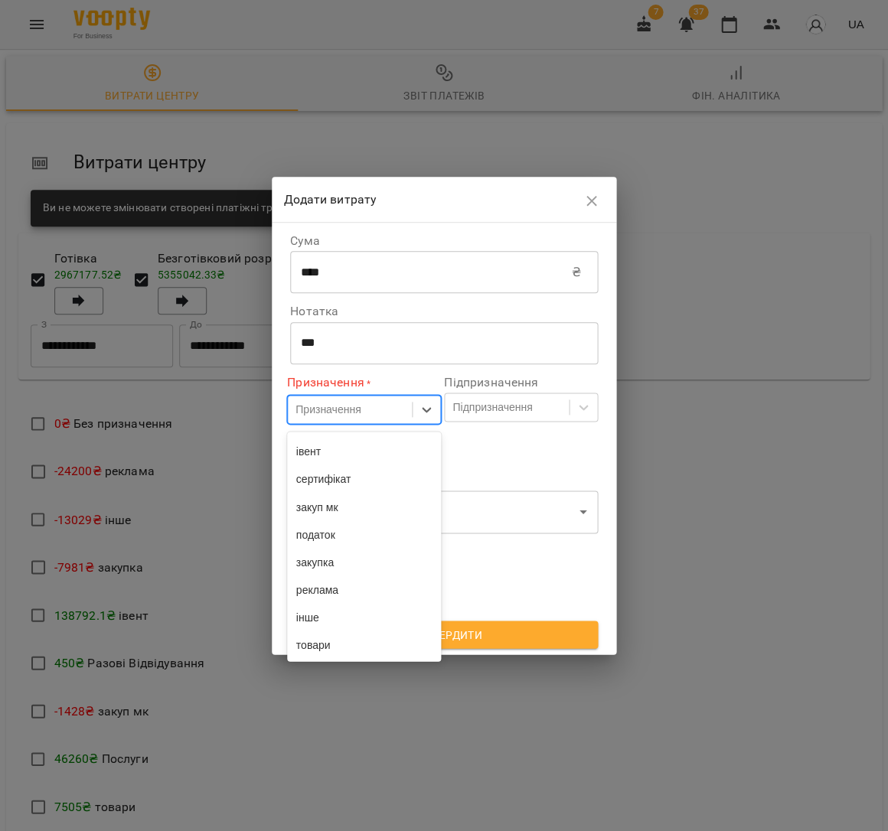
scroll to position [227, 0]
click at [329, 452] on div "івент" at bounding box center [364, 452] width 154 height 28
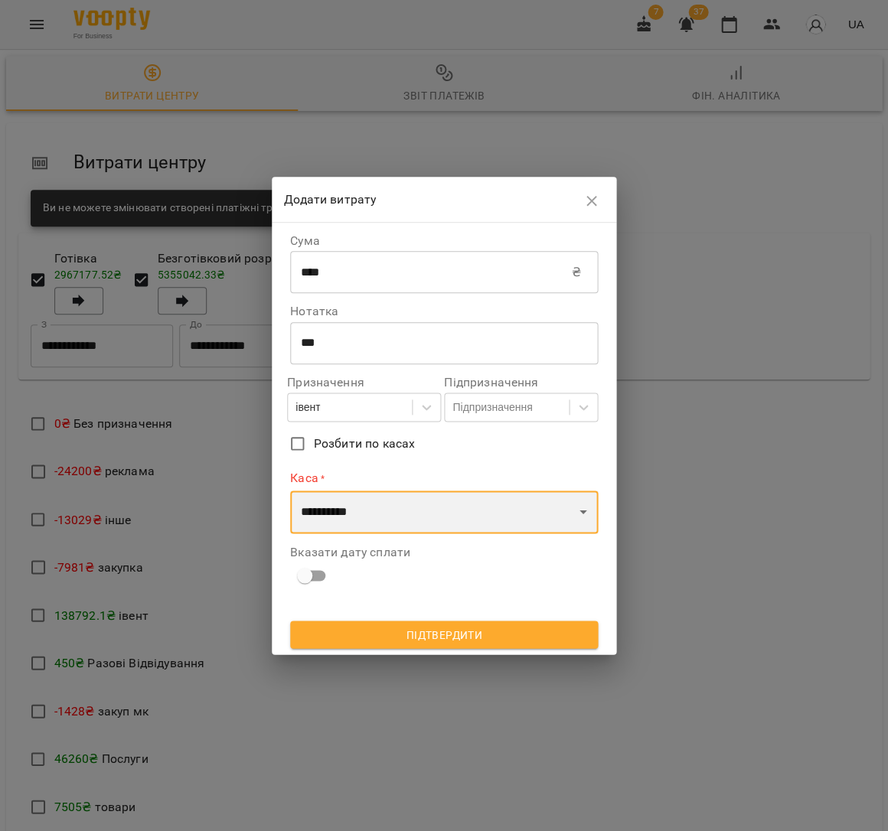
select select "****"
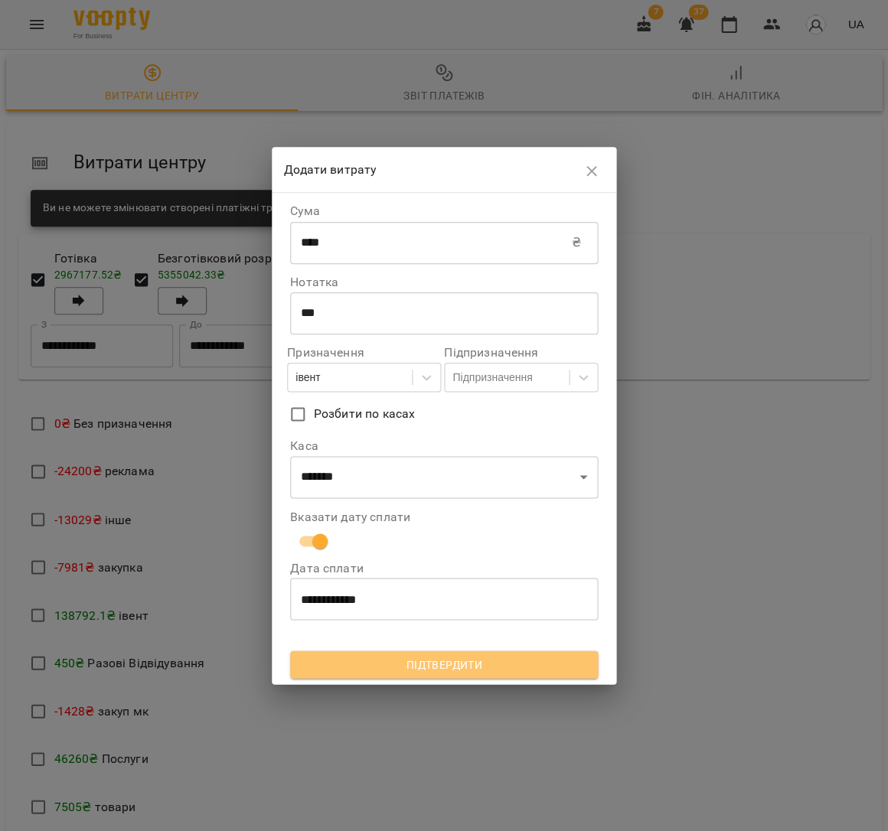
click at [399, 658] on span "Підтвердити" at bounding box center [443, 664] width 283 height 18
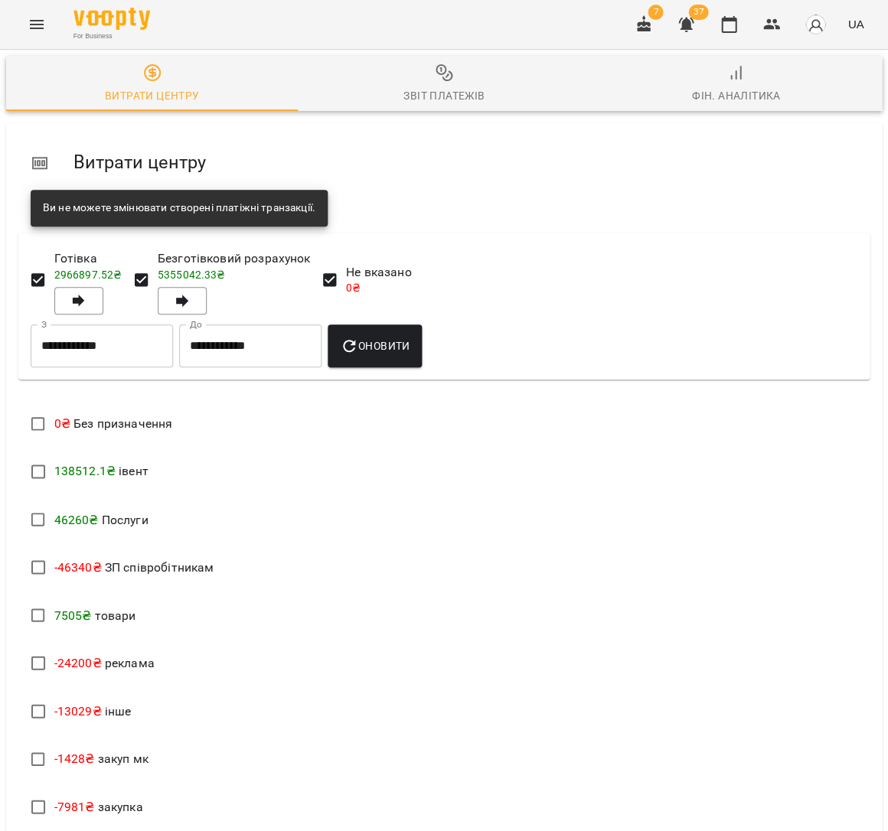
scroll to position [235, 0]
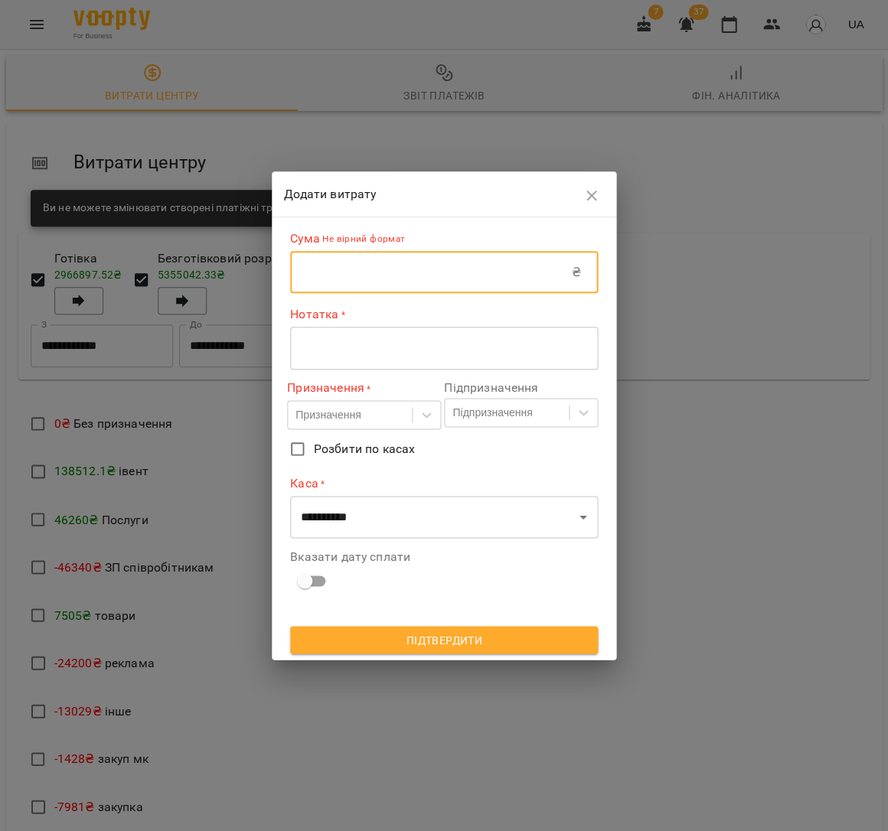
click at [377, 275] on input "text" at bounding box center [431, 272] width 282 height 43
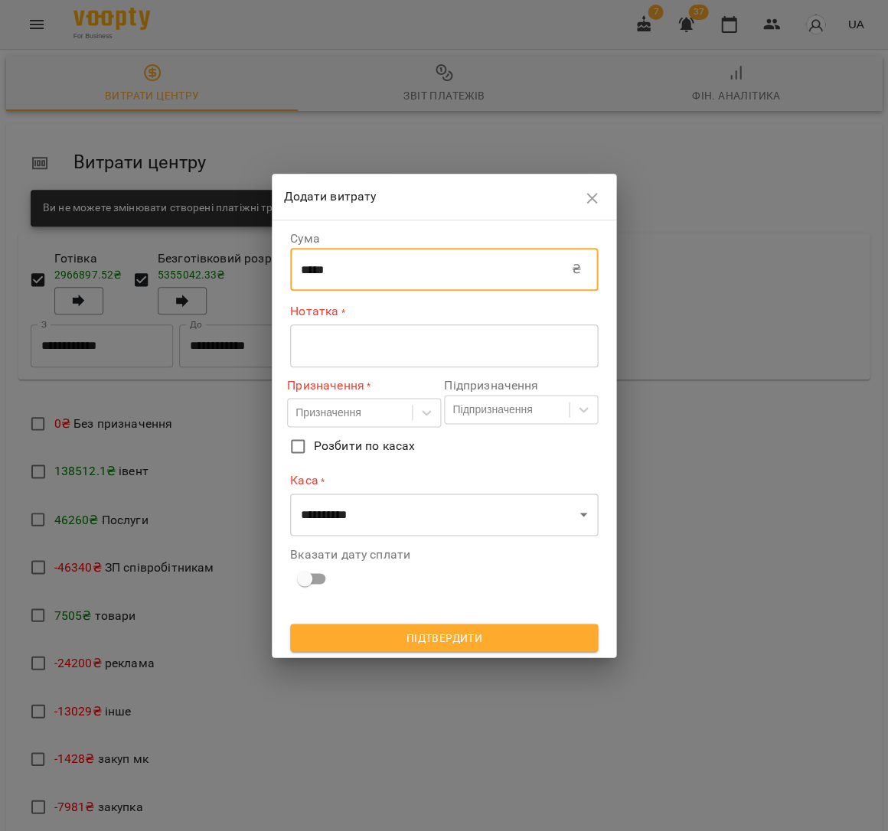
type input "*****"
click at [384, 355] on div "* ​" at bounding box center [444, 345] width 308 height 43
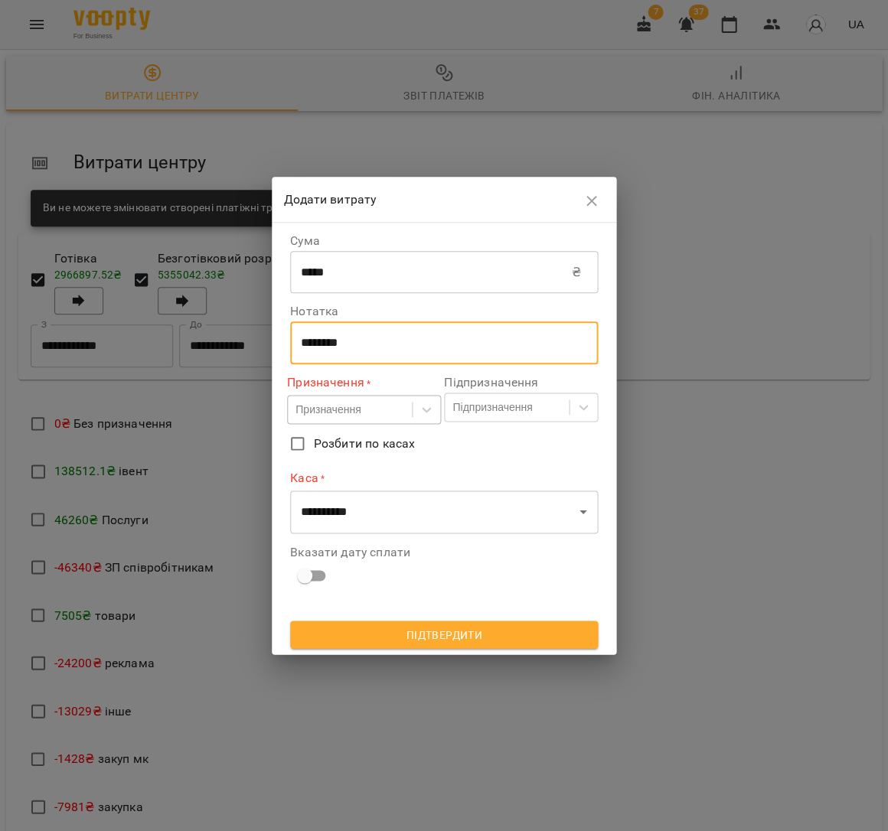
type textarea "********"
click at [343, 421] on div "Призначення" at bounding box center [350, 409] width 124 height 25
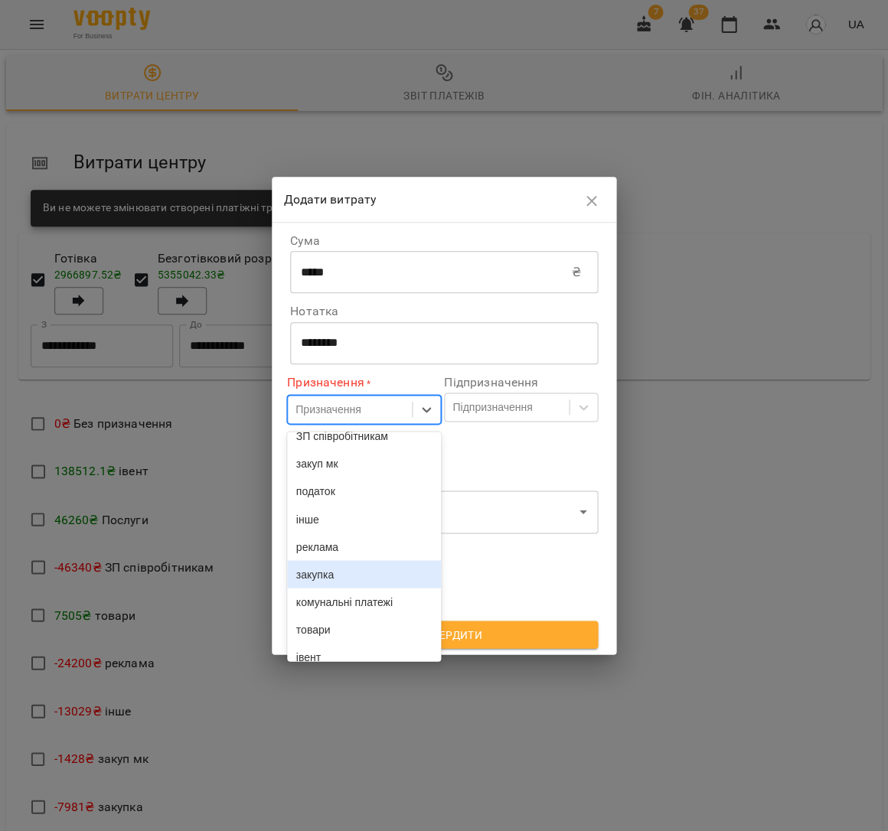
scroll to position [151, 0]
click at [376, 587] on div "закупка" at bounding box center [364, 573] width 154 height 28
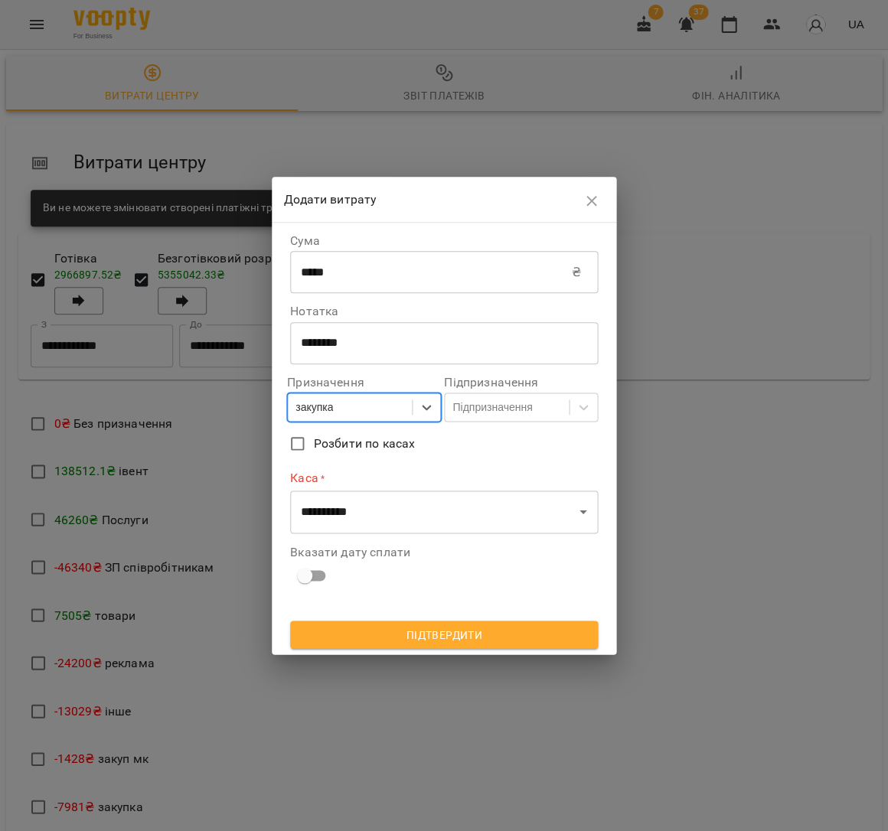
click at [377, 533] on div "**********" at bounding box center [444, 412] width 308 height 367
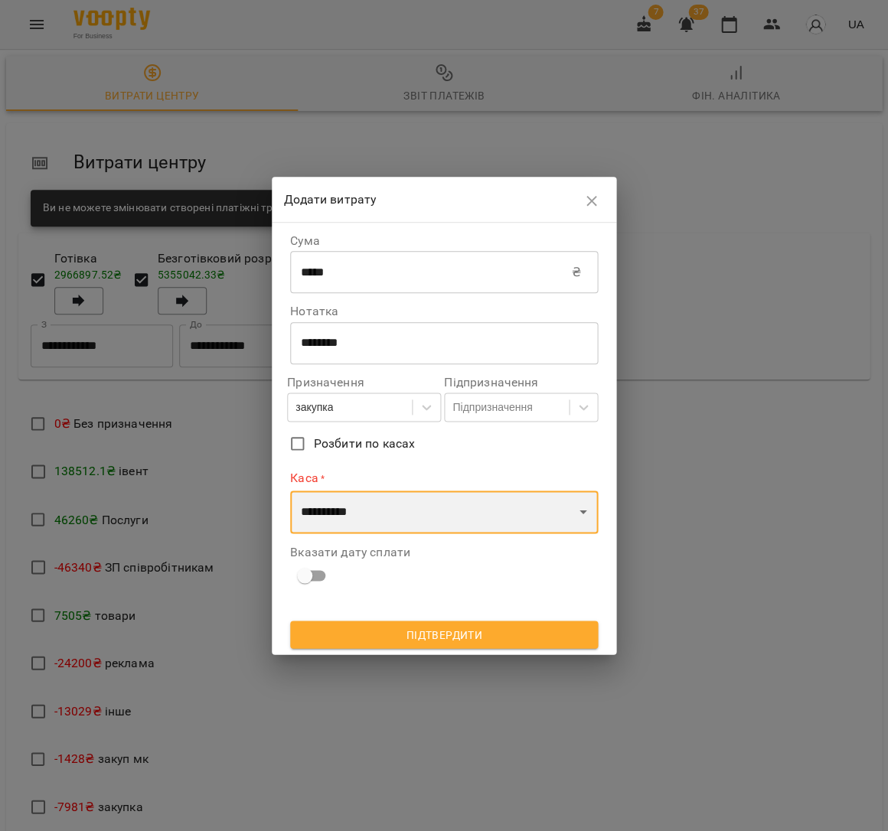
select select "****"
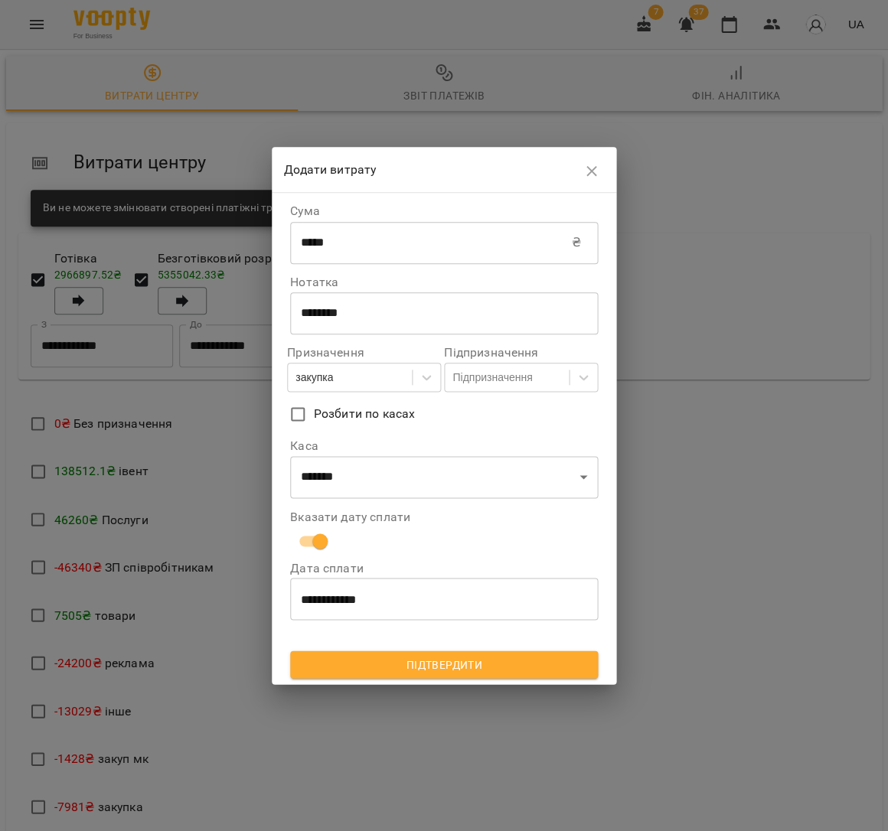
click at [429, 658] on span "Підтвердити" at bounding box center [443, 664] width 283 height 18
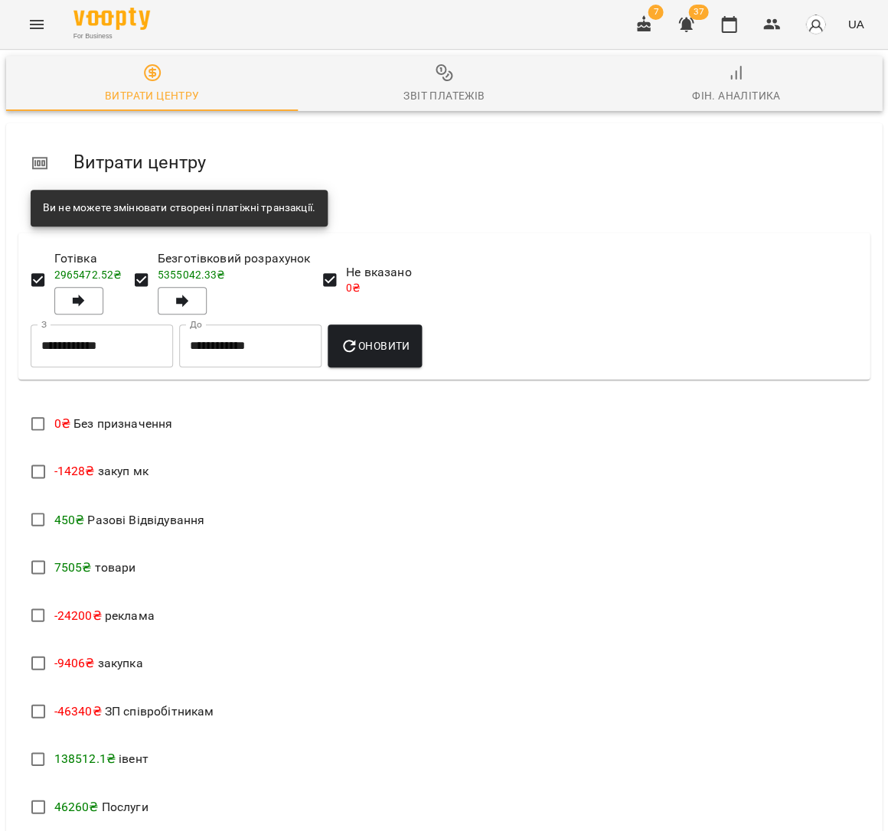
scroll to position [207, 0]
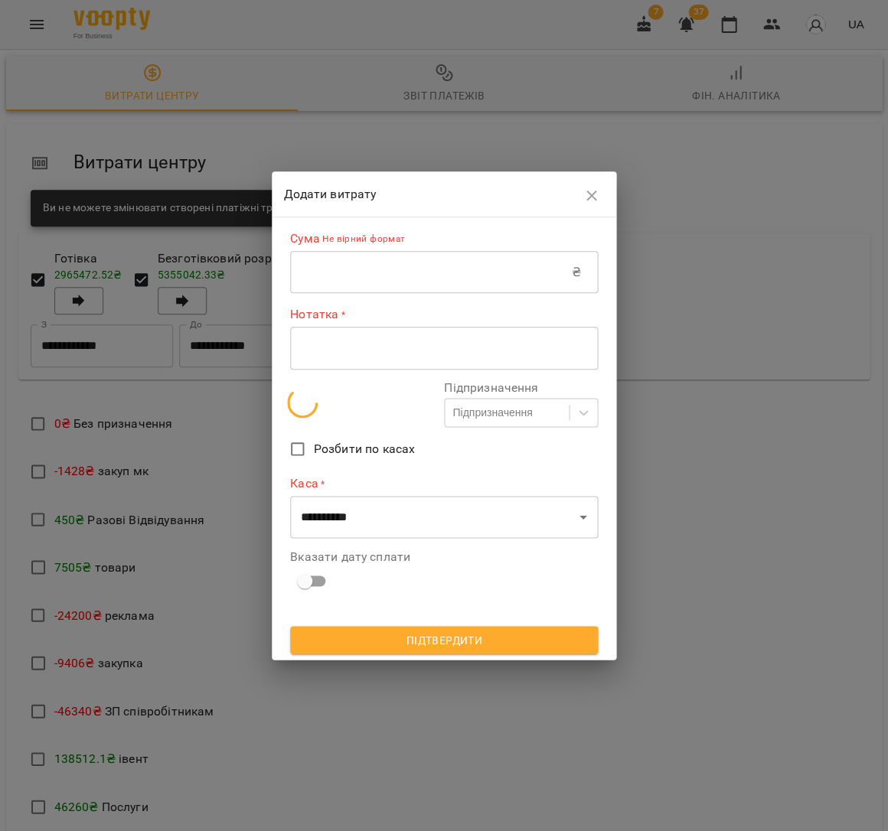
scroll to position [204, 0]
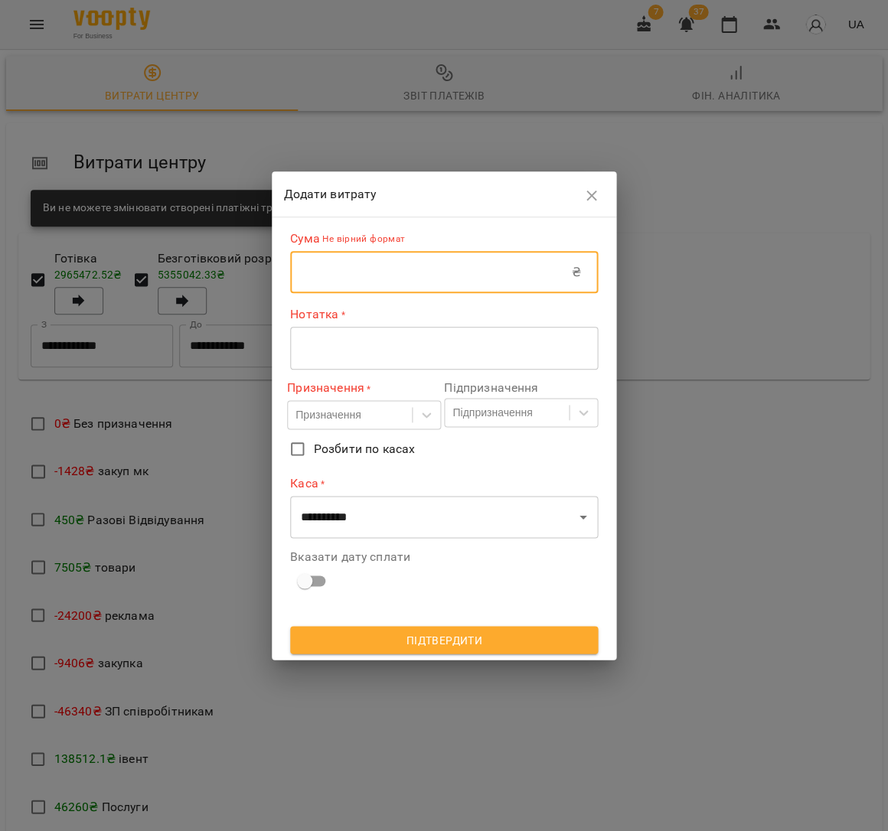
click at [406, 259] on input "text" at bounding box center [431, 272] width 282 height 43
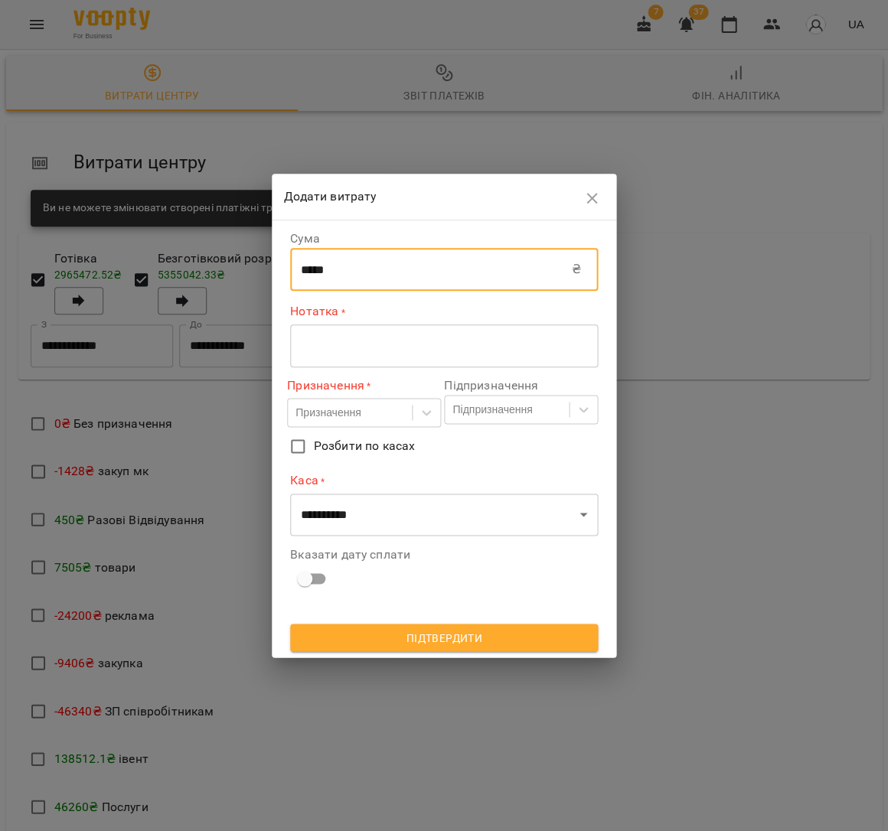
type input "*****"
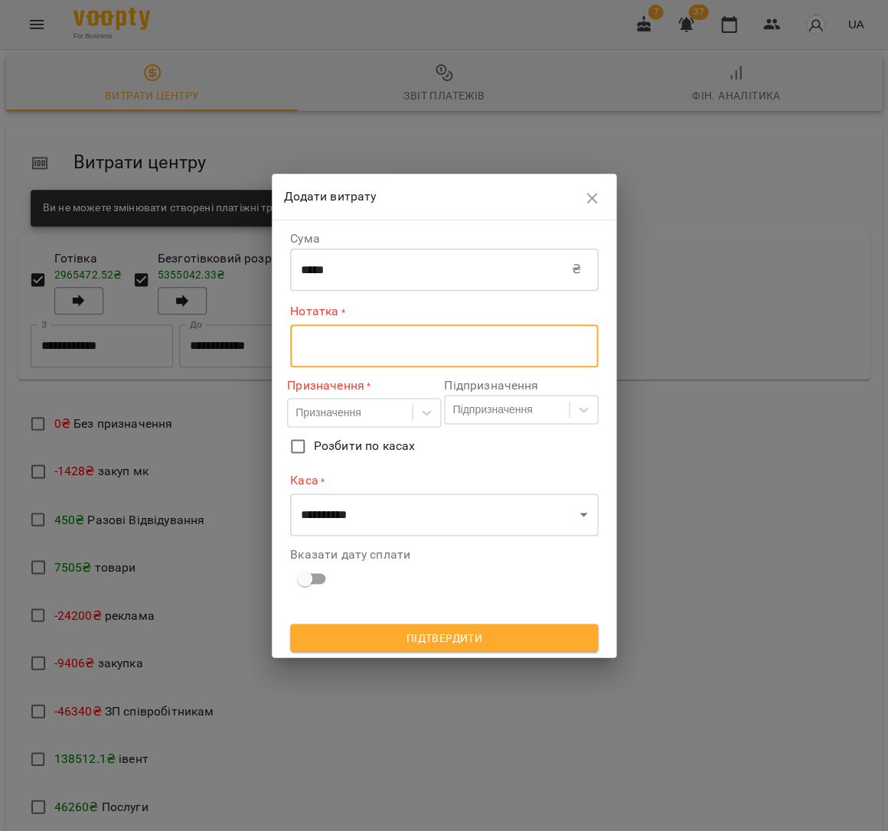
click at [399, 342] on textarea at bounding box center [444, 345] width 286 height 15
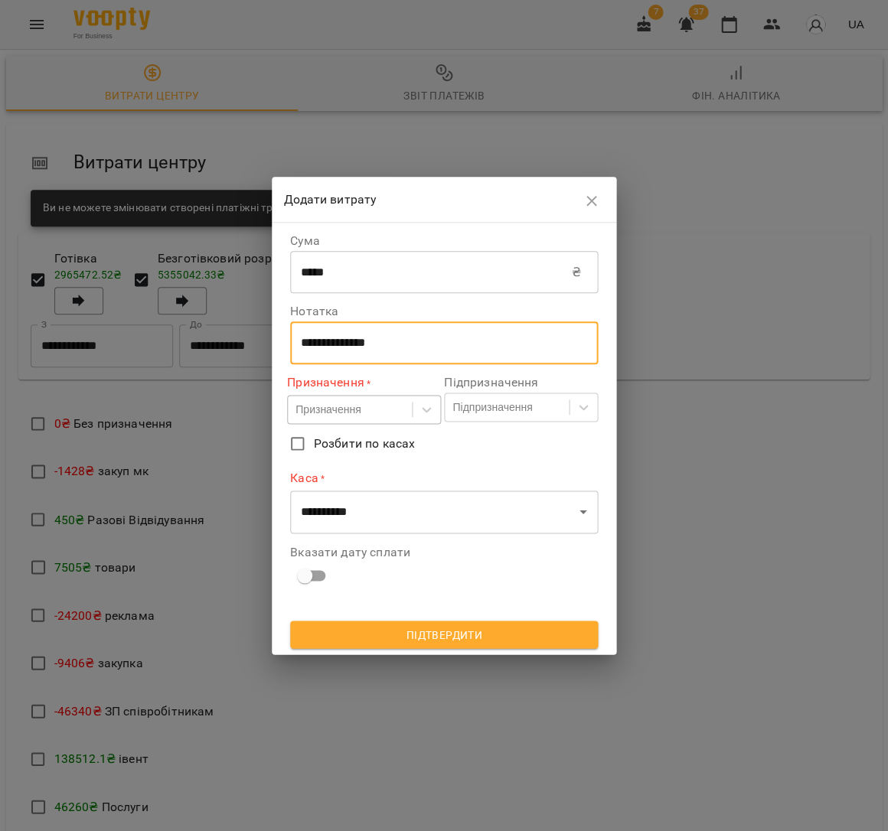
type textarea "**********"
click at [373, 419] on div "Призначення" at bounding box center [350, 409] width 124 height 25
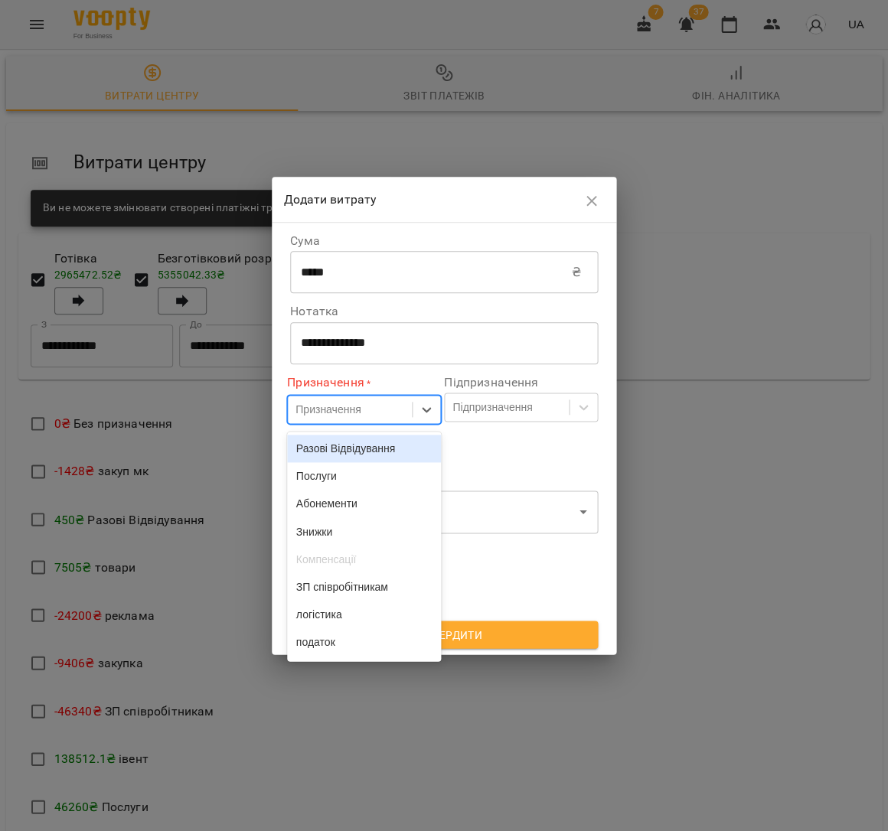
scroll to position [249, 0]
drag, startPoint x: 340, startPoint y: 433, endPoint x: 352, endPoint y: 468, distance: 37.3
click at [340, 438] on div "закуп мк" at bounding box center [364, 452] width 154 height 28
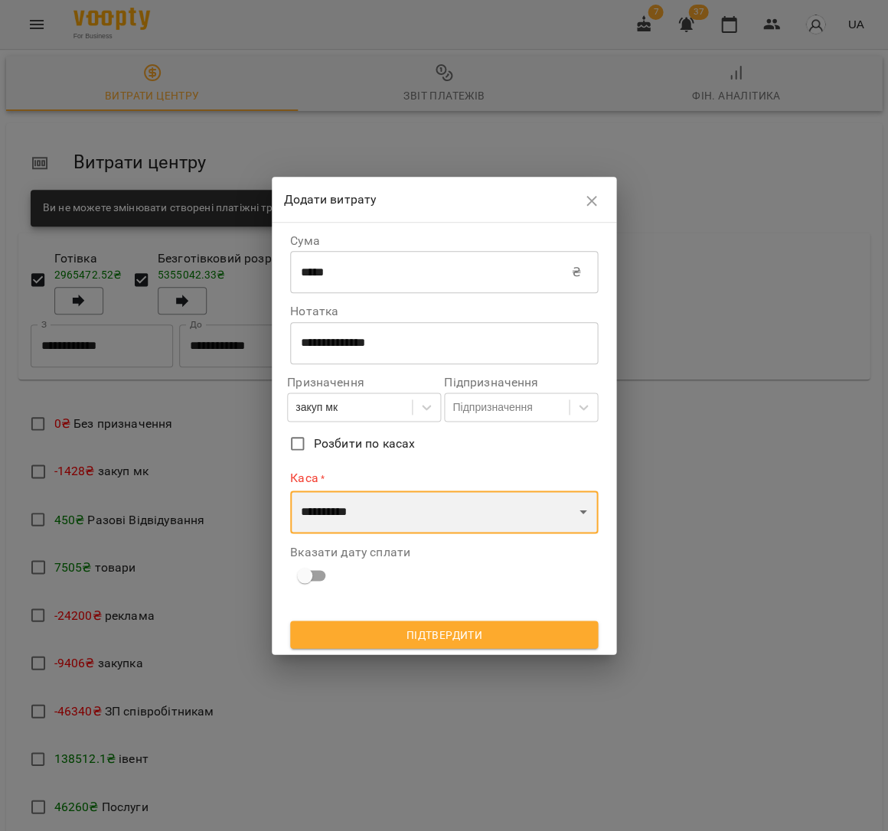
select select "****"
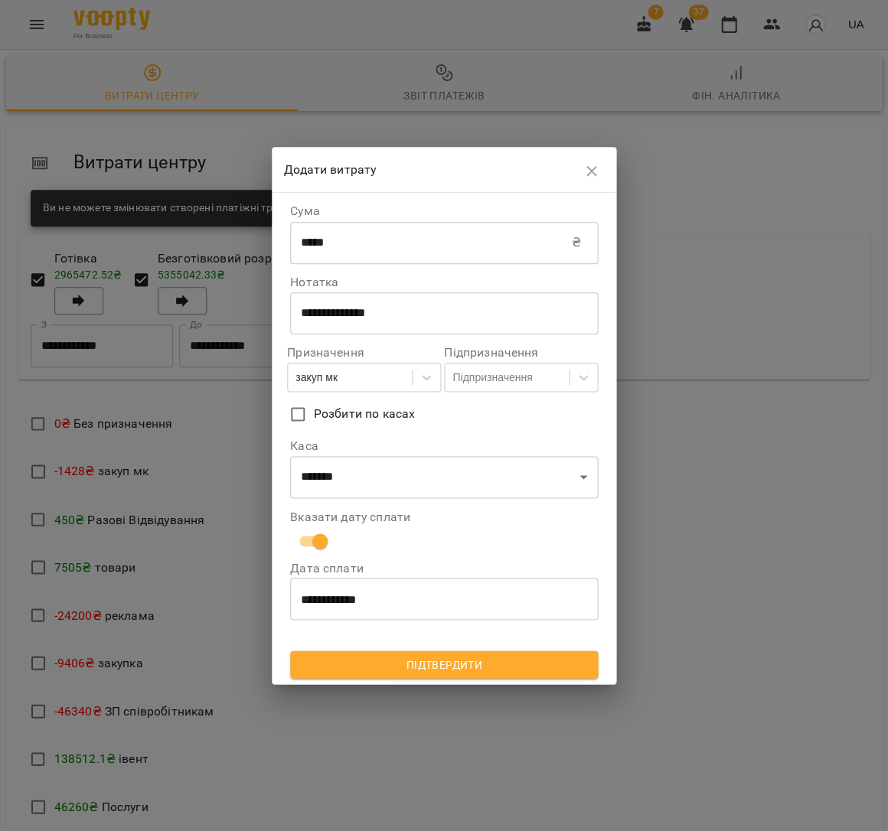
click at [450, 662] on span "Підтвердити" at bounding box center [443, 664] width 283 height 18
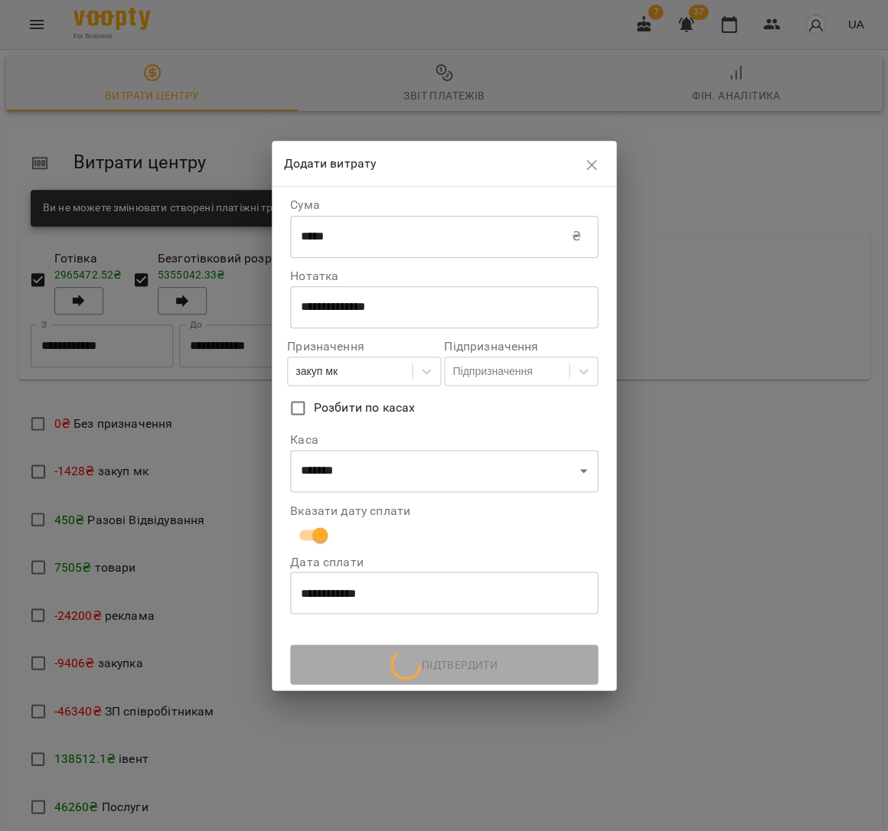
scroll to position [0, 0]
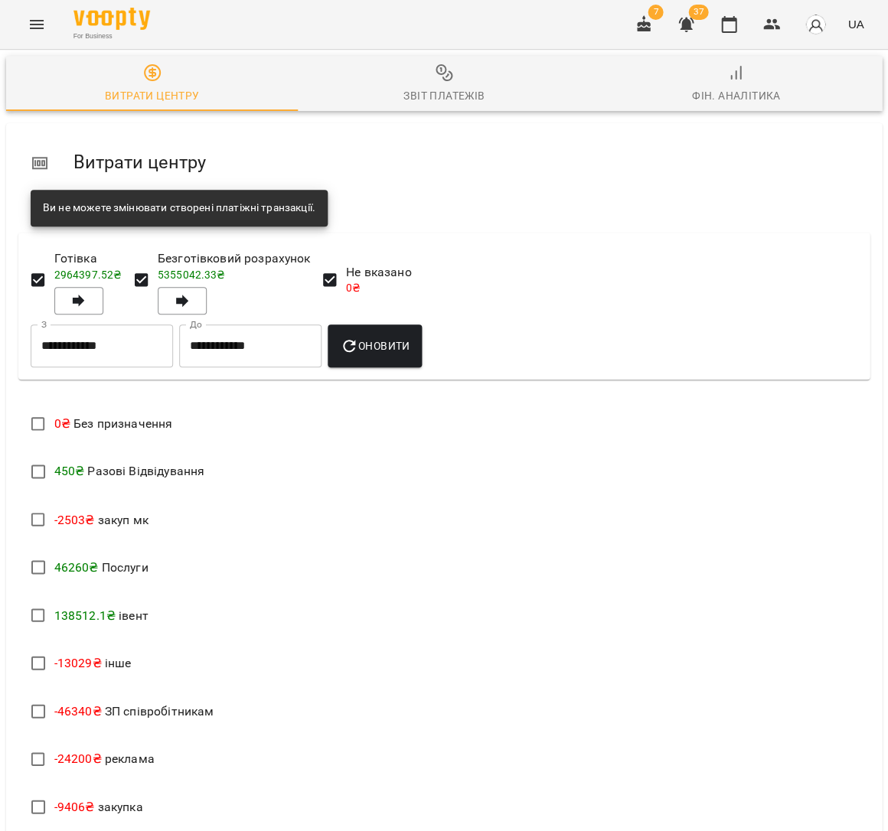
click at [429, 72] on span "Звіт платежів" at bounding box center [443, 84] width 273 height 41
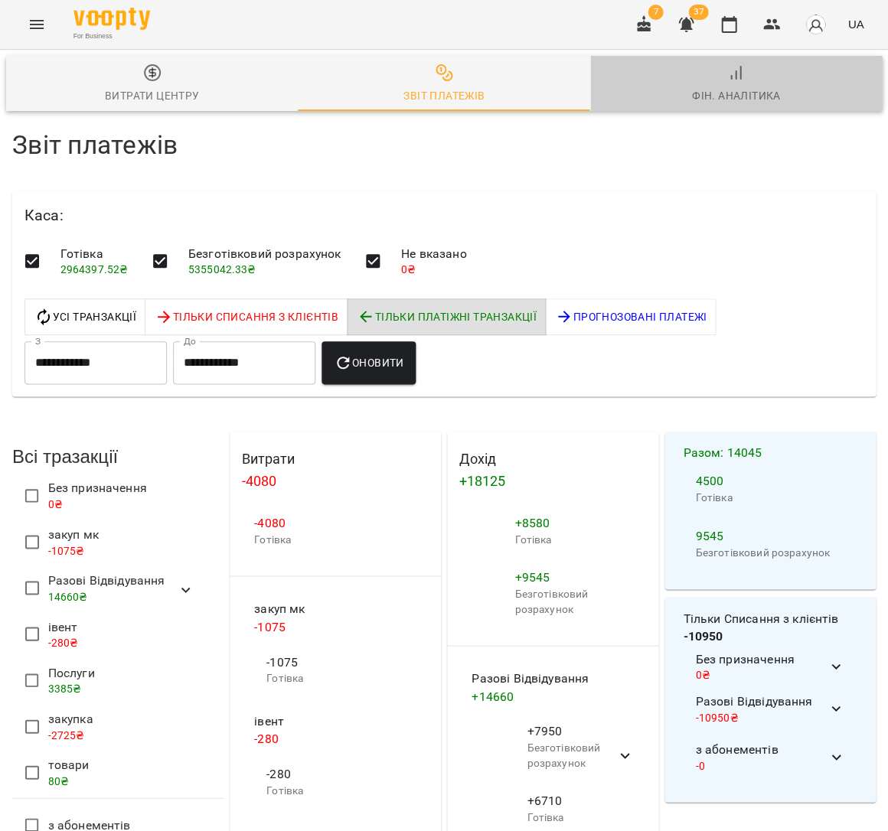
click at [732, 79] on icon "button" at bounding box center [735, 73] width 18 height 18
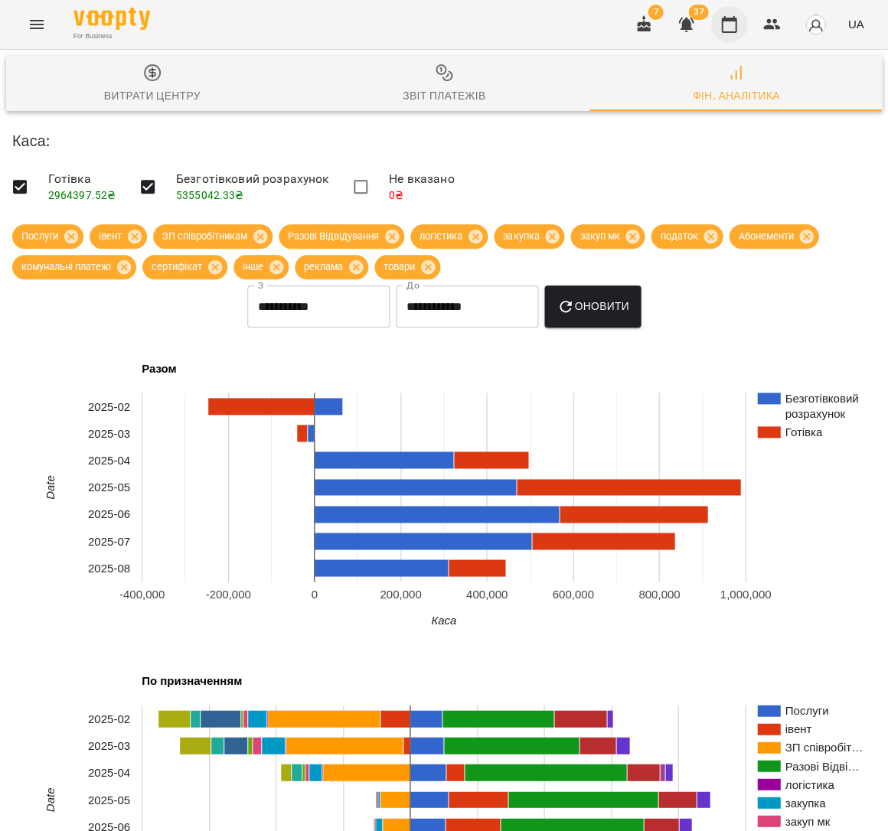
click at [734, 25] on icon "button" at bounding box center [728, 24] width 18 height 18
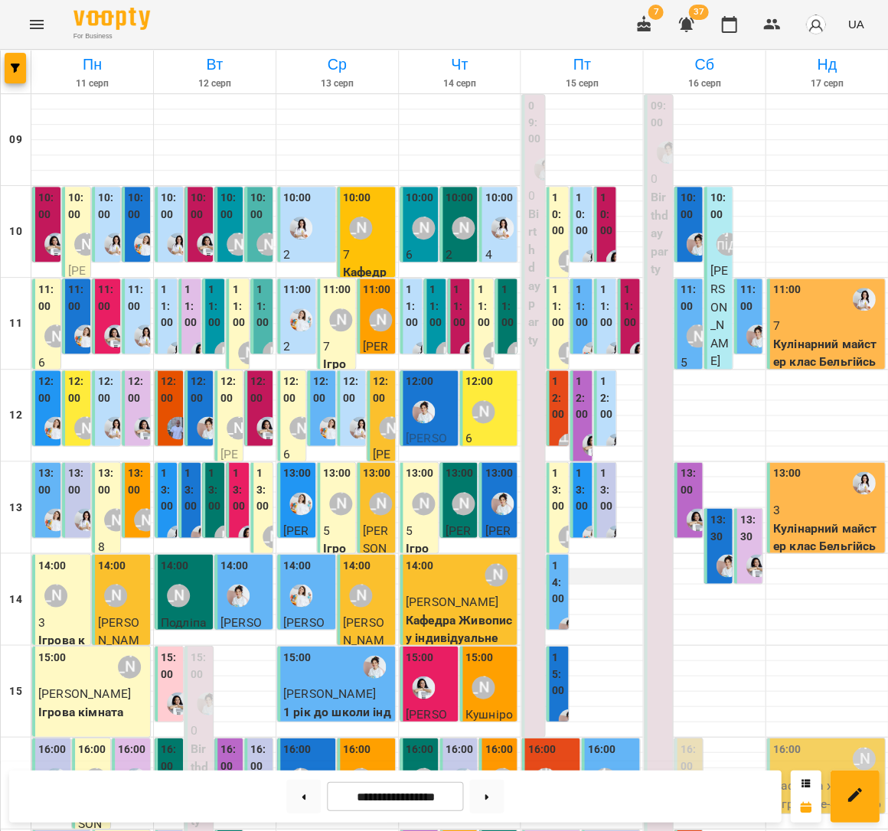
scroll to position [341, 0]
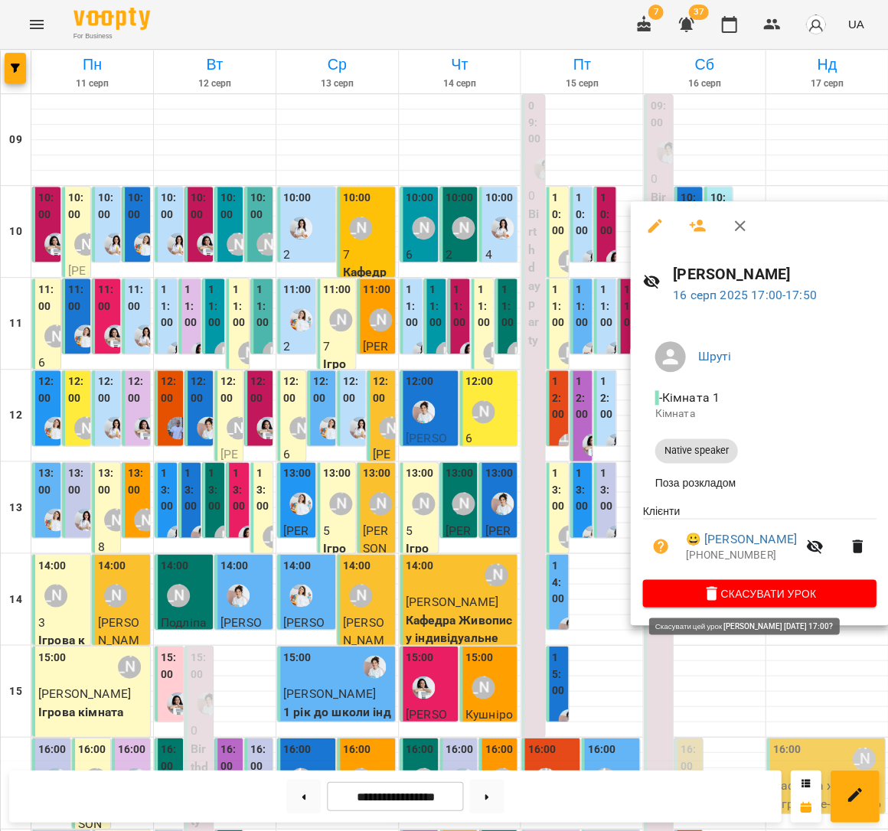
click at [764, 589] on span "Скасувати Урок" at bounding box center [758, 593] width 209 height 18
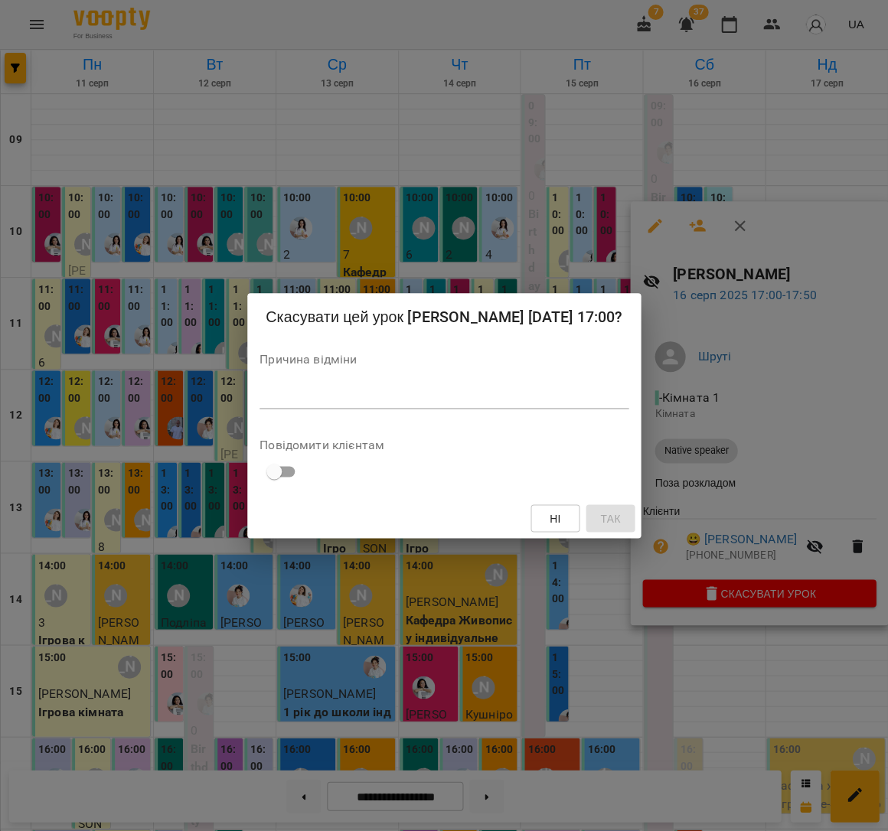
click at [399, 396] on textarea at bounding box center [443, 396] width 369 height 15
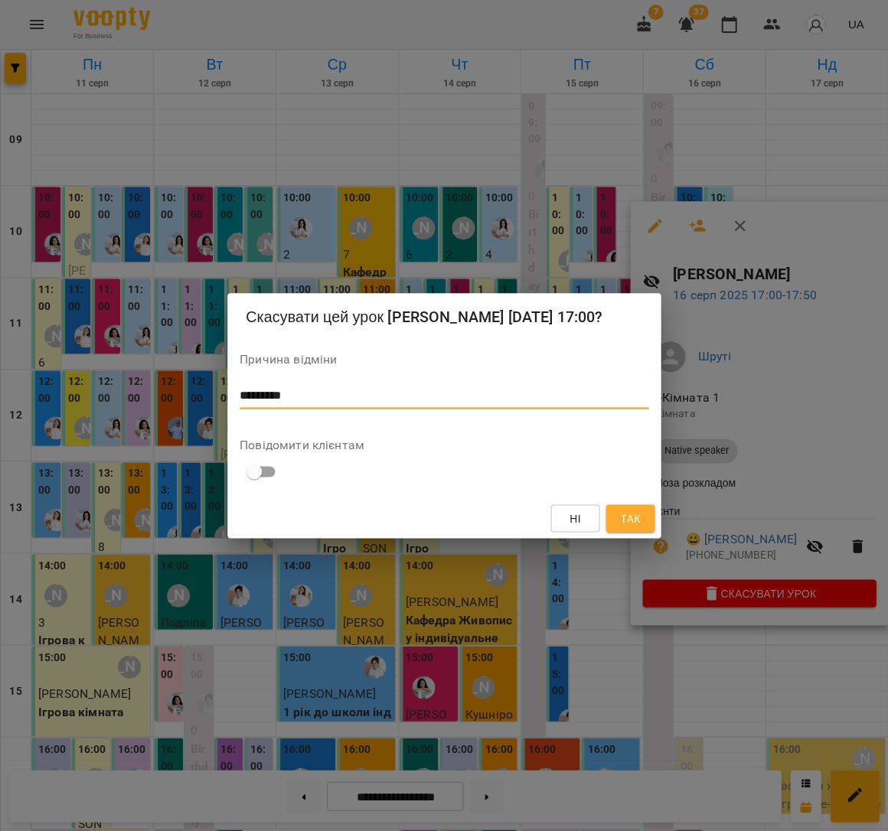
type textarea "*********"
click at [624, 512] on span "Так" at bounding box center [630, 518] width 20 height 18
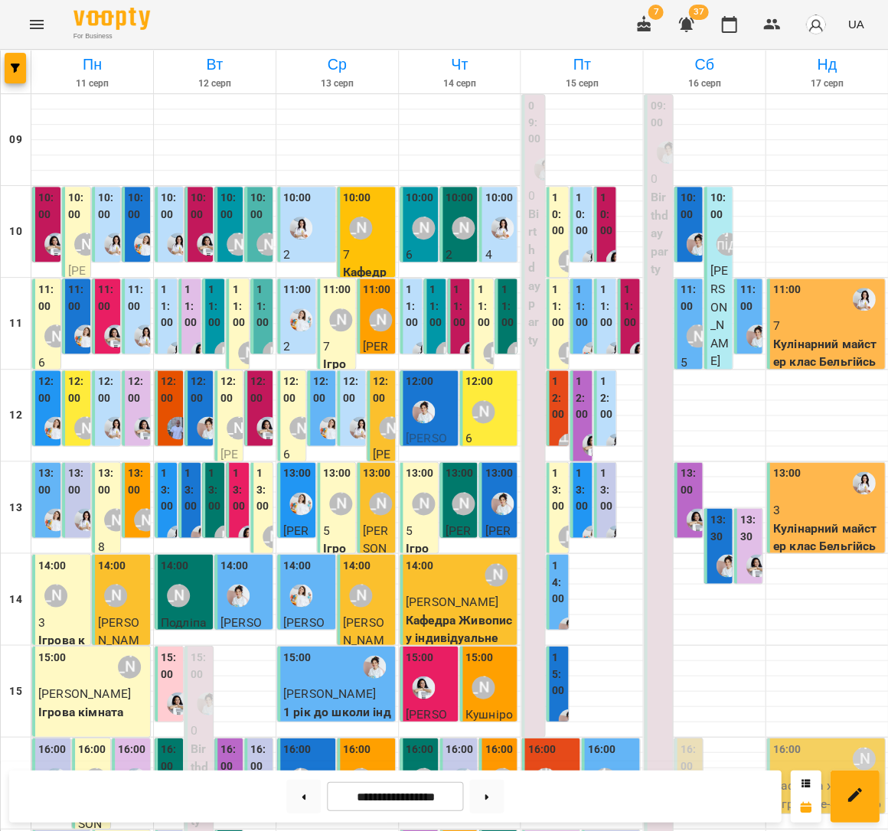
click at [680, 465] on label "13:00" at bounding box center [689, 481] width 19 height 33
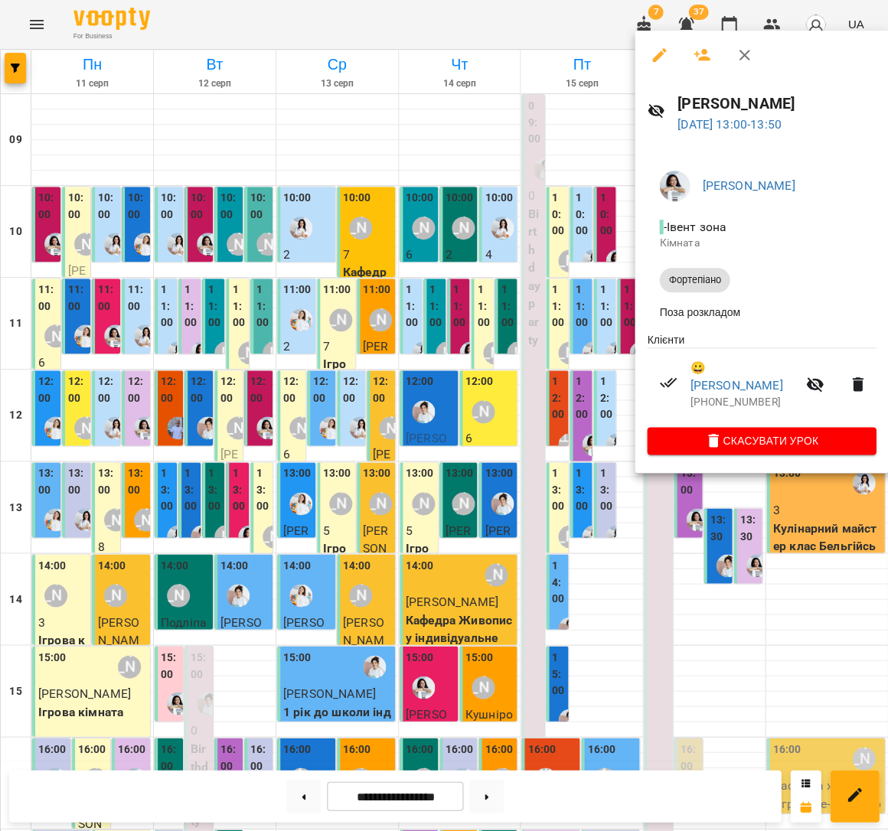
scroll to position [138, 0]
drag, startPoint x: 356, startPoint y: 293, endPoint x: 690, endPoint y: 394, distance: 349.3
click at [356, 293] on div at bounding box center [444, 415] width 888 height 831
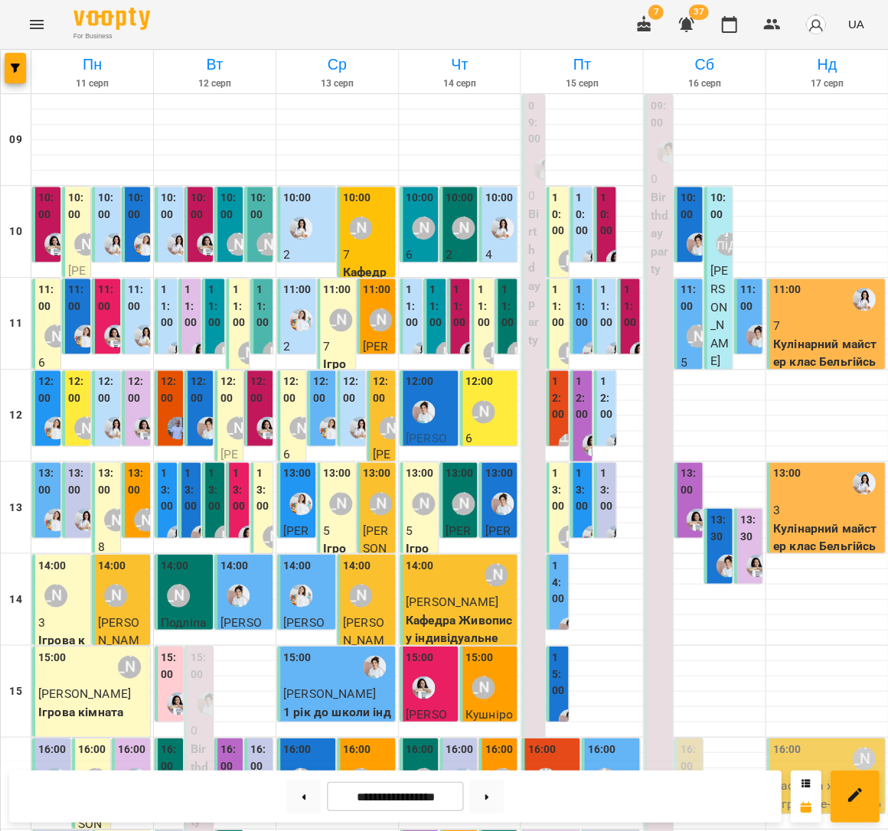
click at [715, 511] on label "13:30" at bounding box center [718, 527] width 19 height 33
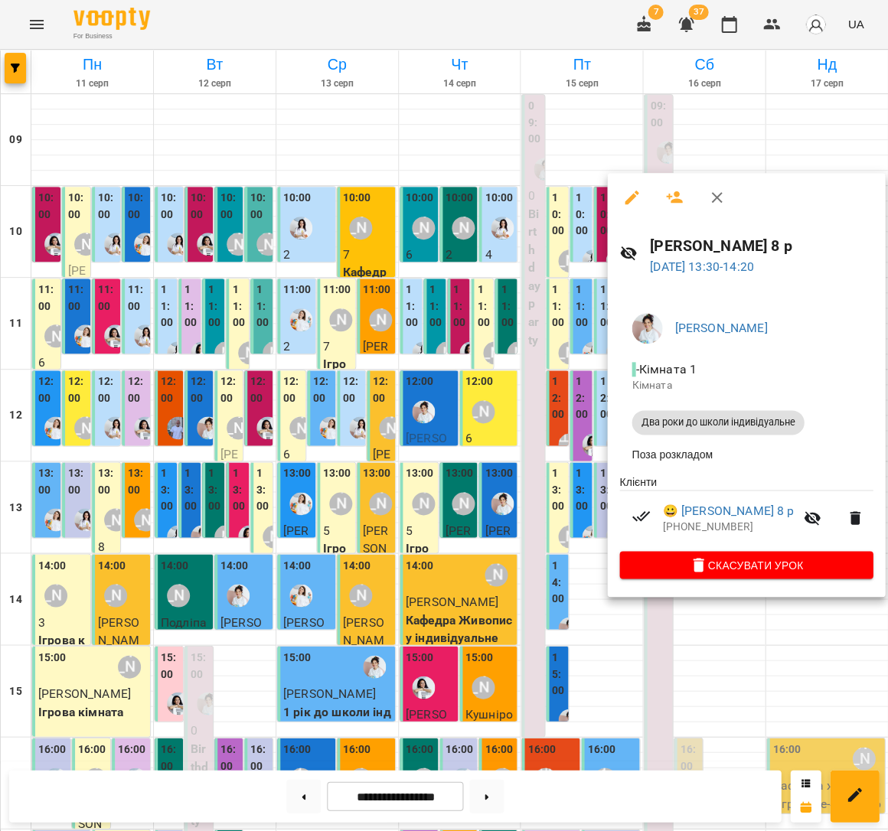
drag, startPoint x: 383, startPoint y: 321, endPoint x: 543, endPoint y: 337, distance: 161.4
click at [383, 321] on div at bounding box center [444, 415] width 888 height 831
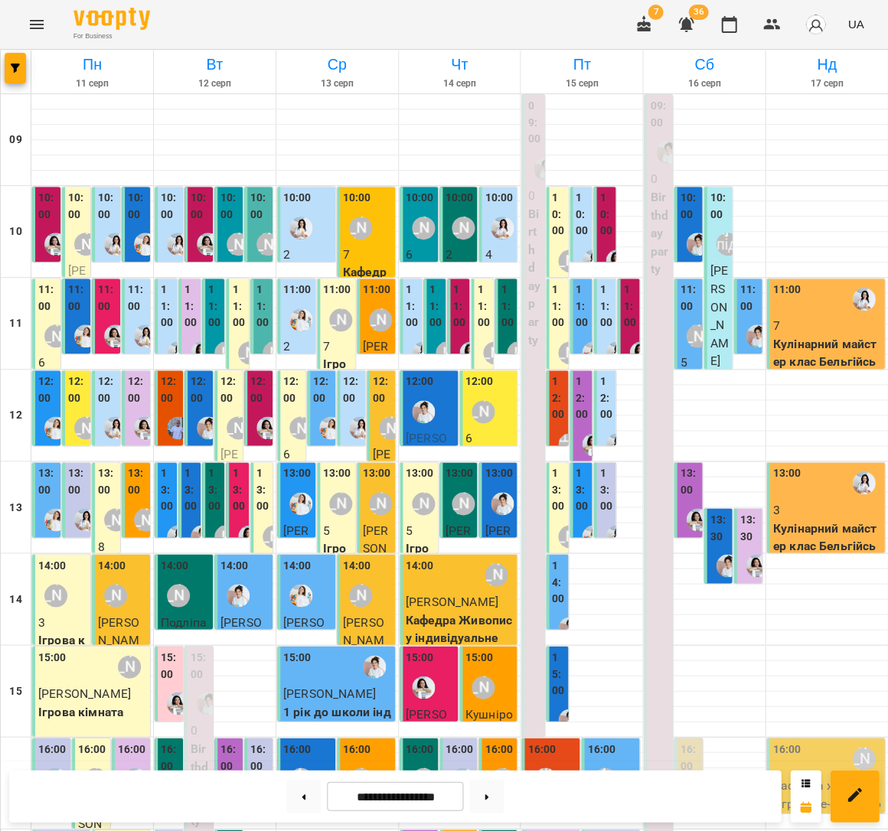
click at [793, 317] on p "7" at bounding box center [826, 326] width 109 height 18
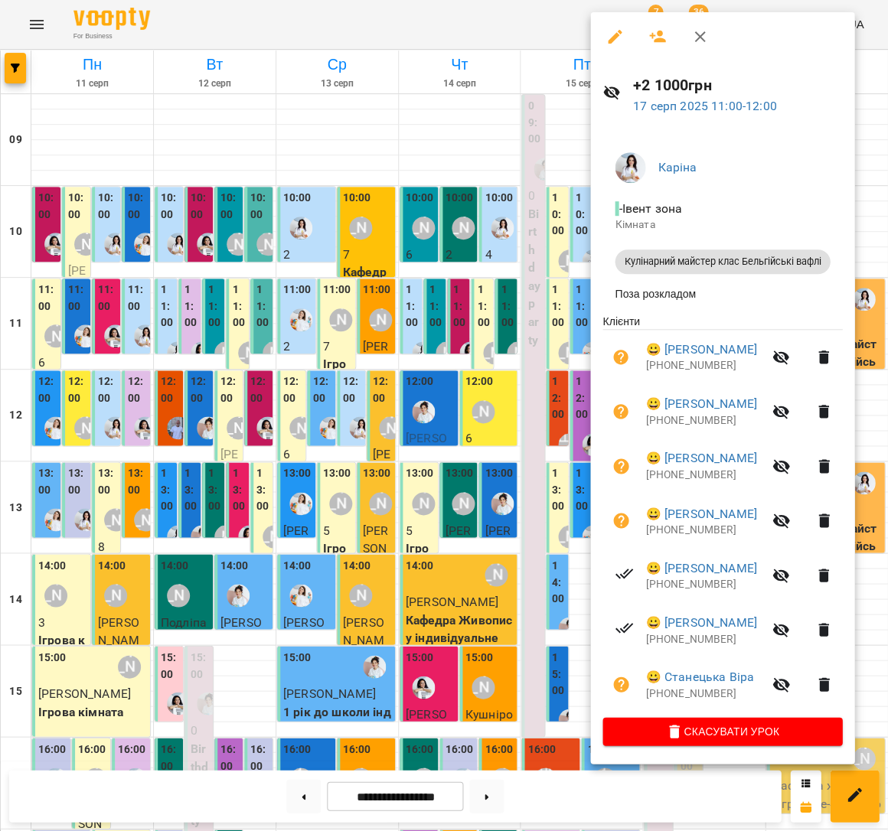
click at [496, 797] on div at bounding box center [444, 415] width 888 height 831
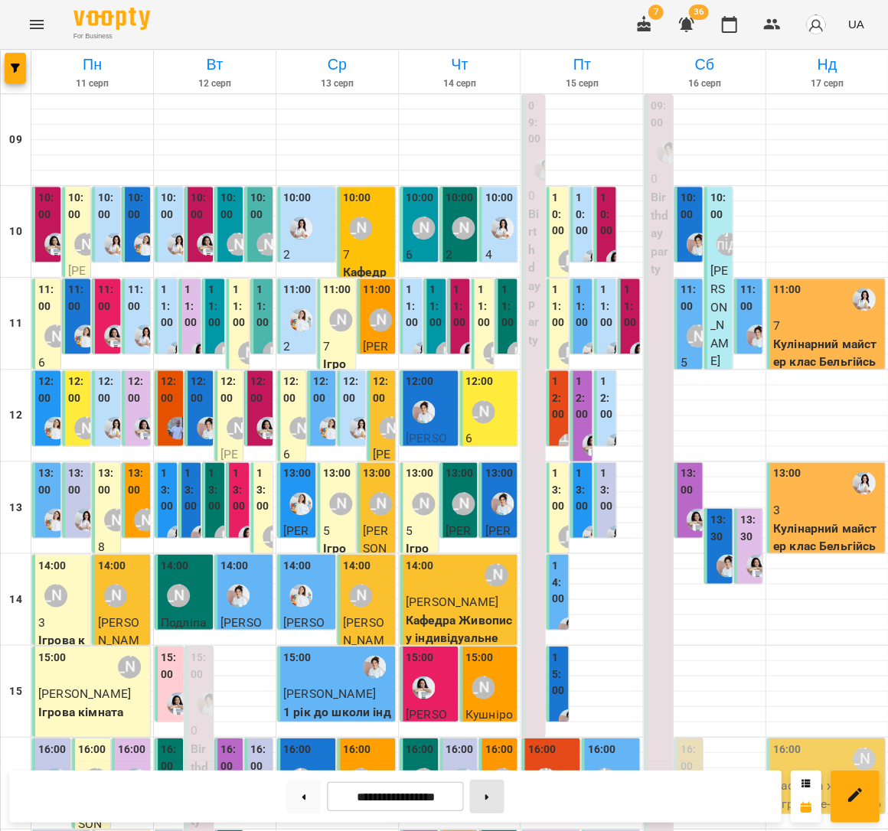
click at [496, 797] on button at bounding box center [486, 796] width 34 height 34
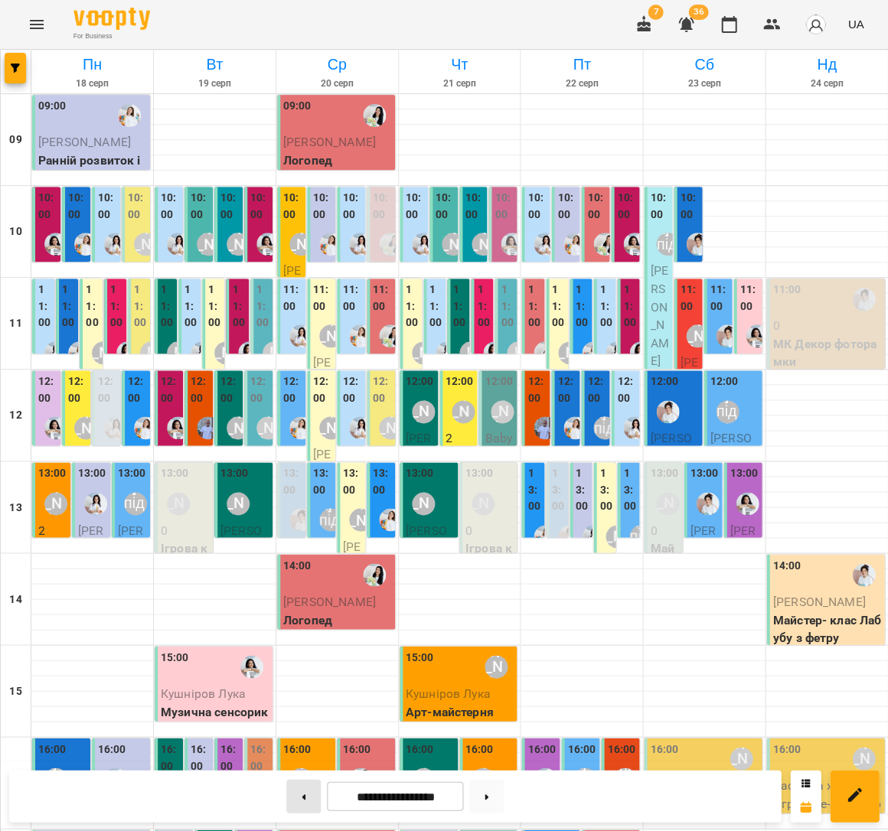
click at [298, 786] on button at bounding box center [303, 796] width 34 height 34
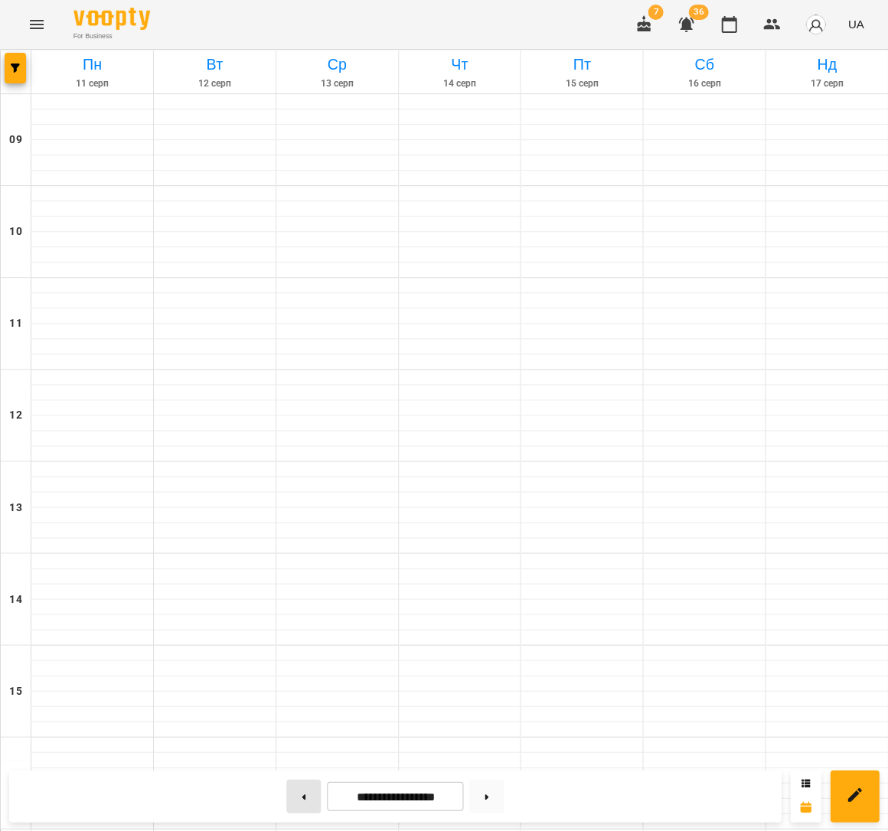
click at [299, 787] on button at bounding box center [303, 796] width 34 height 34
click at [299, 786] on button at bounding box center [303, 796] width 34 height 34
click at [300, 785] on button at bounding box center [303, 796] width 34 height 34
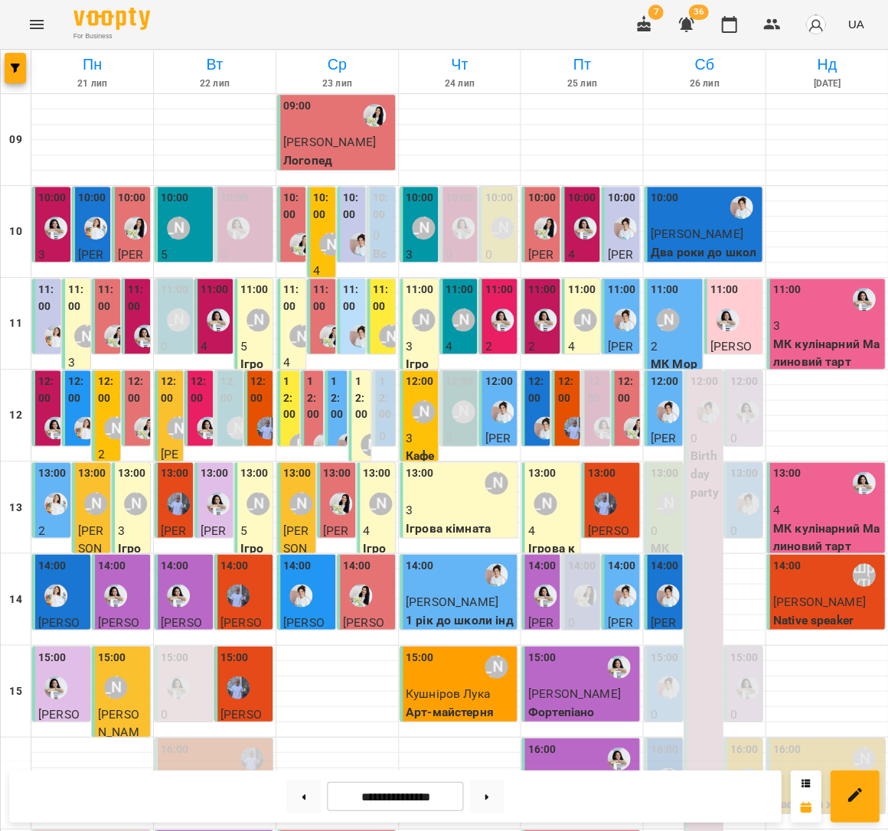
click at [318, 373] on label "12:00" at bounding box center [313, 398] width 13 height 50
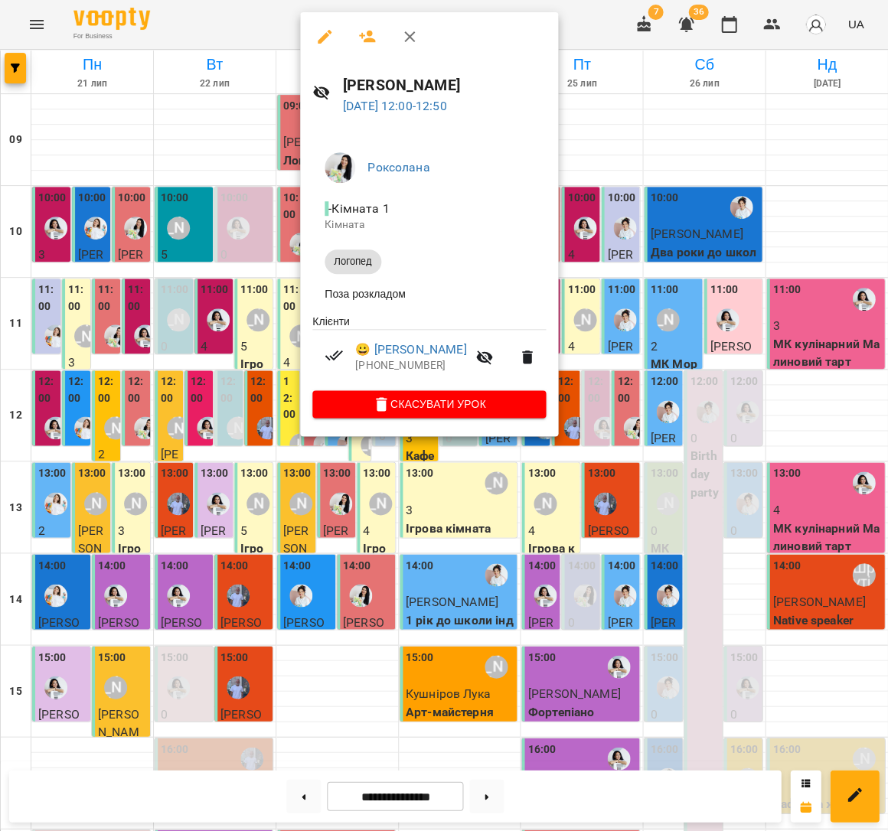
drag, startPoint x: 266, startPoint y: 265, endPoint x: 305, endPoint y: 259, distance: 39.4
click at [266, 265] on div at bounding box center [444, 415] width 888 height 831
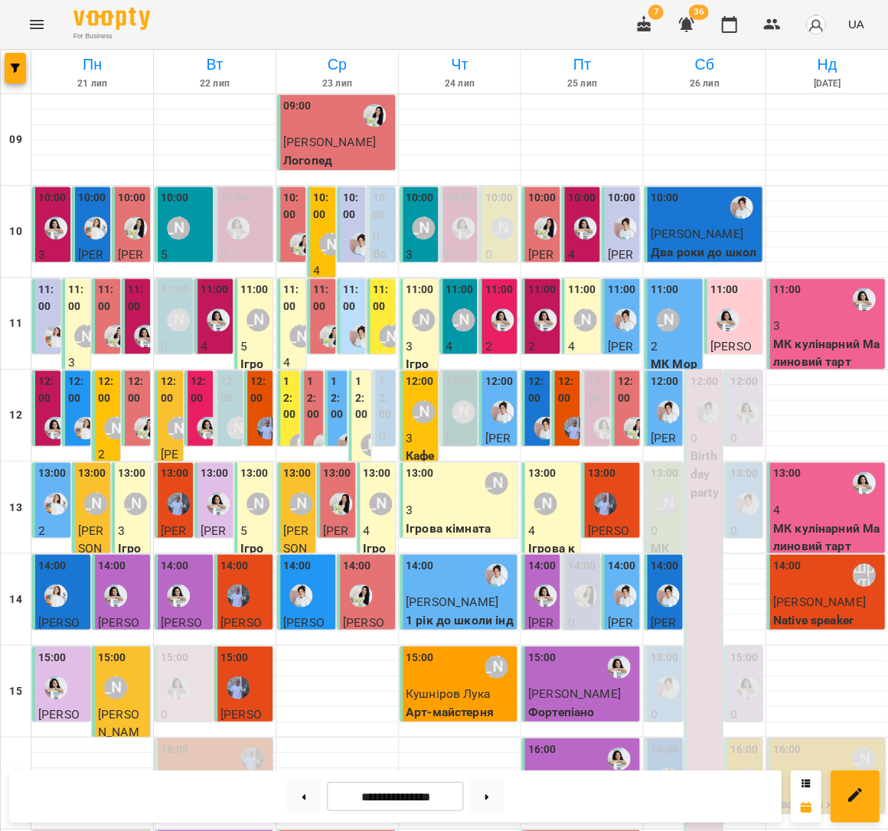
click at [321, 324] on img "Роксолана" at bounding box center [330, 335] width 23 height 23
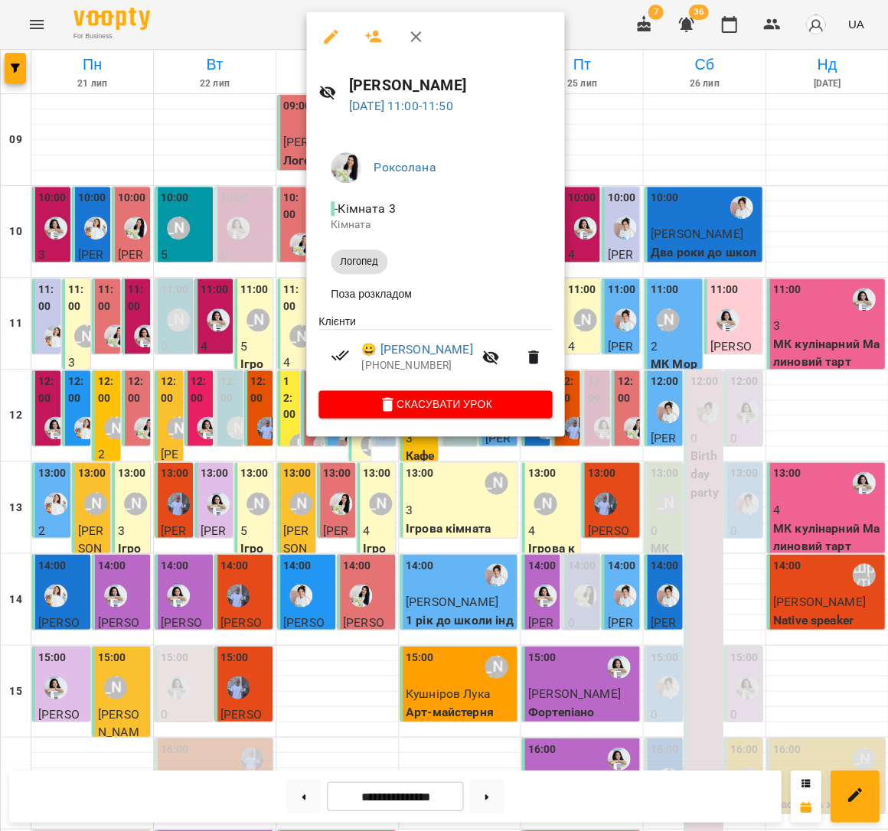
click at [251, 204] on div at bounding box center [444, 415] width 888 height 831
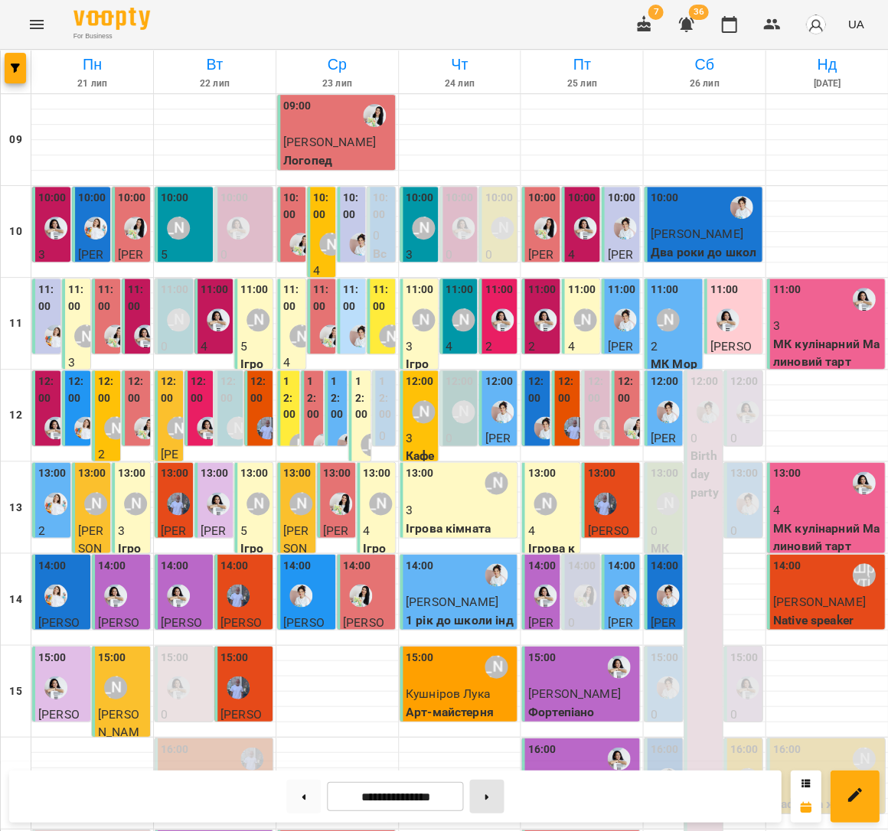
click at [492, 792] on button at bounding box center [486, 796] width 34 height 34
click at [491, 792] on button at bounding box center [486, 796] width 34 height 34
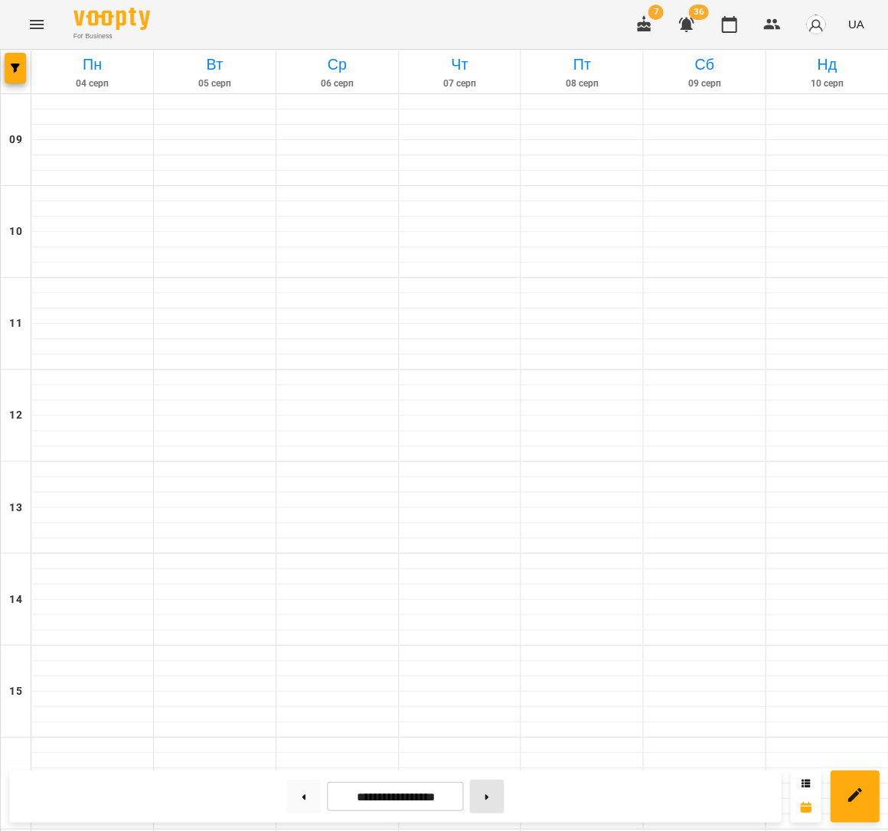
click at [488, 794] on icon at bounding box center [486, 797] width 4 height 6
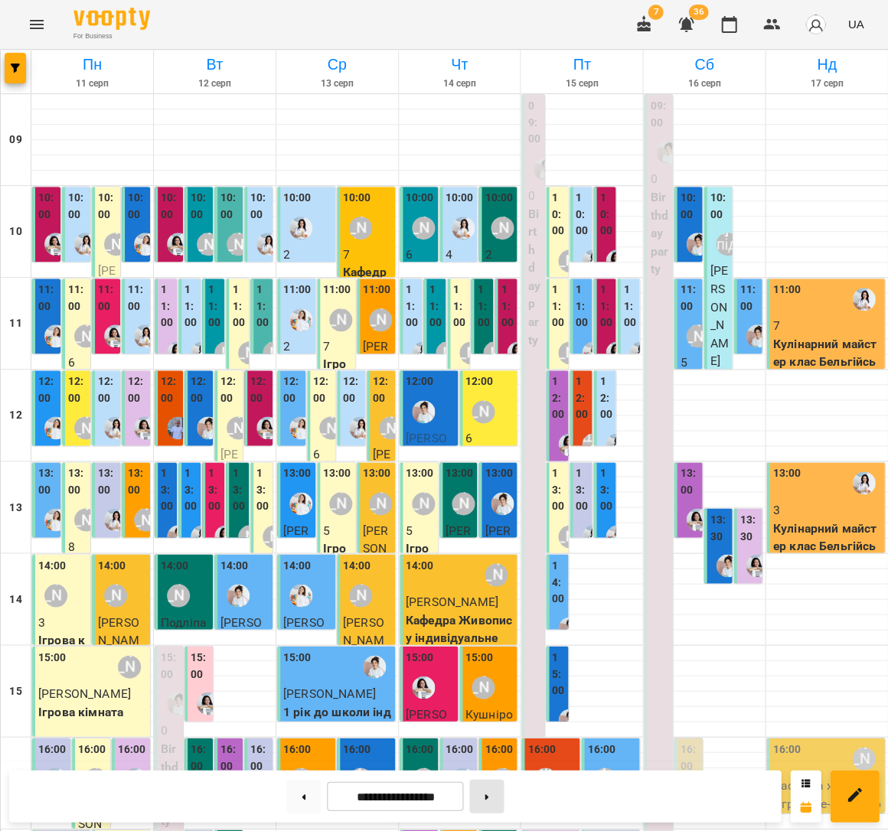
click at [488, 794] on icon at bounding box center [486, 797] width 4 height 6
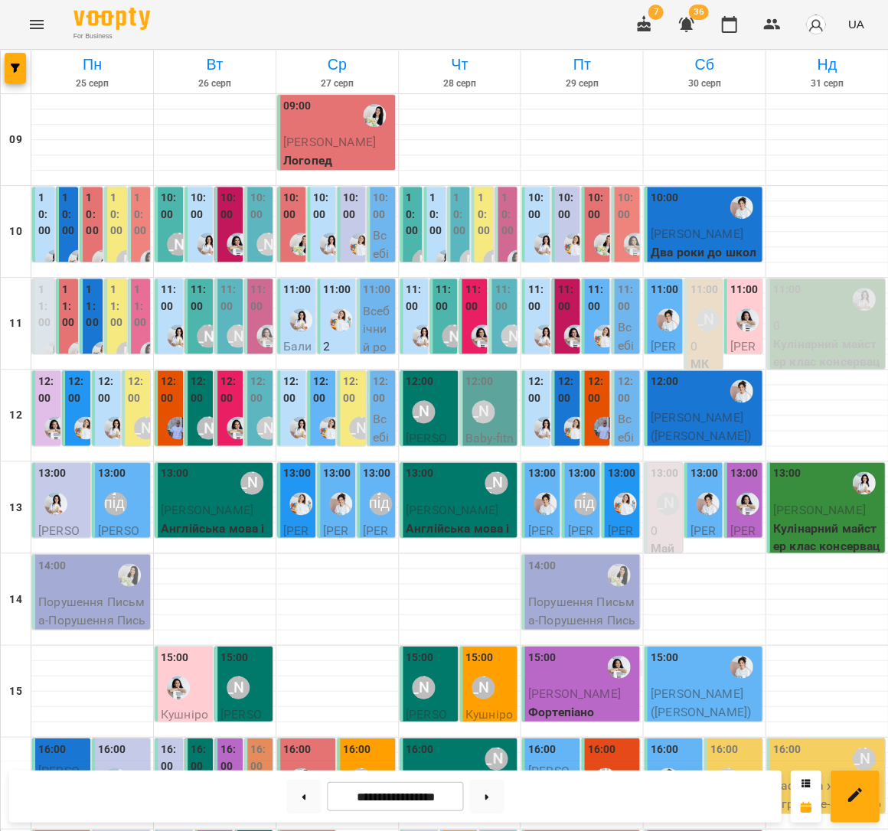
drag, startPoint x: 305, startPoint y: 797, endPoint x: 571, endPoint y: 535, distance: 373.4
click at [305, 797] on button at bounding box center [303, 796] width 34 height 34
type input "**********"
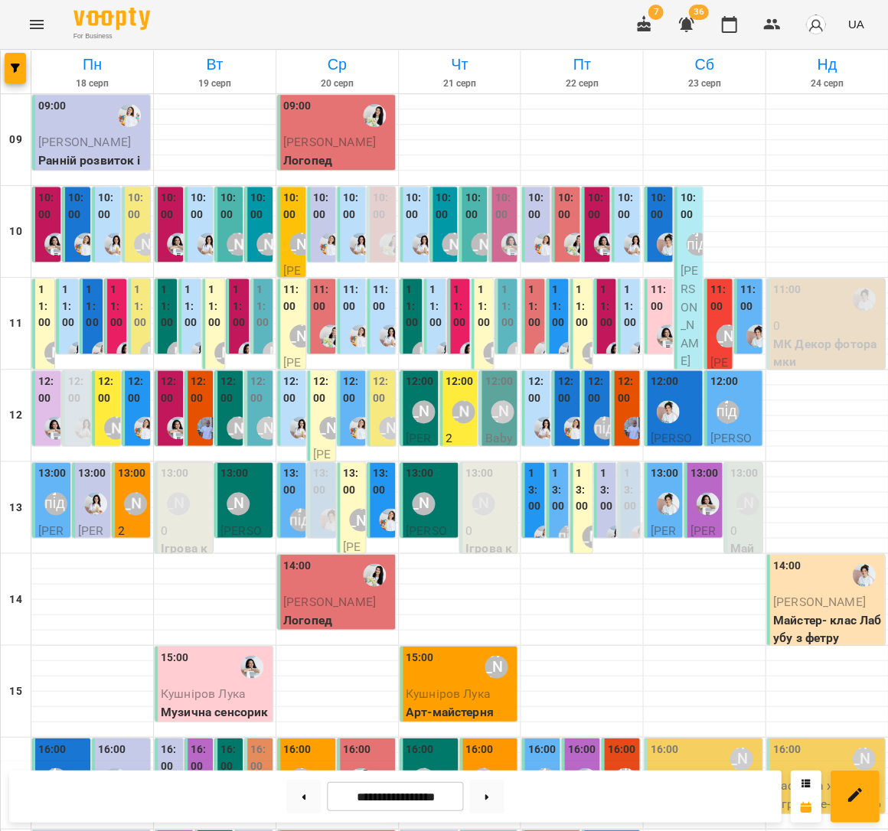
scroll to position [0, 0]
click at [321, 299] on label "11:00" at bounding box center [322, 298] width 19 height 33
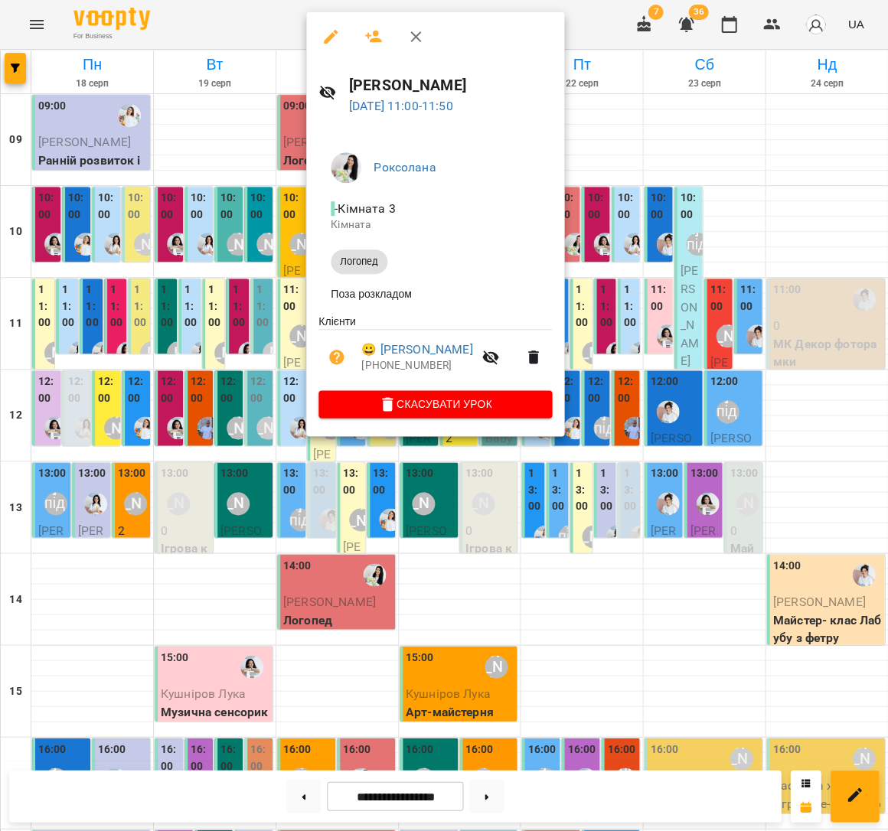
click at [234, 310] on div at bounding box center [444, 415] width 888 height 831
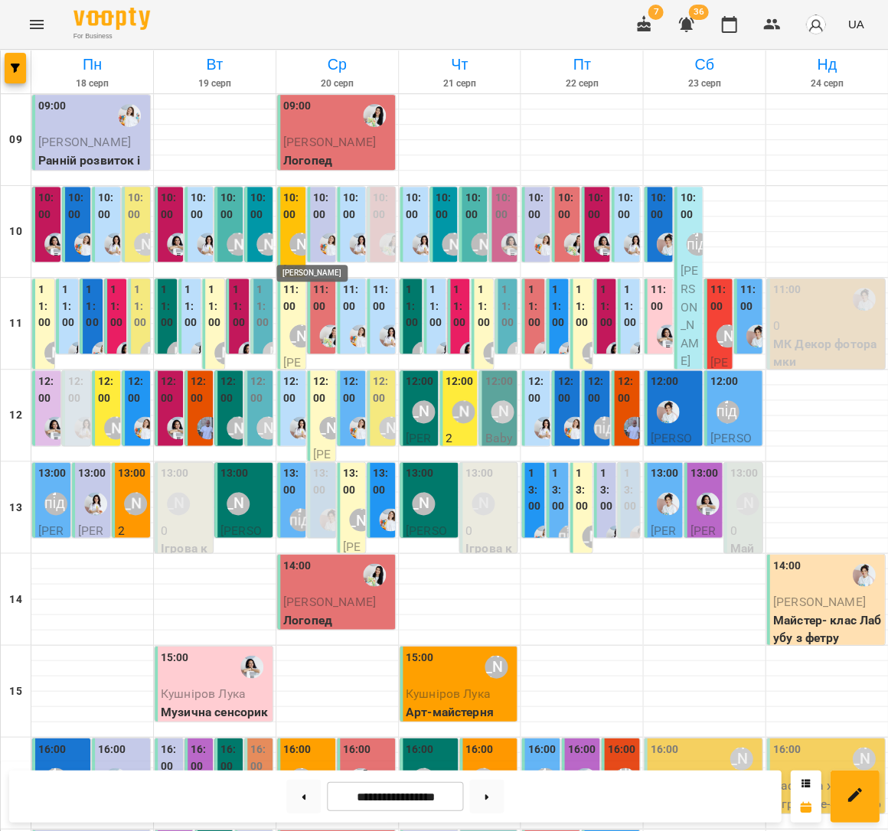
click at [299, 242] on div "[PERSON_NAME]" at bounding box center [300, 244] width 23 height 23
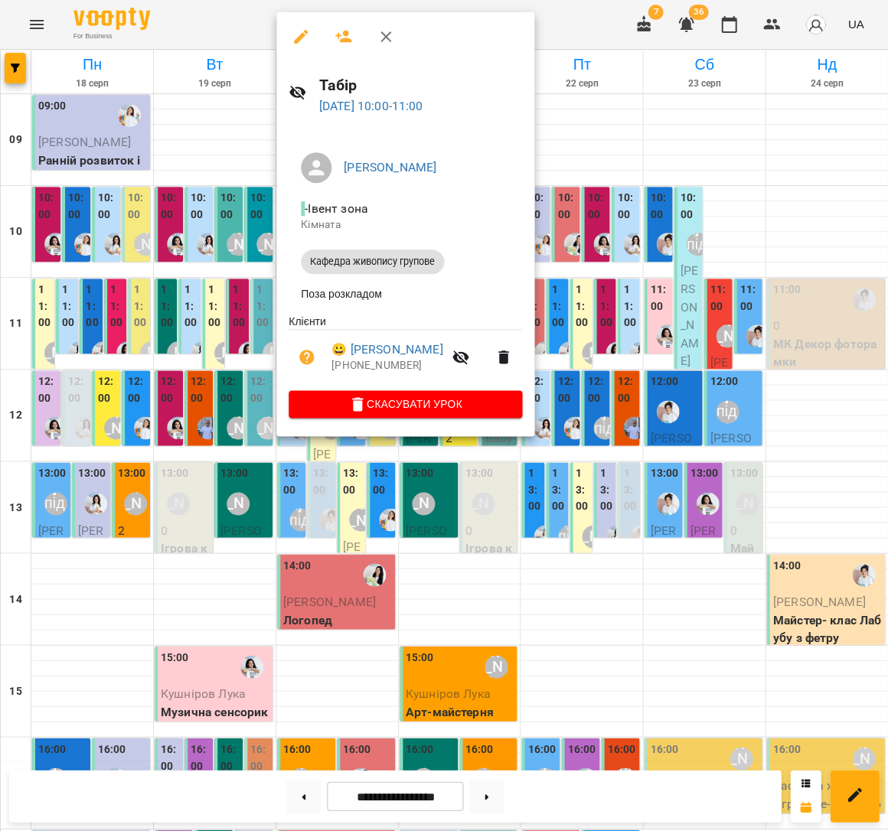
click at [194, 240] on div at bounding box center [444, 415] width 888 height 831
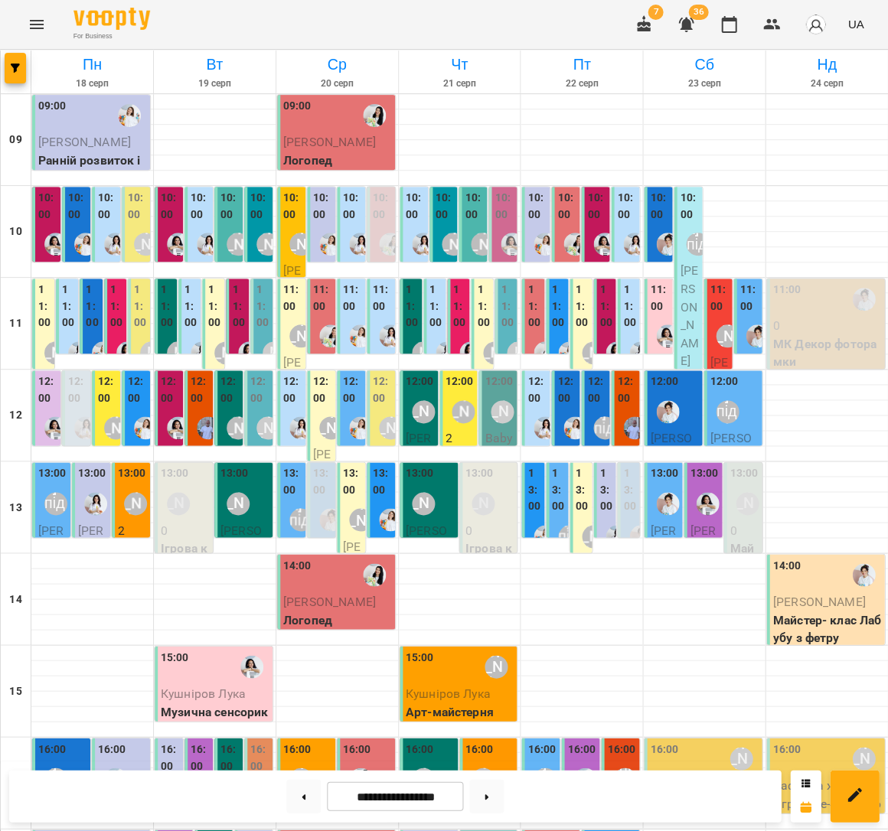
click at [383, 235] on img "Роксолана" at bounding box center [390, 244] width 23 height 23
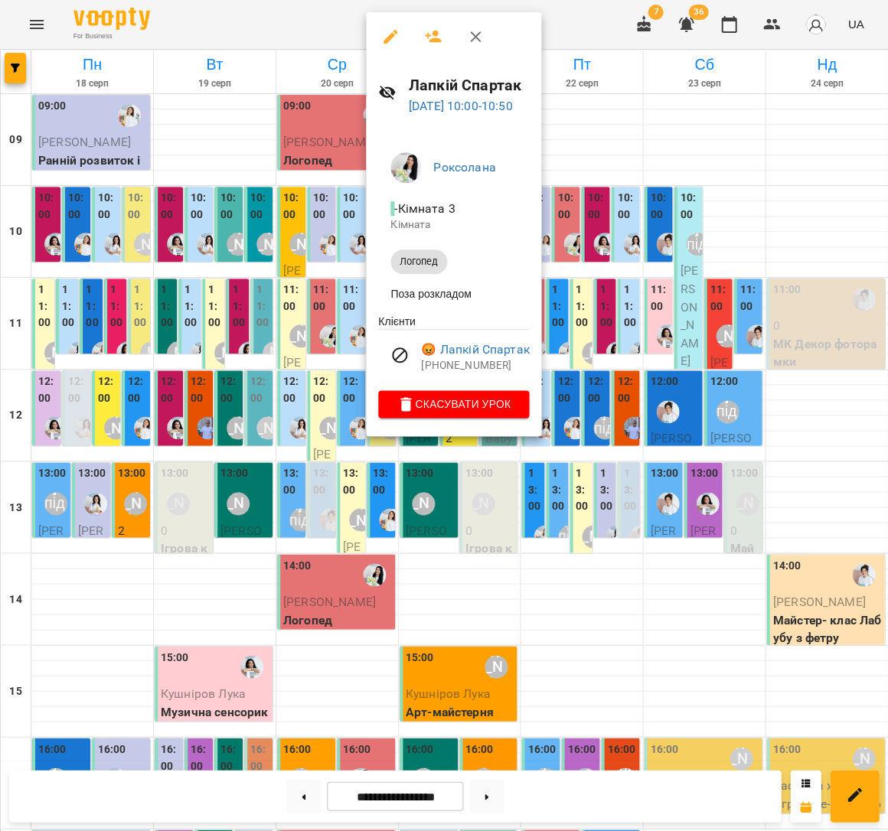
click at [106, 280] on div at bounding box center [444, 415] width 888 height 831
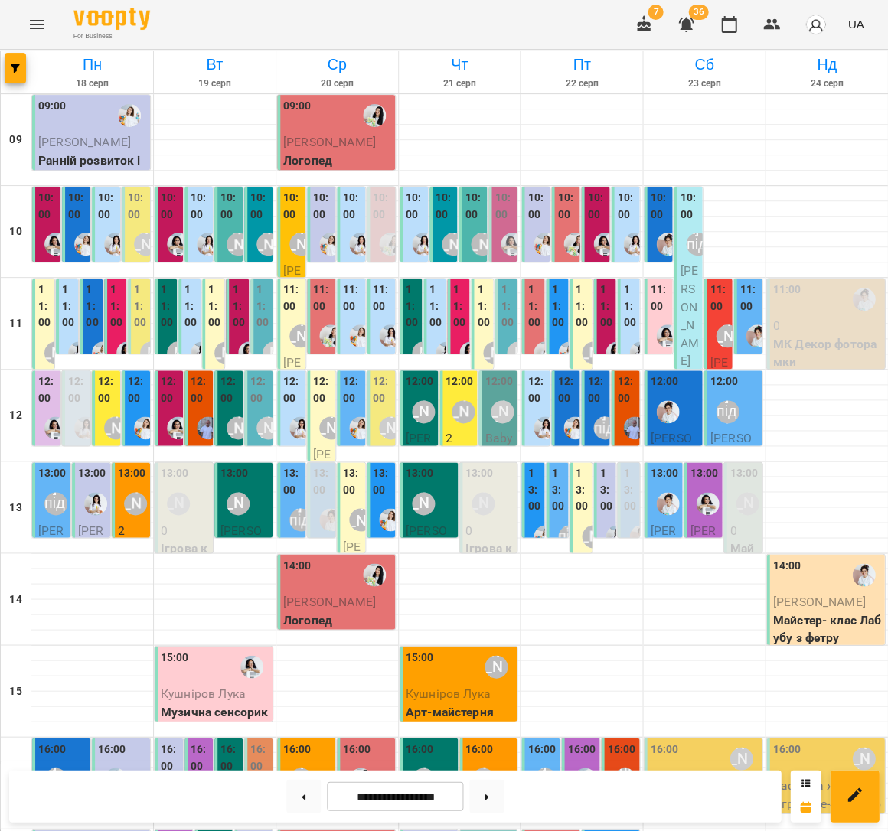
scroll to position [8, 0]
click at [298, 502] on div "[PERSON_NAME] підготовка до школи" at bounding box center [300, 519] width 35 height 35
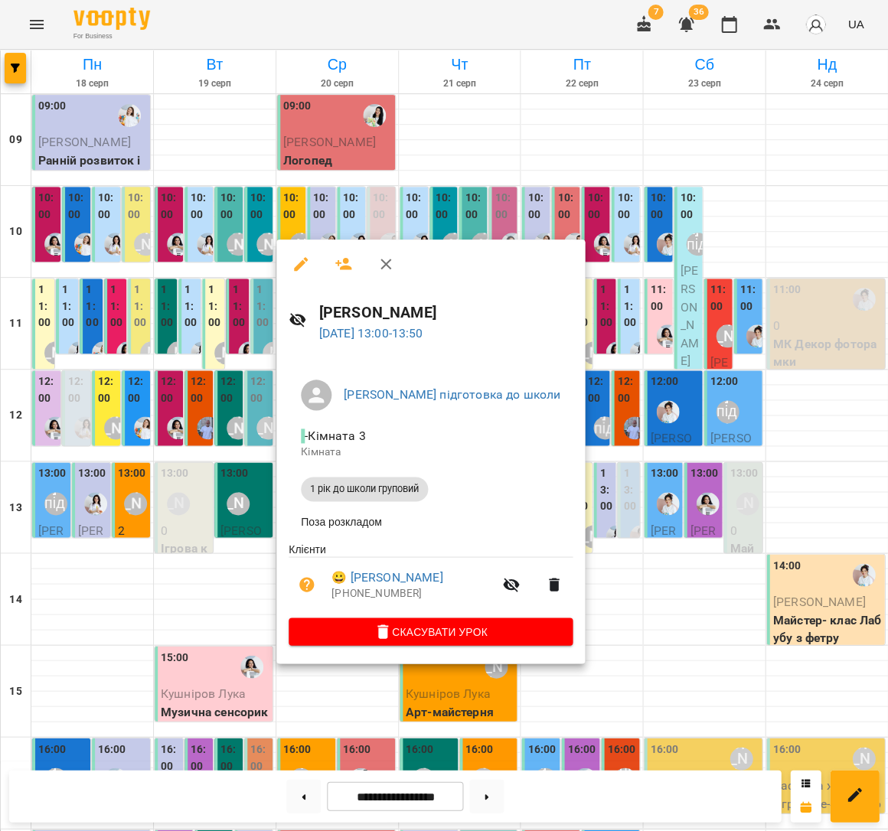
click at [106, 367] on div at bounding box center [444, 415] width 888 height 831
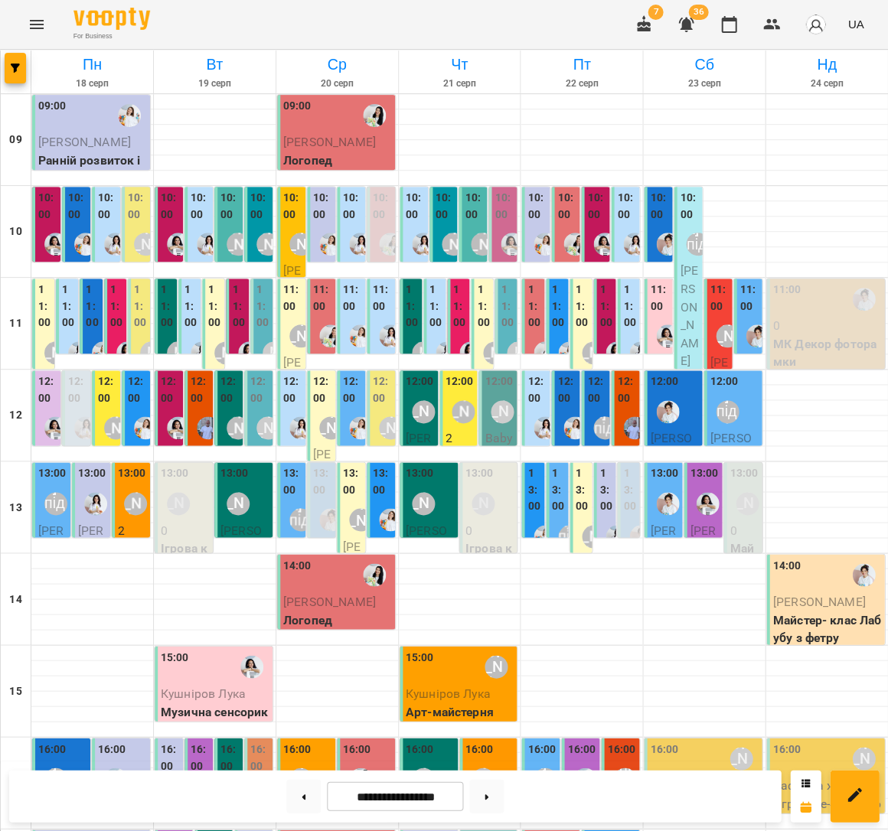
click at [349, 502] on div "[PERSON_NAME]" at bounding box center [360, 519] width 35 height 35
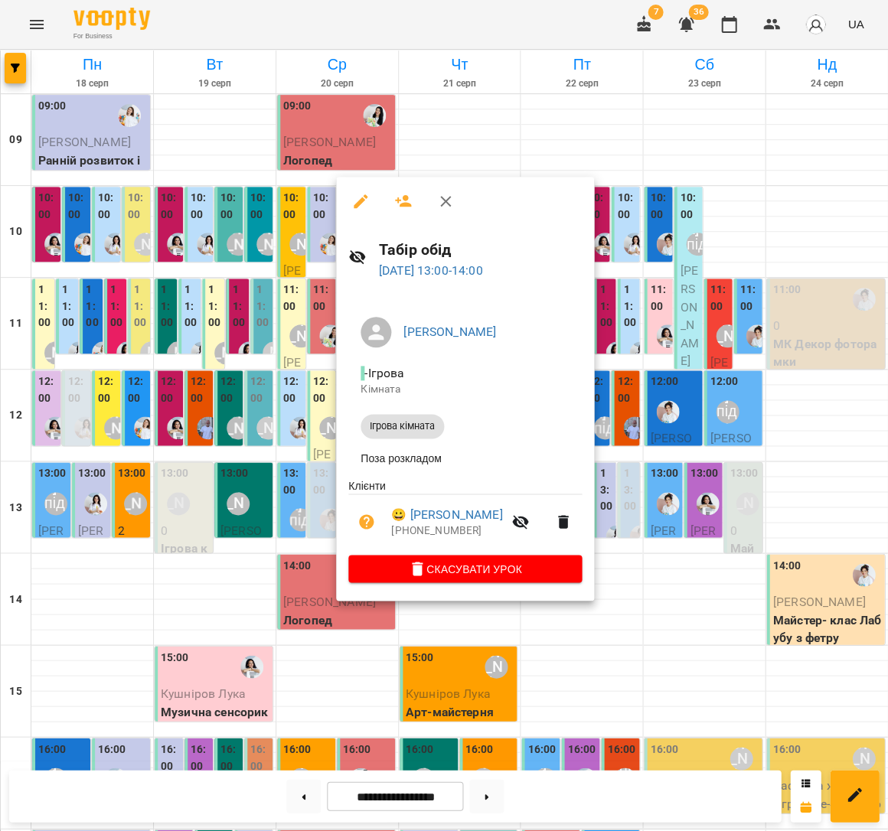
click at [189, 408] on div at bounding box center [444, 415] width 888 height 831
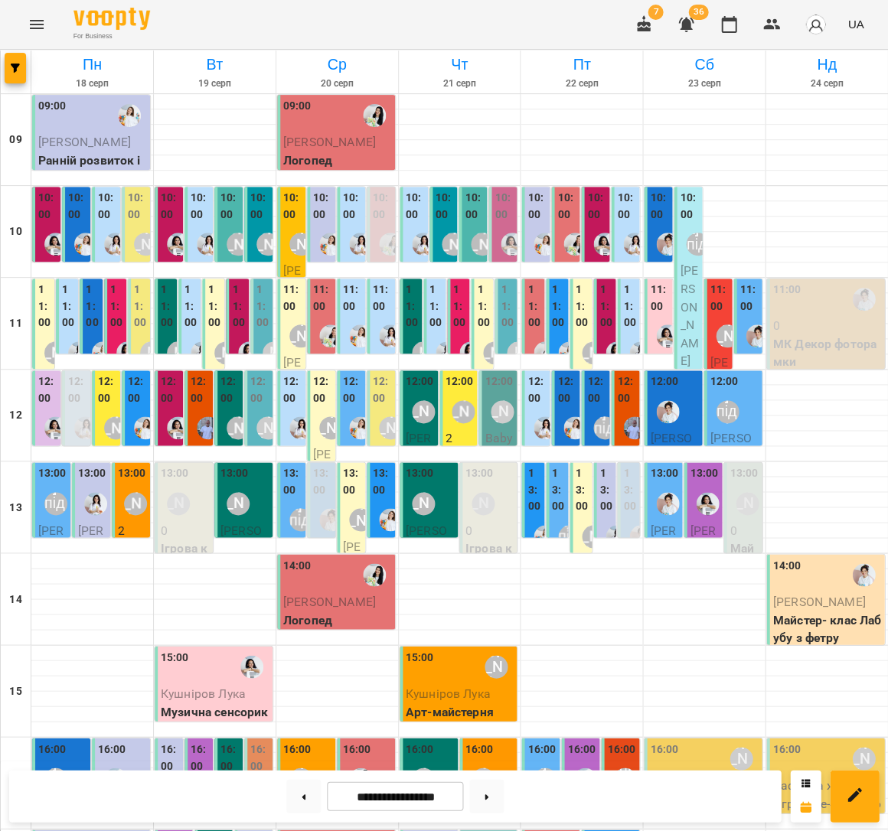
scroll to position [0, 0]
click at [634, 504] on label "13:00" at bounding box center [629, 490] width 13 height 50
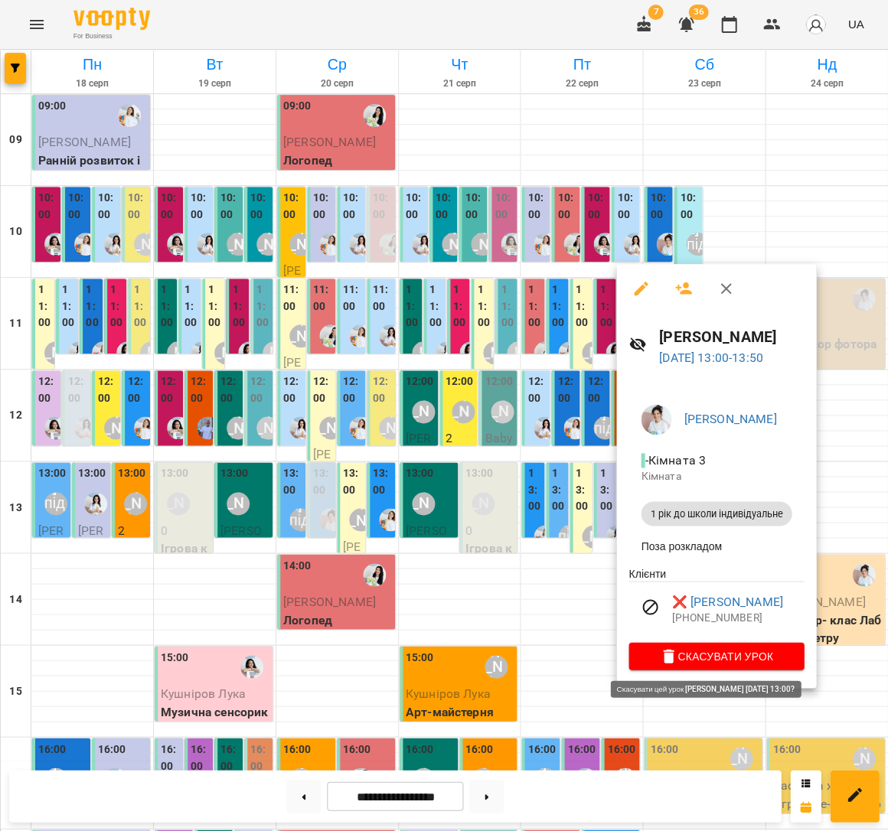
click at [712, 661] on span "Скасувати Урок" at bounding box center [716, 656] width 151 height 18
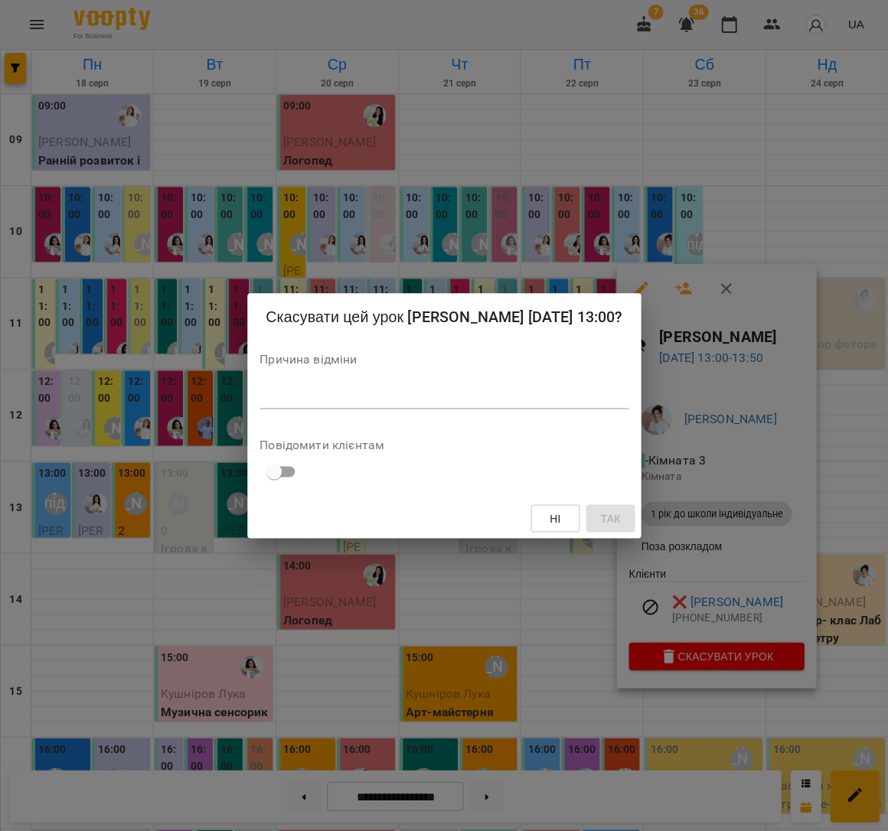
click at [393, 386] on div "*" at bounding box center [443, 396] width 369 height 24
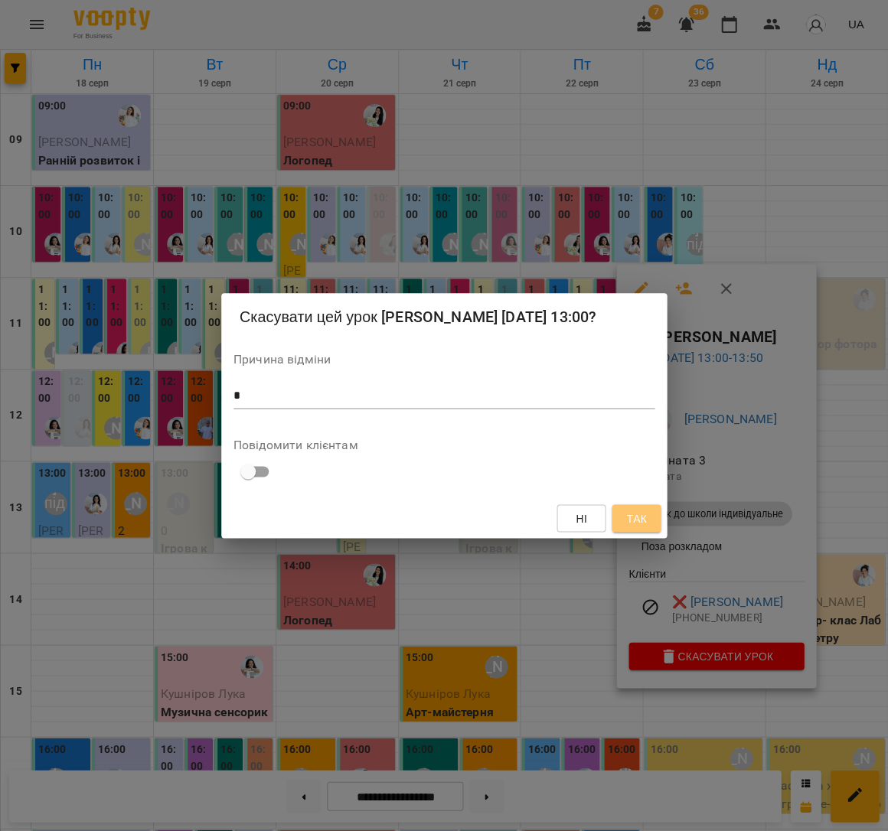
click at [645, 513] on span "Так" at bounding box center [636, 518] width 20 height 18
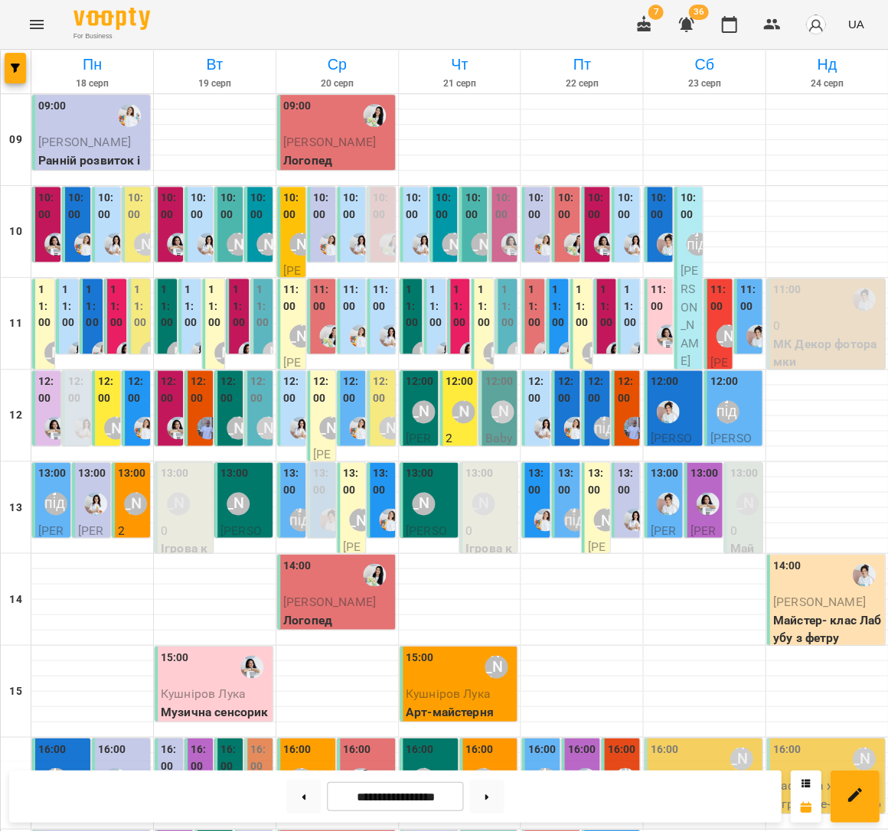
scroll to position [287, 0]
click at [301, 800] on button at bounding box center [303, 796] width 34 height 34
type input "**********"
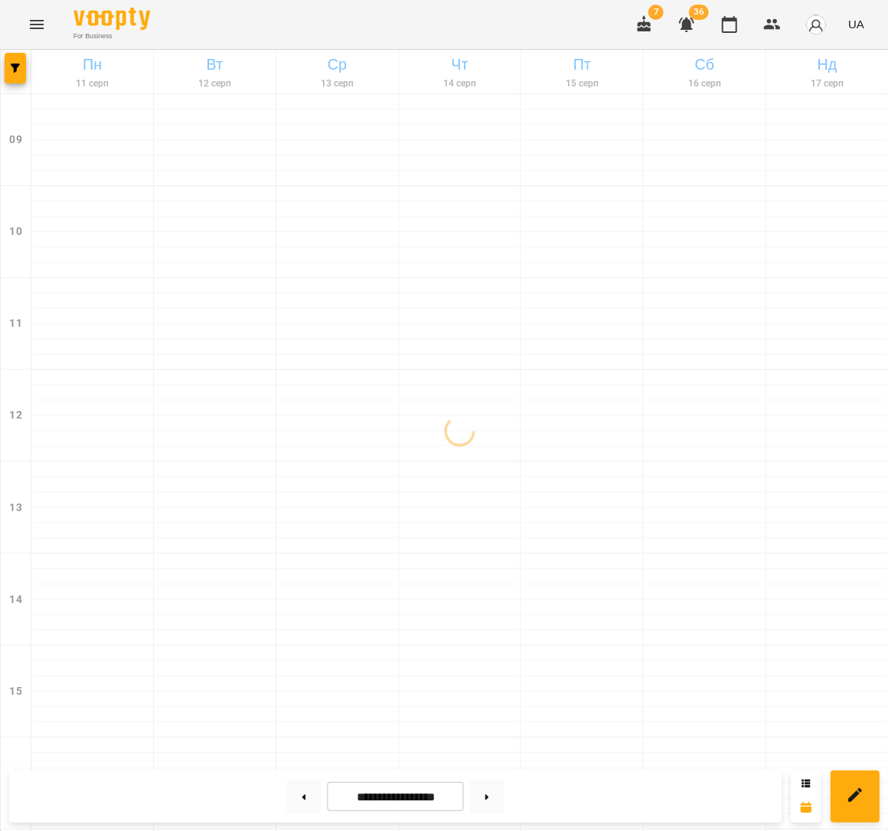
scroll to position [140, 0]
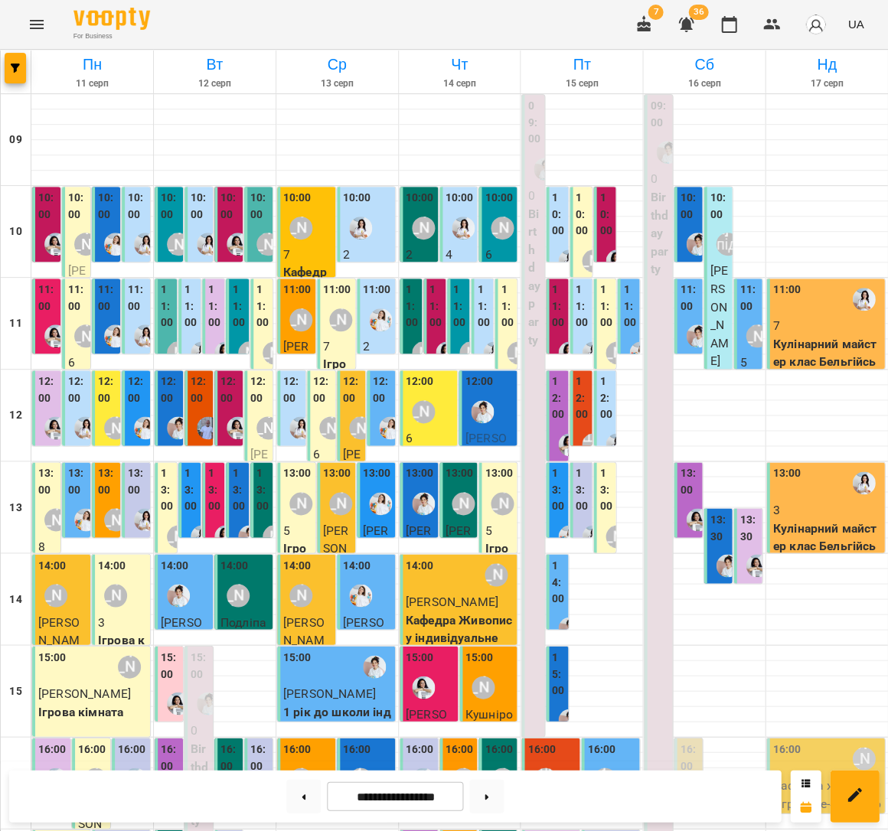
click at [873, 317] on p "7" at bounding box center [826, 326] width 109 height 18
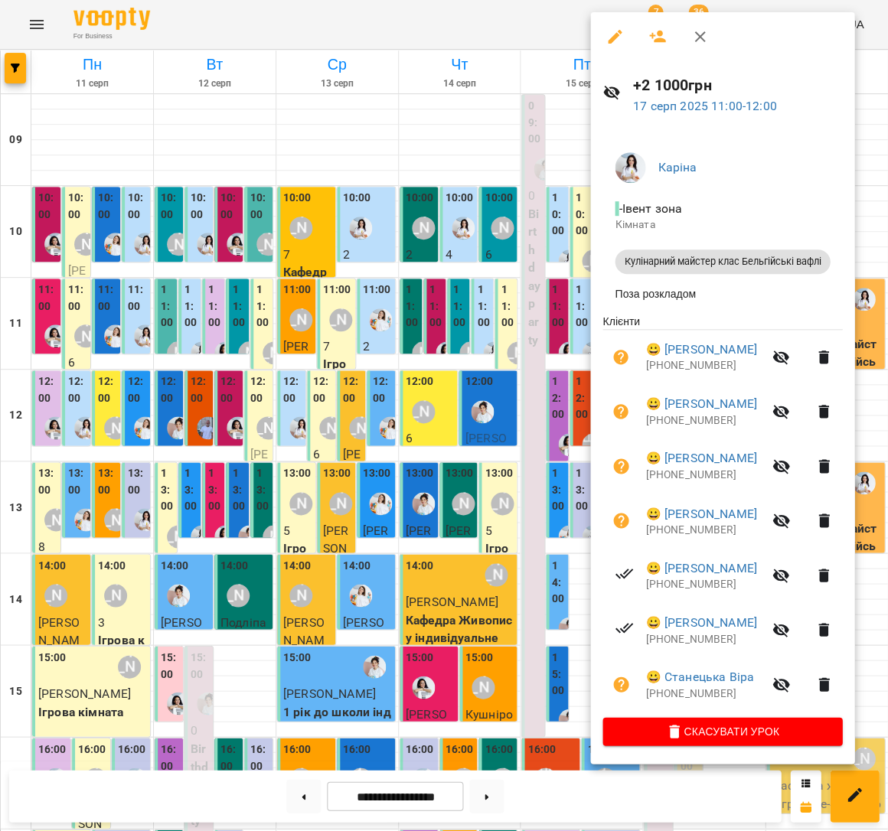
click at [254, 230] on div at bounding box center [444, 415] width 888 height 831
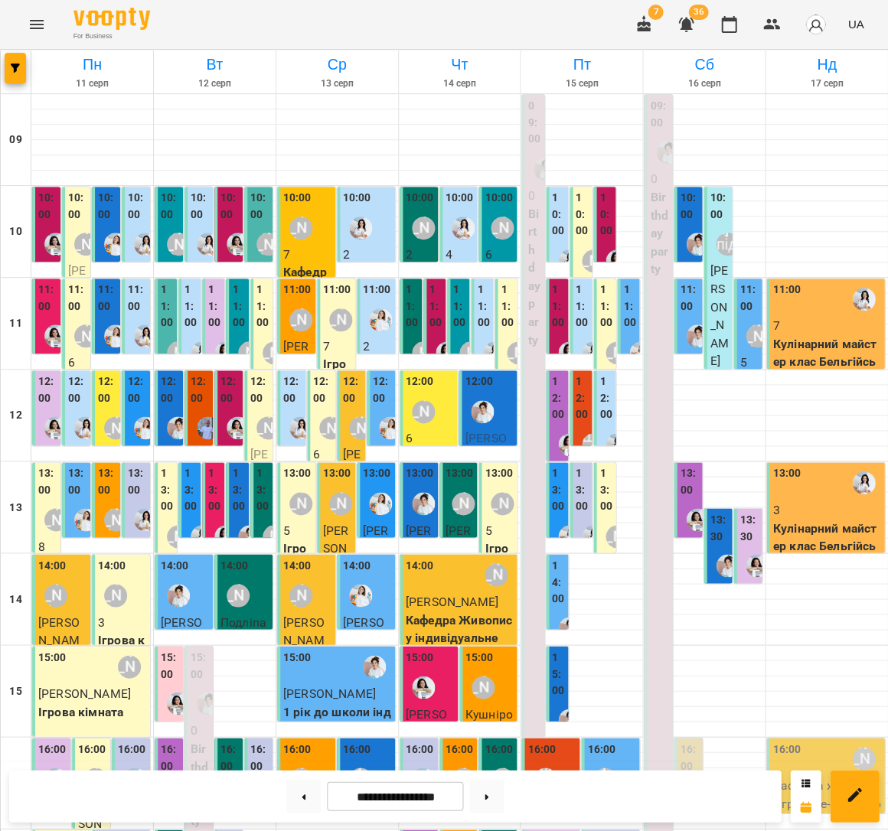
click at [811, 519] on p "Кулінарний майстер клас Бельгійські вафлі" at bounding box center [826, 546] width 109 height 54
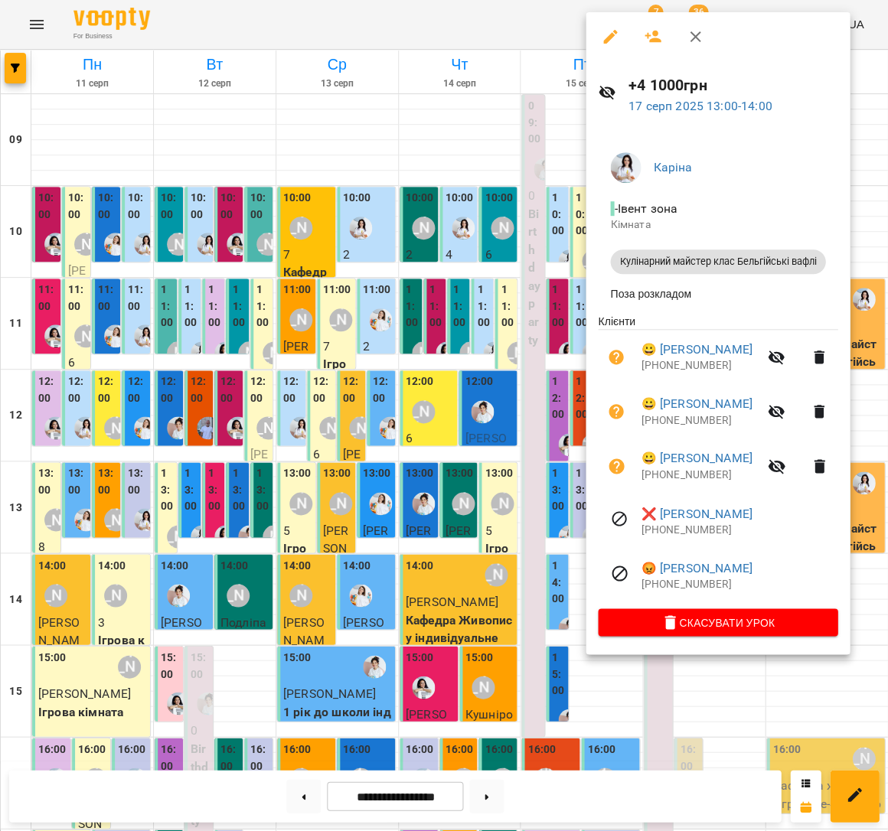
click at [433, 465] on div at bounding box center [444, 415] width 888 height 831
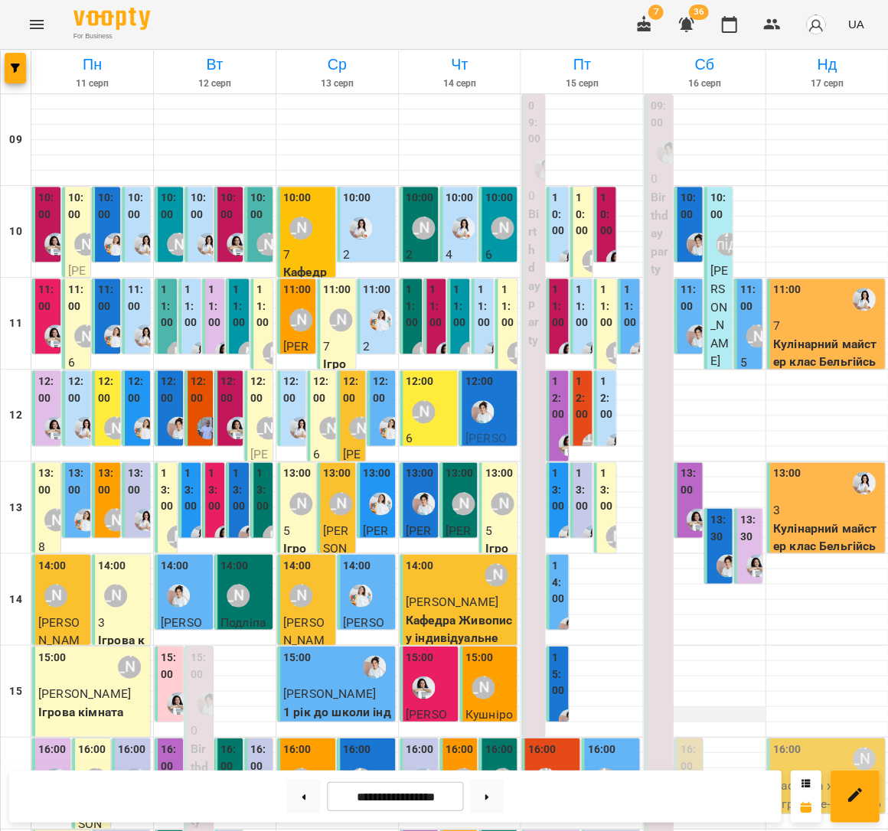
scroll to position [147, 0]
click at [28, 26] on icon "Menu" at bounding box center [37, 24] width 18 height 18
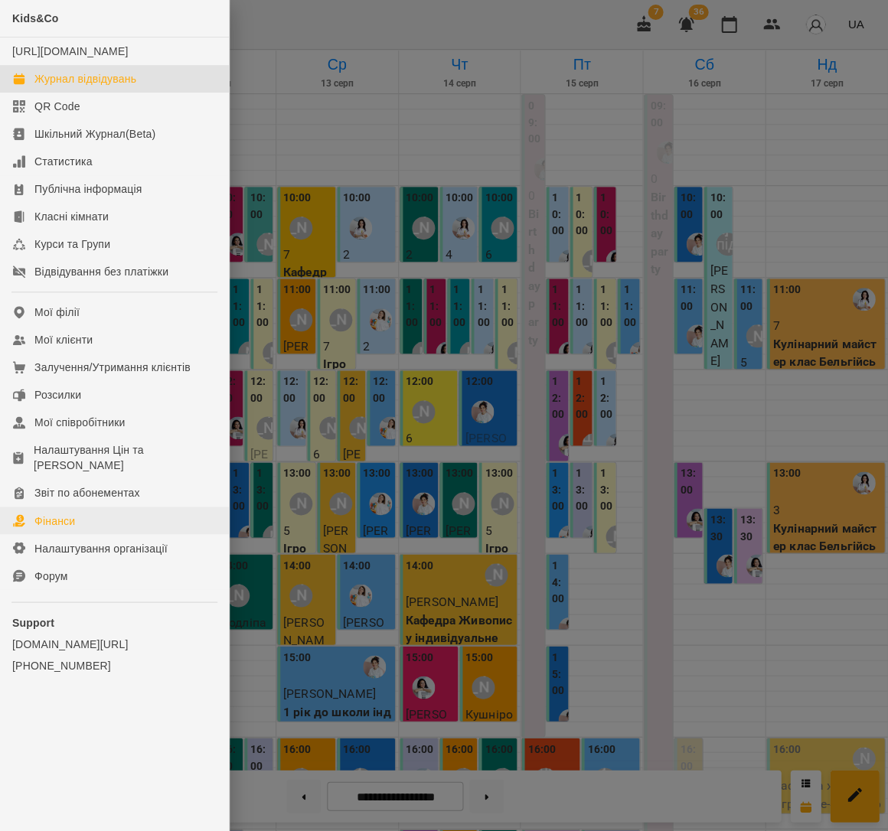
click at [89, 507] on link "Фінанси" at bounding box center [114, 521] width 229 height 28
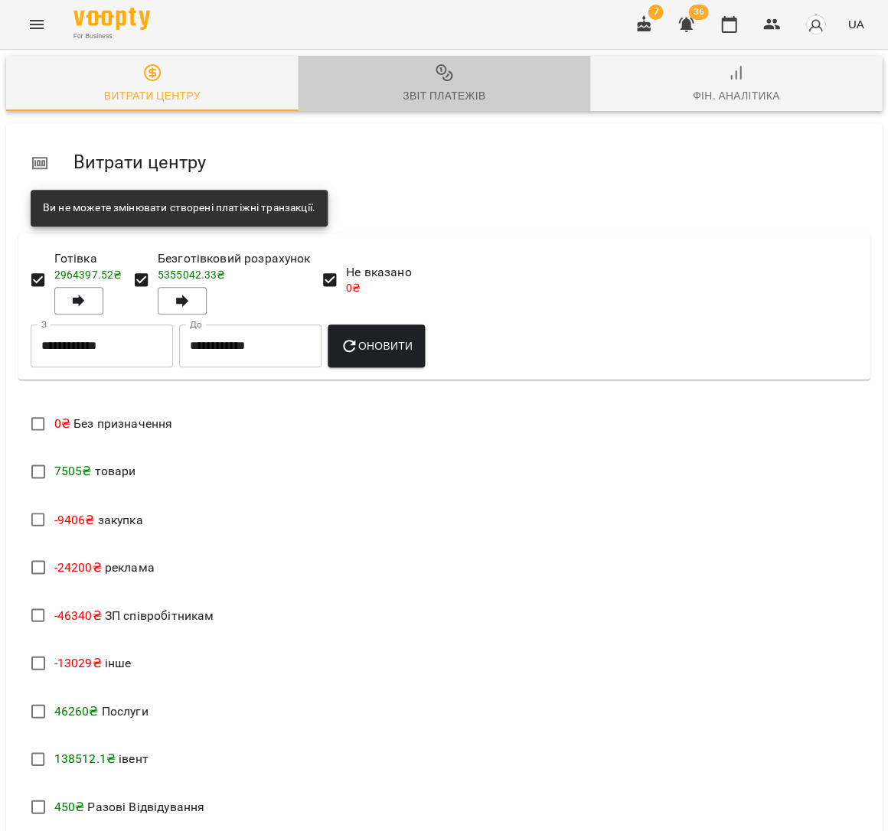
click at [429, 75] on span "Звіт платежів" at bounding box center [443, 84] width 273 height 41
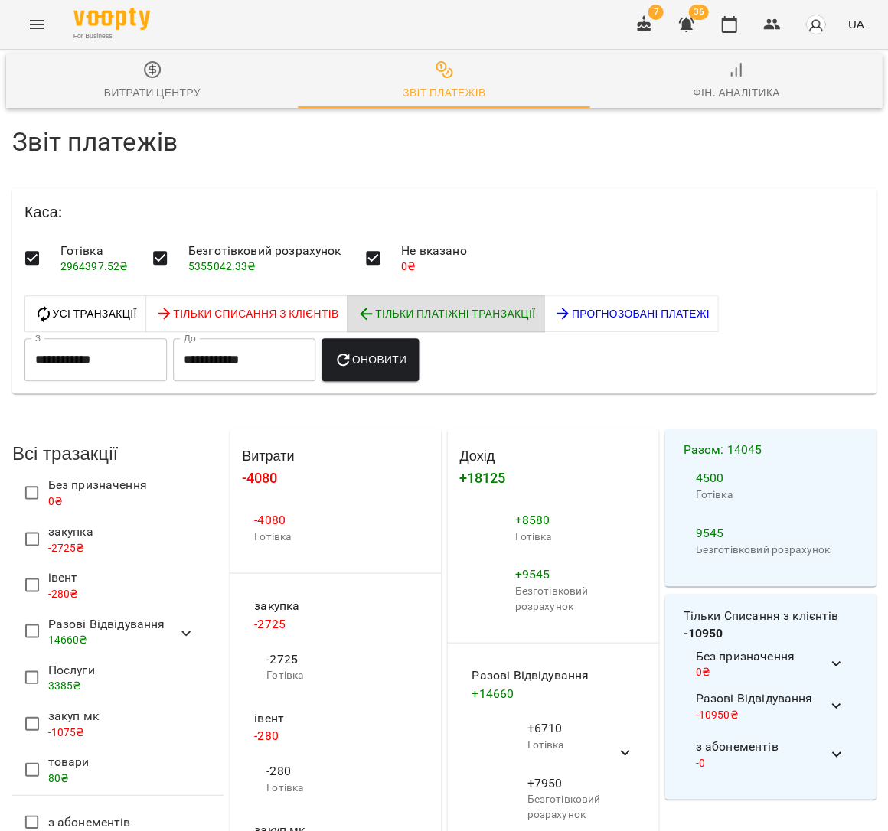
scroll to position [141, 0]
click at [170, 610] on li "Разові Відвідування 14660 ₴" at bounding box center [117, 633] width 211 height 46
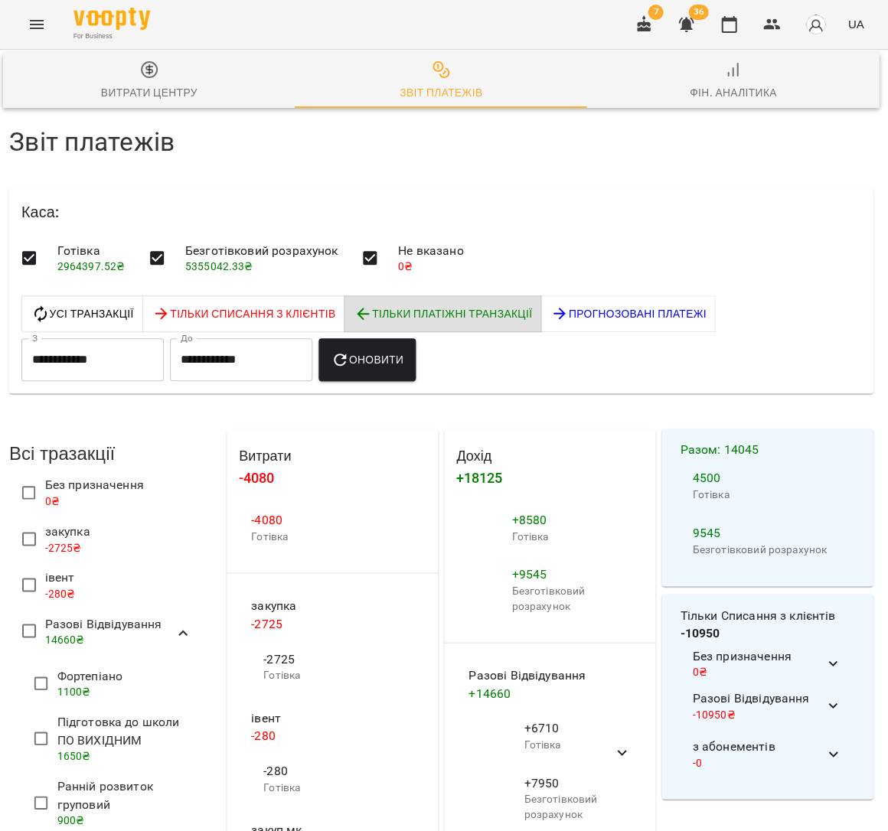
scroll to position [569, 3]
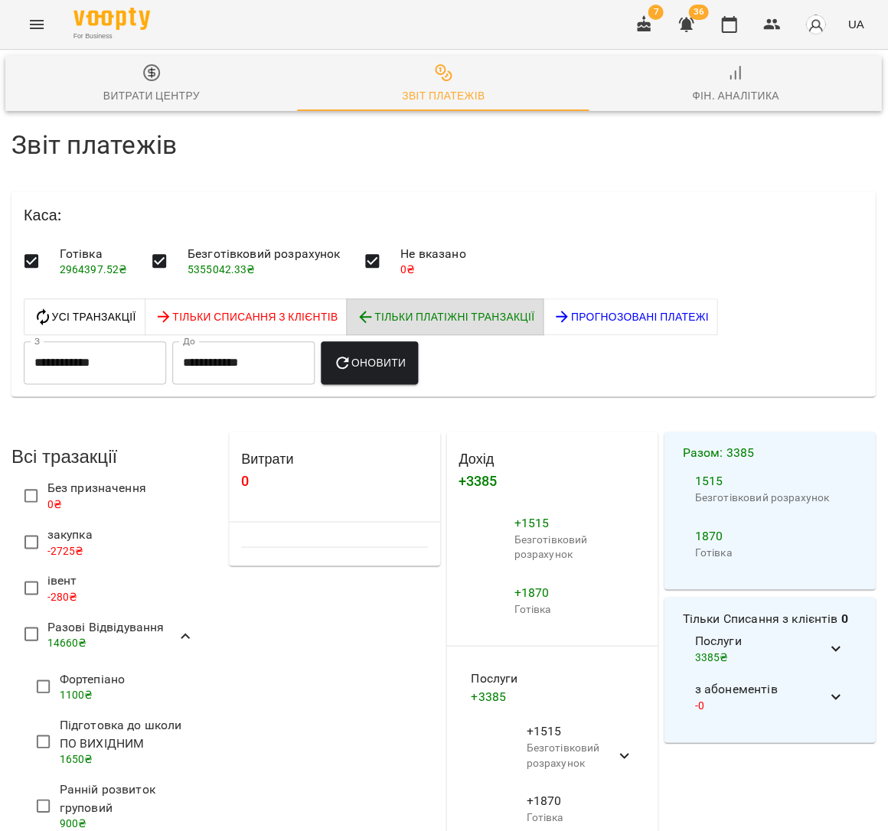
scroll to position [0, 1]
click at [386, 366] on span "Оновити" at bounding box center [369, 363] width 73 height 18
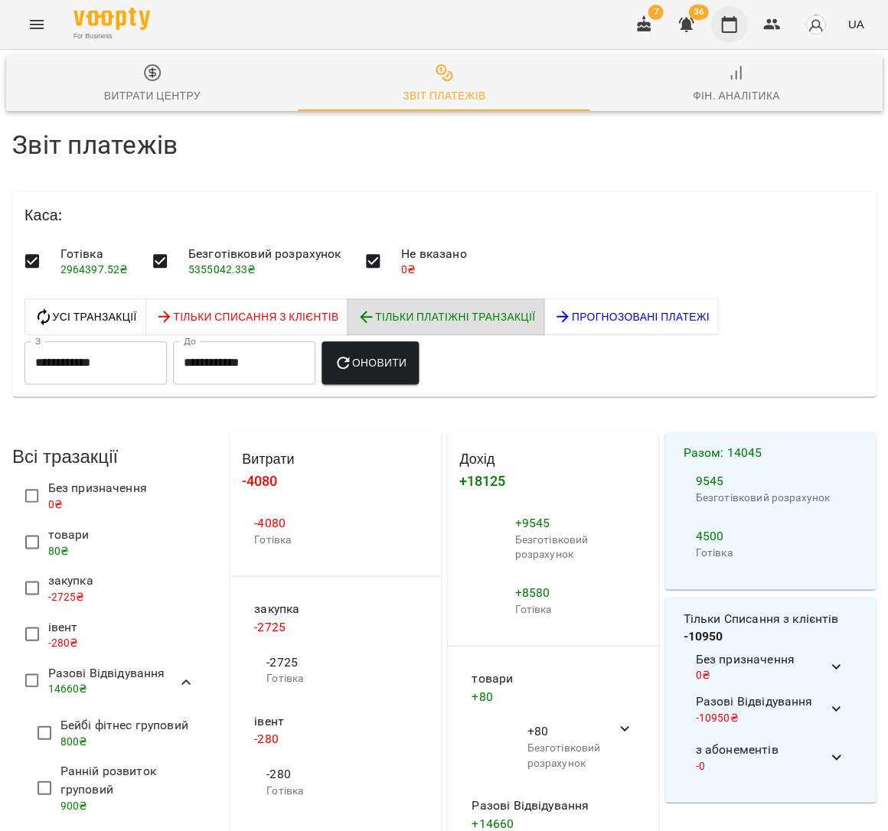
click at [735, 22] on icon "button" at bounding box center [728, 24] width 18 height 18
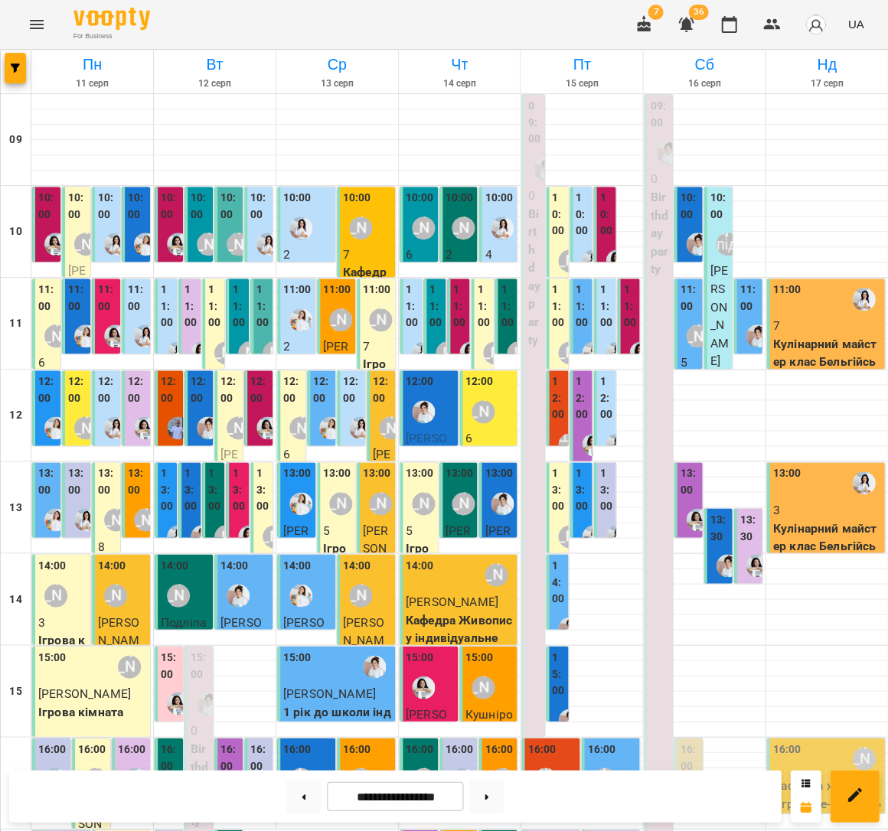
scroll to position [97, 0]
click at [719, 511] on label "13:30" at bounding box center [718, 527] width 19 height 33
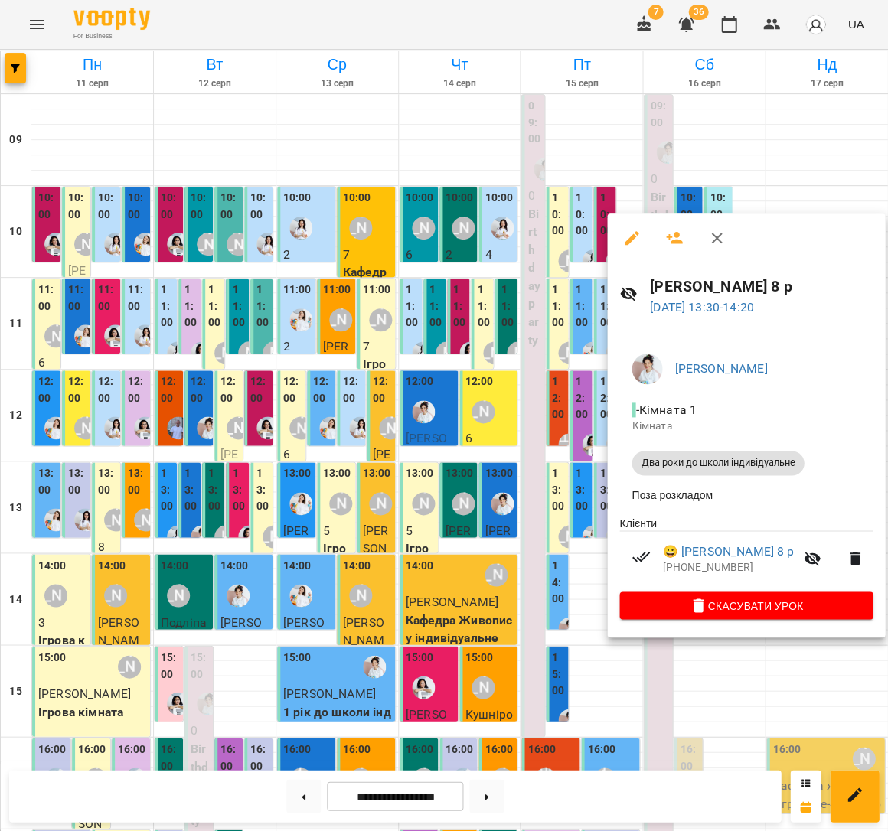
scroll to position [94, 0]
click at [520, 401] on div at bounding box center [444, 415] width 888 height 831
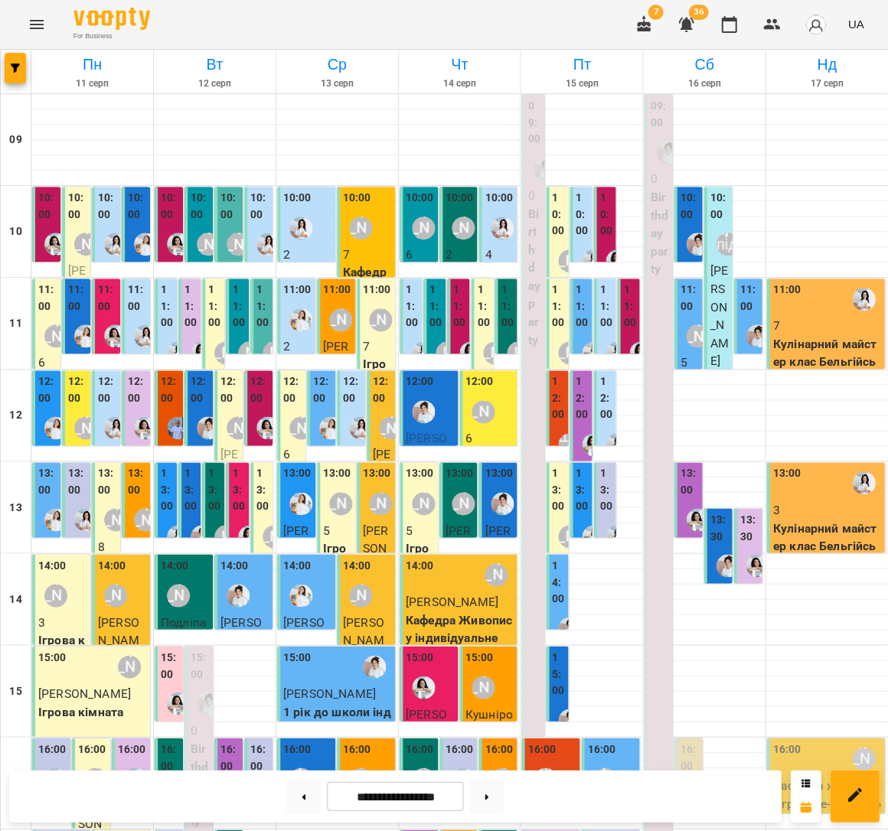
scroll to position [42, 0]
click at [849, 317] on p "7" at bounding box center [826, 326] width 109 height 18
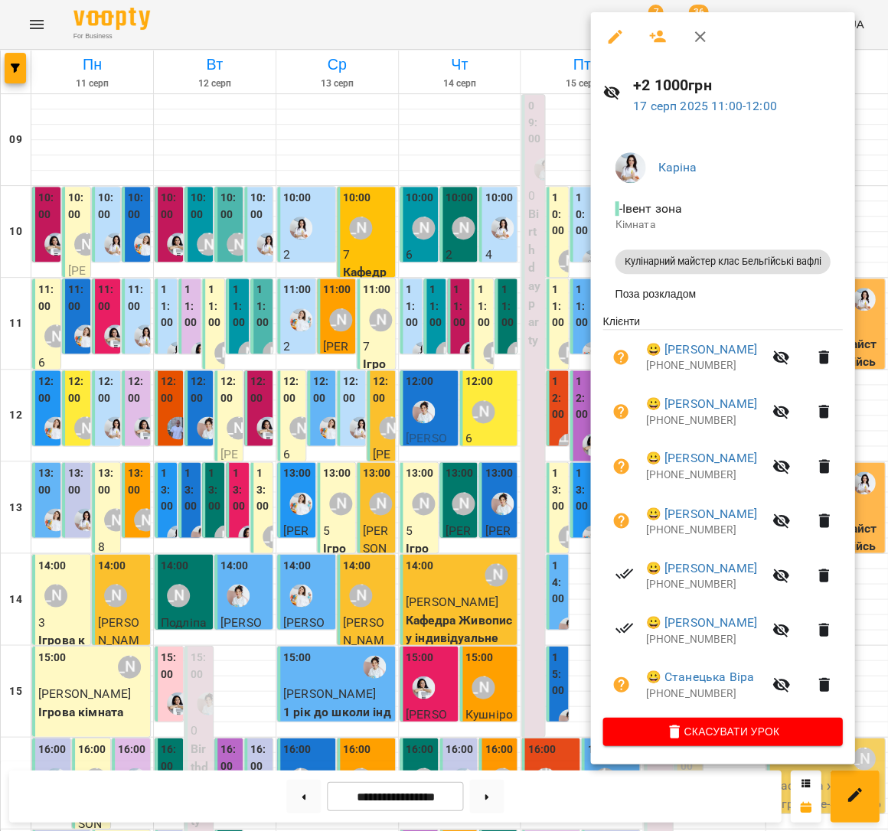
click at [425, 227] on div at bounding box center [444, 415] width 888 height 831
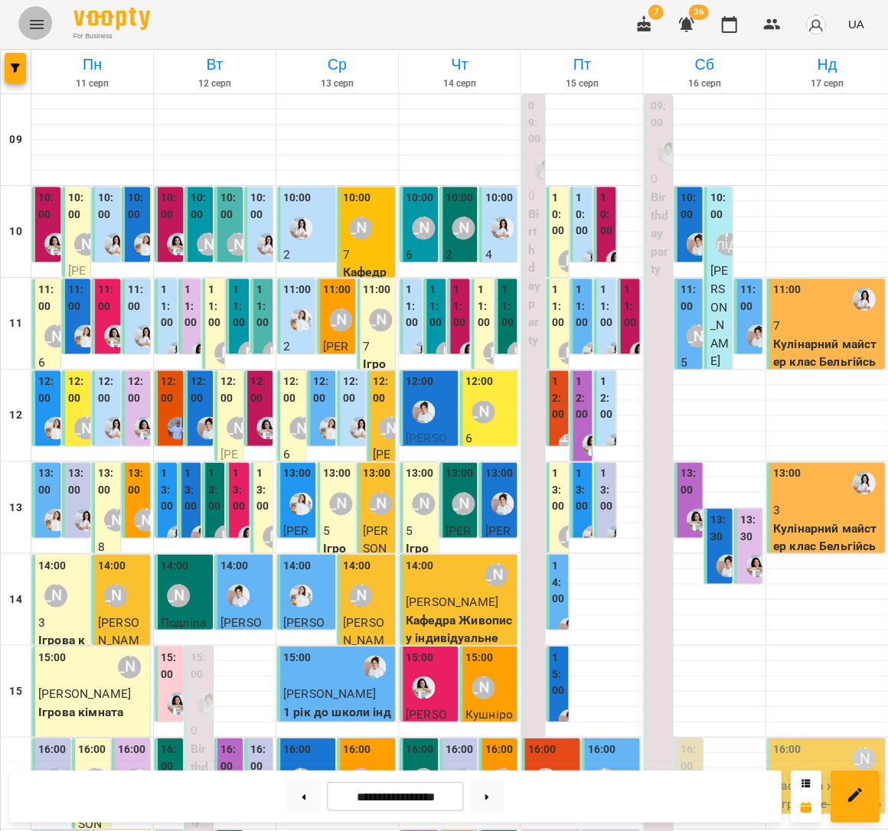
click at [31, 26] on icon "Menu" at bounding box center [37, 24] width 18 height 18
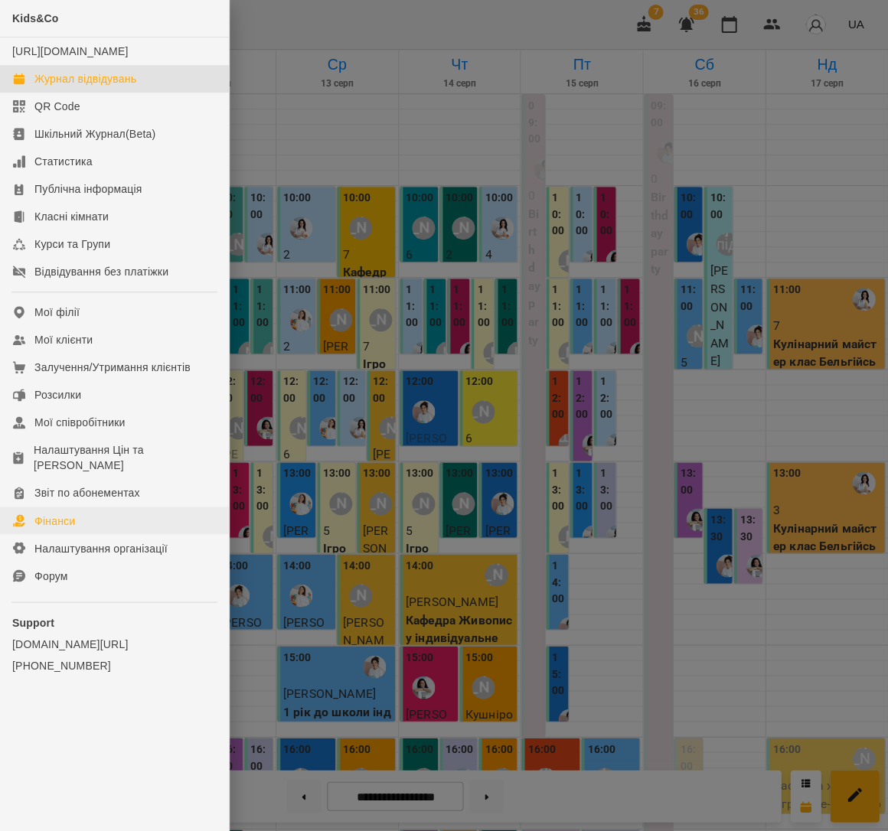
click at [98, 518] on link "Фінанси" at bounding box center [114, 521] width 229 height 28
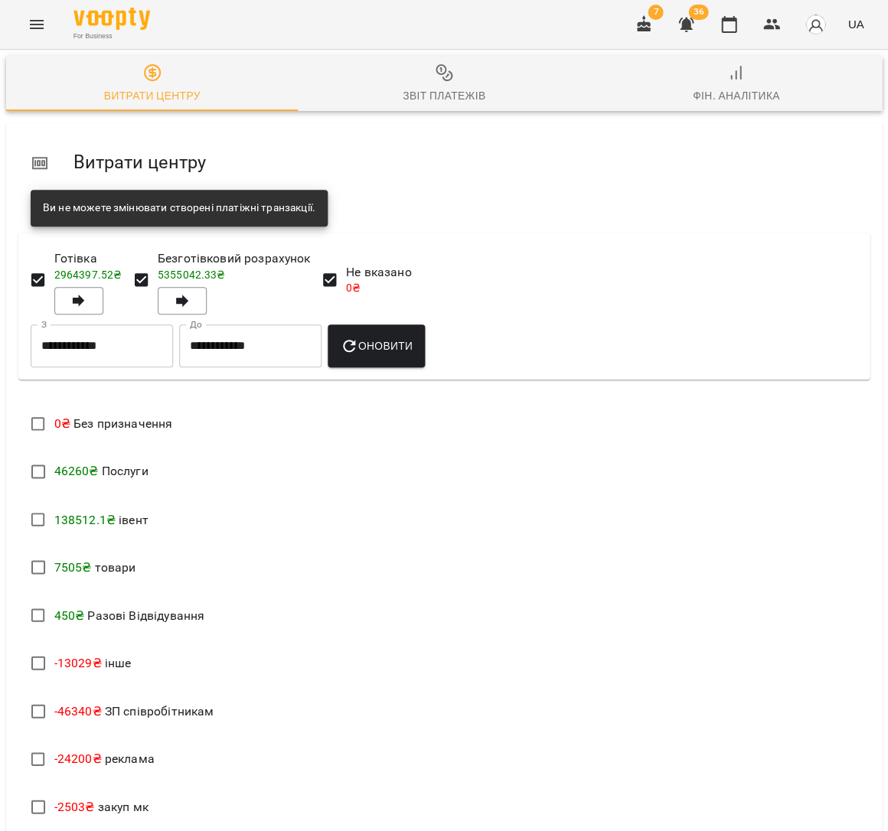
scroll to position [306, 0]
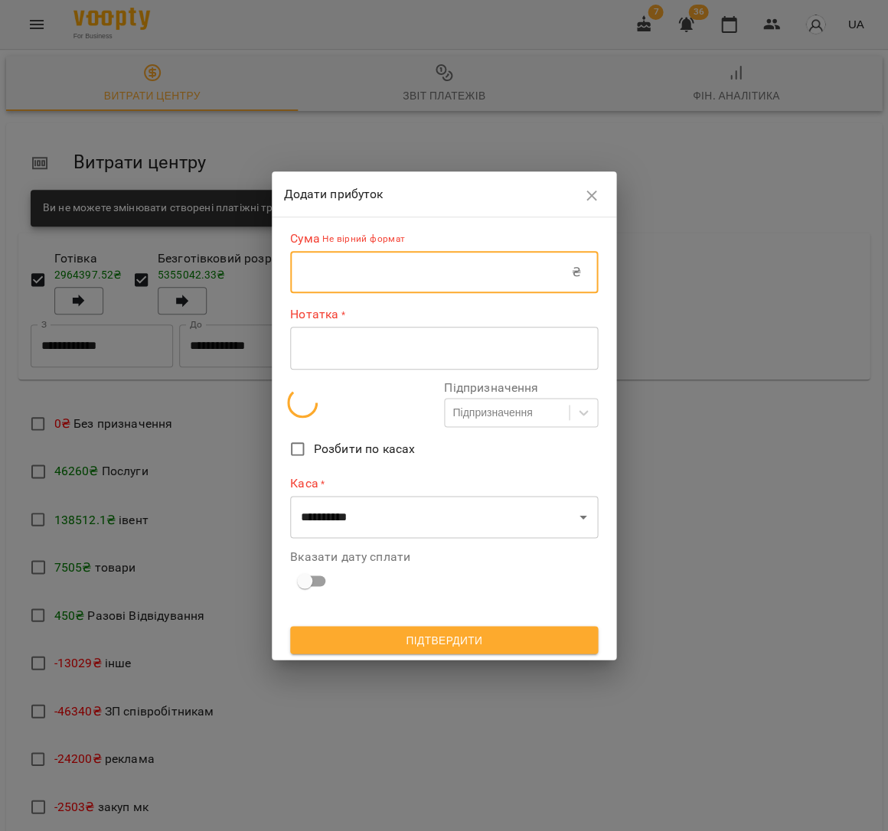
click at [389, 285] on input "text" at bounding box center [431, 272] width 282 height 43
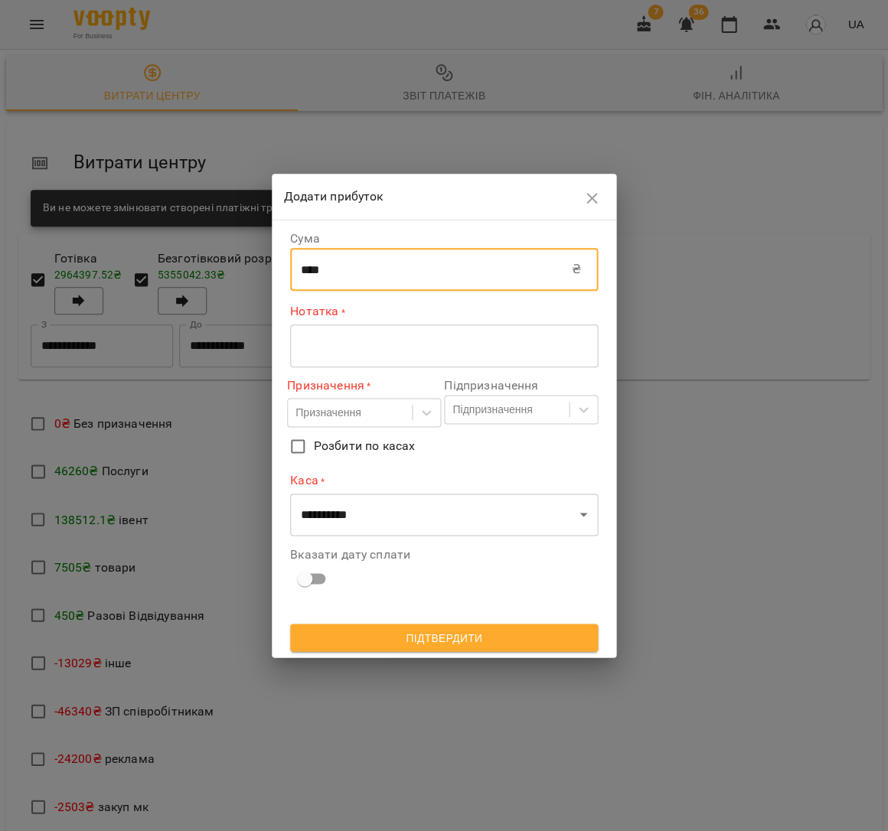
type input "****"
click at [372, 361] on div "* ​" at bounding box center [444, 345] width 308 height 43
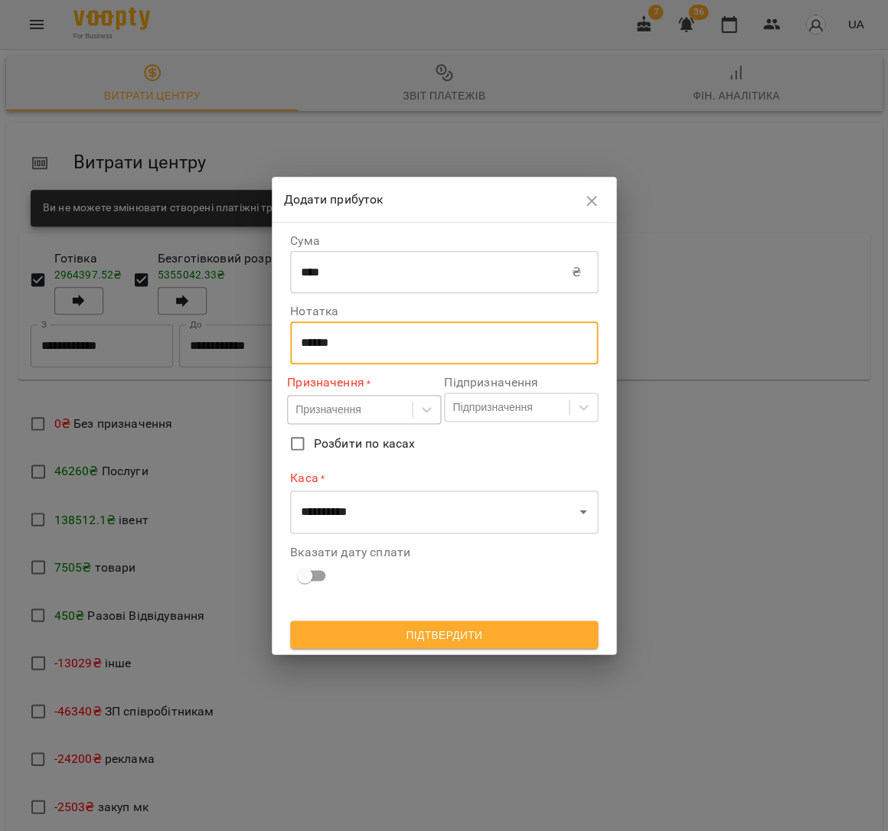
type textarea "******"
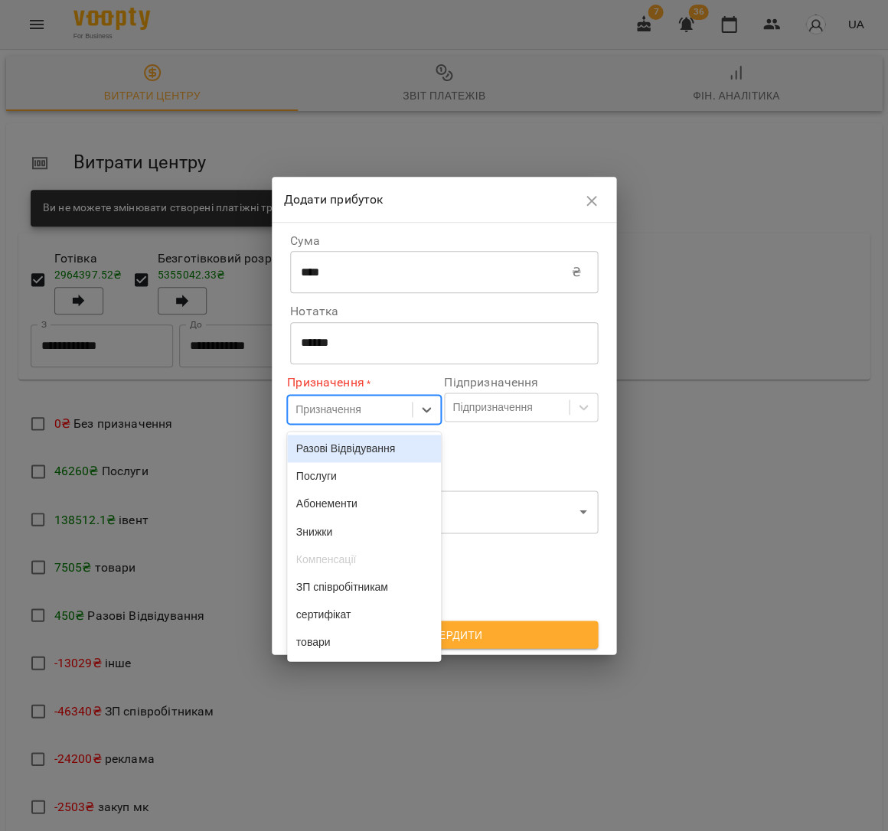
click at [332, 422] on div "Призначення" at bounding box center [350, 409] width 124 height 25
drag, startPoint x: 326, startPoint y: 468, endPoint x: 393, endPoint y: 442, distance: 71.5
click at [326, 468] on div "Послуги" at bounding box center [364, 476] width 154 height 28
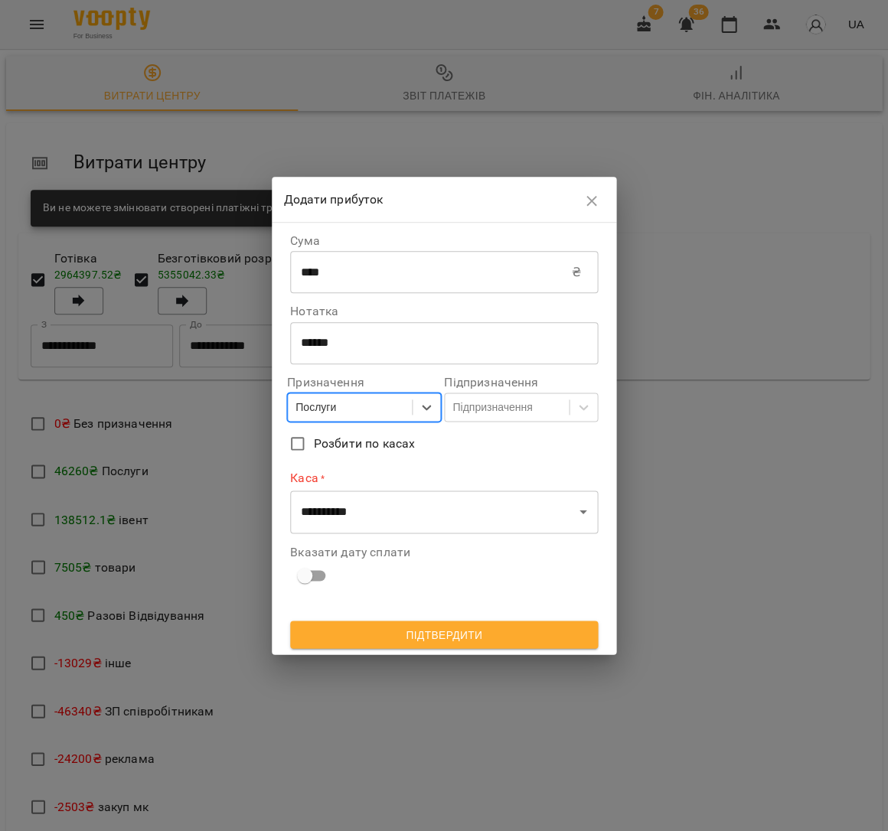
drag, startPoint x: 467, startPoint y: 408, endPoint x: 469, endPoint y: 425, distance: 17.7
click at [467, 408] on div "Підпризначення" at bounding box center [492, 406] width 80 height 15
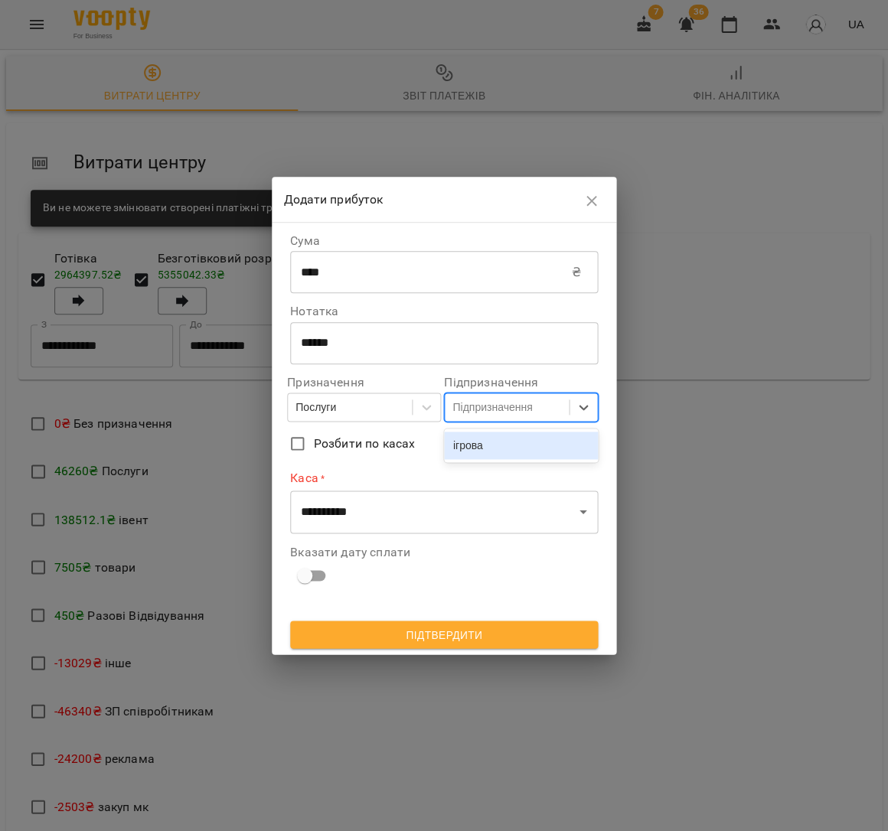
click at [472, 441] on div "ігрова" at bounding box center [521, 446] width 154 height 28
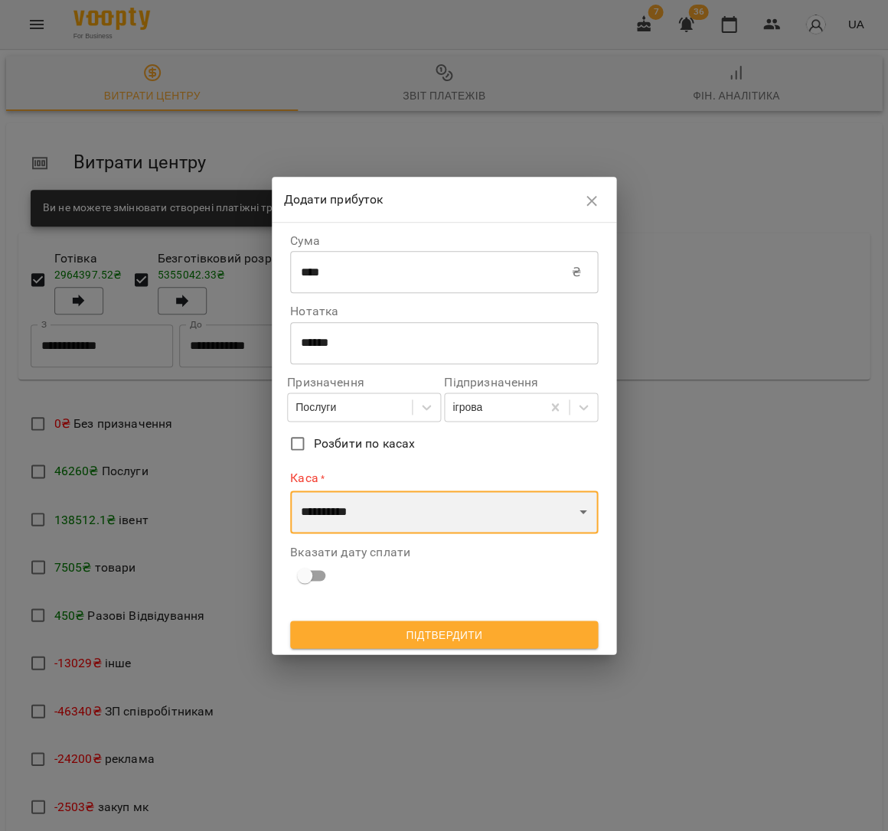
select select "****"
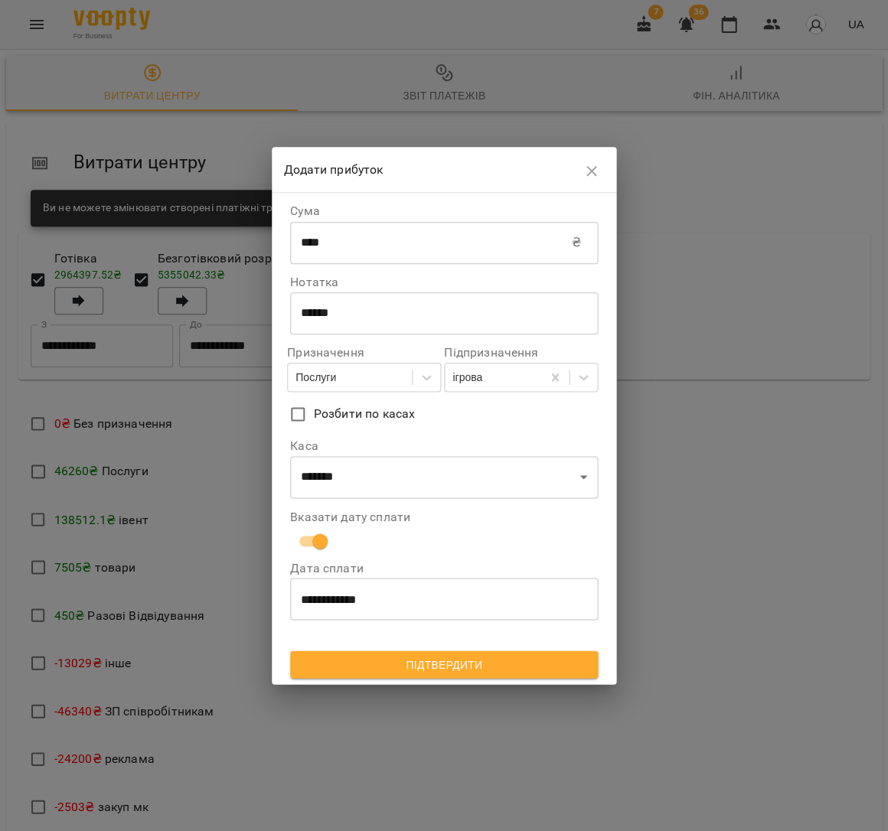
click at [384, 672] on button "Підтвердити" at bounding box center [444, 664] width 308 height 28
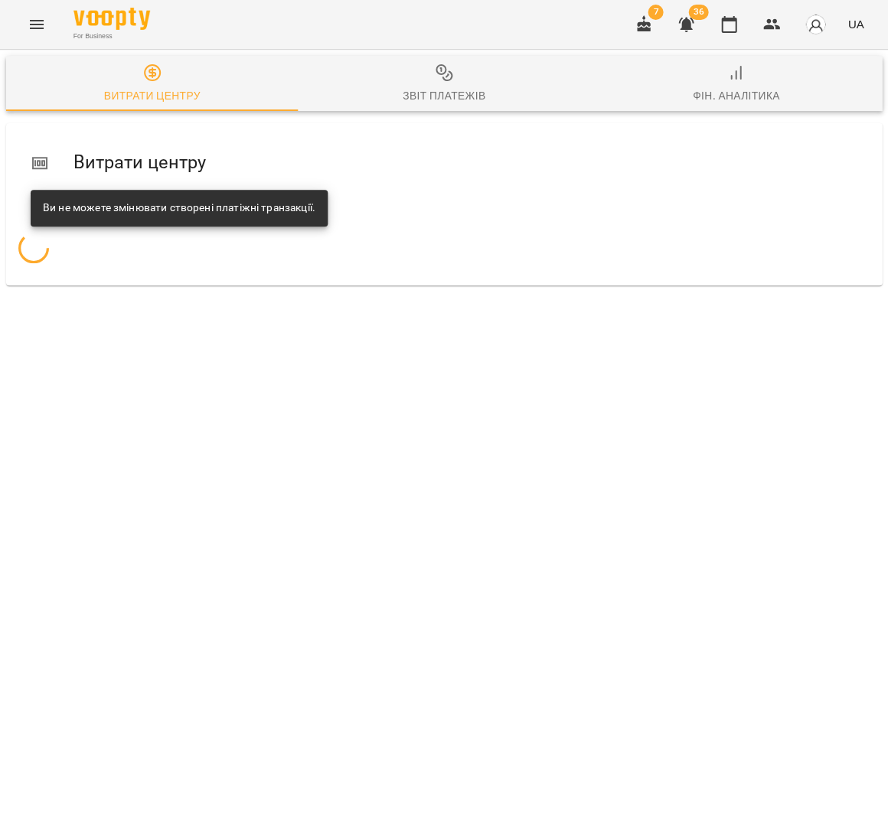
scroll to position [0, 0]
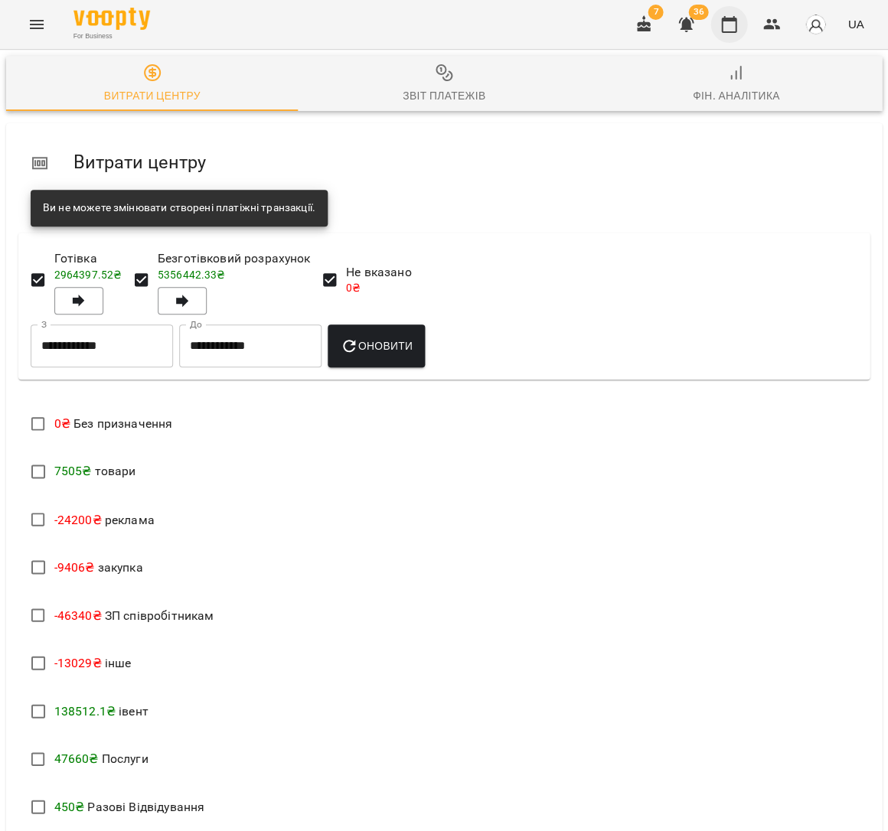
click at [725, 28] on icon "button" at bounding box center [728, 24] width 18 height 18
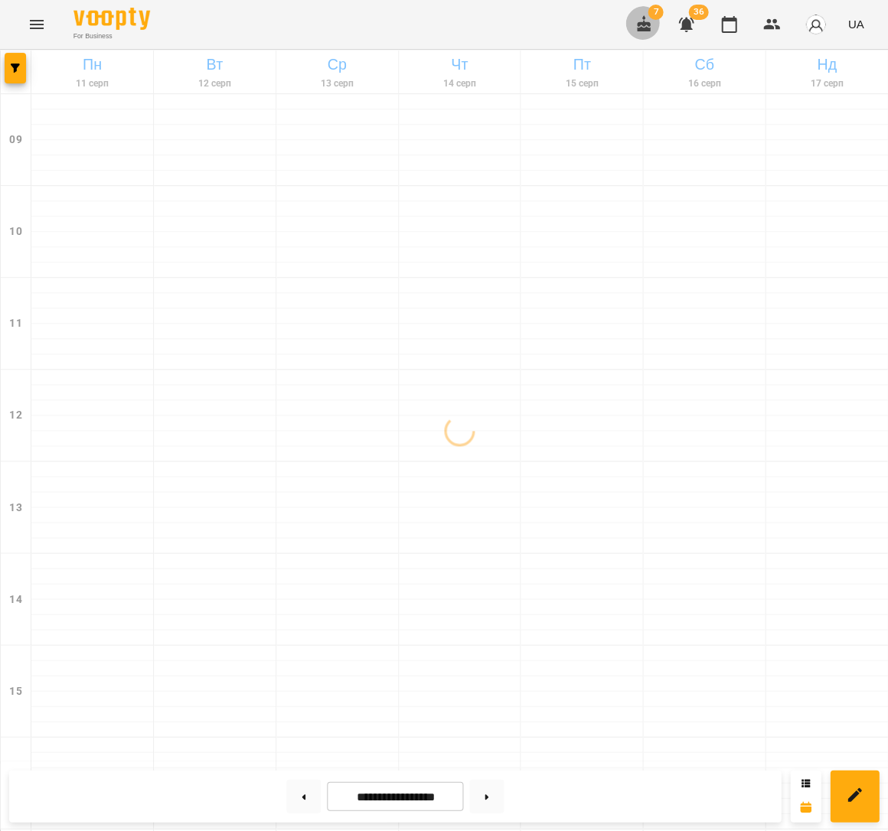
click at [649, 25] on icon "button" at bounding box center [643, 24] width 18 height 18
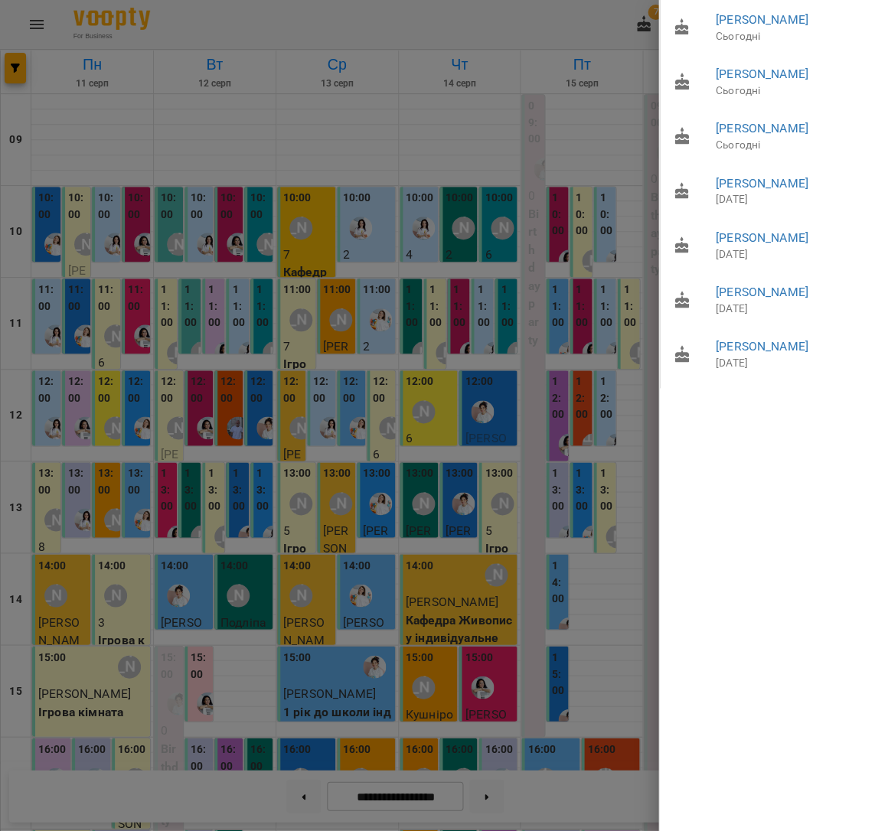
click at [572, 112] on div at bounding box center [444, 415] width 888 height 831
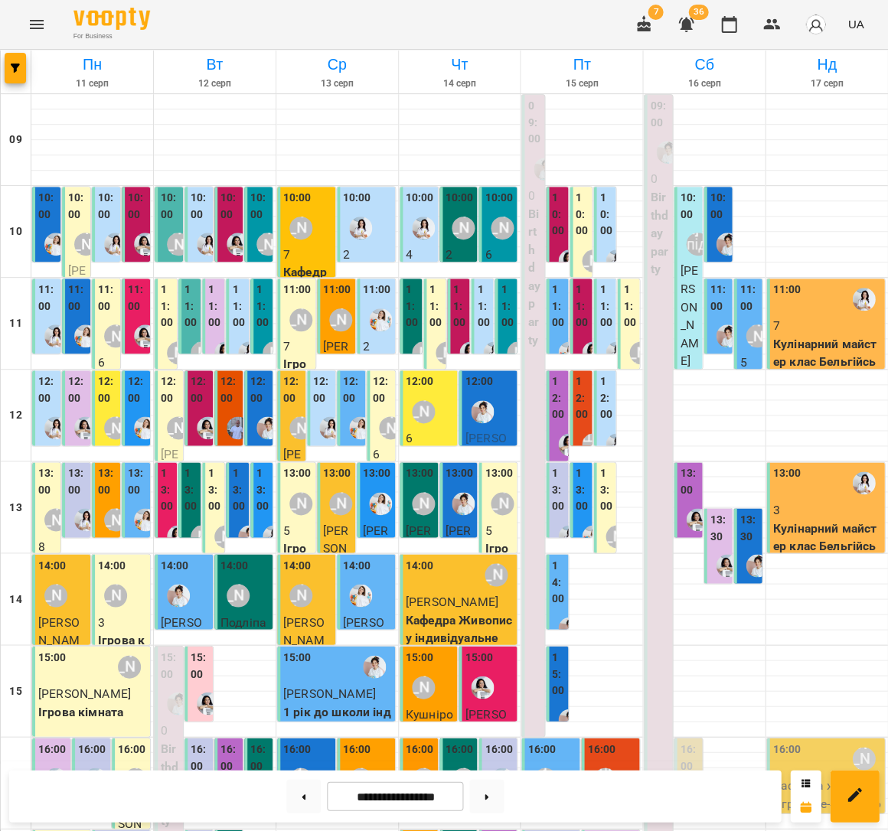
scroll to position [40, 0]
click at [44, 24] on button "Menu" at bounding box center [36, 24] width 37 height 37
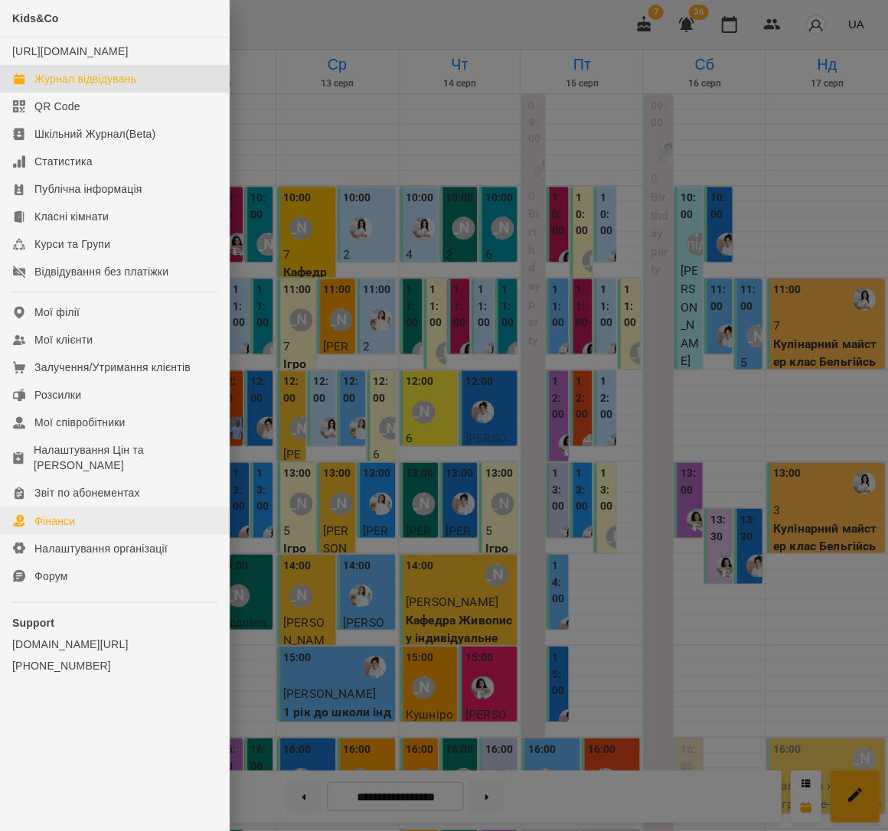
click at [64, 513] on div "Фінанси" at bounding box center [54, 520] width 41 height 15
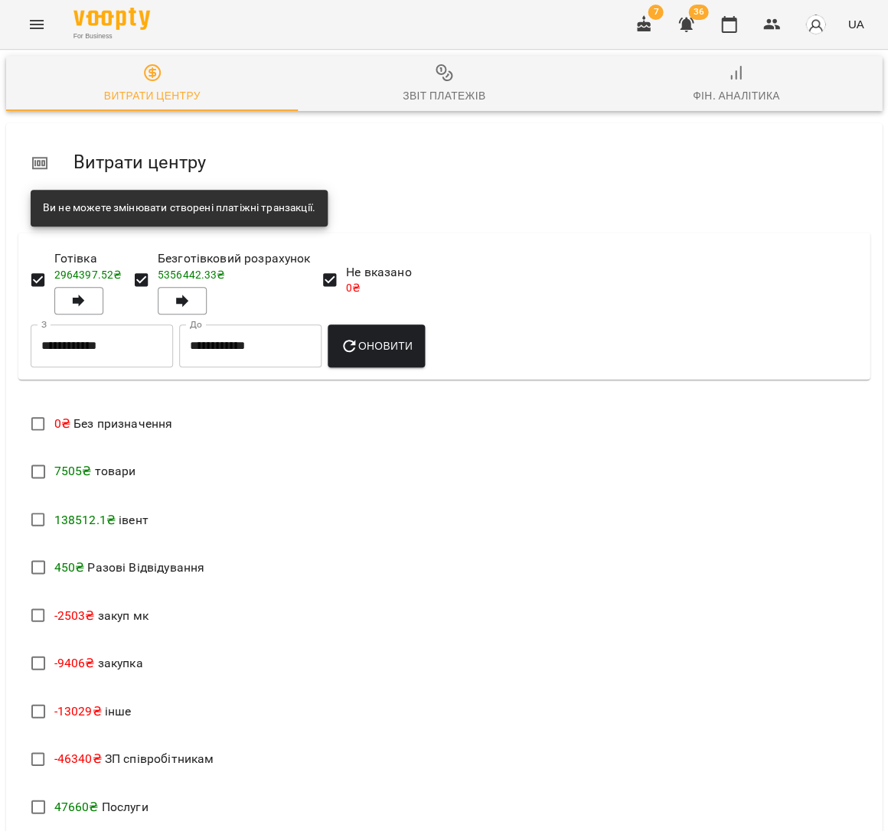
scroll to position [320, 0]
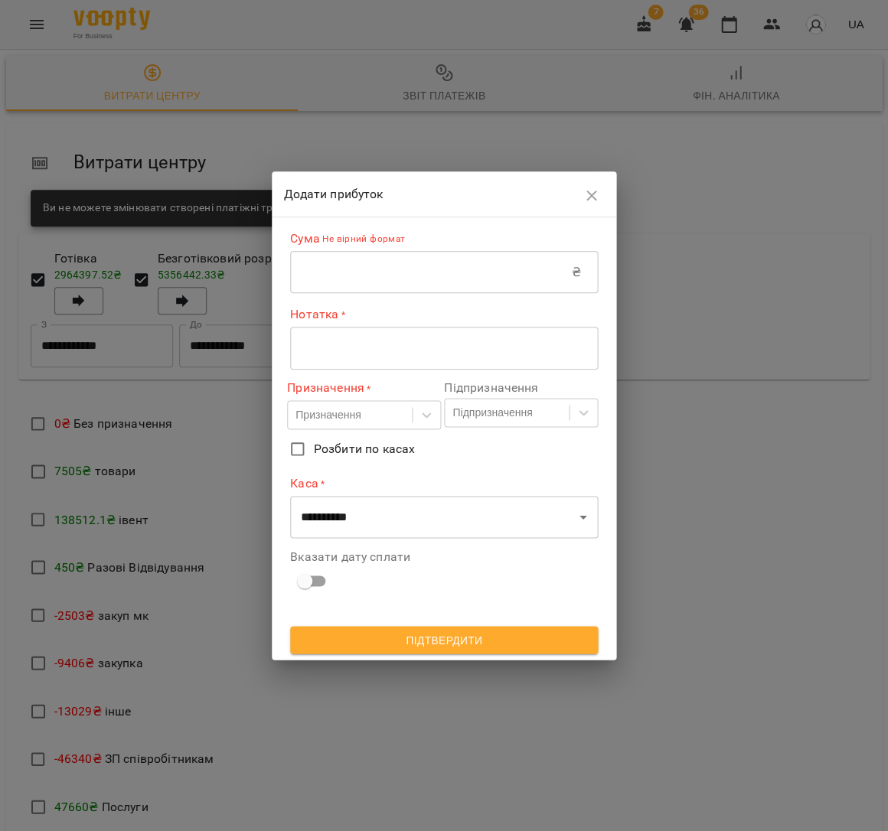
click at [370, 277] on input "text" at bounding box center [431, 272] width 282 height 43
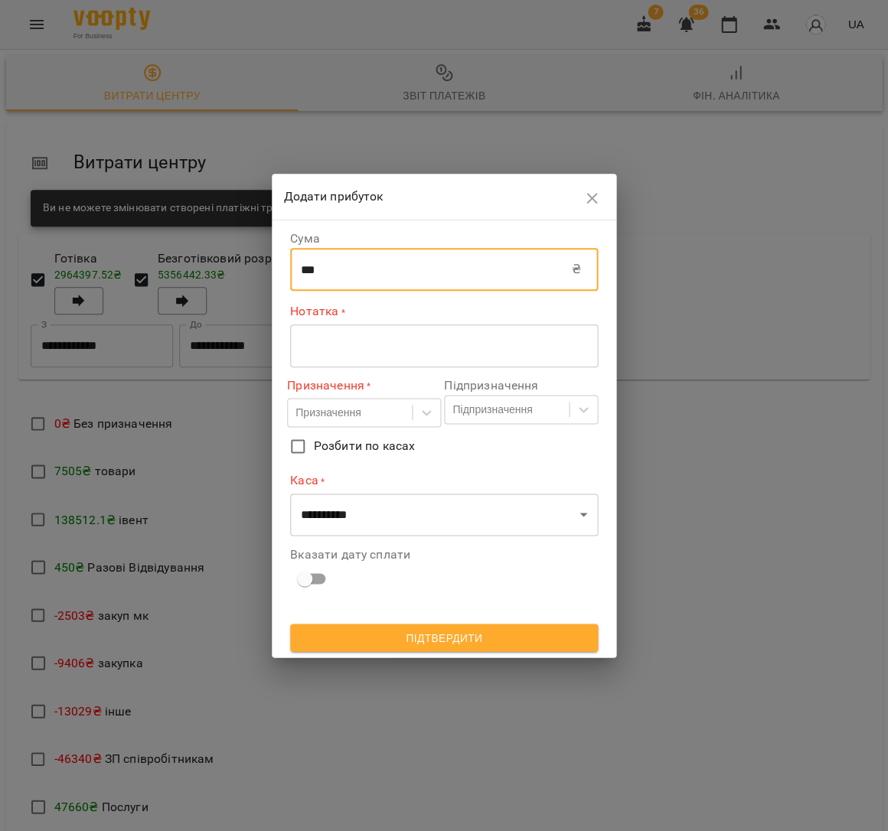
type input "***"
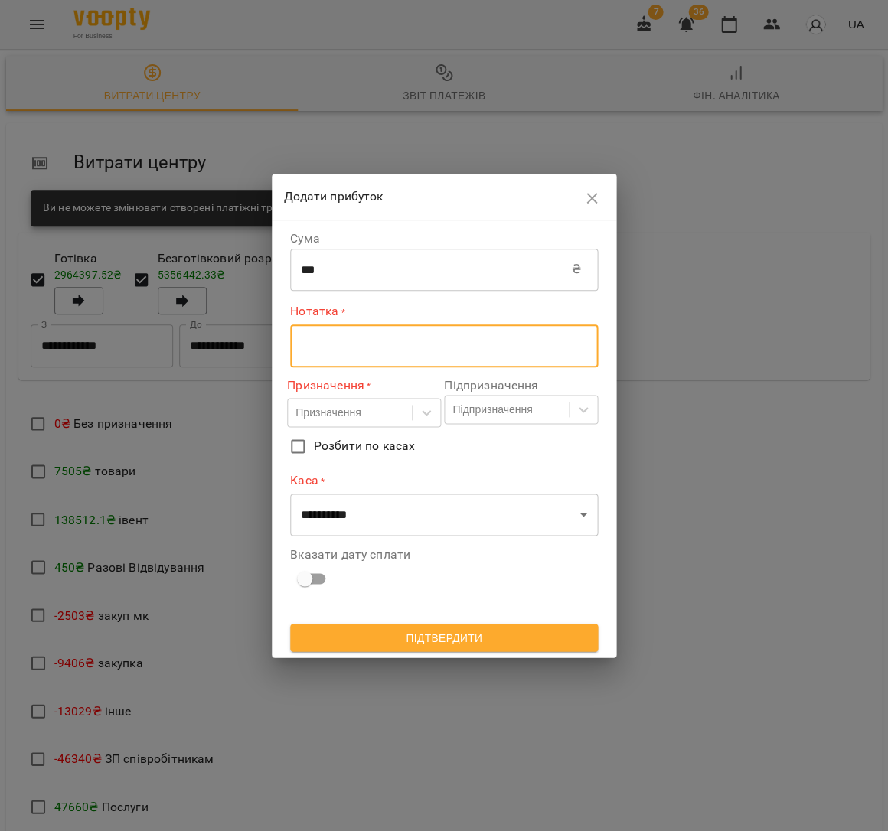
click at [339, 341] on textarea at bounding box center [444, 345] width 286 height 15
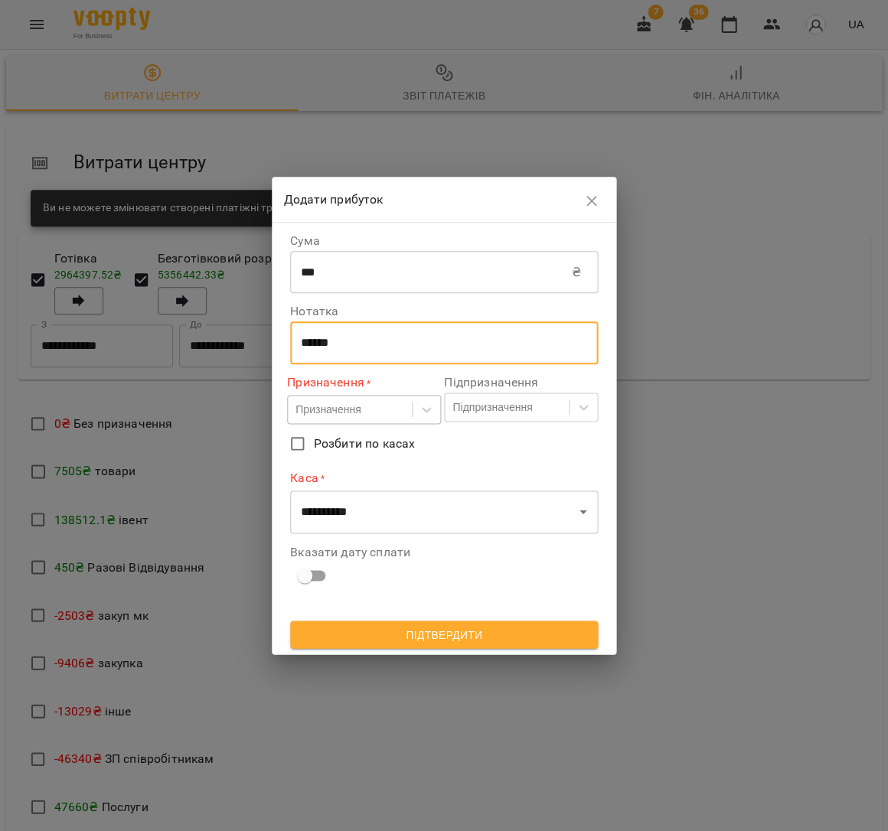
type textarea "******"
click at [304, 422] on div "Призначення" at bounding box center [350, 409] width 124 height 25
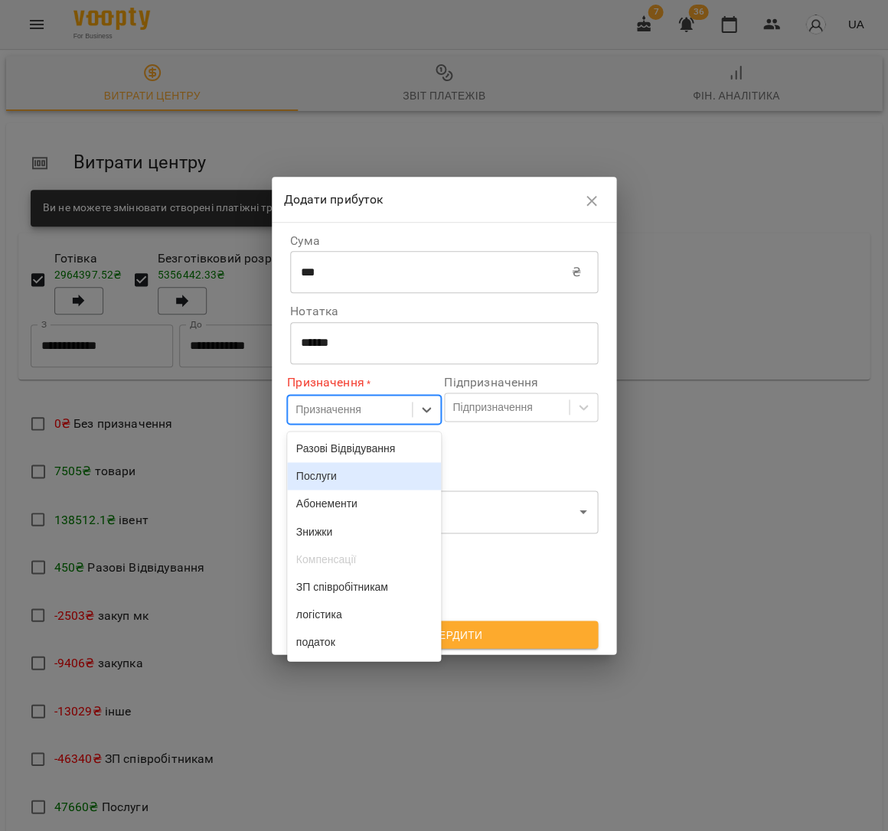
drag, startPoint x: 347, startPoint y: 485, endPoint x: 373, endPoint y: 467, distance: 31.2
click at [347, 485] on div "Послуги" at bounding box center [364, 476] width 154 height 28
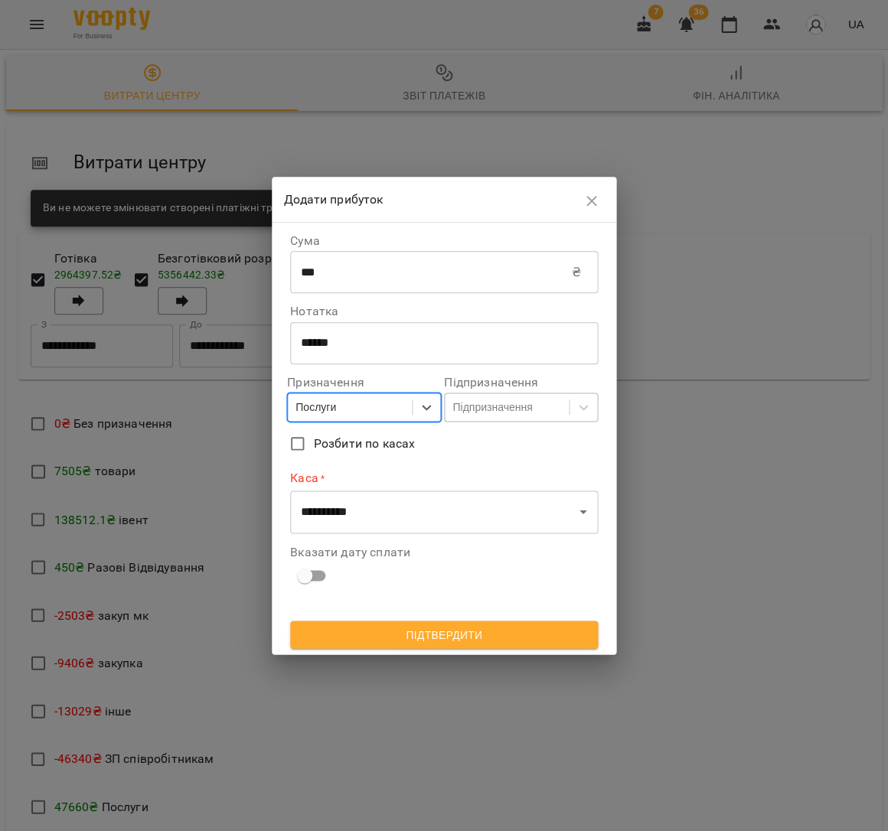
click at [477, 392] on div "Підпризначення Підпризначення" at bounding box center [521, 399] width 154 height 45
click at [478, 406] on div "Підпризначення" at bounding box center [492, 406] width 80 height 15
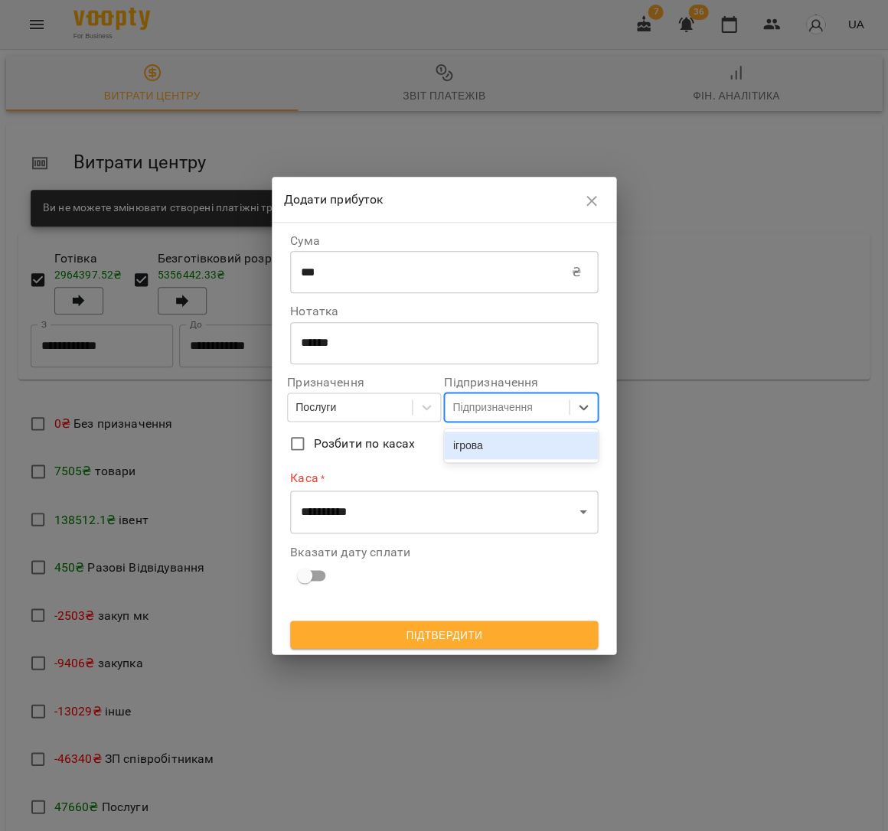
drag, startPoint x: 477, startPoint y: 438, endPoint x: 475, endPoint y: 445, distance: 7.8
click at [477, 438] on div "ігрова" at bounding box center [521, 446] width 154 height 28
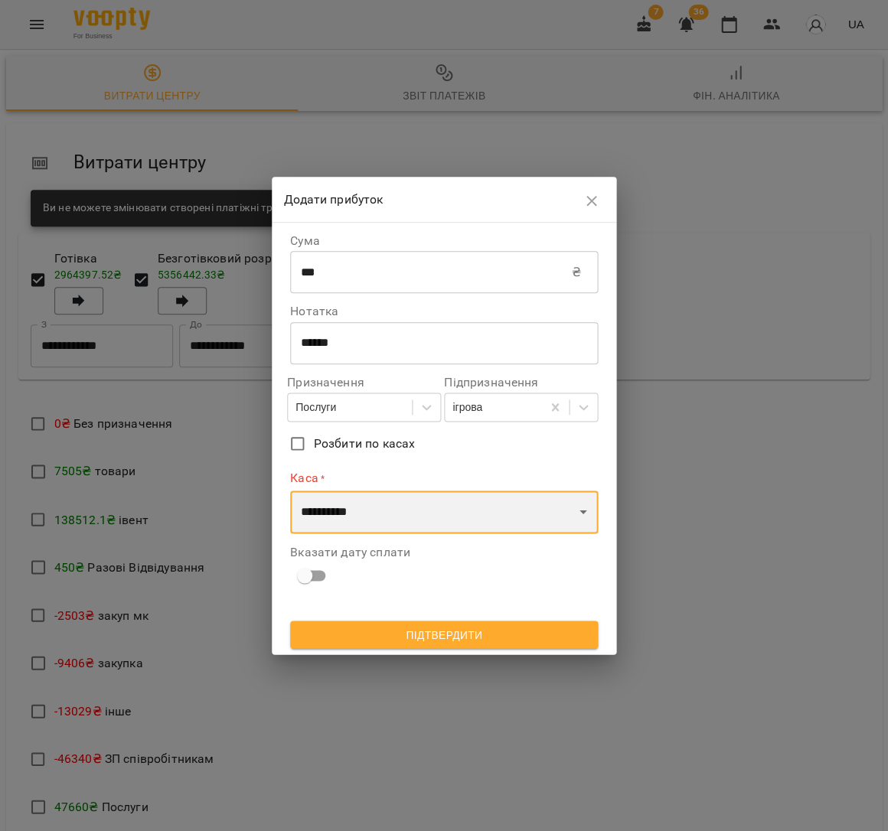
select select "****"
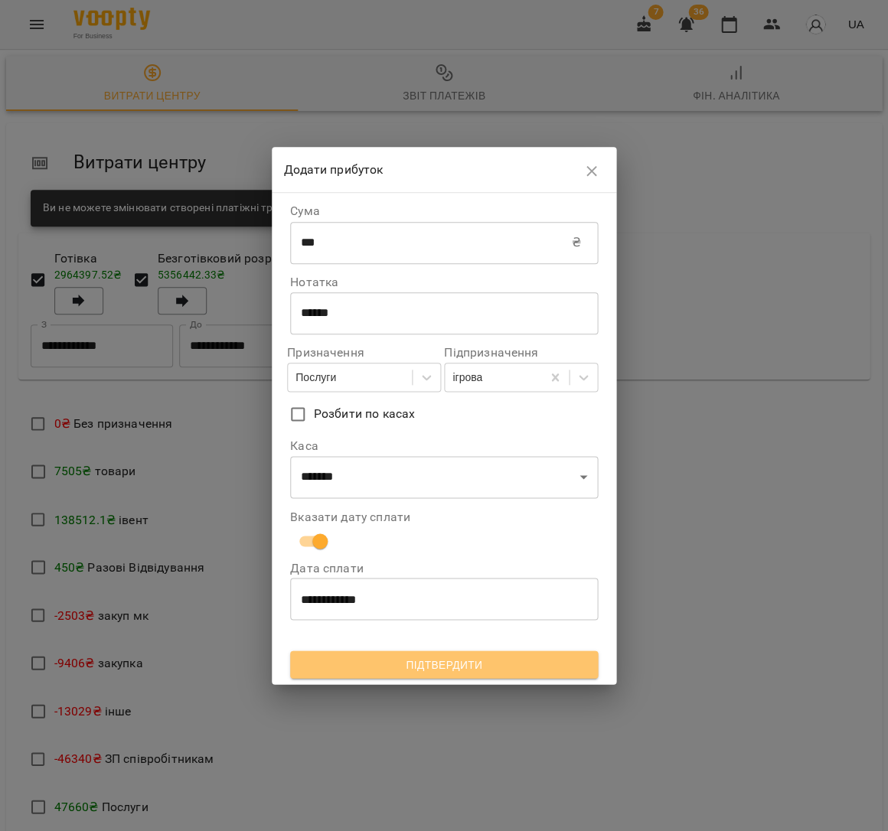
click at [409, 655] on span "Підтвердити" at bounding box center [443, 664] width 283 height 18
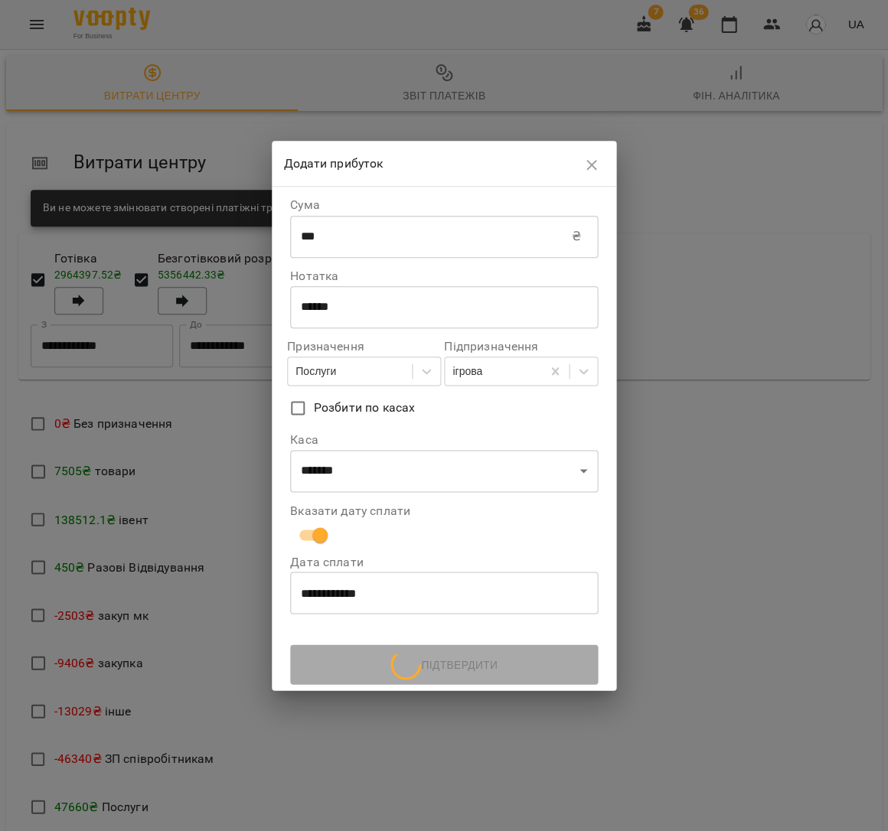
scroll to position [0, 0]
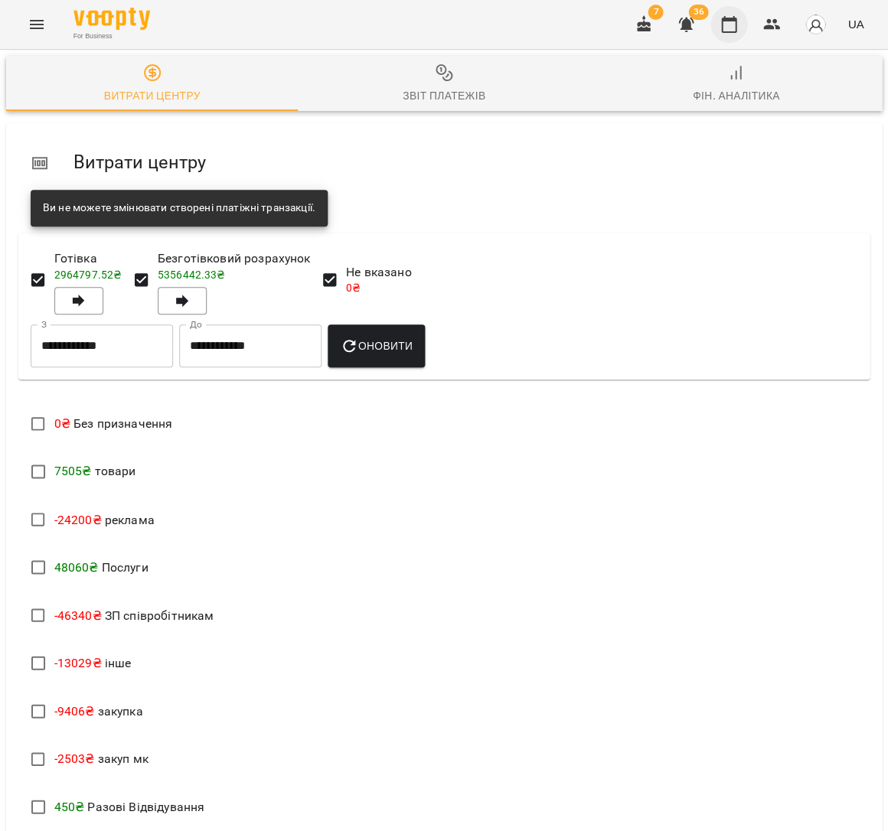
click at [735, 34] on button "button" at bounding box center [728, 24] width 37 height 37
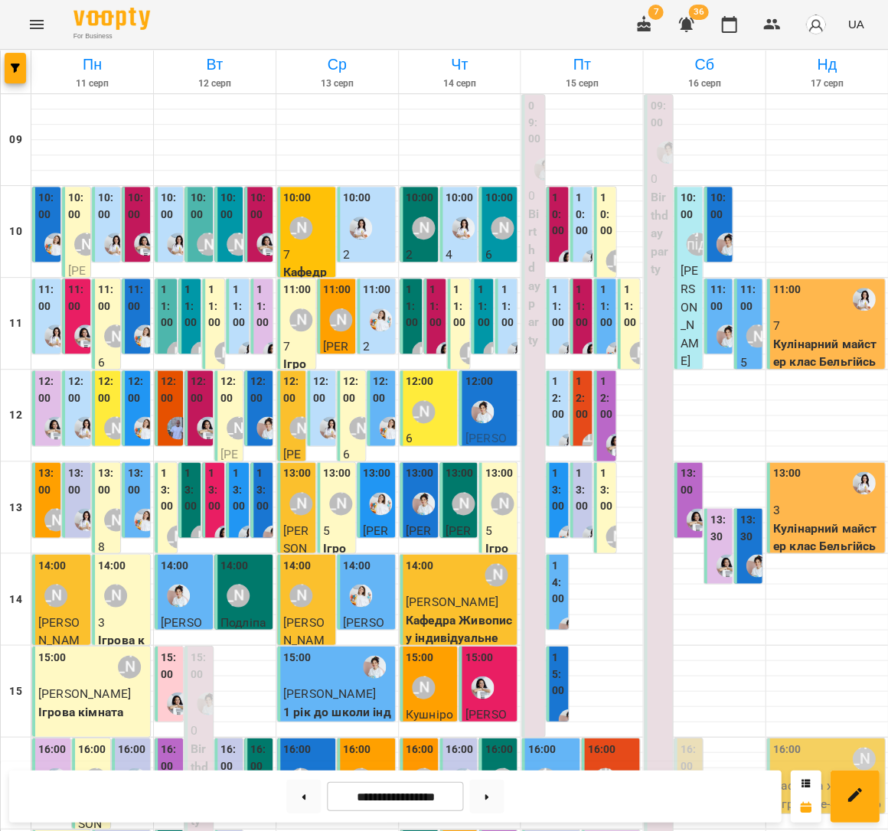
scroll to position [177, 0]
click at [499, 787] on button at bounding box center [486, 796] width 34 height 34
type input "**********"
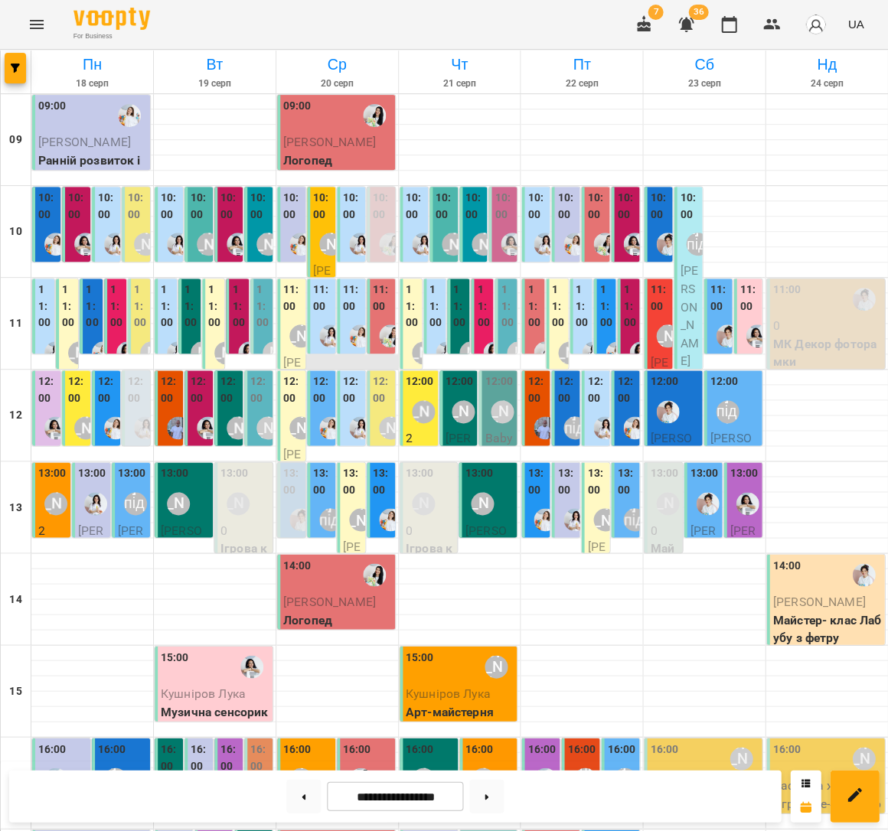
scroll to position [0, 0]
click at [380, 202] on label "10:00" at bounding box center [382, 206] width 19 height 33
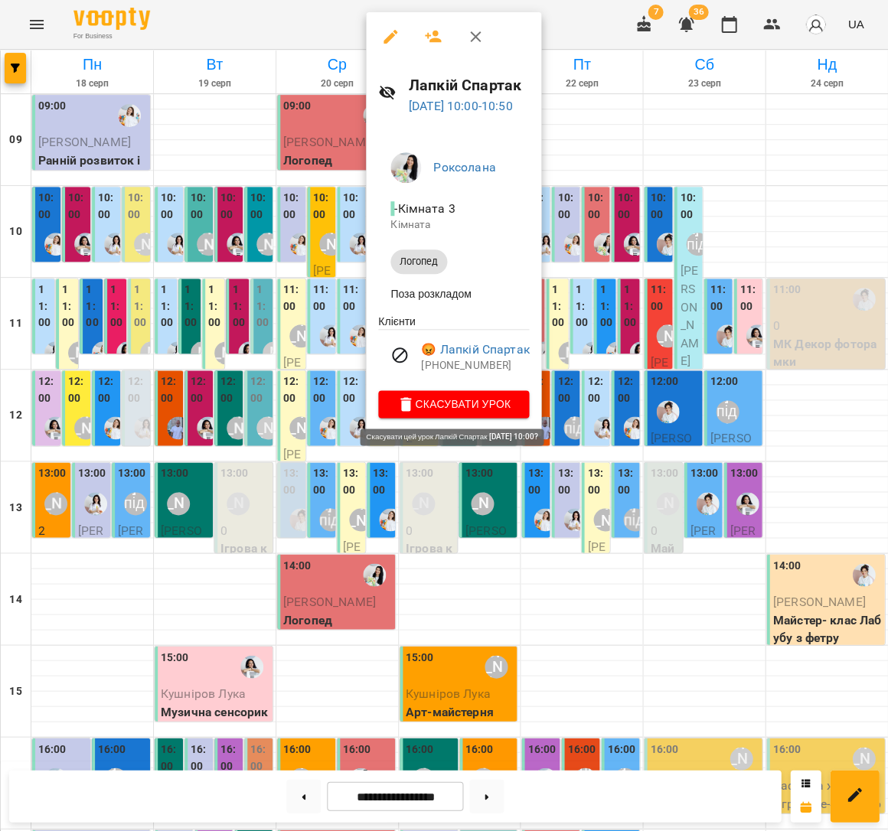
click at [461, 397] on span "Скасувати Урок" at bounding box center [453, 404] width 126 height 18
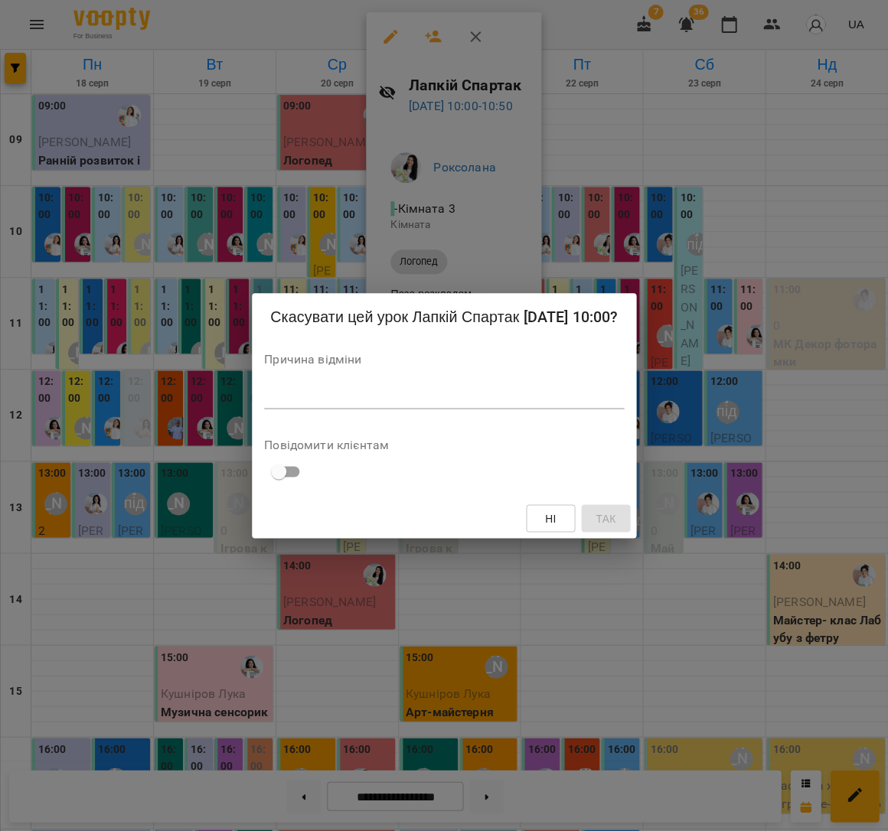
click at [561, 395] on textarea at bounding box center [444, 396] width 360 height 15
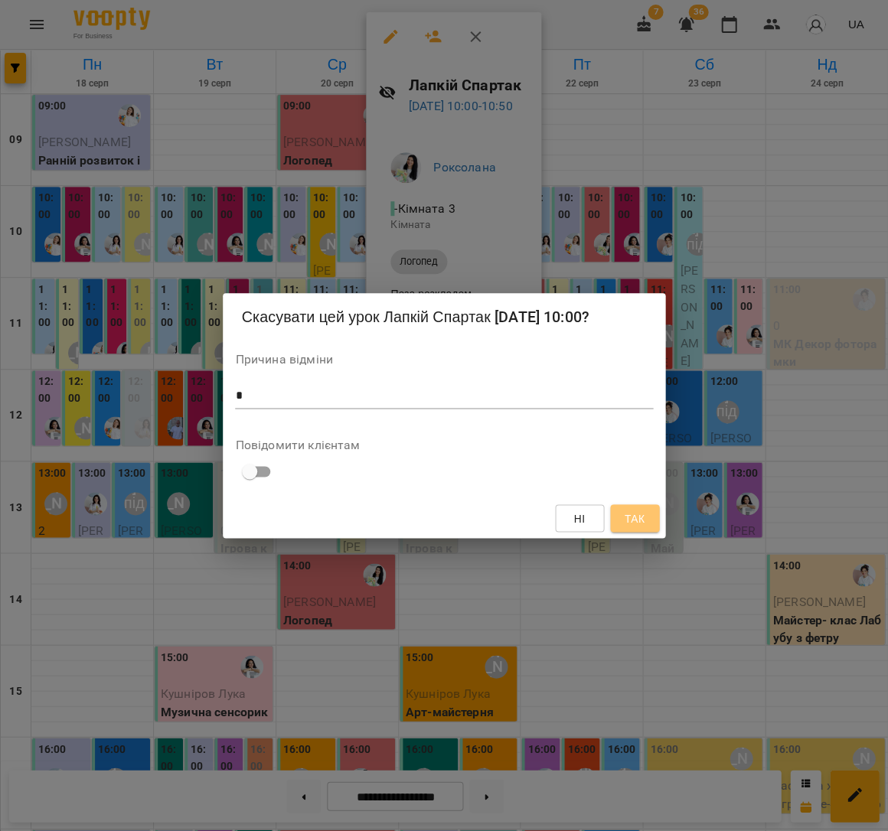
click at [640, 520] on span "Так" at bounding box center [634, 518] width 20 height 18
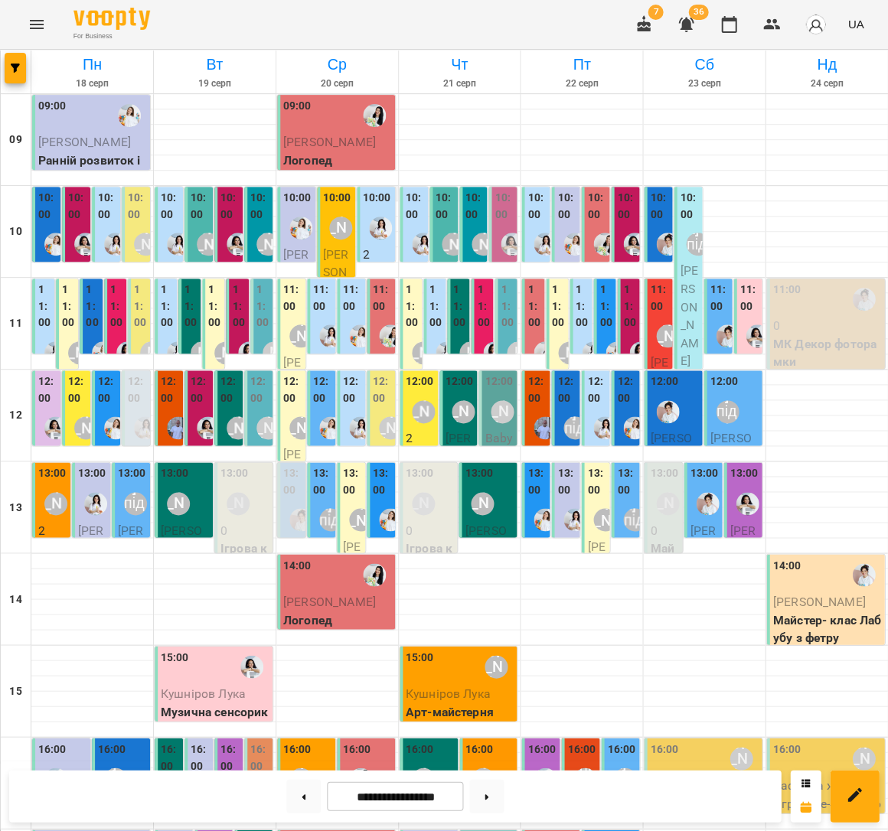
click at [397, 188] on div at bounding box center [337, 193] width 122 height 15
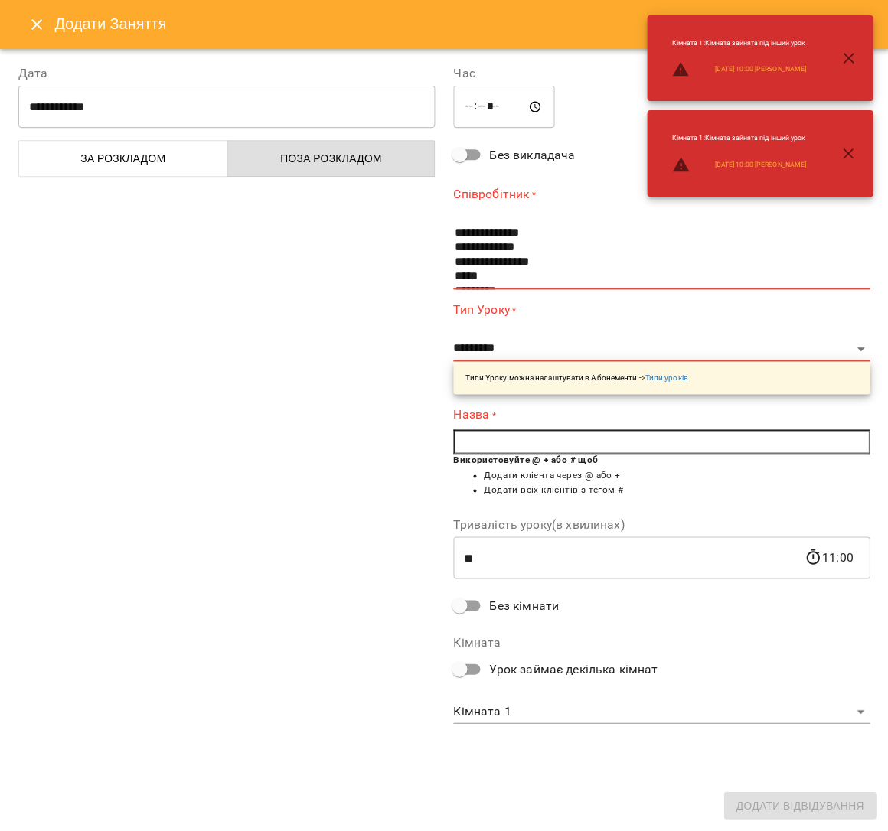
scroll to position [132, 0]
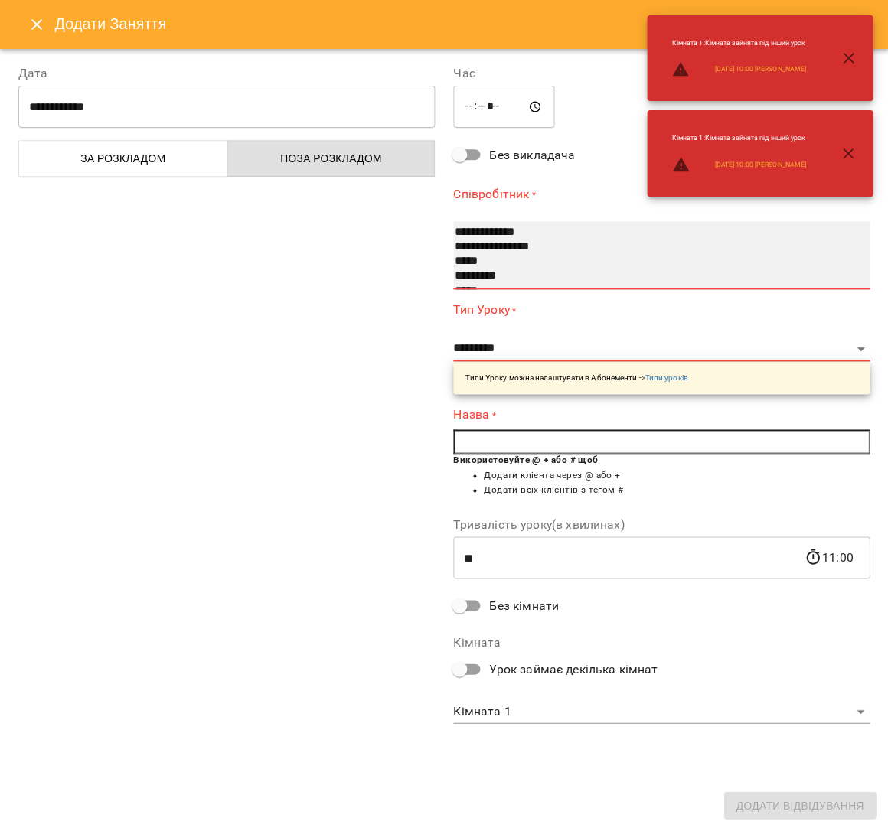
click at [489, 279] on option "*********" at bounding box center [652, 276] width 398 height 15
select select "**********"
select select "*******"
type input "**"
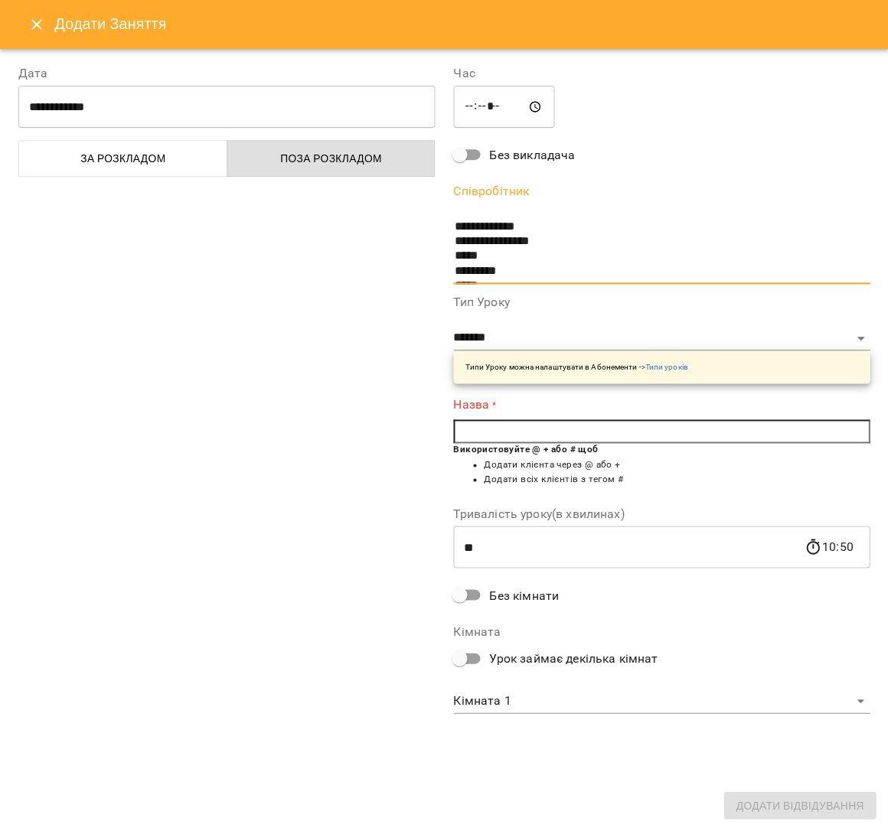
click at [528, 433] on input "text" at bounding box center [661, 431] width 416 height 24
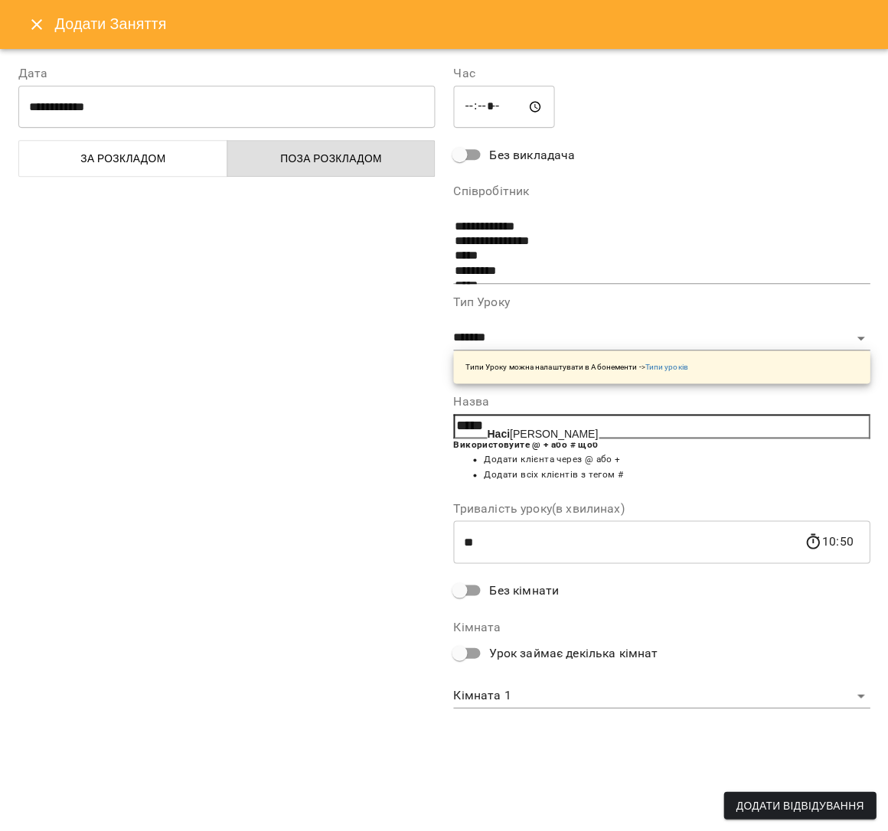
click at [521, 433] on span "[PERSON_NAME]" at bounding box center [542, 434] width 111 height 12
type input "**********"
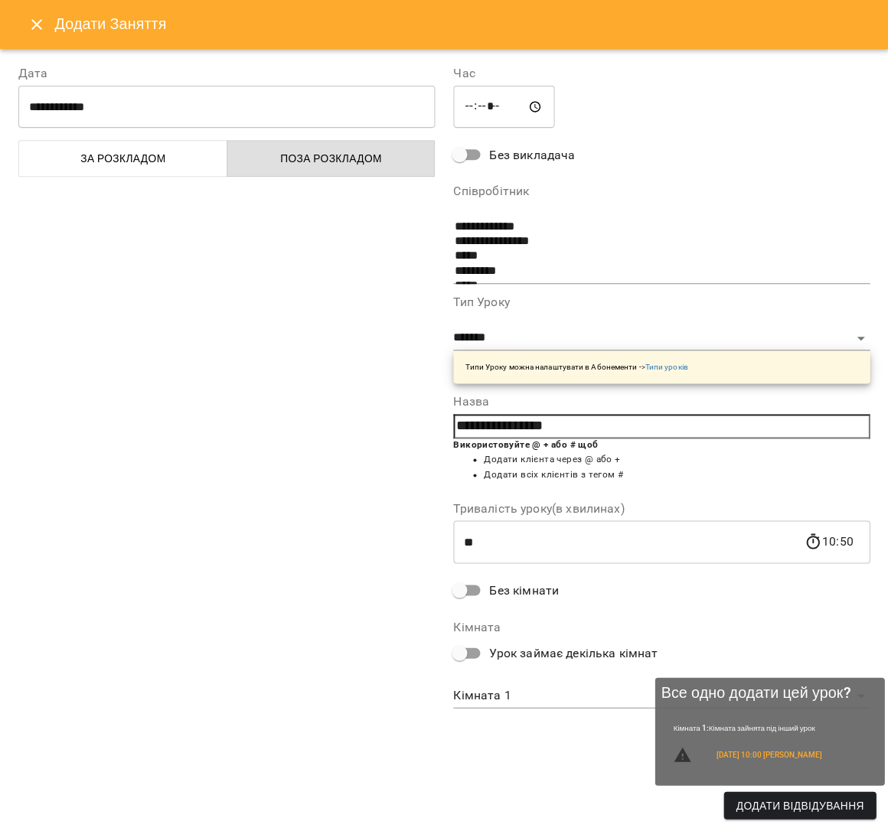
click at [751, 806] on span "Додати Відвідування" at bounding box center [799, 805] width 128 height 18
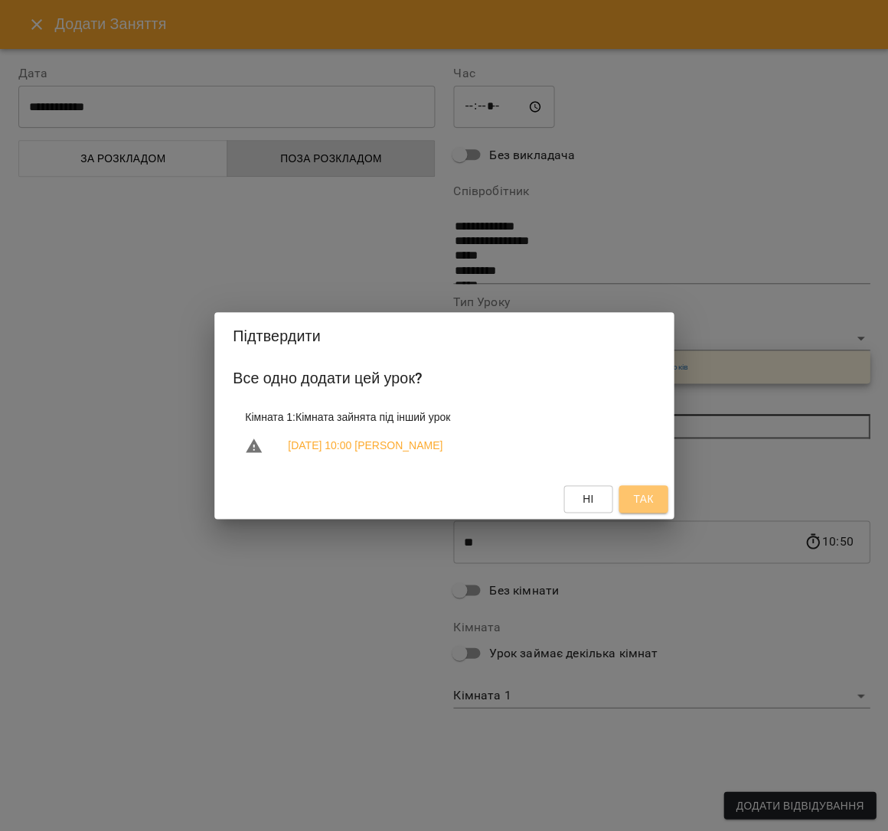
click at [658, 500] on button "Так" at bounding box center [642, 499] width 49 height 28
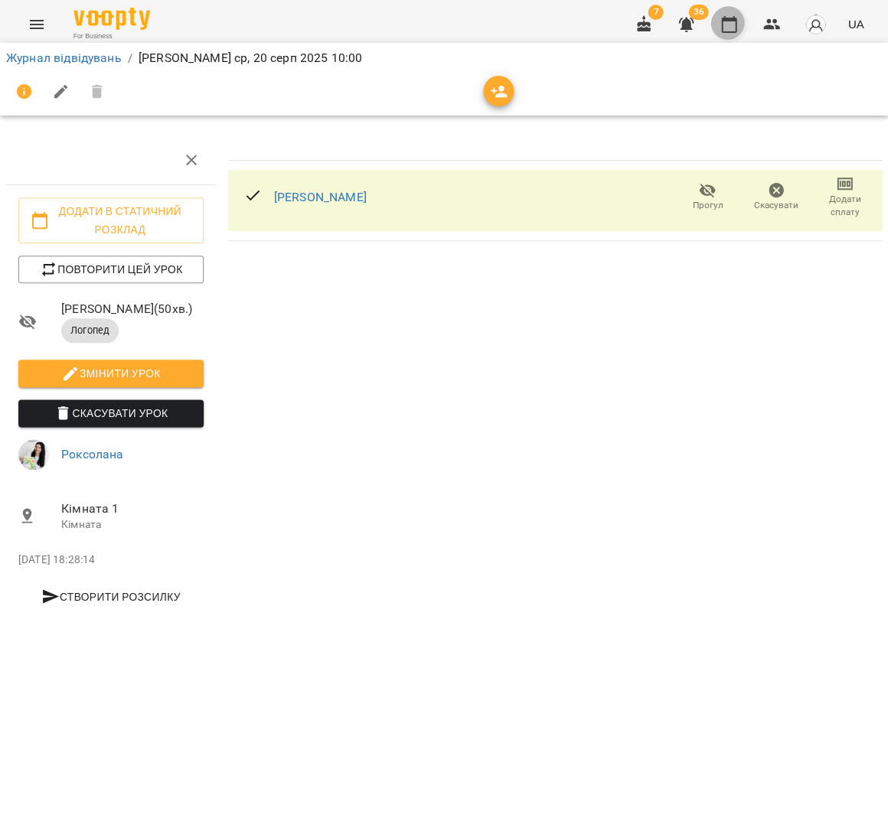
click at [741, 31] on button "button" at bounding box center [728, 24] width 37 height 37
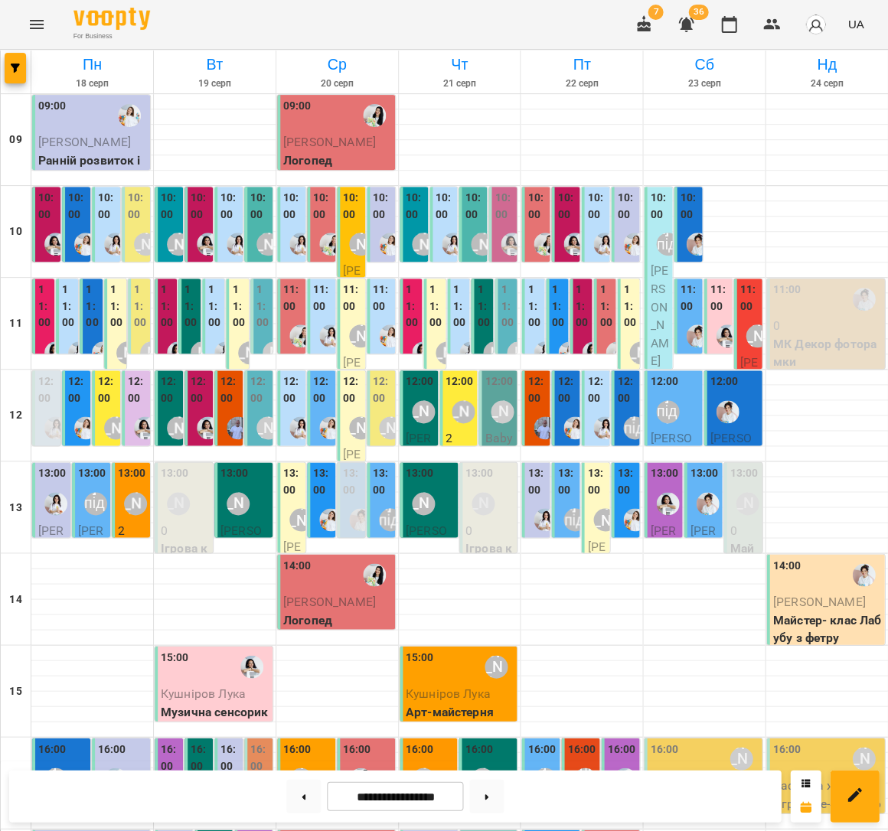
scroll to position [270, 0]
click at [640, 737] on div at bounding box center [581, 744] width 122 height 15
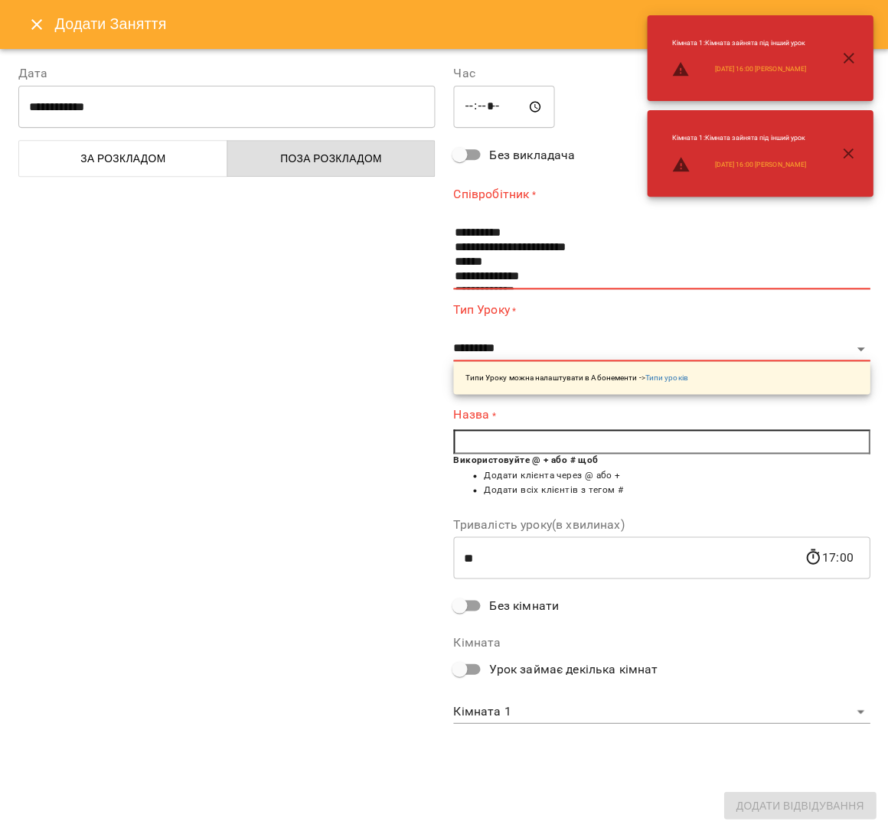
scroll to position [132, 0]
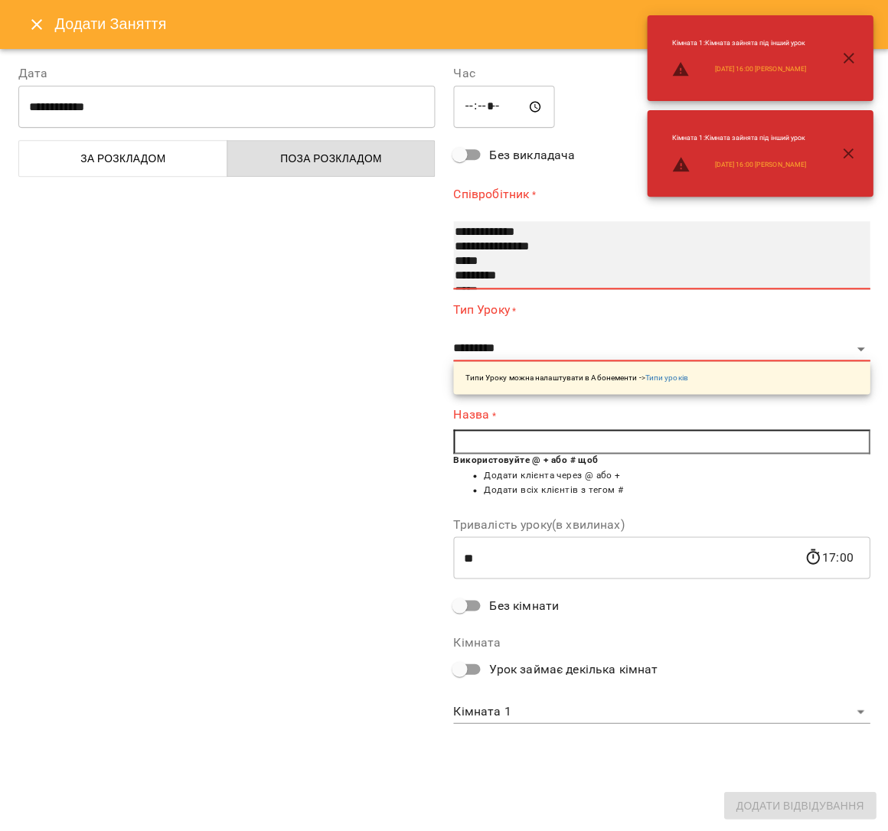
select select "**********"
click at [493, 273] on option "*********" at bounding box center [652, 276] width 398 height 15
select select "*******"
type input "**"
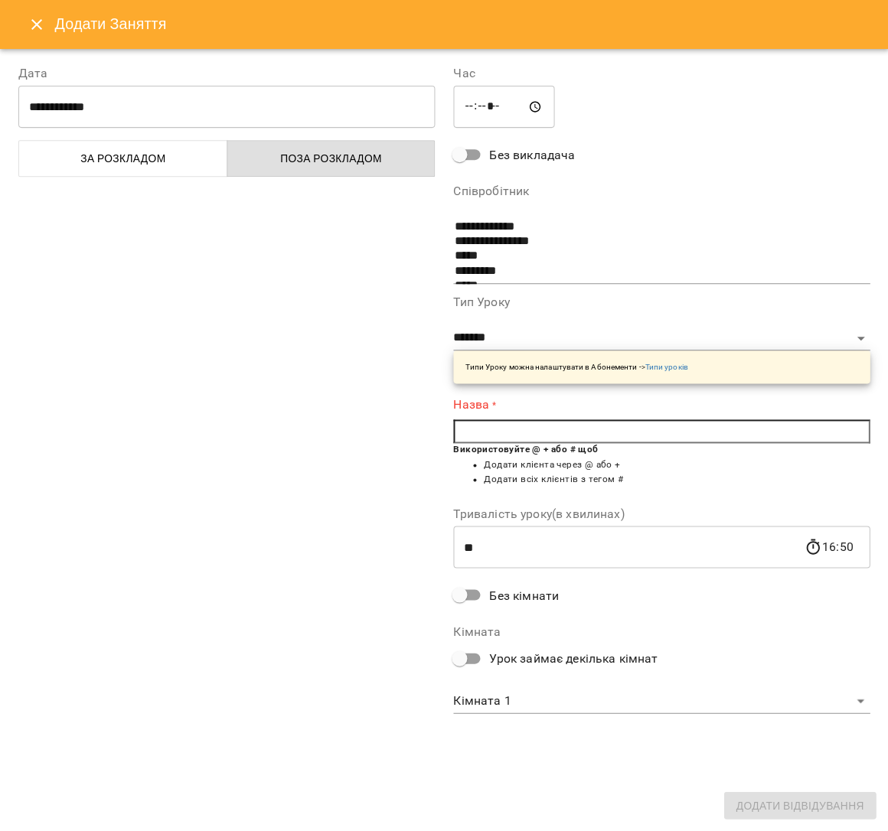
click at [556, 433] on input "text" at bounding box center [661, 431] width 416 height 24
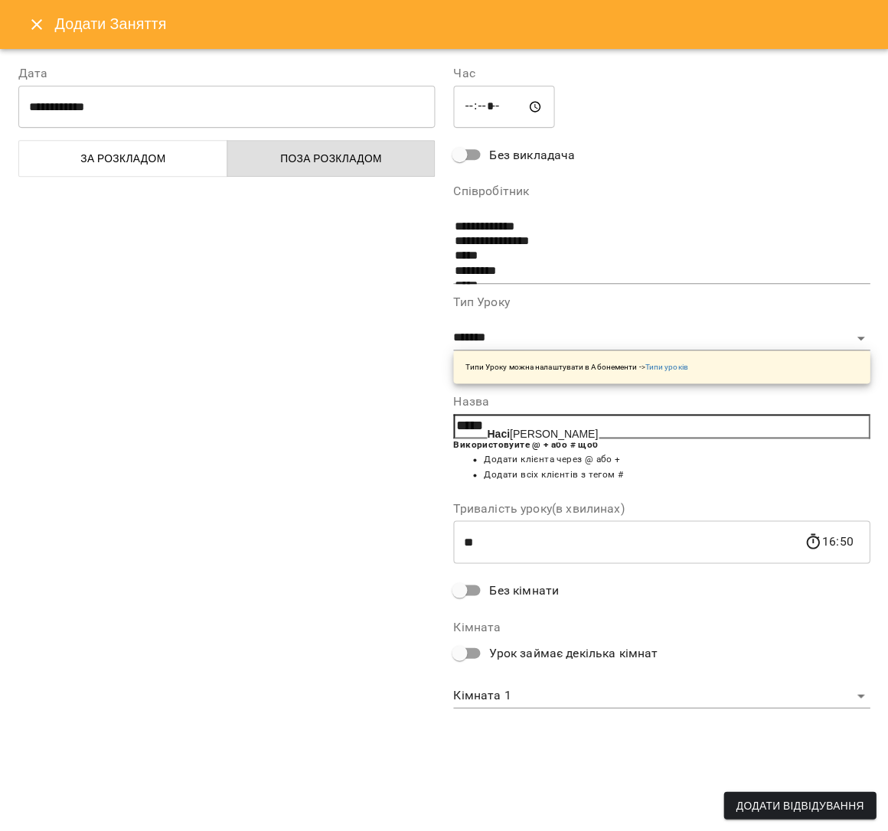
click at [536, 428] on span "[PERSON_NAME]" at bounding box center [542, 434] width 111 height 12
type input "**********"
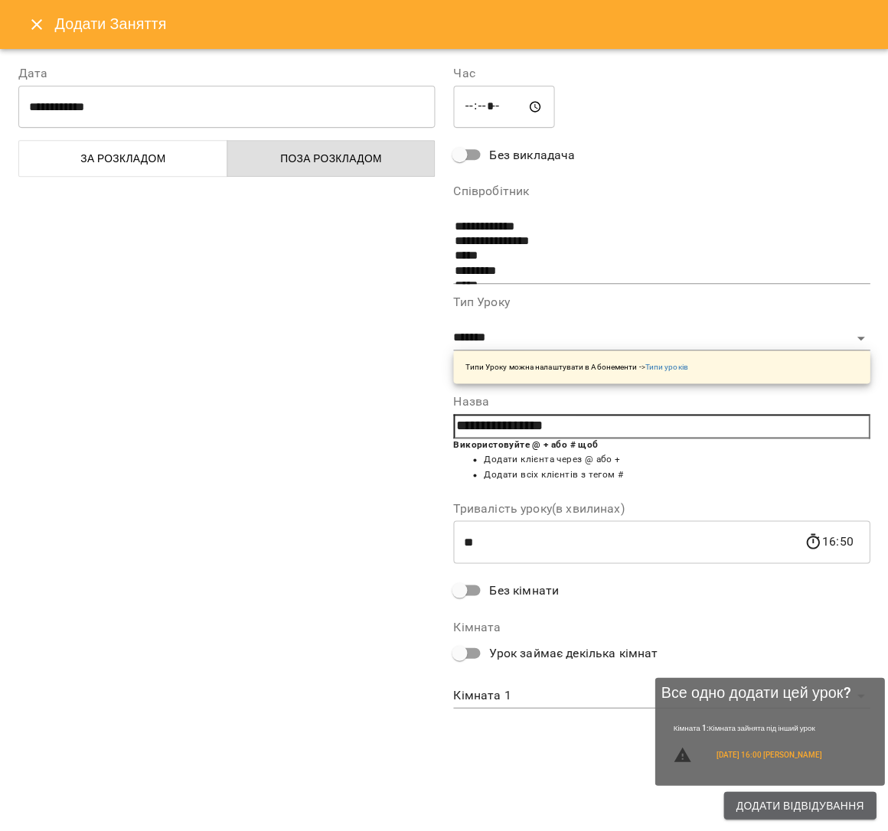
click at [771, 798] on span "Додати Відвідування" at bounding box center [799, 805] width 128 height 18
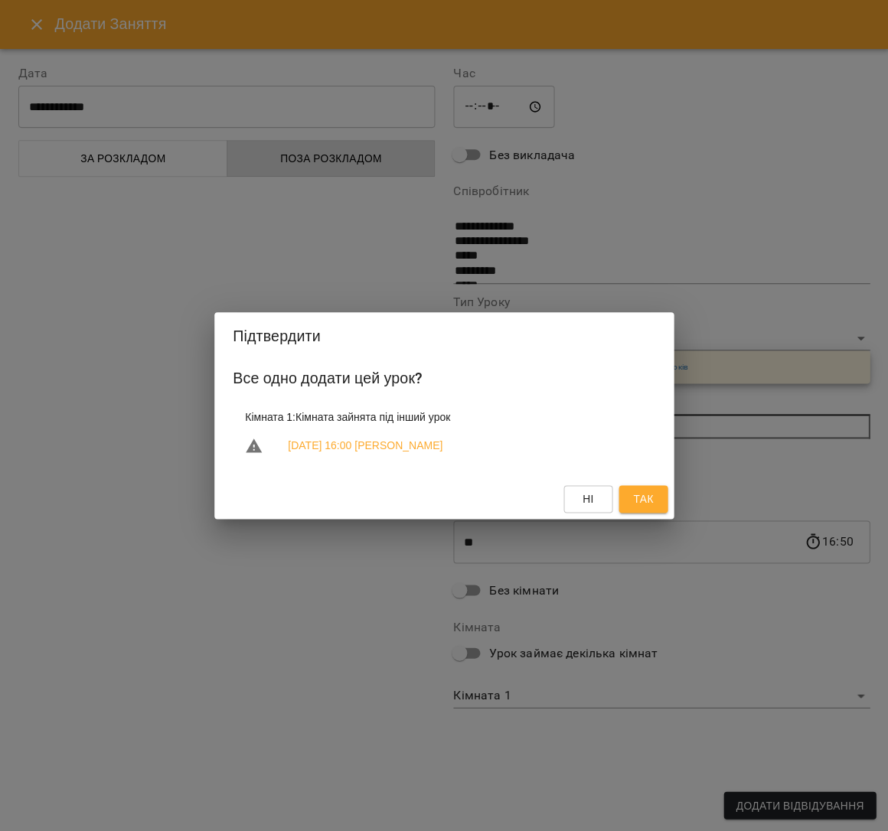
click at [656, 501] on button "Так" at bounding box center [642, 499] width 49 height 28
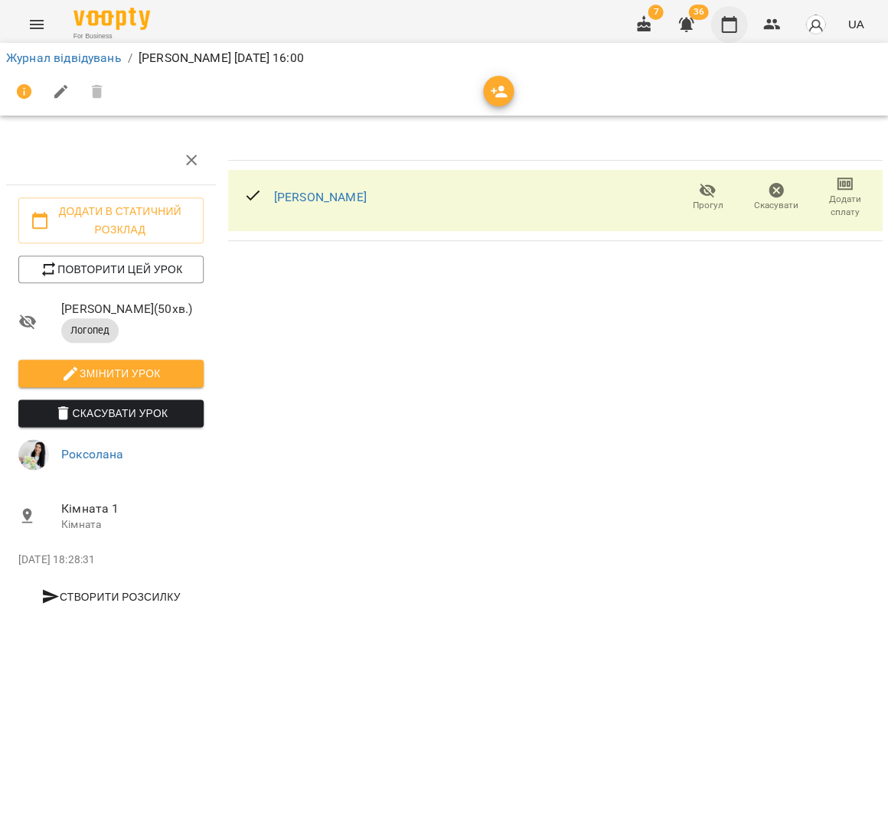
click at [735, 24] on icon "button" at bounding box center [728, 24] width 18 height 18
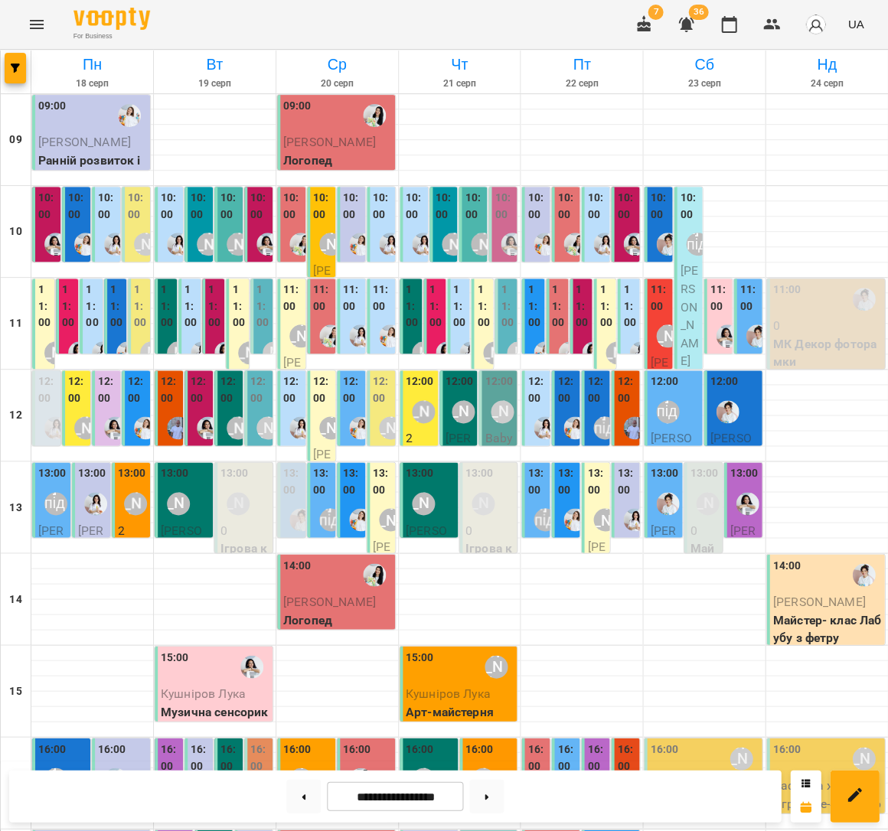
click at [103, 158] on p "Ранній розвиток індівідульний" at bounding box center [92, 170] width 109 height 36
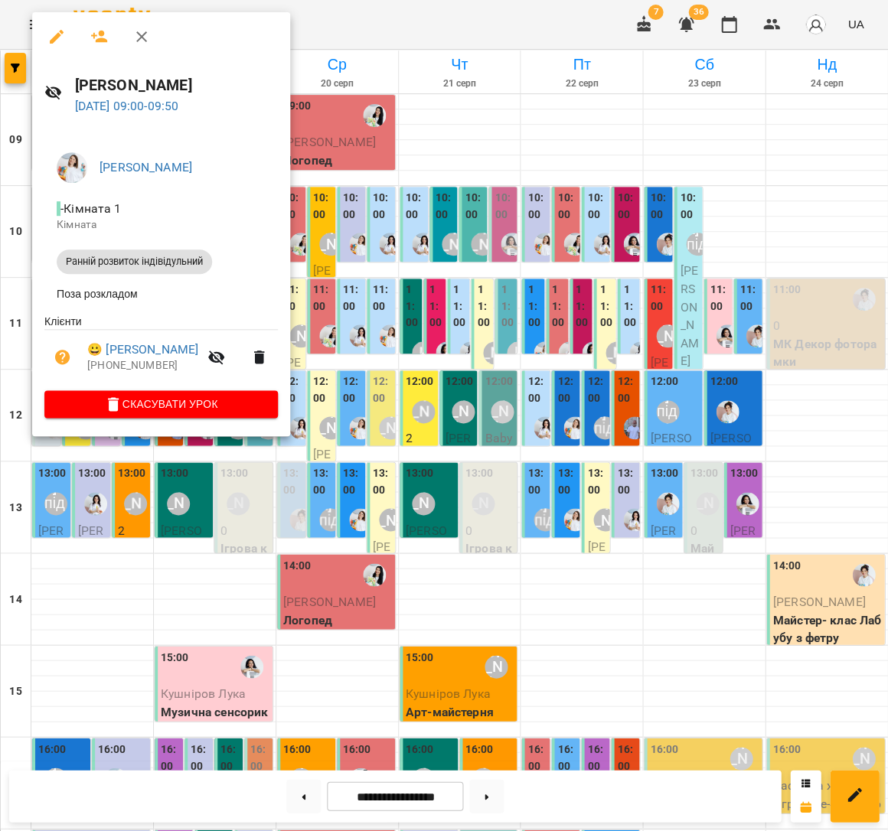
click at [368, 324] on div at bounding box center [444, 415] width 888 height 831
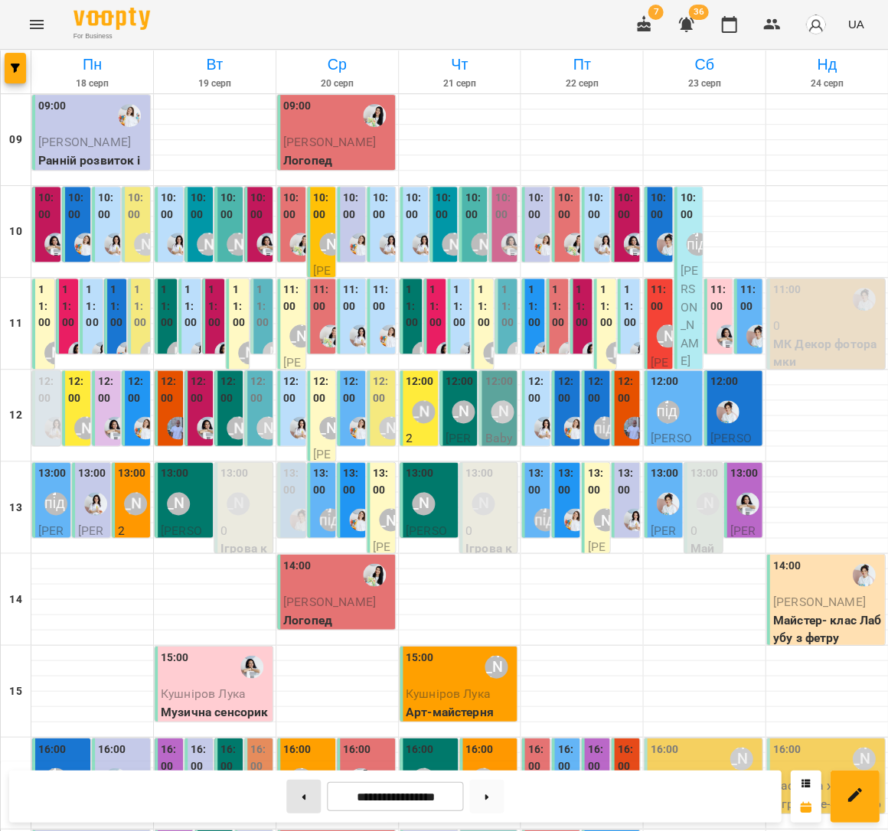
click at [305, 793] on button at bounding box center [303, 796] width 34 height 34
type input "**********"
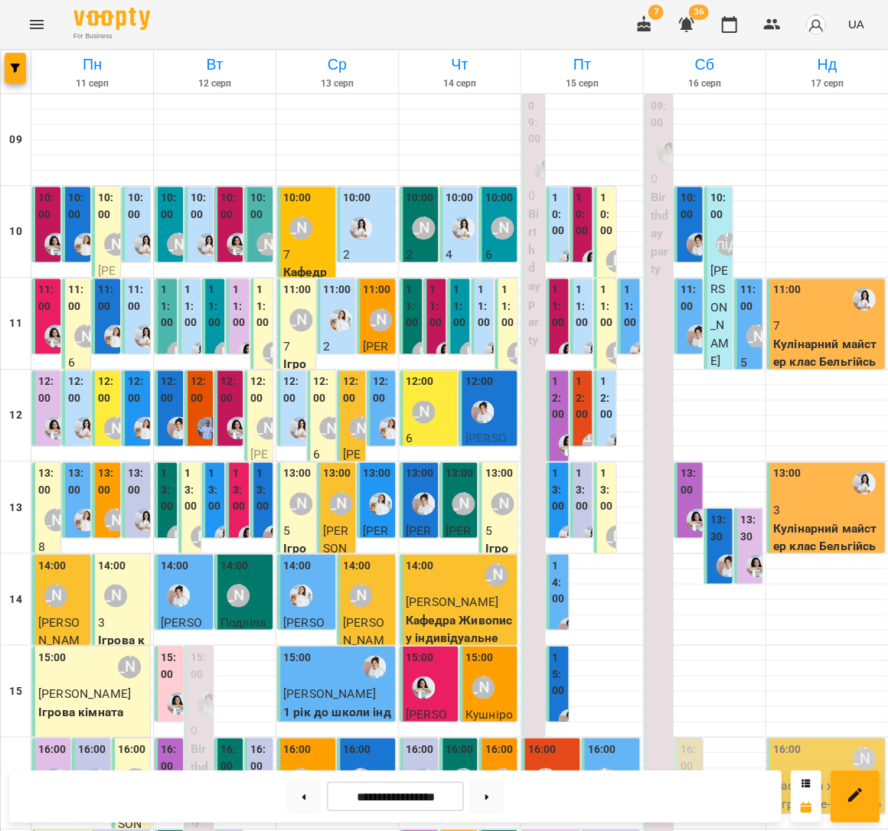
scroll to position [341, 0]
click at [40, 36] on button "Menu" at bounding box center [36, 24] width 37 height 37
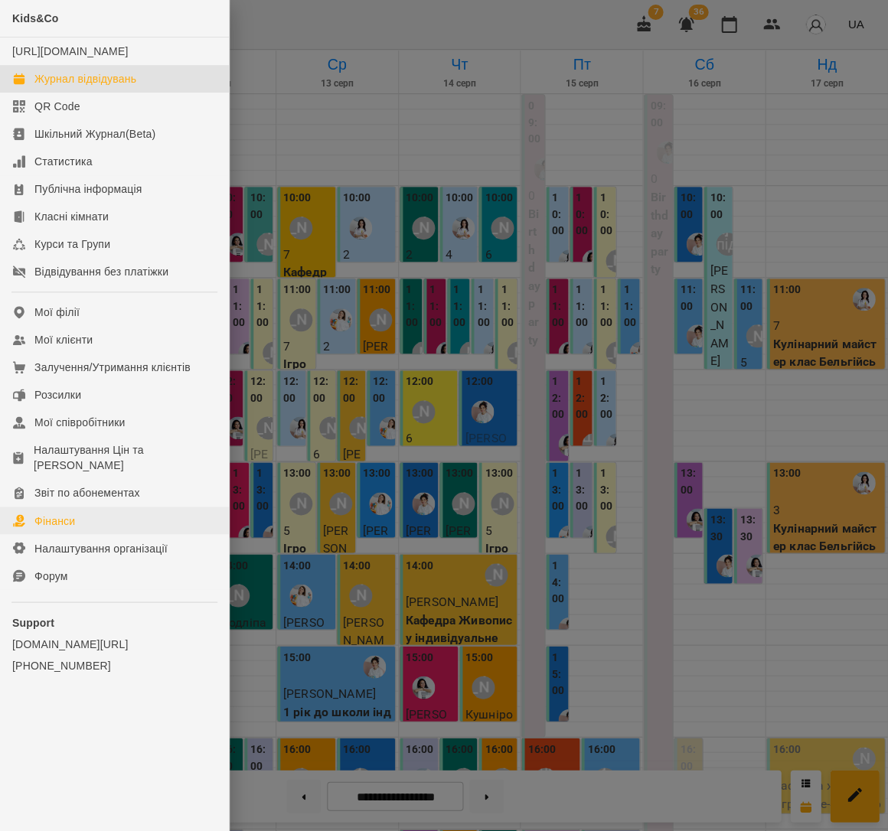
click at [77, 507] on link "Фінанси" at bounding box center [114, 521] width 229 height 28
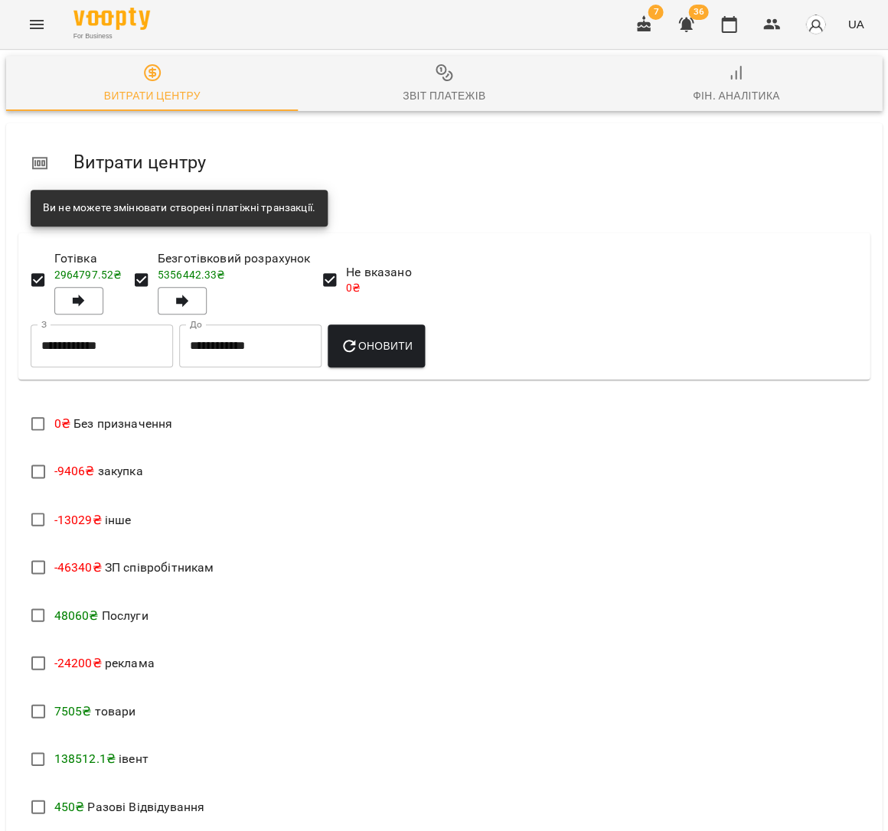
click at [399, 80] on span "Звіт платежів" at bounding box center [443, 84] width 273 height 41
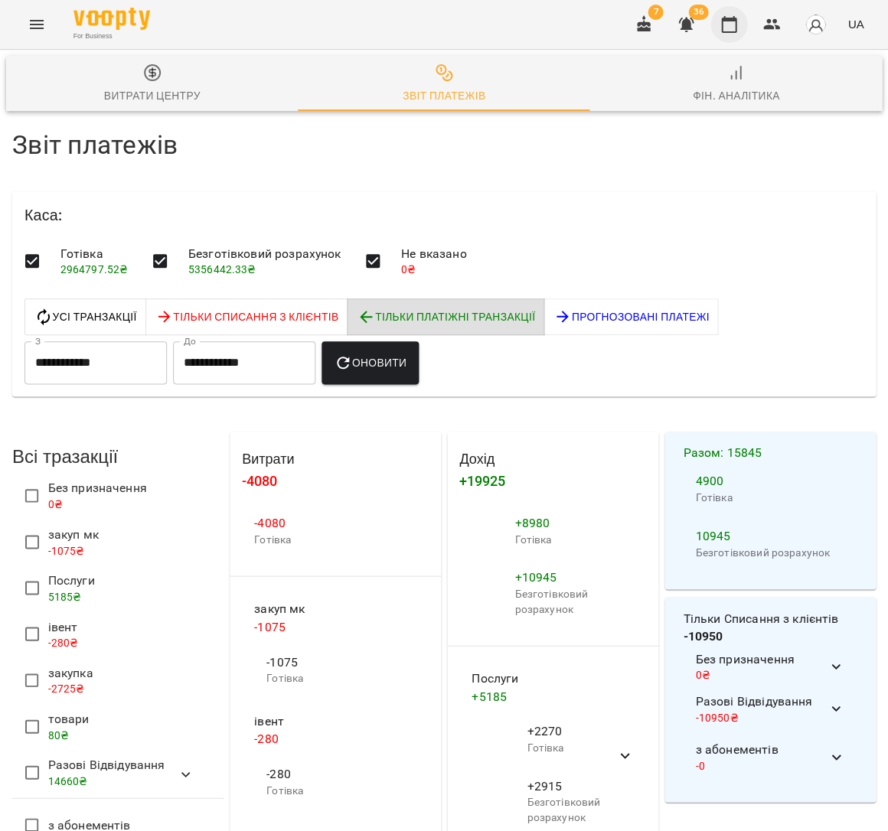
click at [735, 16] on icon "button" at bounding box center [728, 24] width 18 height 18
